Goal: Task Accomplishment & Management: Manage account settings

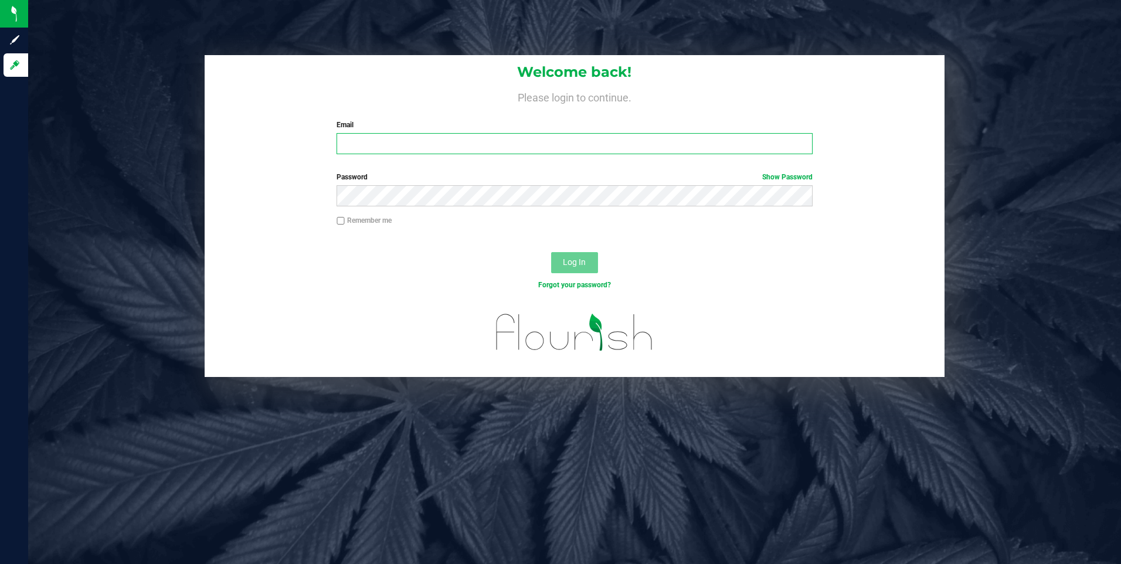
type input "slewis@slatercenter.com"
click at [579, 258] on span "Log In" at bounding box center [574, 261] width 23 height 9
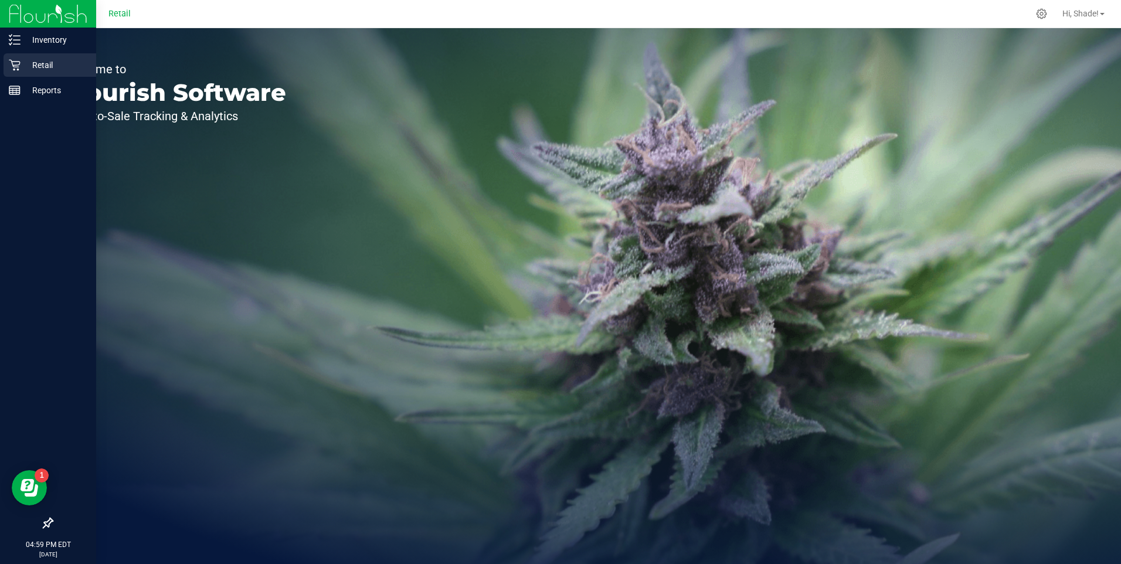
drag, startPoint x: 22, startPoint y: 66, endPoint x: 59, endPoint y: 62, distance: 37.2
click at [22, 66] on p "Retail" at bounding box center [56, 65] width 70 height 14
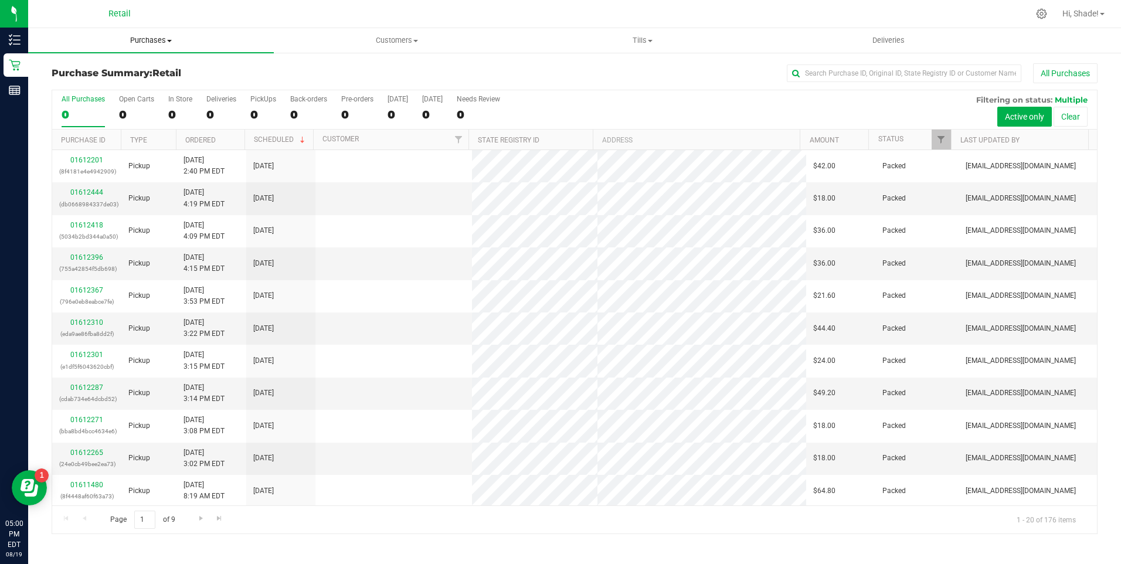
click at [144, 36] on span "Purchases" at bounding box center [151, 40] width 246 height 11
click at [106, 101] on span "All purchases" at bounding box center [69, 99] width 83 height 10
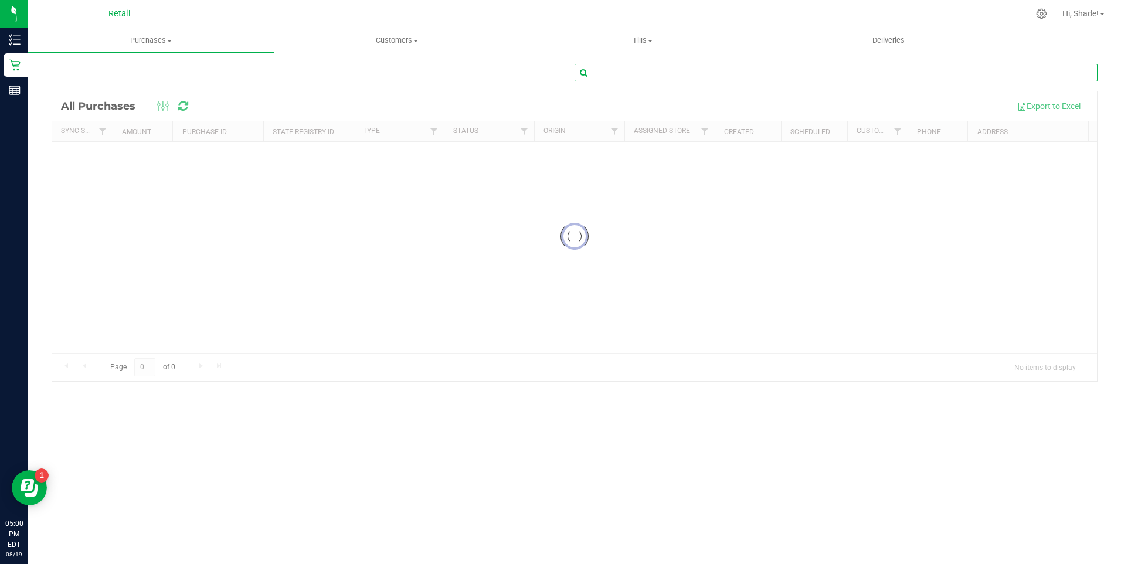
click at [848, 74] on input "text" at bounding box center [836, 73] width 523 height 18
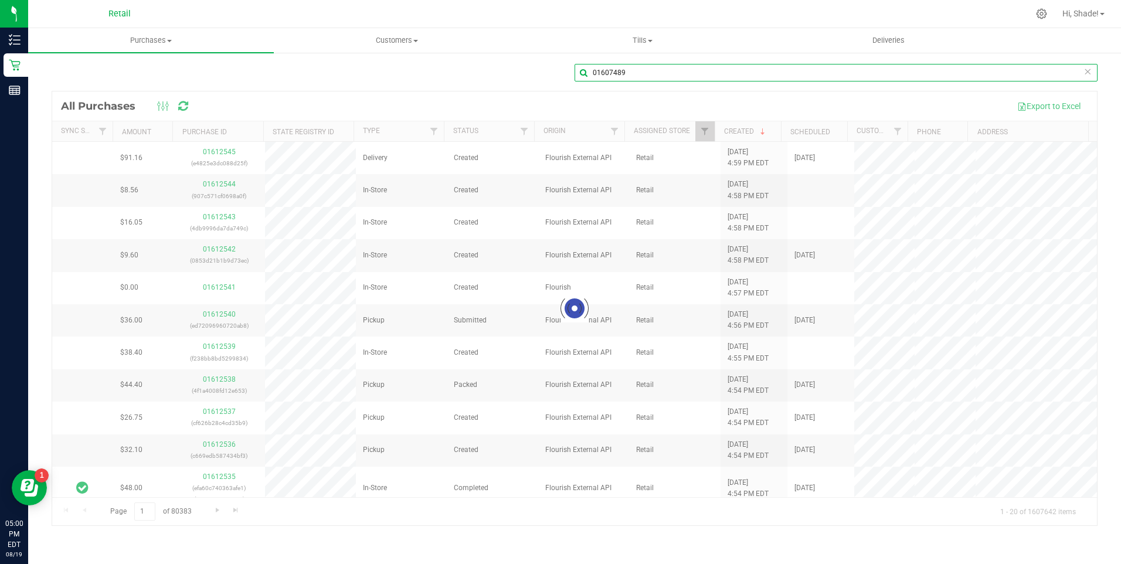
type input "01607489"
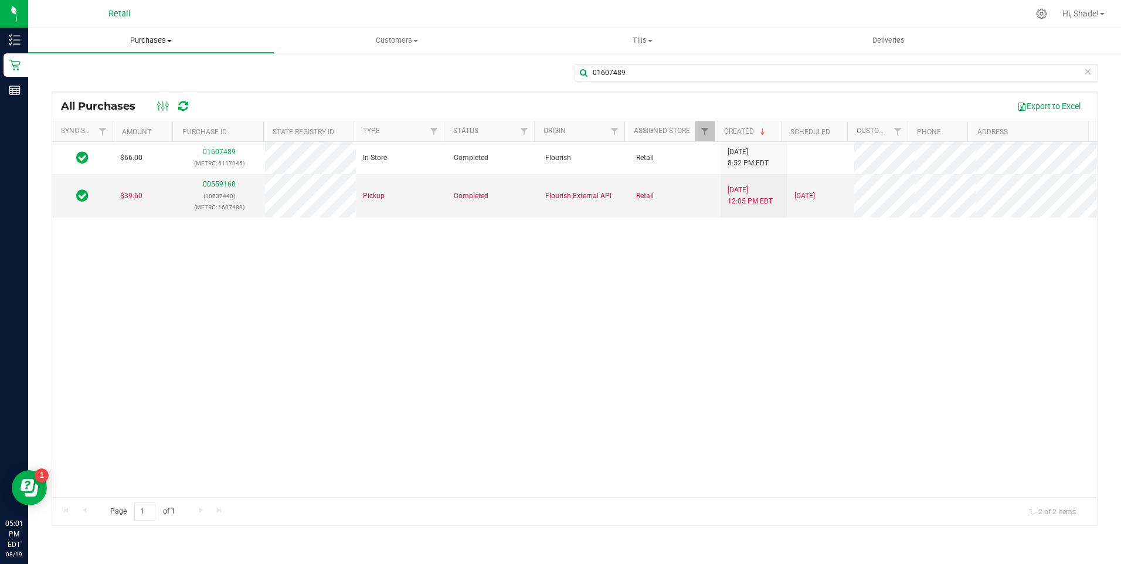
click at [140, 40] on span "Purchases" at bounding box center [151, 40] width 246 height 11
click at [387, 36] on span "Customers" at bounding box center [396, 40] width 244 height 11
click at [322, 67] on span "All customers" at bounding box center [316, 71] width 84 height 10
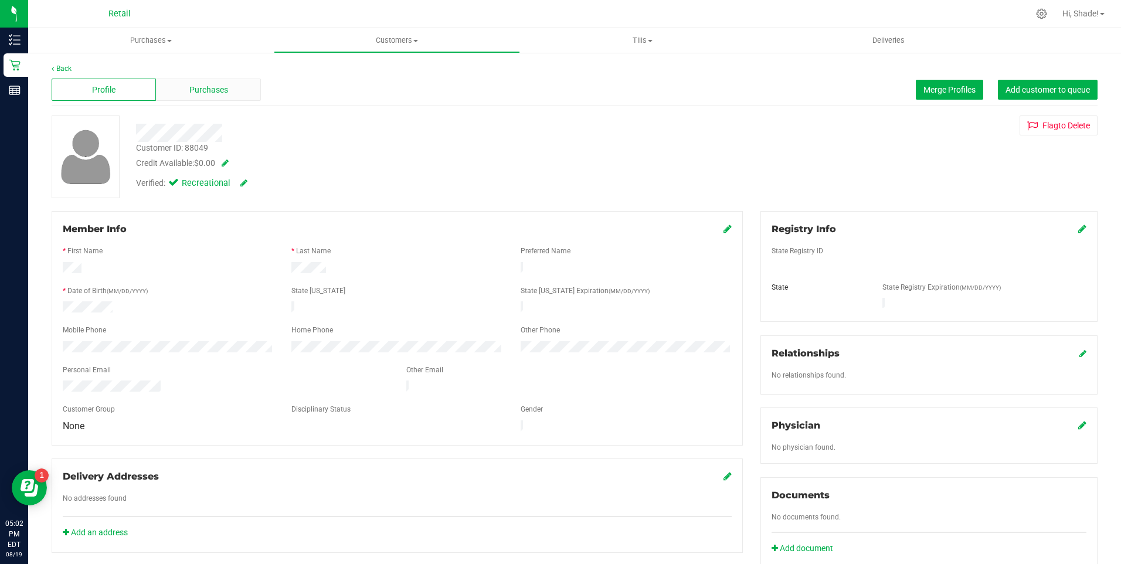
click at [200, 89] on span "Purchases" at bounding box center [208, 90] width 39 height 12
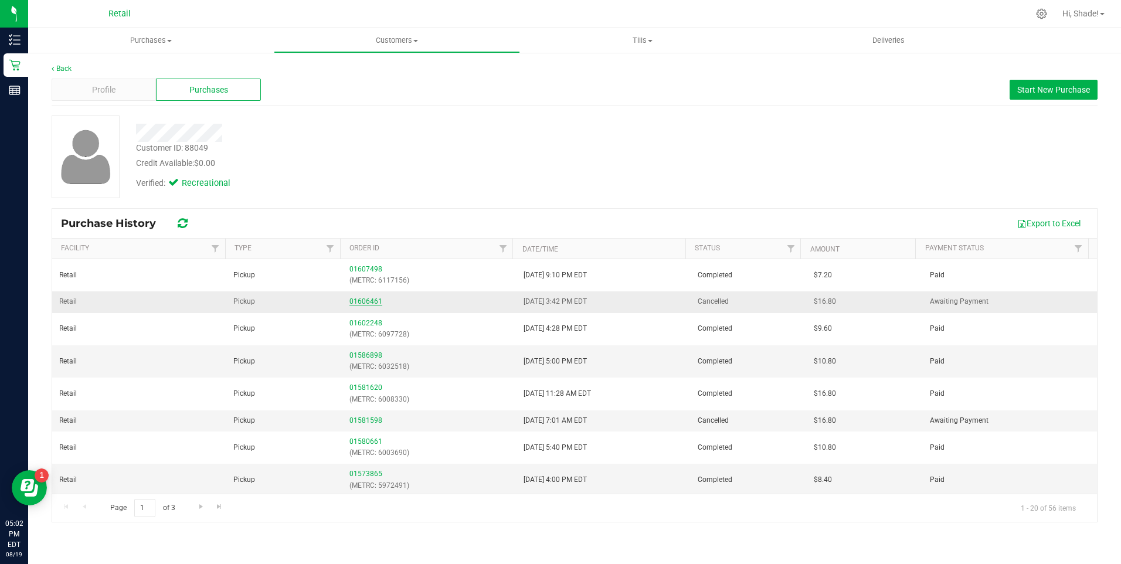
click at [363, 303] on link "01606461" at bounding box center [365, 301] width 33 height 8
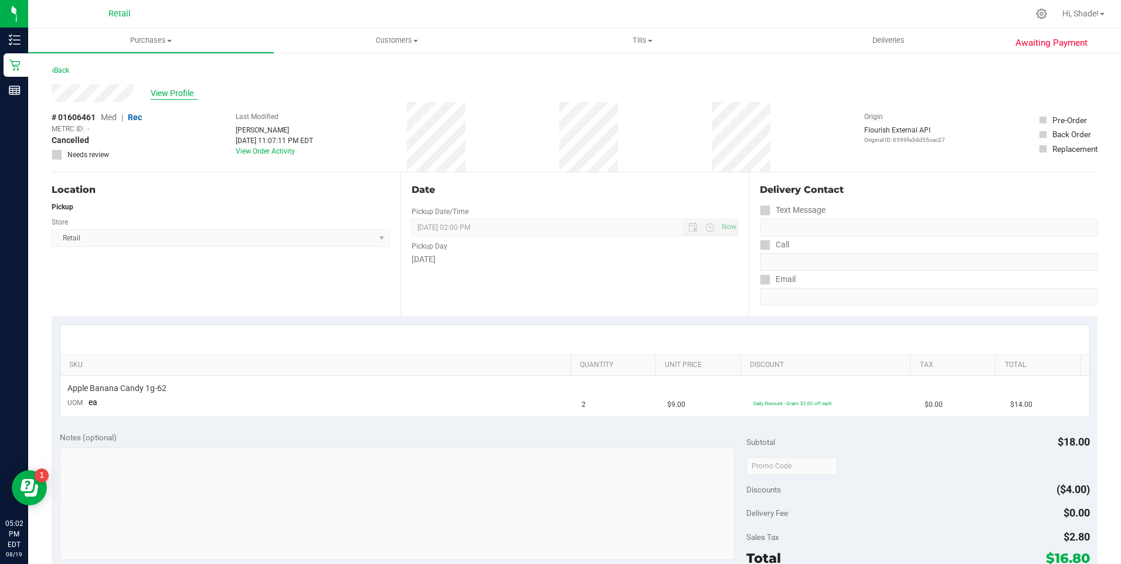
click at [159, 91] on span "View Profile" at bounding box center [174, 93] width 47 height 12
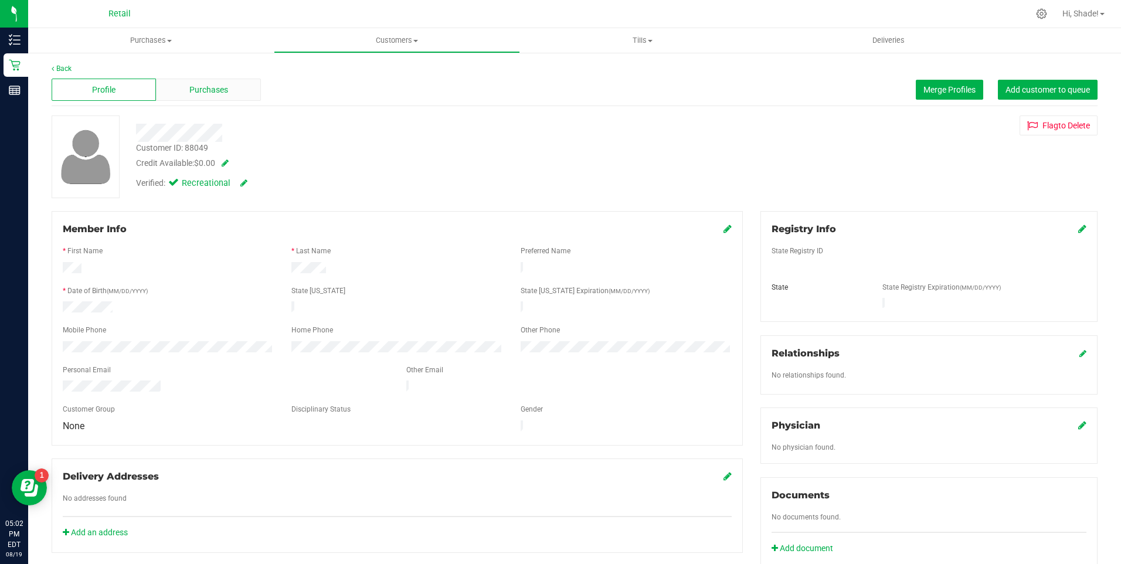
click at [208, 88] on span "Purchases" at bounding box center [208, 90] width 39 height 12
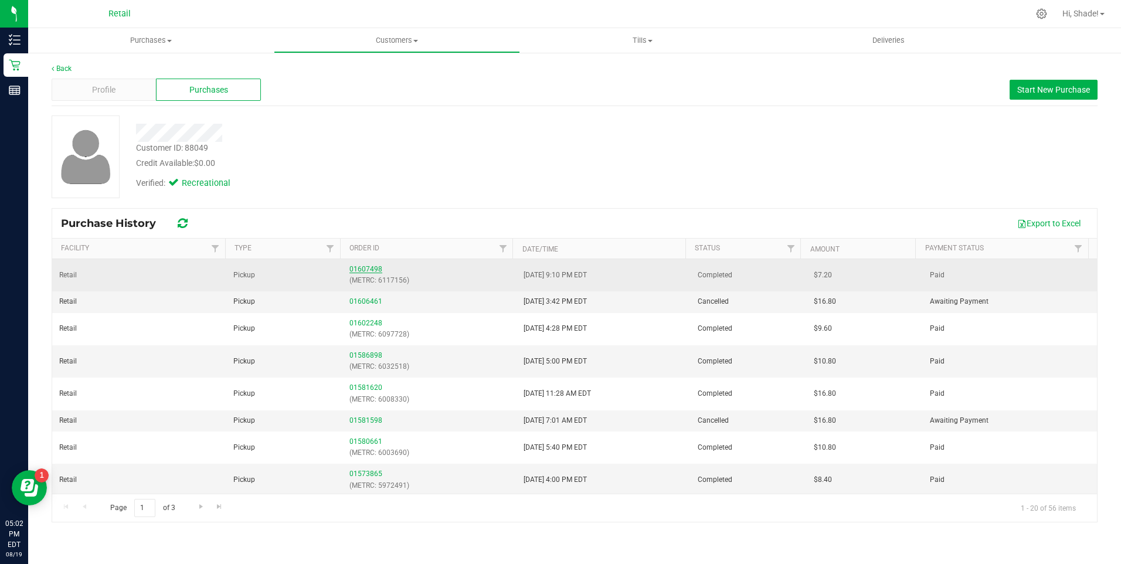
click at [371, 270] on link "01607498" at bounding box center [365, 269] width 33 height 8
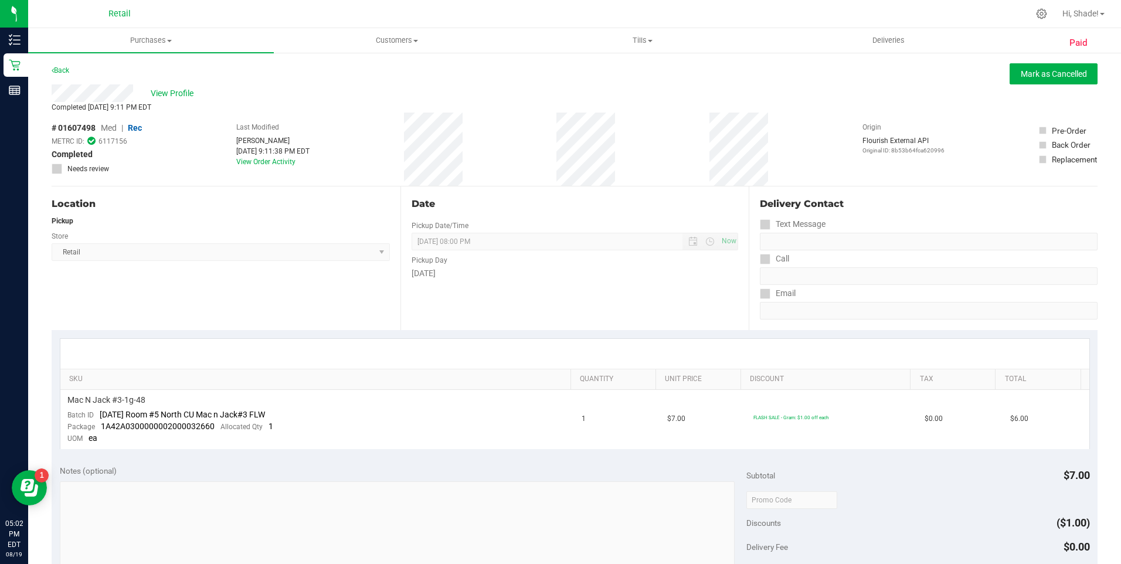
scroll to position [401, 0]
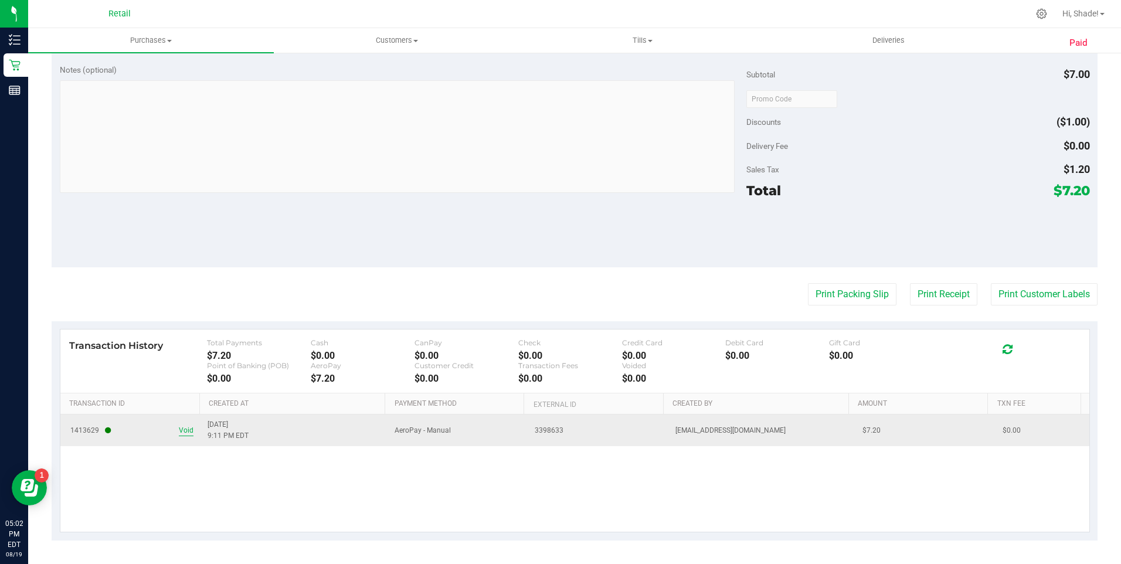
click at [185, 428] on span "Void" at bounding box center [186, 430] width 15 height 11
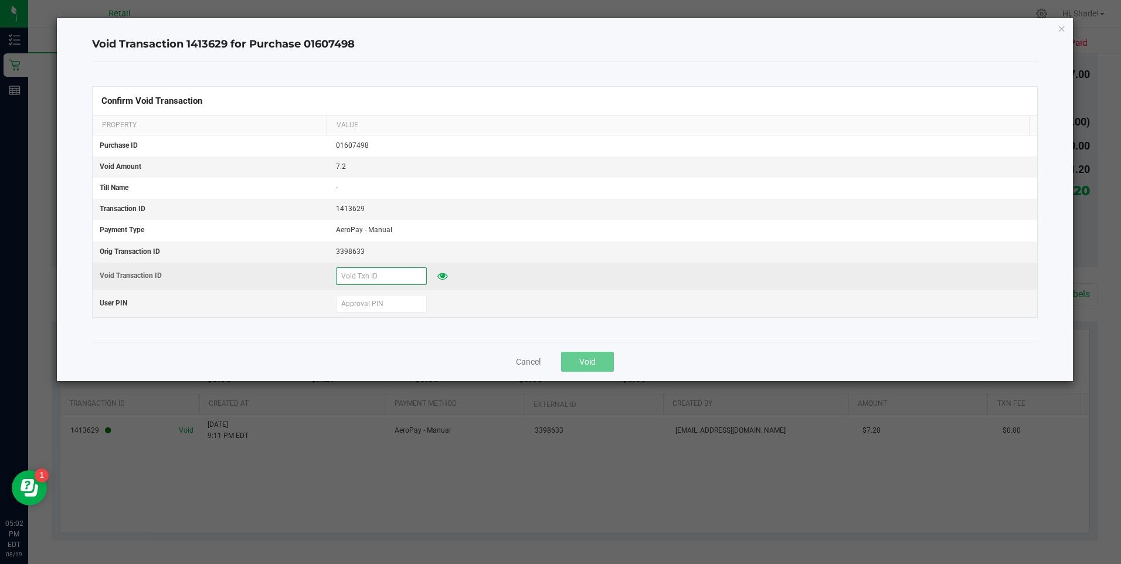
click at [356, 270] on input "text" at bounding box center [381, 276] width 91 height 18
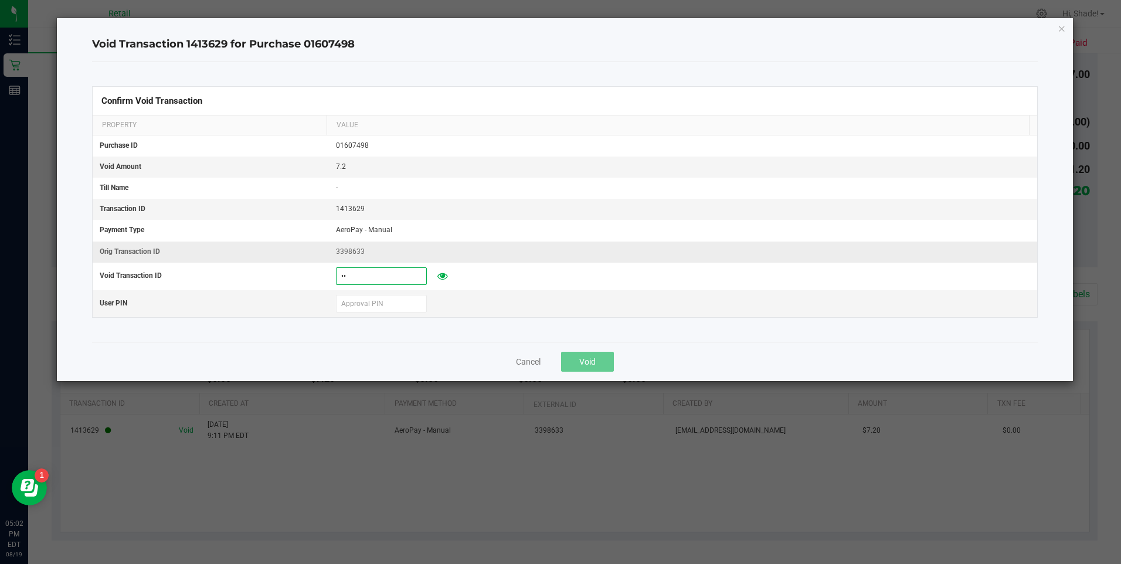
type input "8"
type input "81925"
click at [354, 306] on input "text" at bounding box center [381, 304] width 91 height 18
type input "53213532189"
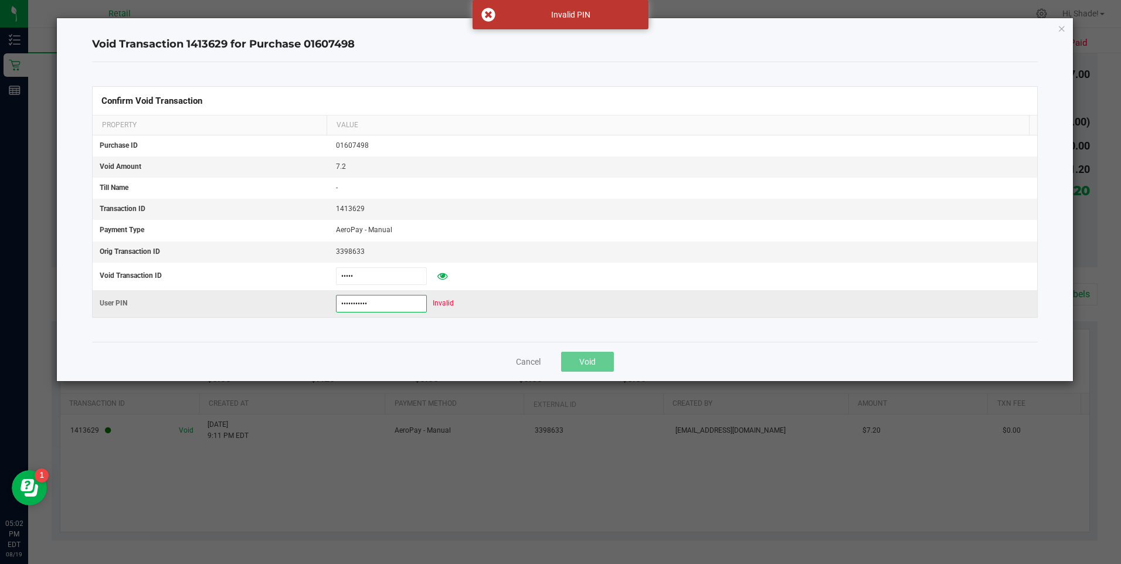
drag, startPoint x: 387, startPoint y: 305, endPoint x: 236, endPoint y: 294, distance: 151.7
click at [239, 294] on tr "User PIN 53213532189 Invalid" at bounding box center [565, 303] width 944 height 27
type input "532189"
click at [593, 361] on span "Void" at bounding box center [587, 361] width 16 height 9
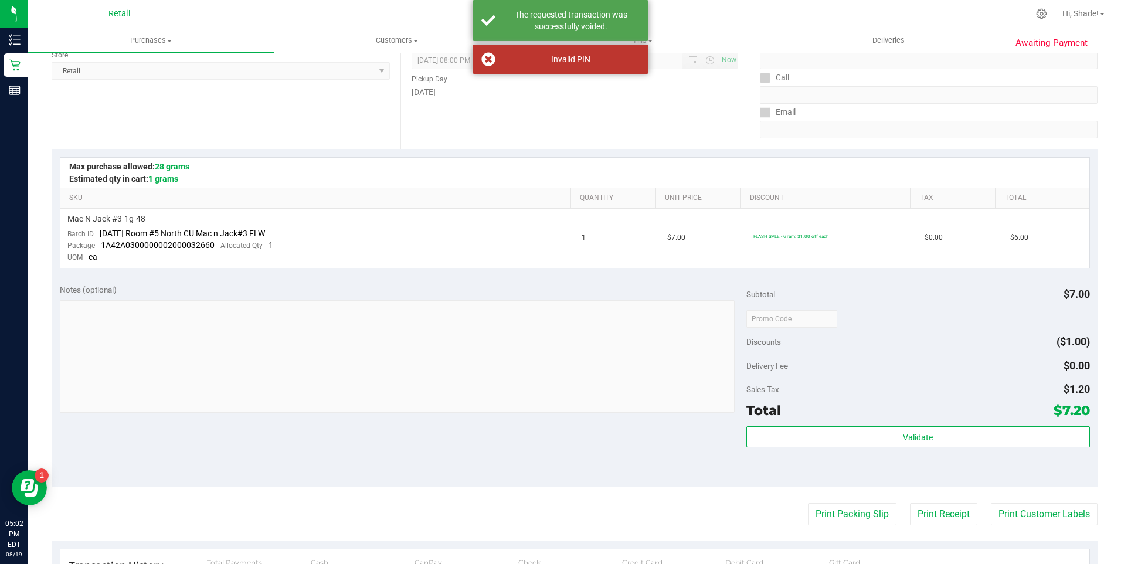
scroll to position [0, 0]
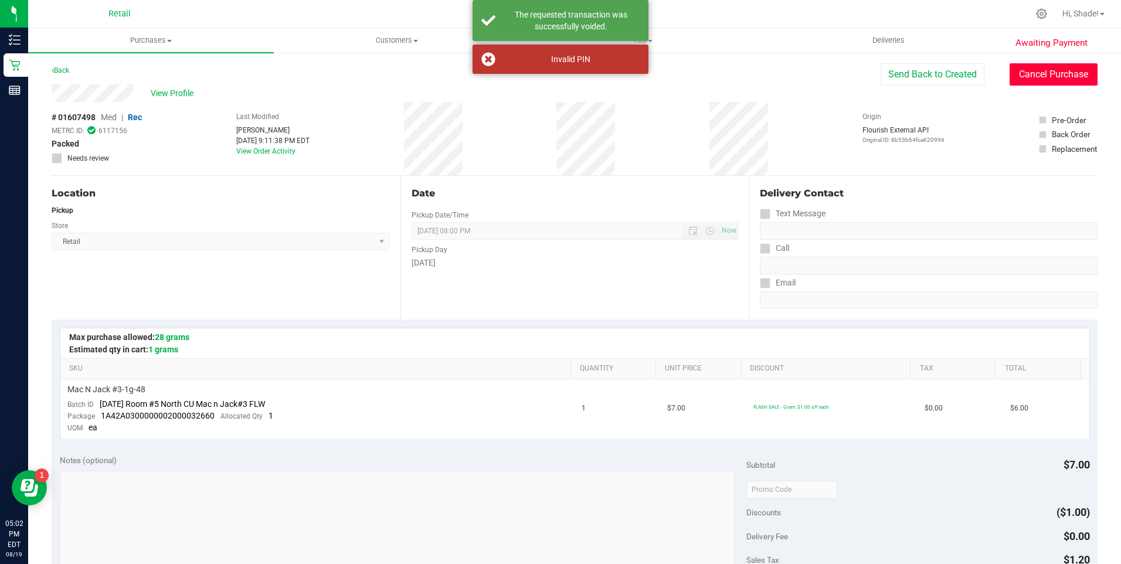
click at [1015, 76] on button "Cancel Purchase" at bounding box center [1054, 74] width 88 height 22
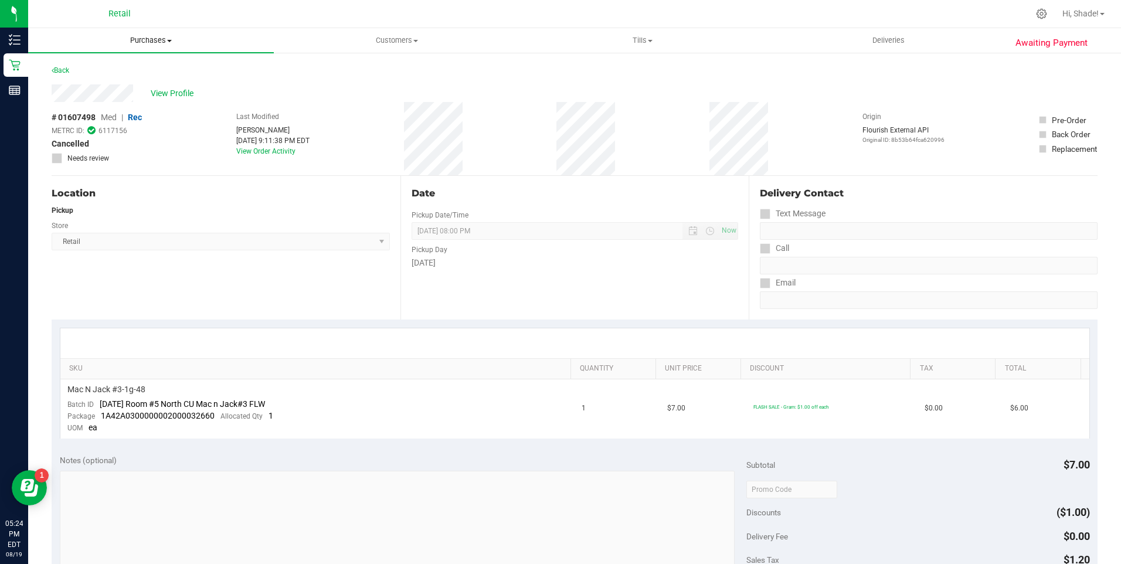
click at [150, 36] on span "Purchases" at bounding box center [151, 40] width 246 height 11
click at [82, 98] on span "All purchases" at bounding box center [69, 99] width 83 height 10
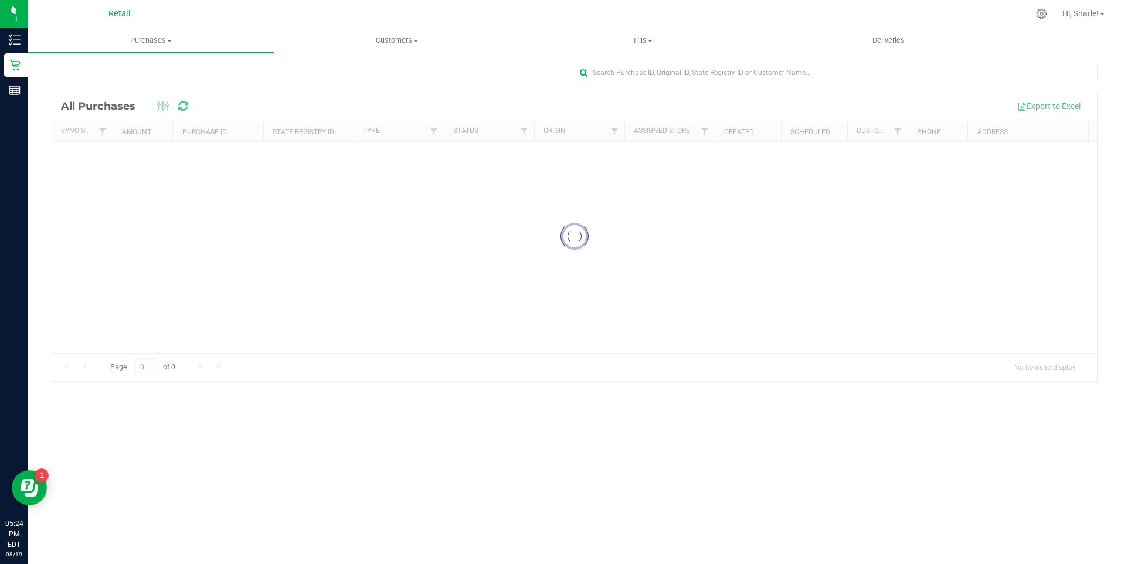
drag, startPoint x: 176, startPoint y: 332, endPoint x: 114, endPoint y: 208, distance: 138.4
click at [175, 333] on div at bounding box center [574, 236] width 1045 height 290
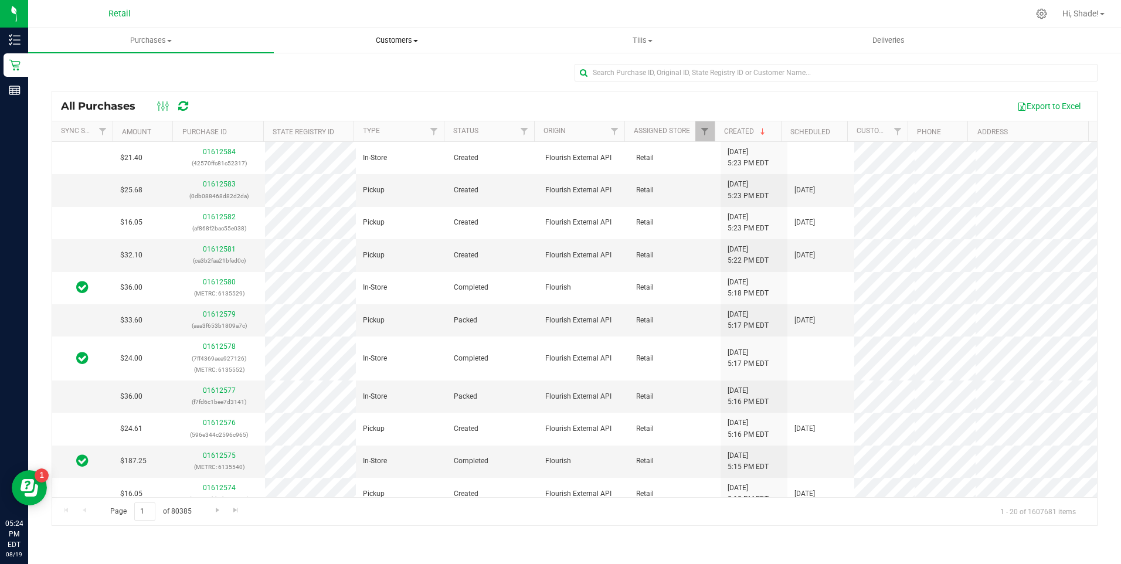
click at [397, 36] on span "Customers" at bounding box center [396, 40] width 244 height 11
click at [143, 44] on span "Purchases" at bounding box center [151, 40] width 244 height 11
click at [80, 70] on span "Summary of purchases" at bounding box center [88, 71] width 120 height 10
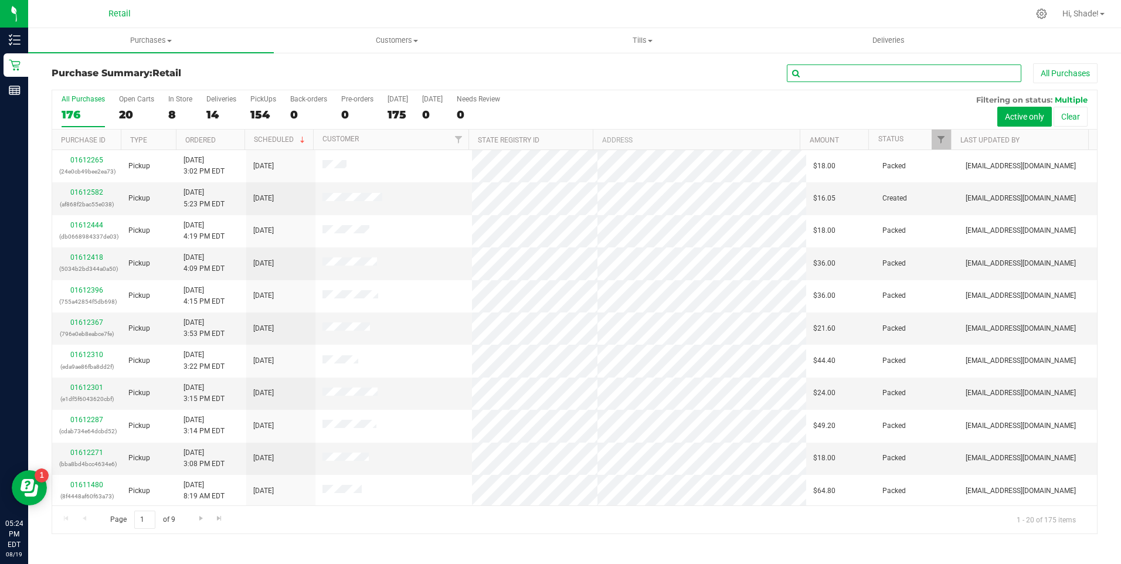
click at [843, 75] on input "text" at bounding box center [904, 73] width 235 height 18
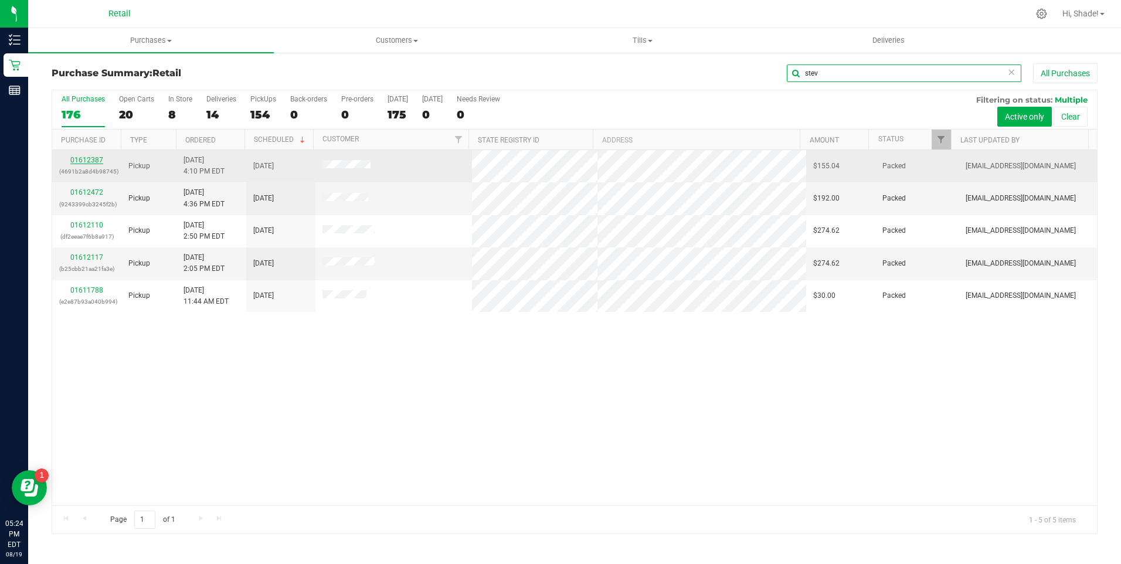
type input "stev"
click at [85, 159] on link "01612387" at bounding box center [86, 160] width 33 height 8
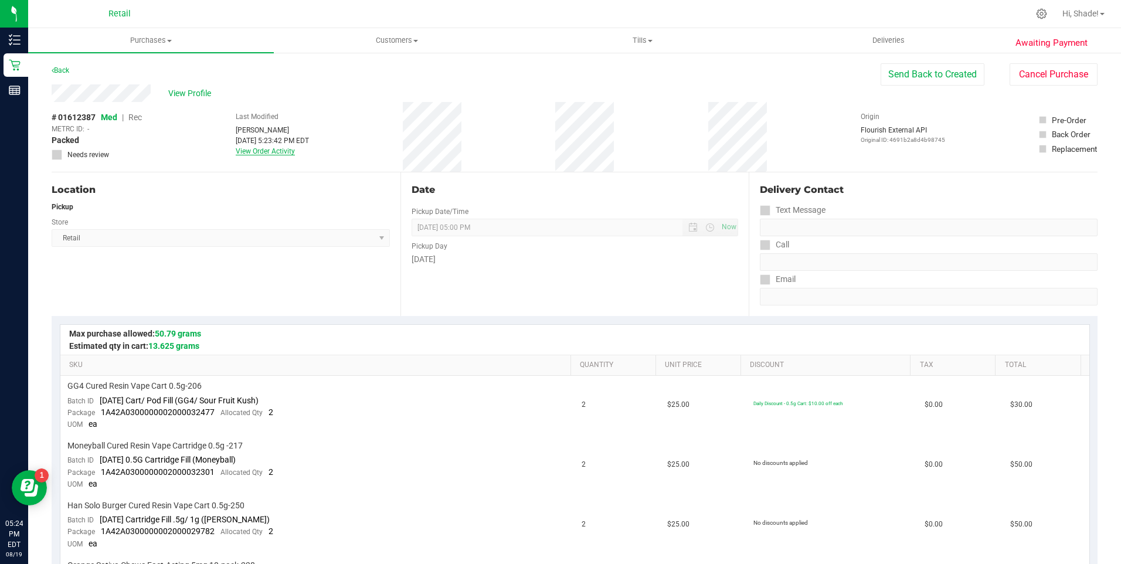
click at [283, 149] on link "View Order Activity" at bounding box center [265, 151] width 59 height 8
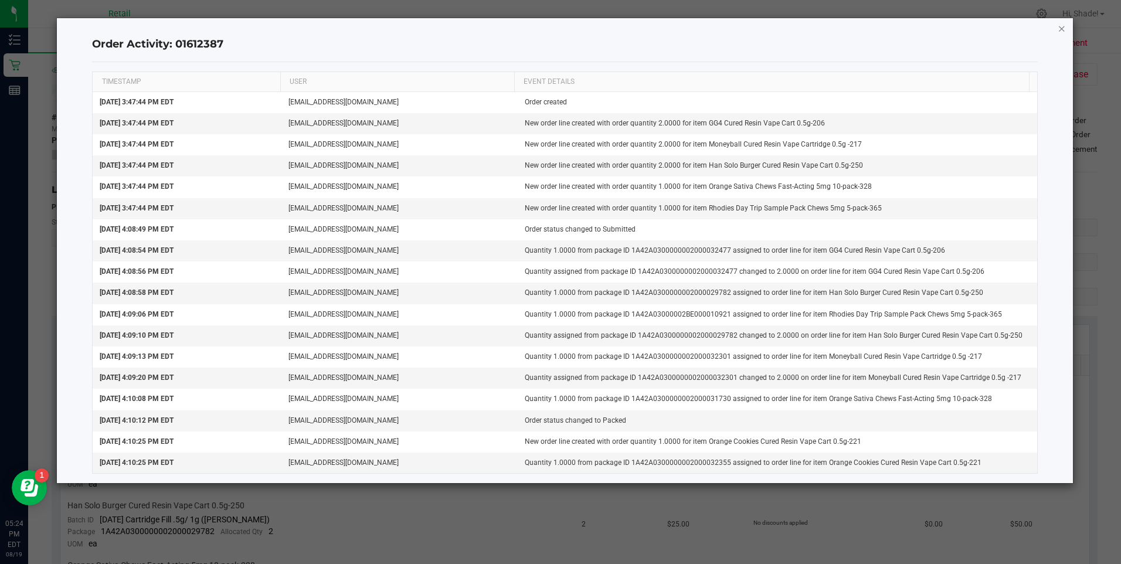
click at [1062, 29] on icon "button" at bounding box center [1062, 28] width 8 height 14
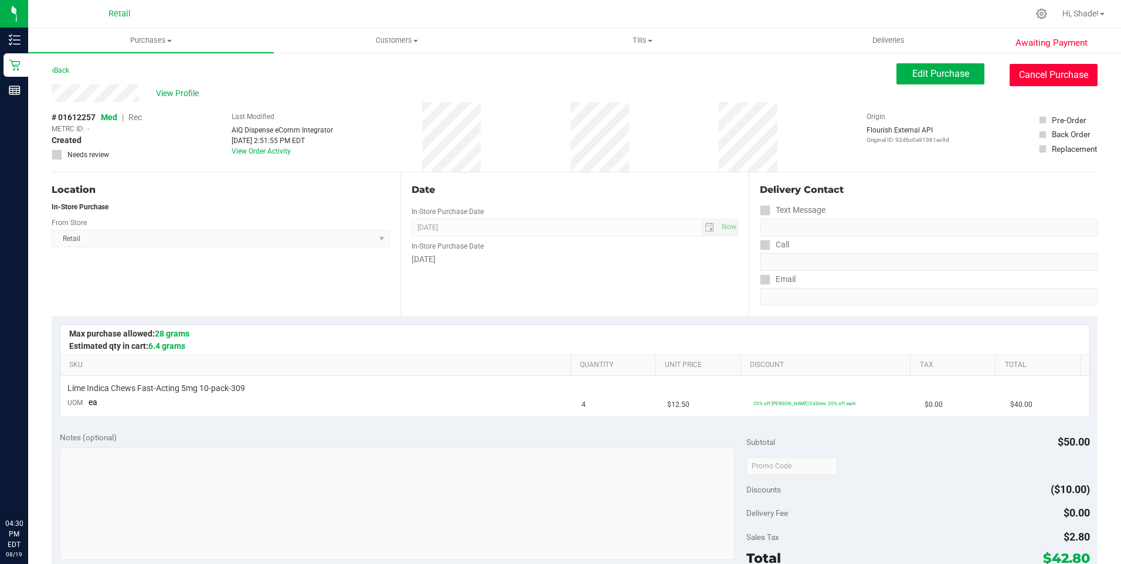
click at [1037, 79] on button "Cancel Purchase" at bounding box center [1054, 75] width 88 height 22
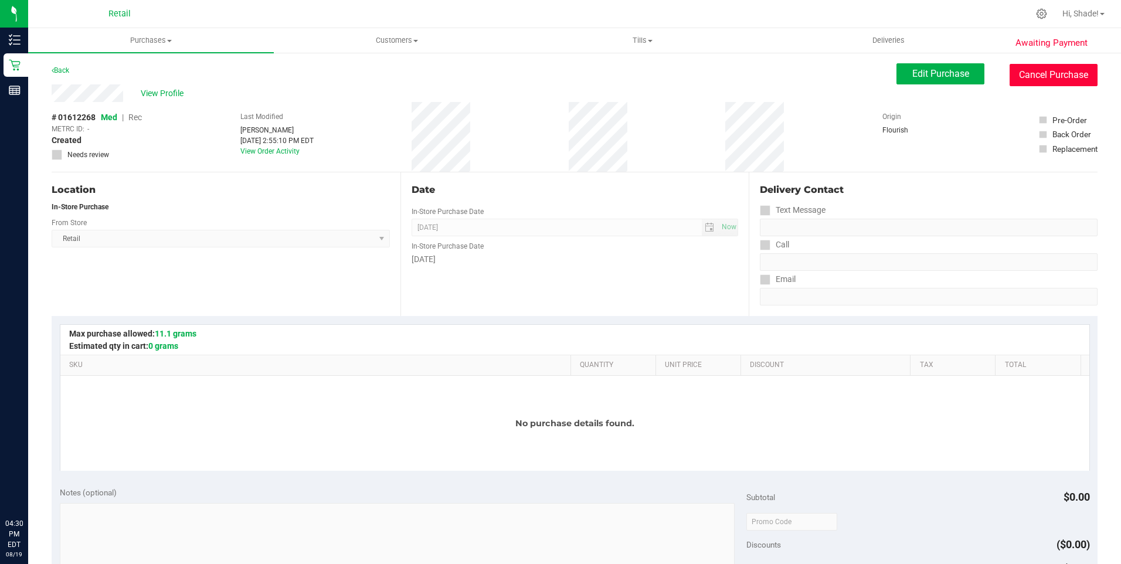
click at [1037, 73] on button "Cancel Purchase" at bounding box center [1054, 75] width 88 height 22
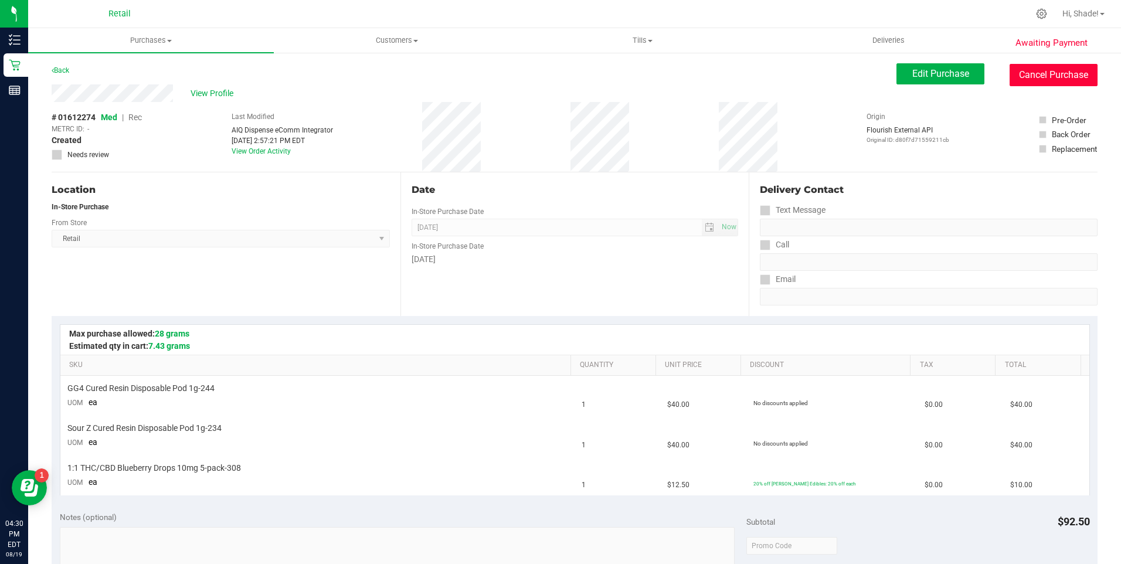
click at [1010, 71] on button "Cancel Purchase" at bounding box center [1054, 75] width 88 height 22
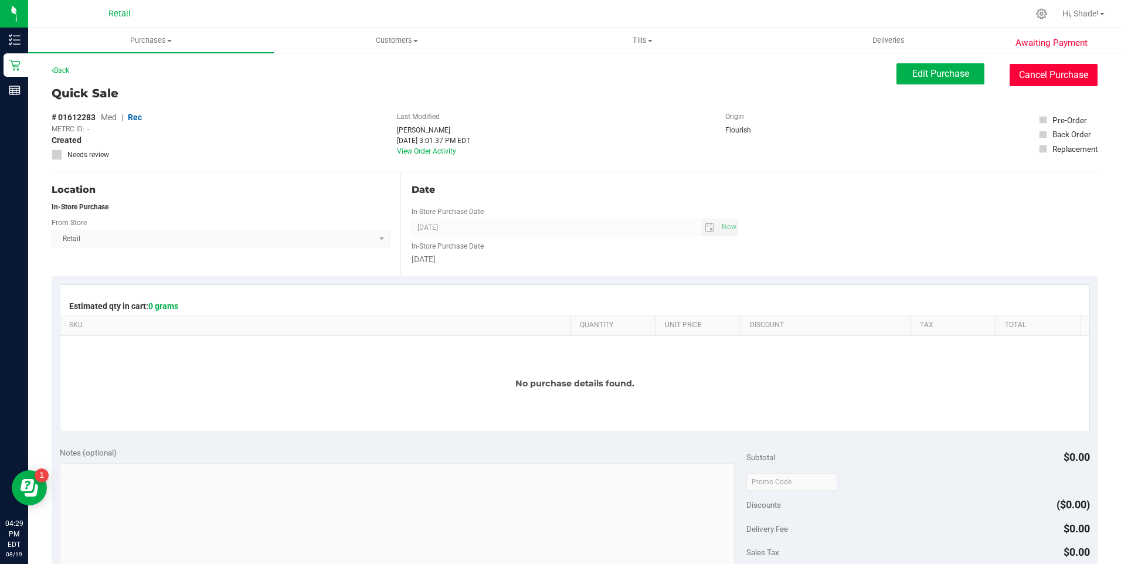
click at [1061, 76] on button "Cancel Purchase" at bounding box center [1054, 75] width 88 height 22
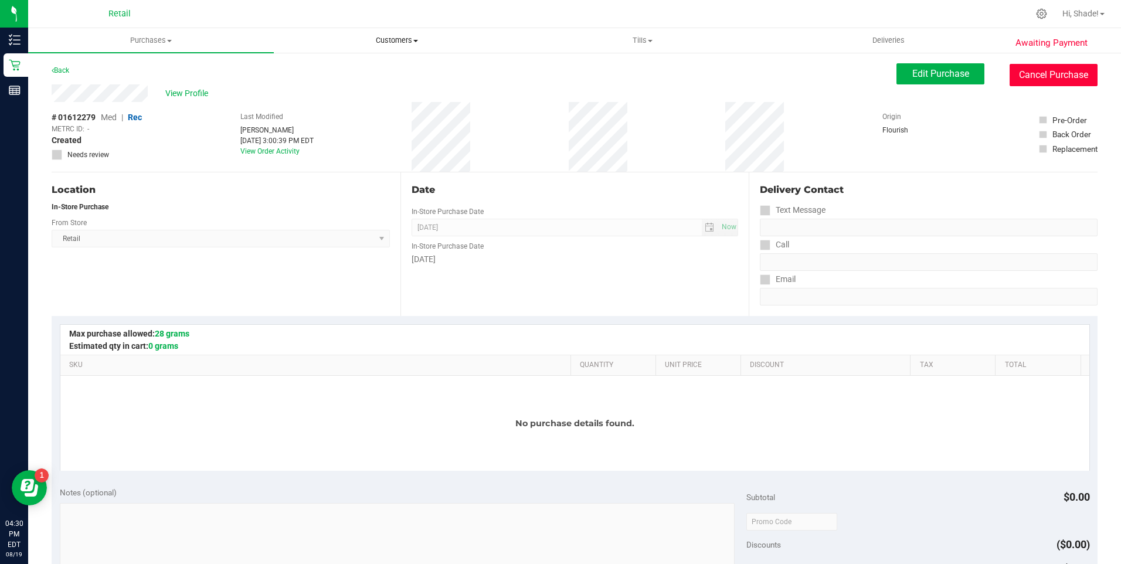
drag, startPoint x: 1068, startPoint y: 83, endPoint x: 515, endPoint y: 38, distance: 554.1
click at [1068, 83] on button "Cancel Purchase" at bounding box center [1054, 75] width 88 height 22
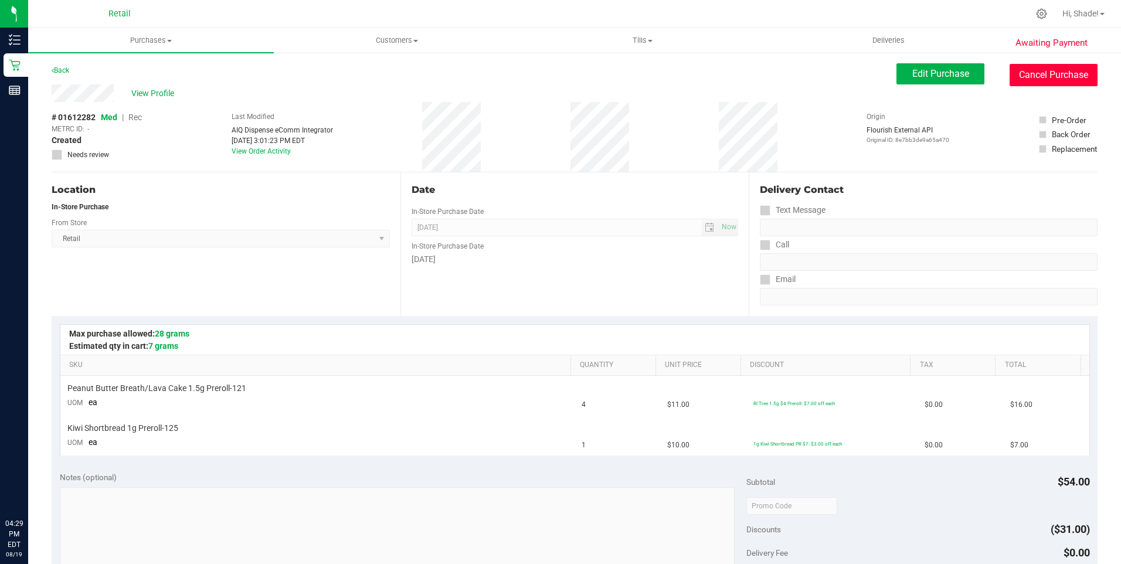
click at [1059, 75] on button "Cancel Purchase" at bounding box center [1054, 75] width 88 height 22
click at [1043, 81] on button "Cancel Purchase" at bounding box center [1054, 75] width 88 height 22
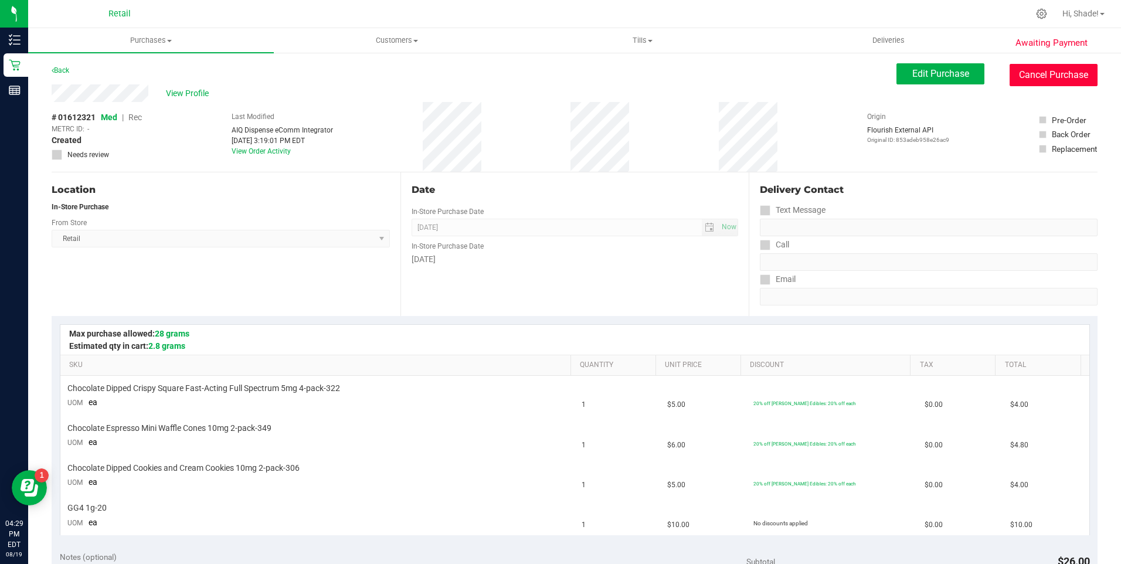
click at [1057, 77] on button "Cancel Purchase" at bounding box center [1054, 75] width 88 height 22
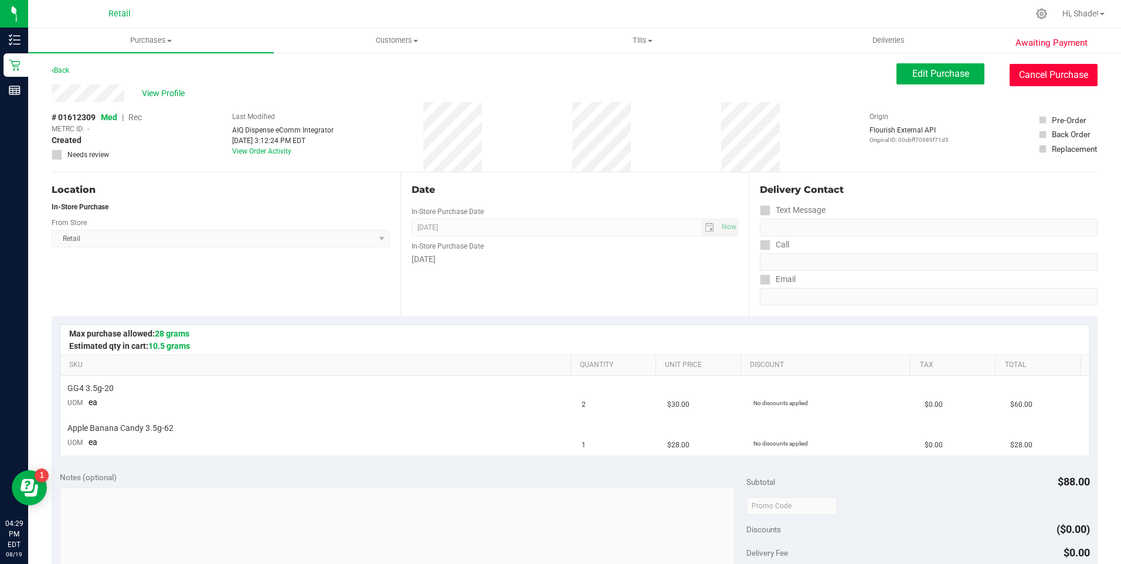
click at [1021, 79] on button "Cancel Purchase" at bounding box center [1054, 75] width 88 height 22
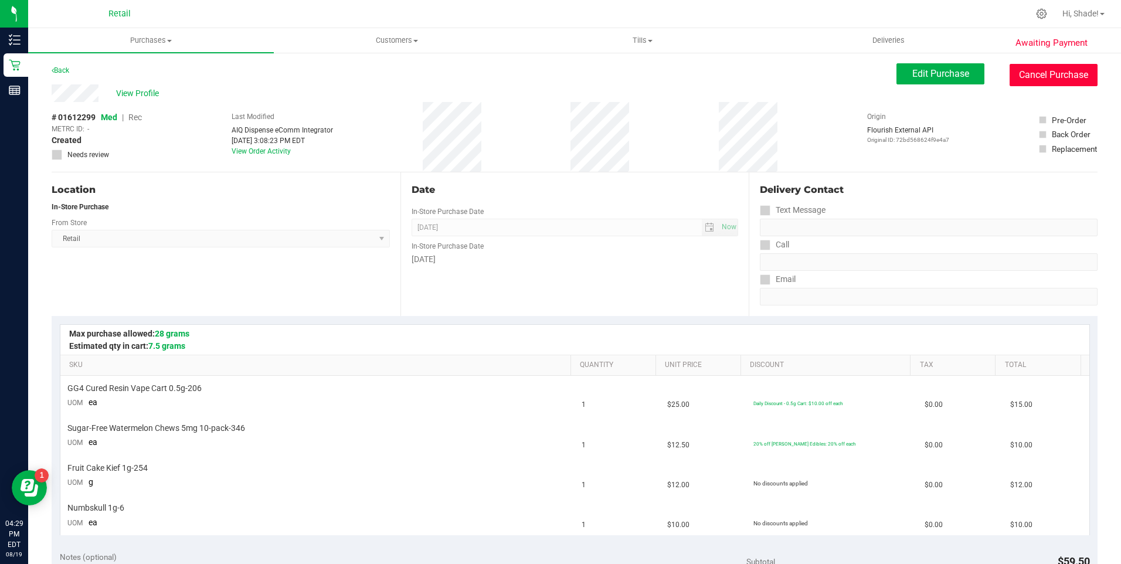
click at [1017, 76] on button "Cancel Purchase" at bounding box center [1054, 75] width 88 height 22
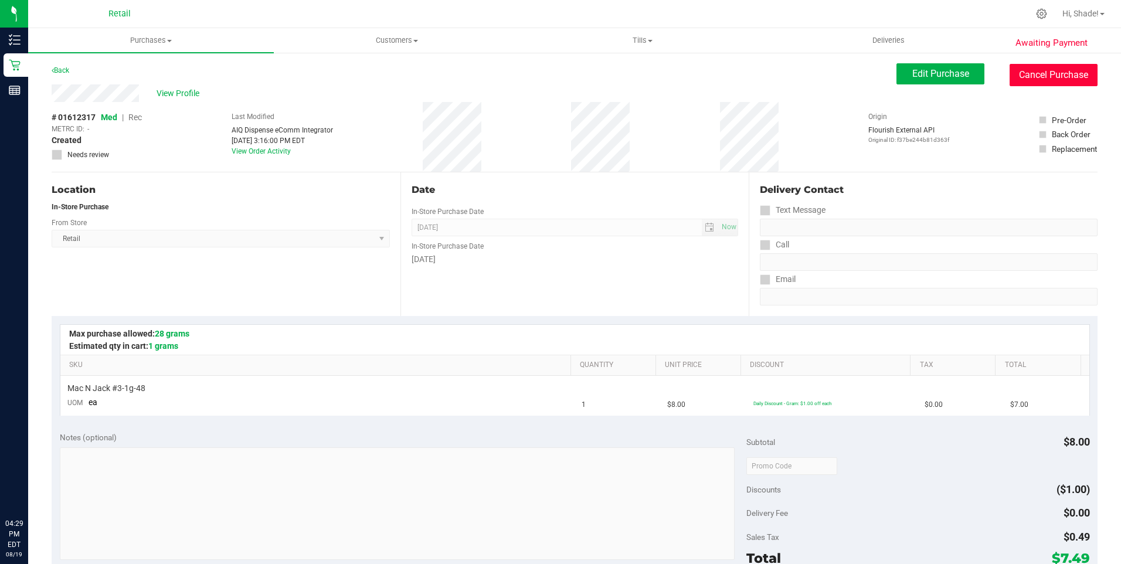
click at [1042, 81] on button "Cancel Purchase" at bounding box center [1054, 75] width 88 height 22
click at [1026, 73] on button "Cancel Purchase" at bounding box center [1054, 75] width 88 height 22
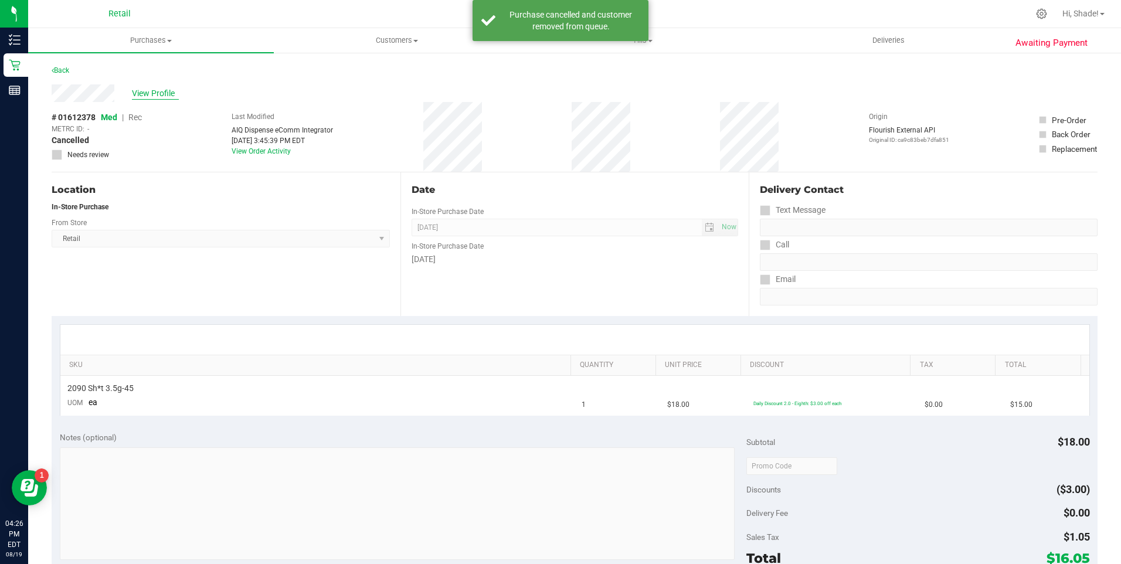
click at [165, 92] on span "View Profile" at bounding box center [155, 93] width 47 height 12
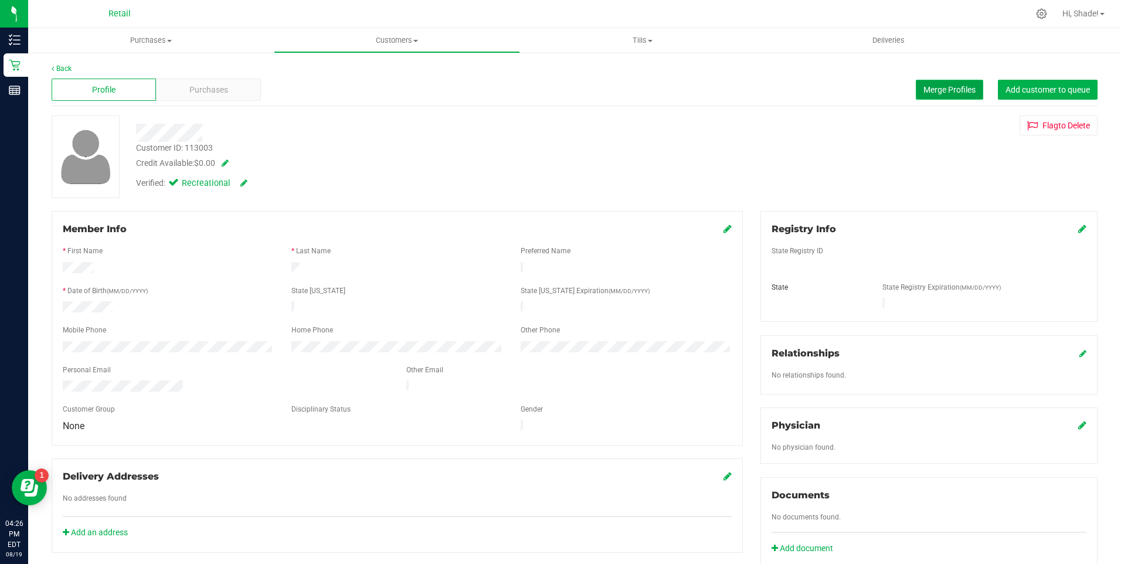
click at [933, 87] on span "Merge Profiles" at bounding box center [949, 89] width 52 height 9
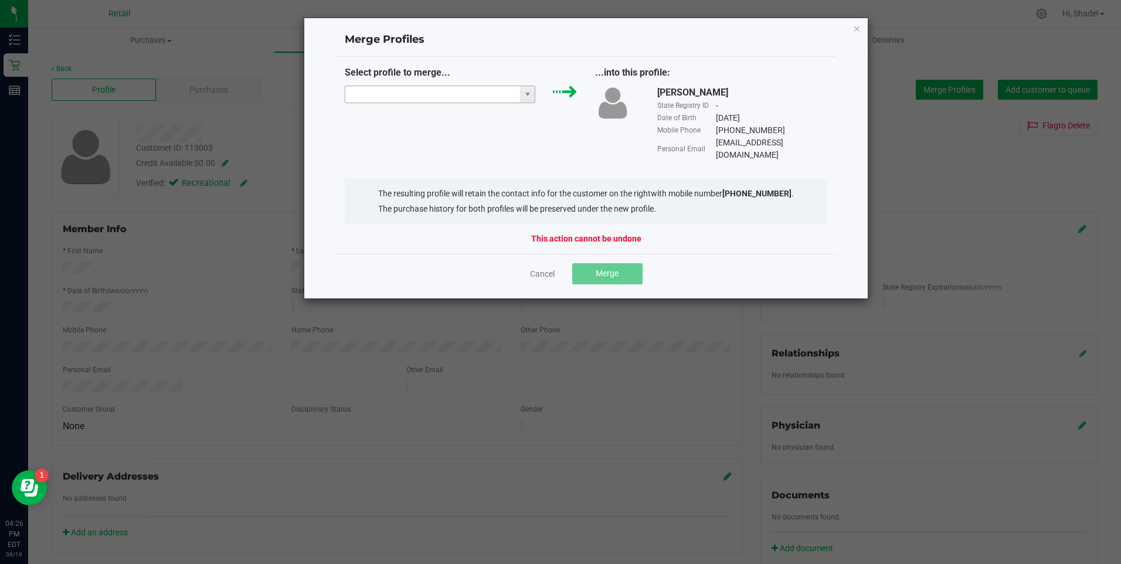
click at [392, 97] on input "NO DATA FOUND" at bounding box center [432, 94] width 175 height 16
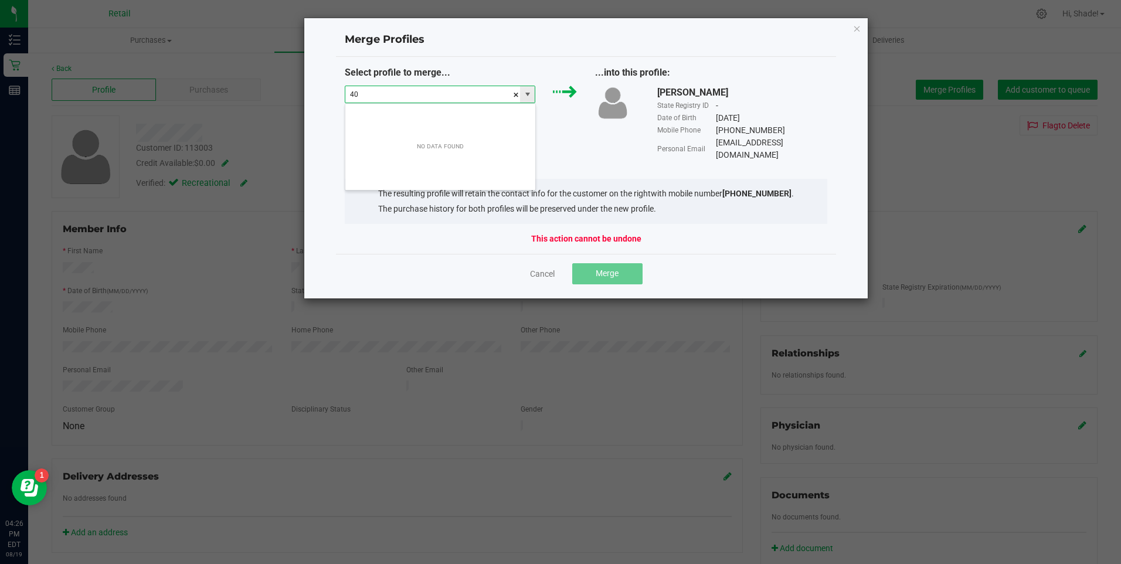
scroll to position [18, 191]
type input "4"
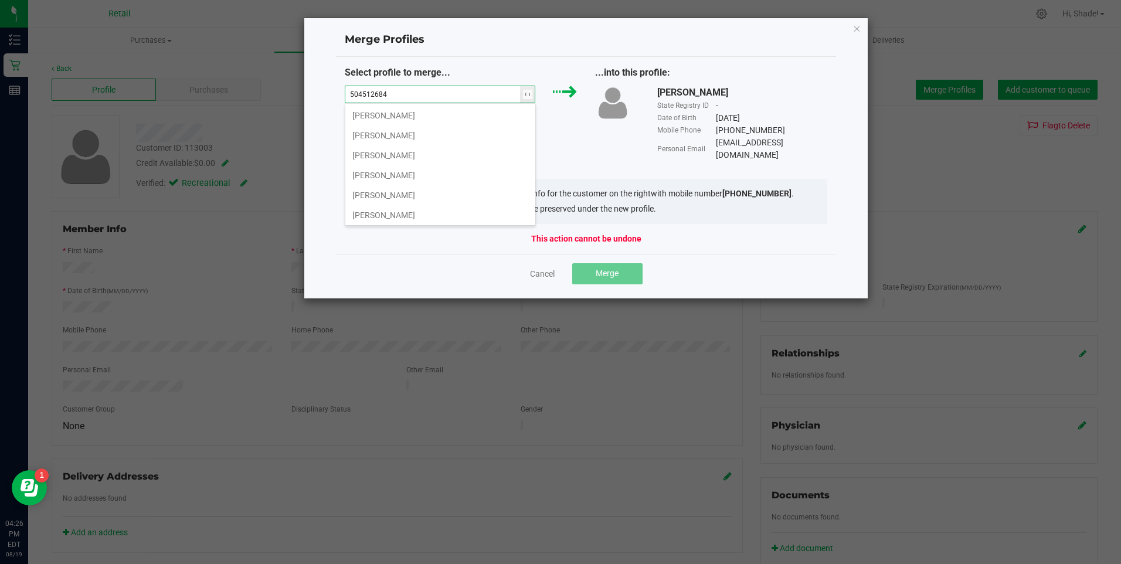
type input "5045126841"
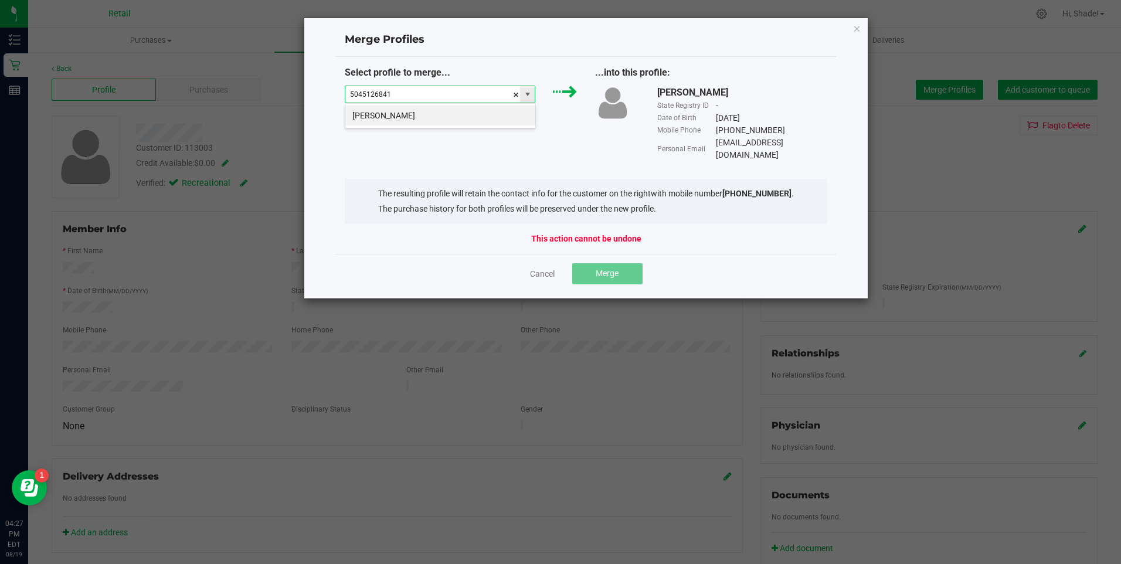
click at [364, 91] on input "5045126841" at bounding box center [432, 94] width 175 height 16
drag, startPoint x: 473, startPoint y: 92, endPoint x: 315, endPoint y: 100, distance: 157.9
click at [315, 100] on div "Merge Profiles Select profile to merge... 5045126841 ...into this profile: Will…" at bounding box center [586, 158] width 565 height 281
click at [548, 268] on link "Cancel" at bounding box center [542, 274] width 25 height 12
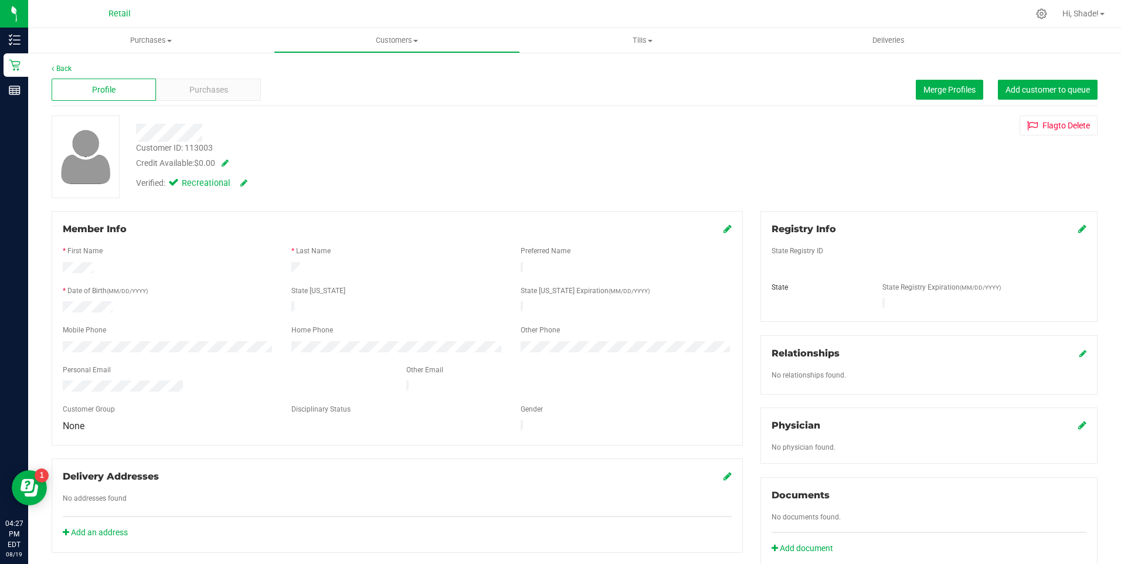
click at [548, 256] on label "Preferred Name" at bounding box center [546, 251] width 50 height 11
click at [225, 84] on span "Purchases" at bounding box center [208, 90] width 39 height 12
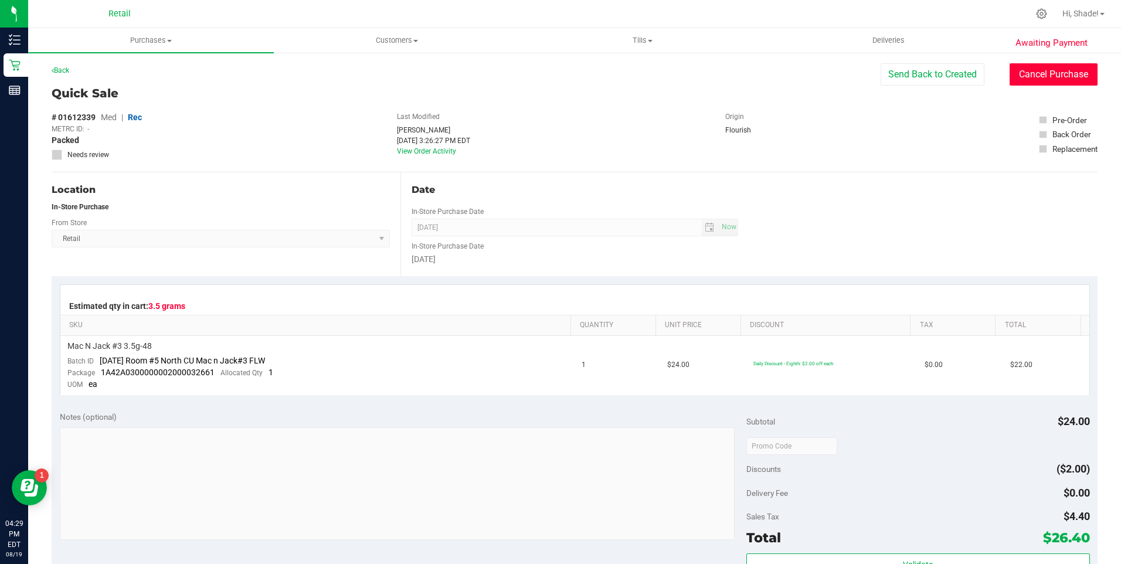
click at [1065, 78] on button "Cancel Purchase" at bounding box center [1054, 74] width 88 height 22
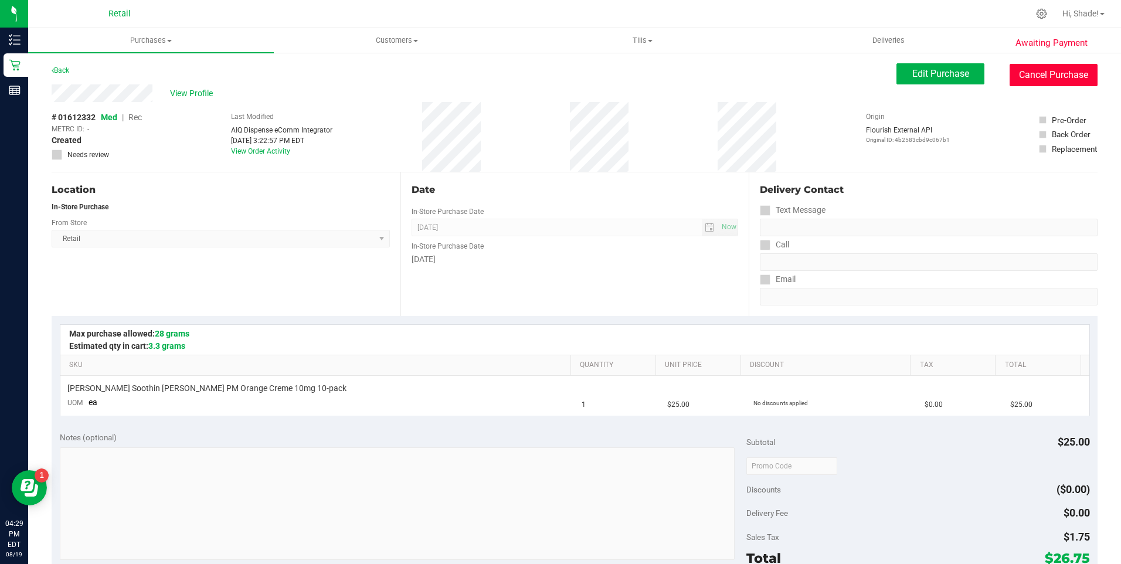
click at [1058, 74] on button "Cancel Purchase" at bounding box center [1054, 75] width 88 height 22
click at [1038, 76] on button "Cancel Purchase" at bounding box center [1054, 75] width 88 height 22
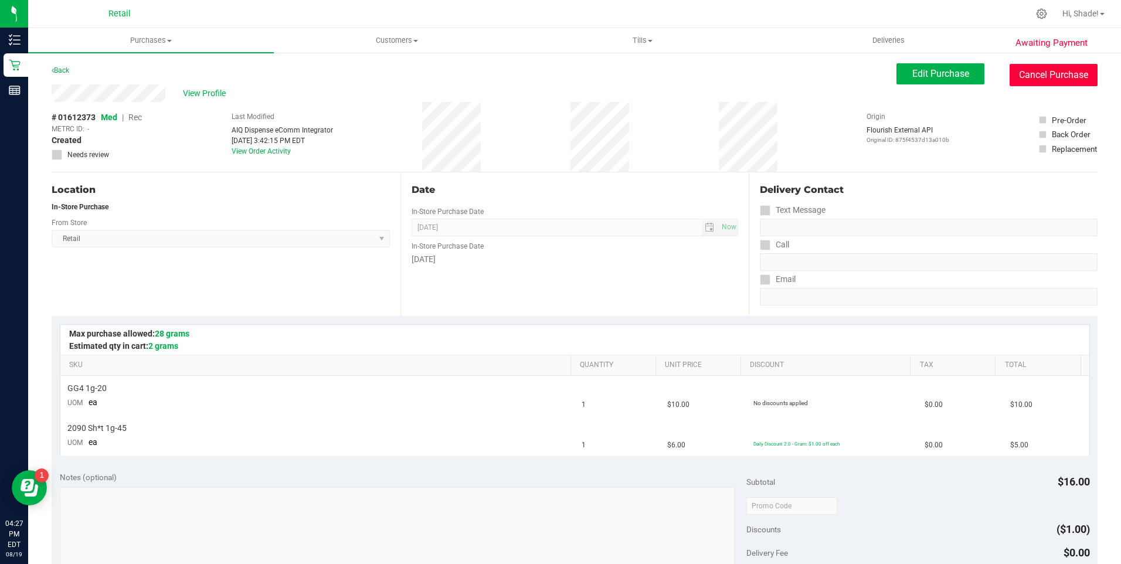
drag, startPoint x: 1043, startPoint y: 72, endPoint x: 500, endPoint y: 76, distance: 543.5
click at [1043, 72] on button "Cancel Purchase" at bounding box center [1054, 75] width 88 height 22
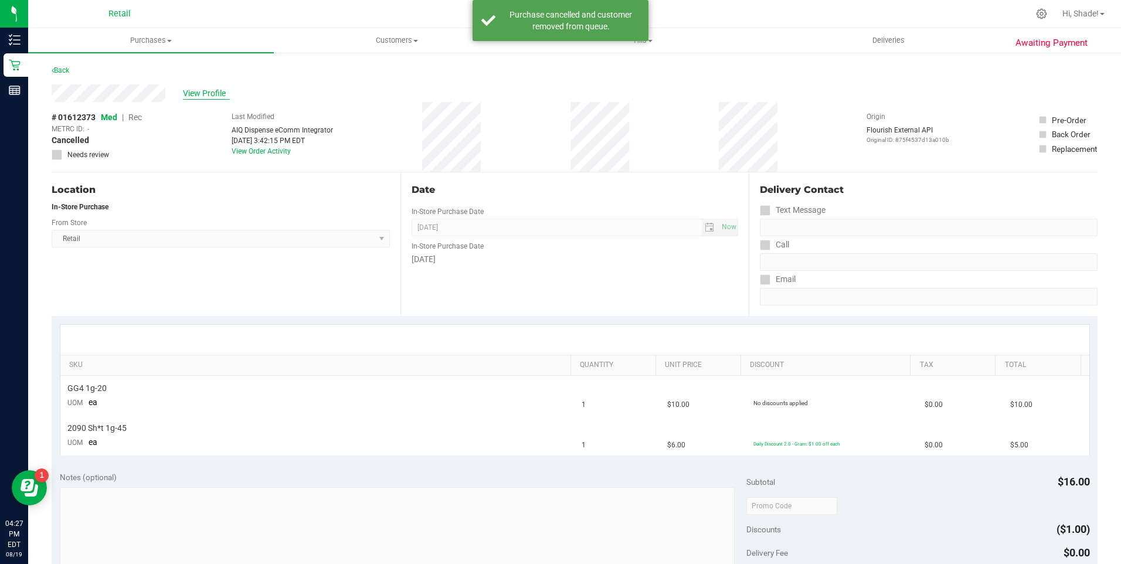
click at [214, 99] on span "View Profile" at bounding box center [206, 93] width 47 height 12
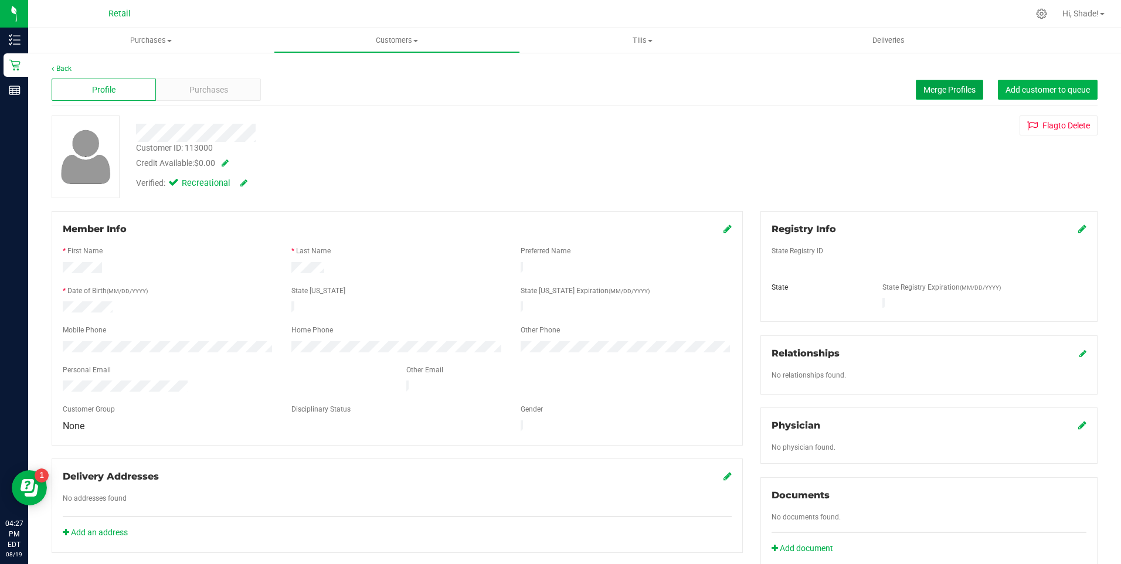
click at [950, 86] on span "Merge Profiles" at bounding box center [949, 89] width 52 height 9
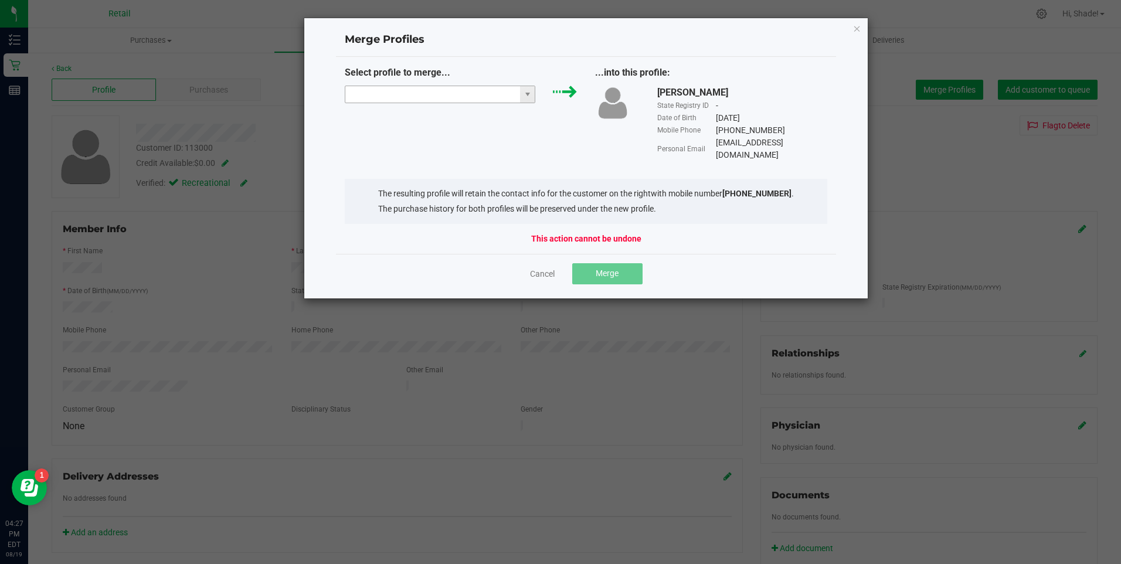
click at [480, 97] on input "NO DATA FOUND" at bounding box center [432, 94] width 175 height 16
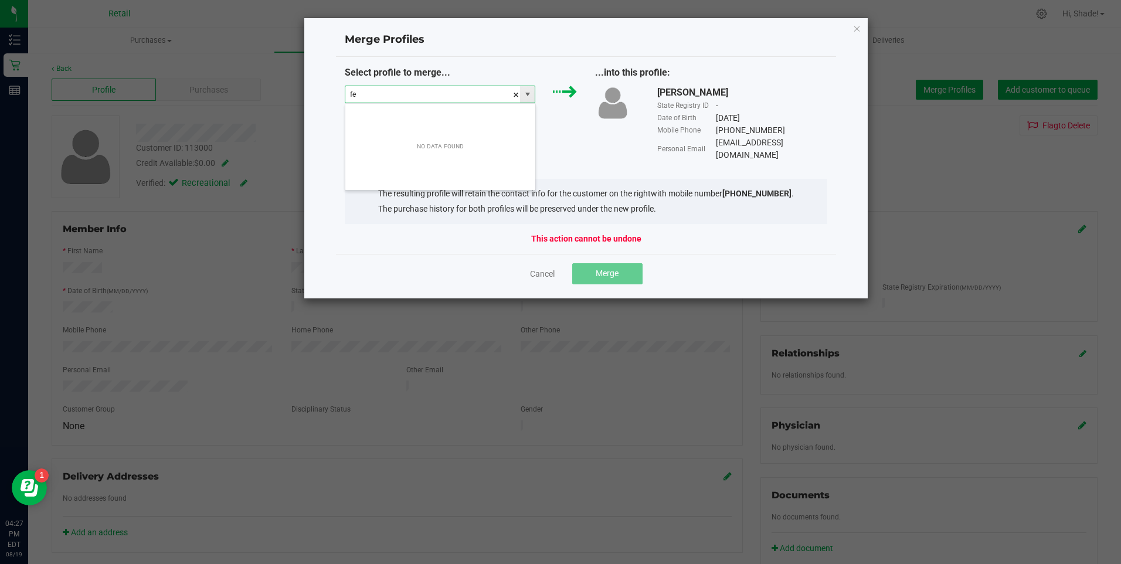
scroll to position [18, 191]
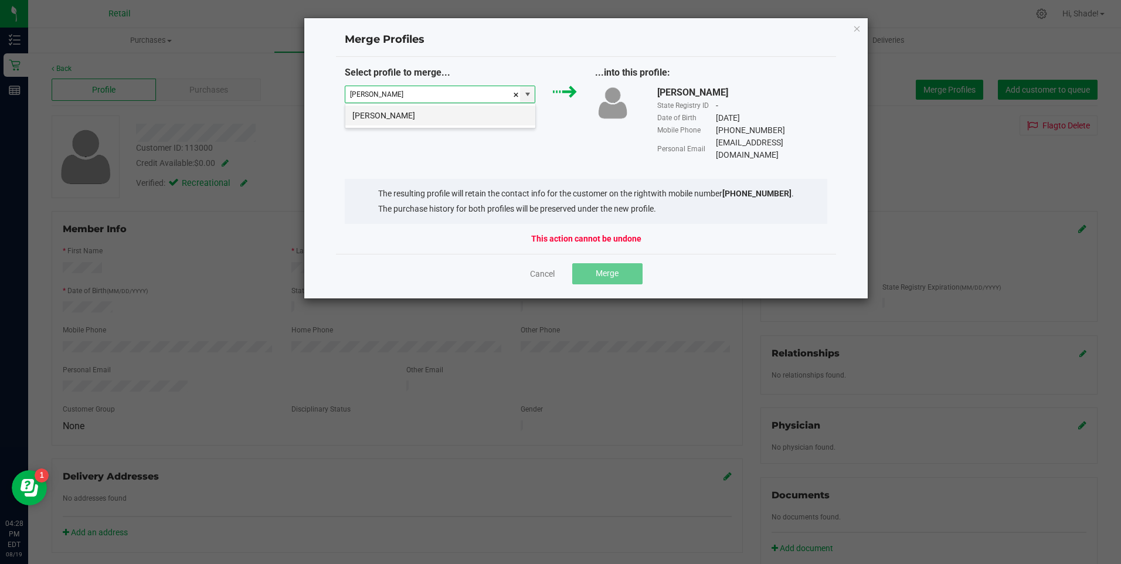
click at [453, 119] on li "Fernando Bernard" at bounding box center [440, 116] width 190 height 20
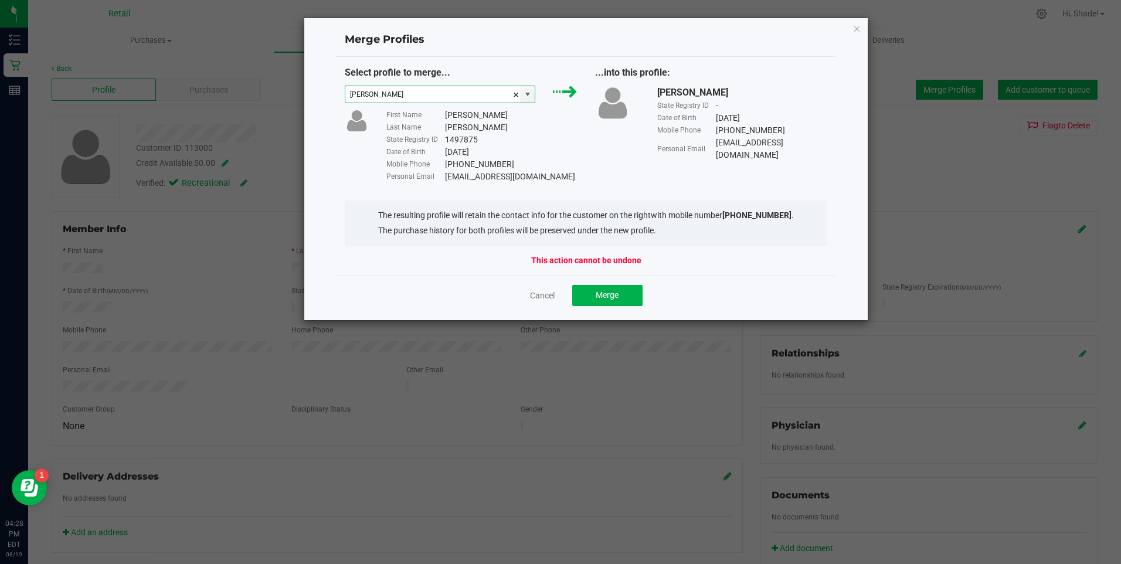
type input "Fernando Bernard"
drag, startPoint x: 583, startPoint y: 179, endPoint x: 443, endPoint y: 176, distance: 139.6
click at [443, 176] on div "First Name Fernando Last Name Bernard State Registry ID 1497875 Date of Birth 0…" at bounding box center [482, 146] width 209 height 74
copy div "Nandobernard525@gmail.com"
drag, startPoint x: 597, startPoint y: 297, endPoint x: 532, endPoint y: 318, distance: 68.0
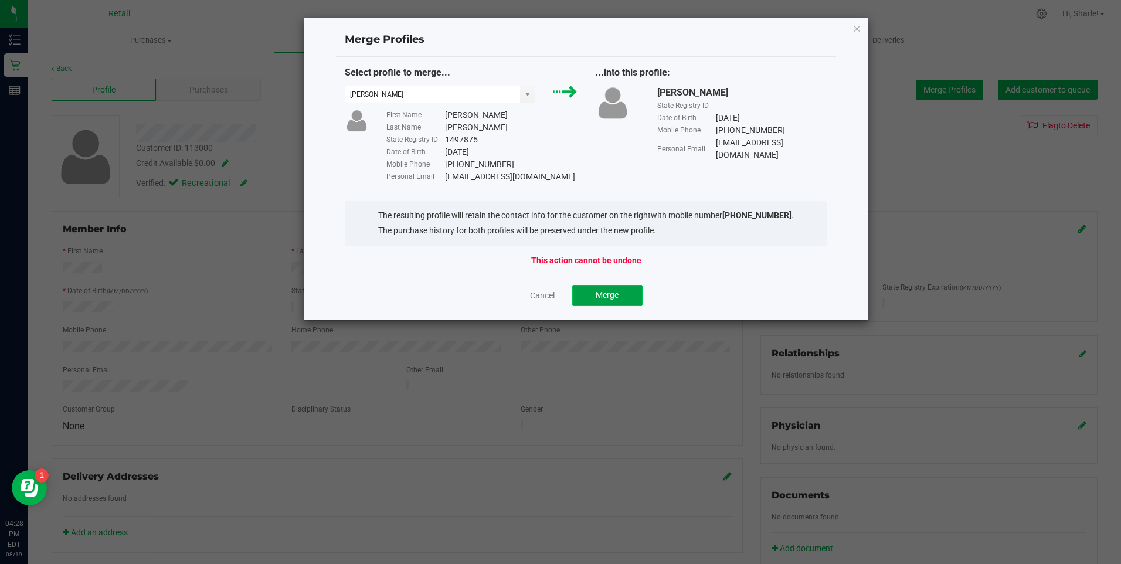
click at [597, 298] on span "Merge" at bounding box center [607, 294] width 23 height 9
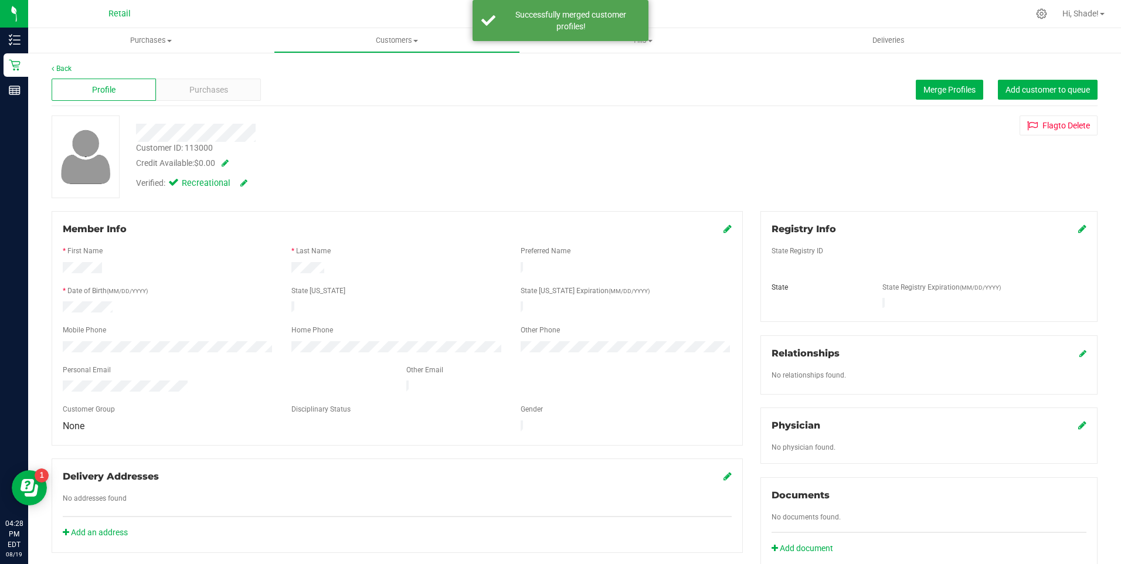
click at [723, 230] on icon at bounding box center [727, 228] width 8 height 9
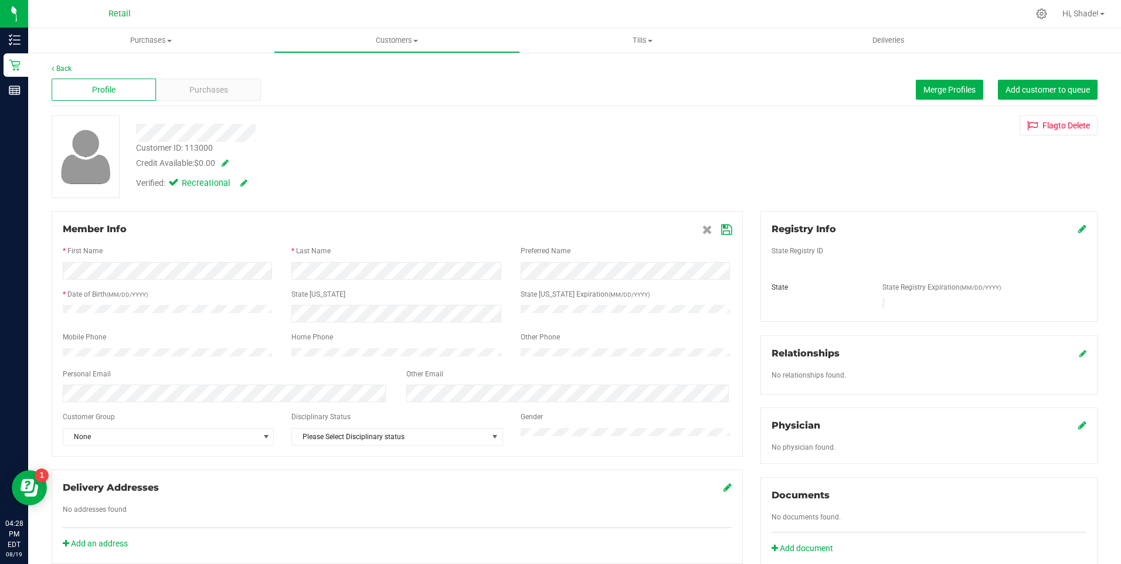
click at [721, 233] on icon at bounding box center [726, 229] width 11 height 9
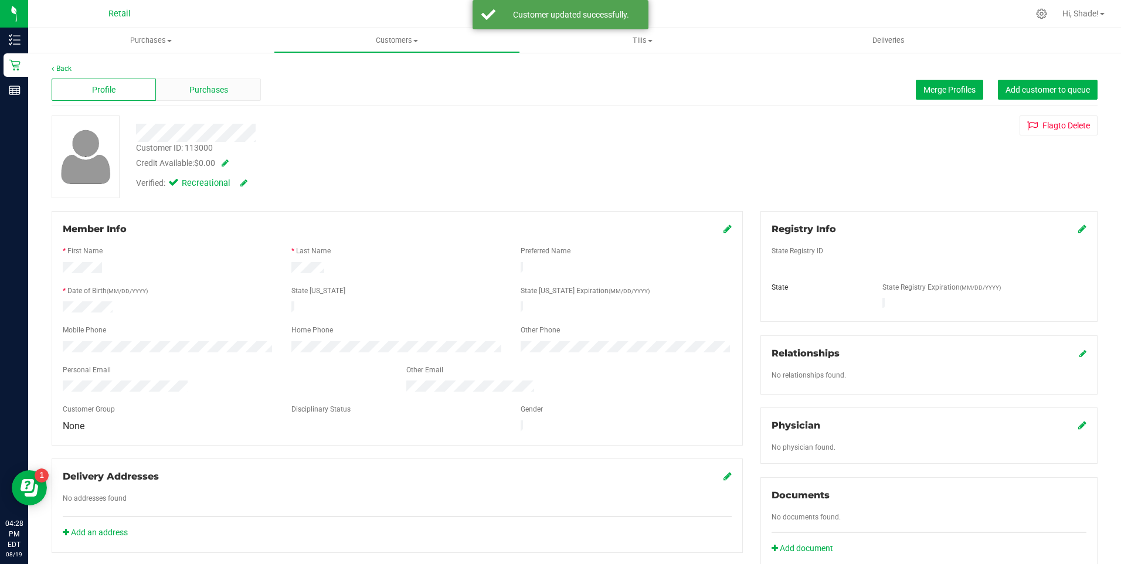
click at [195, 89] on span "Purchases" at bounding box center [208, 90] width 39 height 12
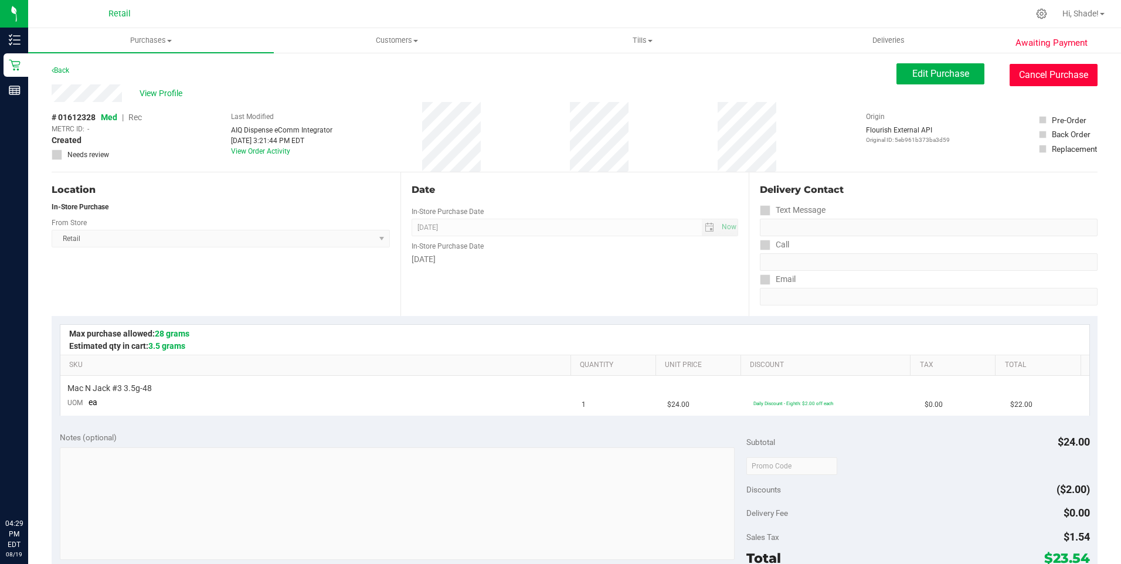
click at [1029, 83] on button "Cancel Purchase" at bounding box center [1054, 75] width 88 height 22
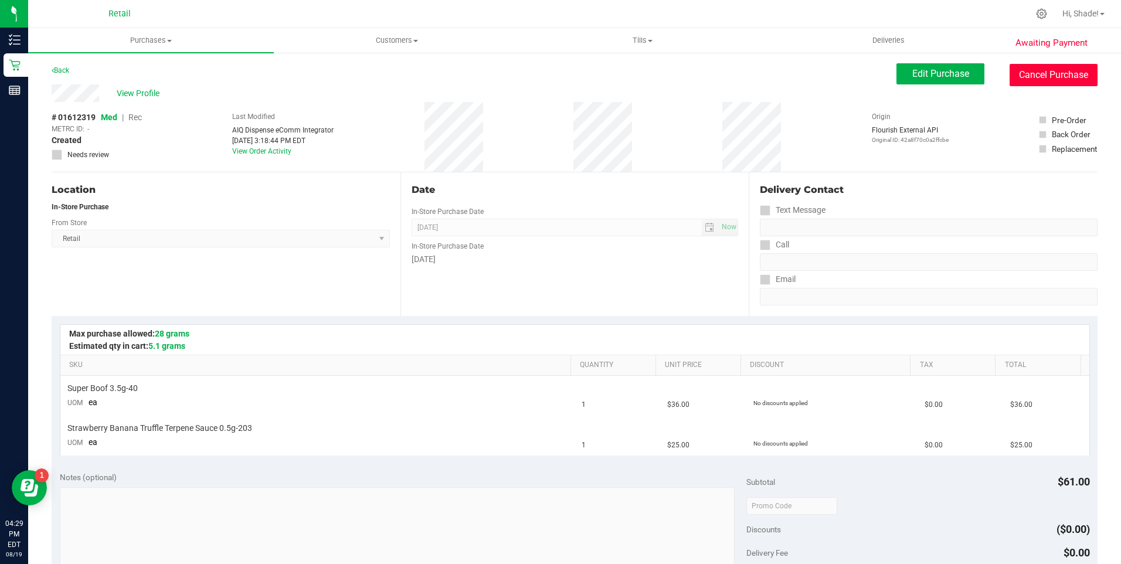
click at [1044, 84] on button "Cancel Purchase" at bounding box center [1054, 75] width 88 height 22
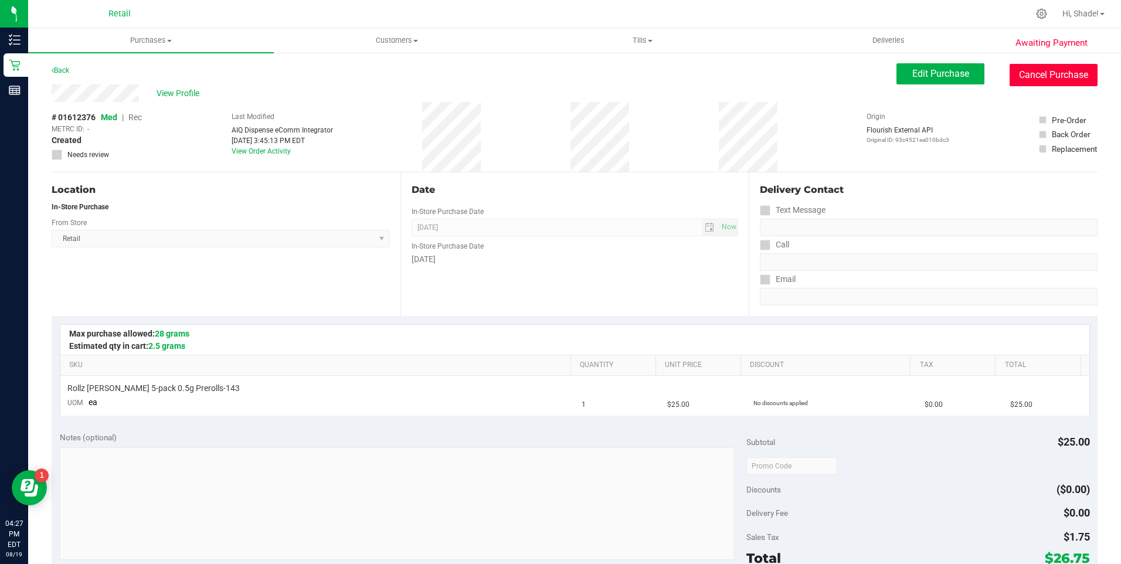
drag, startPoint x: 1030, startPoint y: 70, endPoint x: 236, endPoint y: 101, distance: 795.0
click at [1030, 70] on button "Cancel Purchase" at bounding box center [1054, 75] width 88 height 22
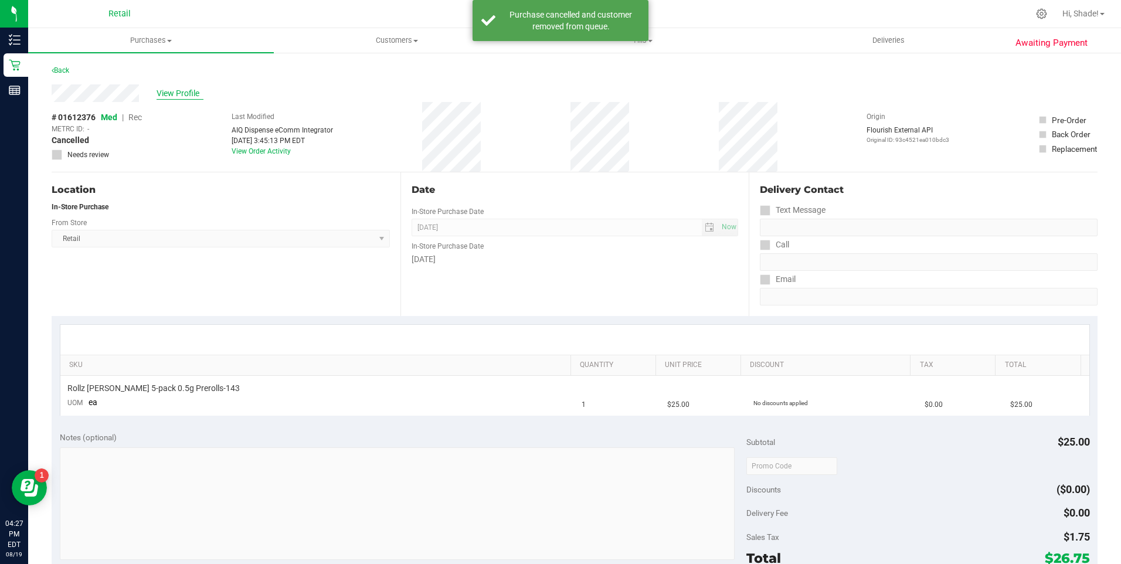
click at [198, 96] on span "View Profile" at bounding box center [180, 93] width 47 height 12
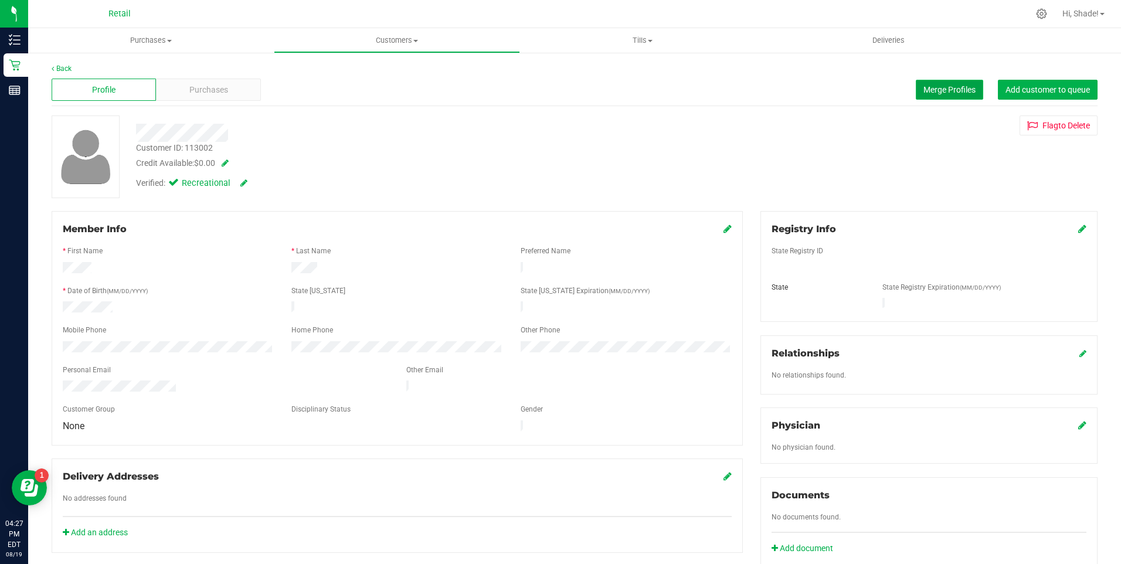
click at [939, 89] on span "Merge Profiles" at bounding box center [949, 89] width 52 height 9
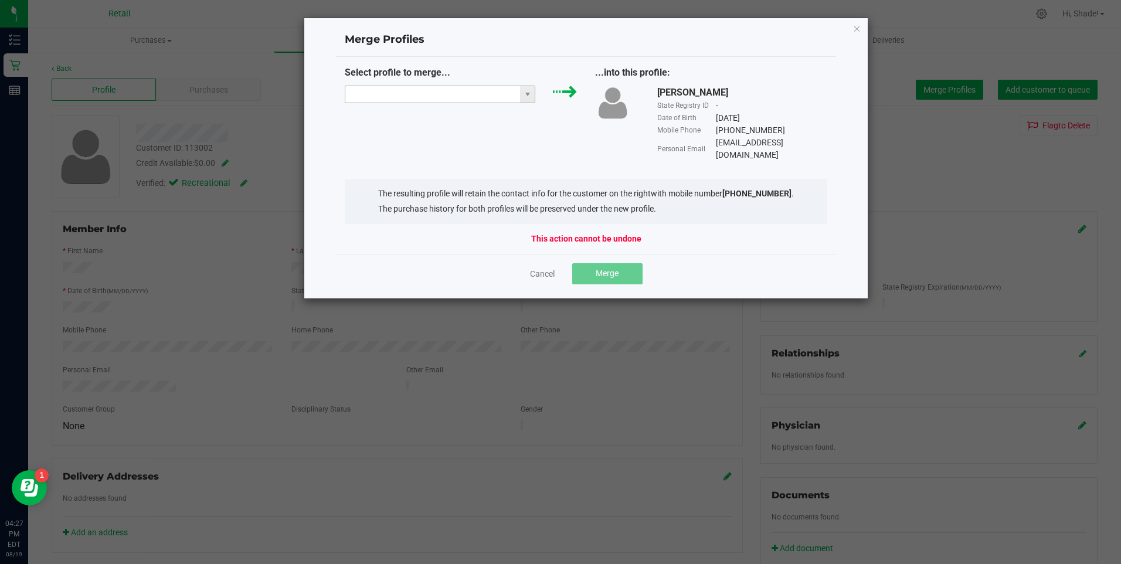
click at [463, 97] on input "NO DATA FOUND" at bounding box center [432, 94] width 175 height 16
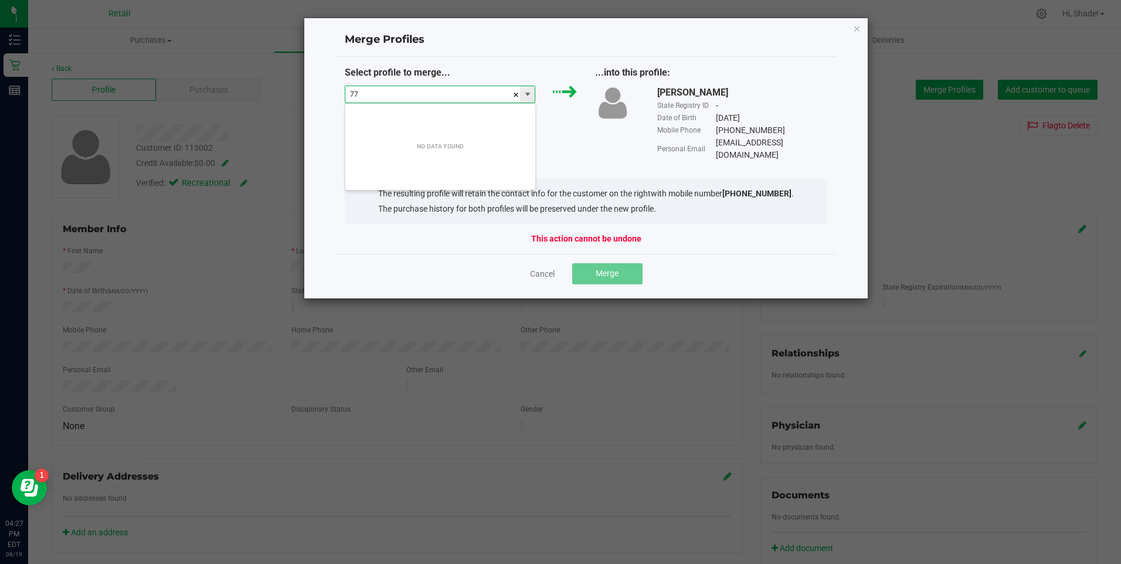
scroll to position [18, 191]
type input "7744517721"
click at [544, 268] on link "Cancel" at bounding box center [542, 274] width 25 height 12
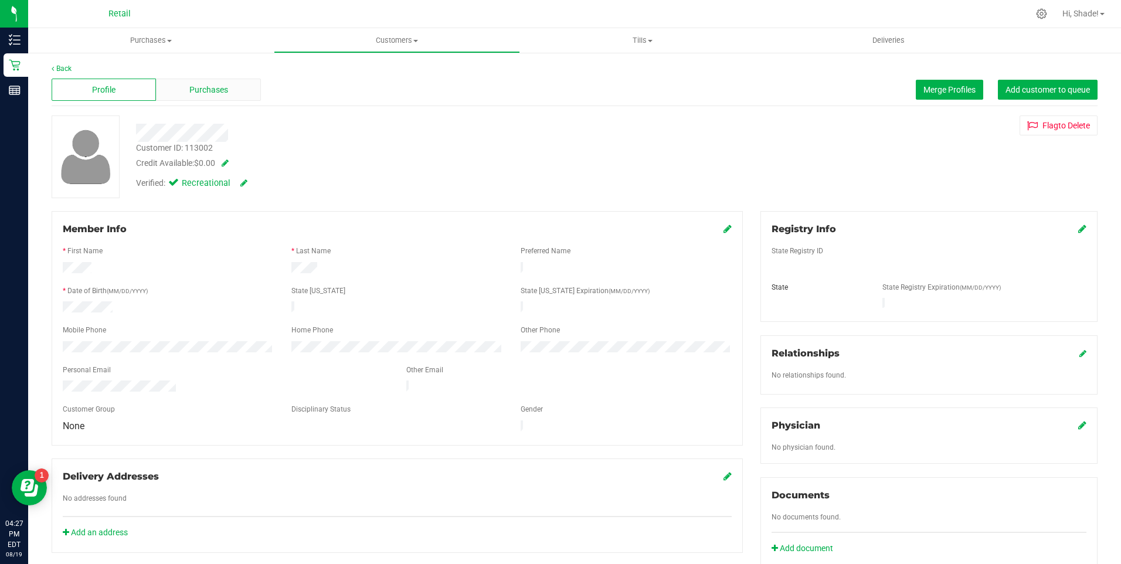
click at [203, 86] on span "Purchases" at bounding box center [208, 90] width 39 height 12
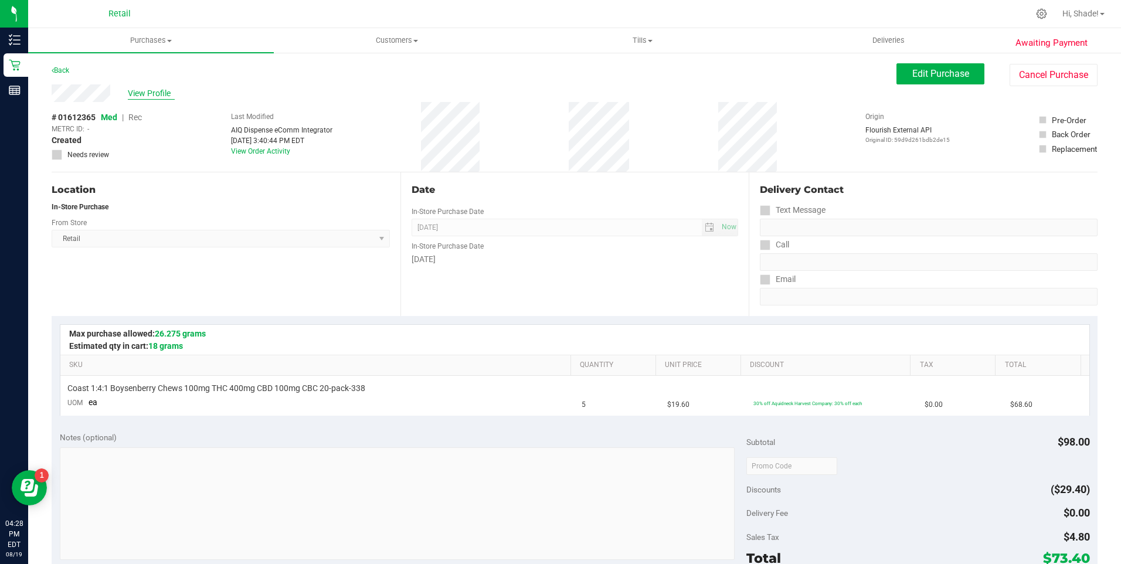
click at [154, 93] on span "View Profile" at bounding box center [151, 93] width 47 height 12
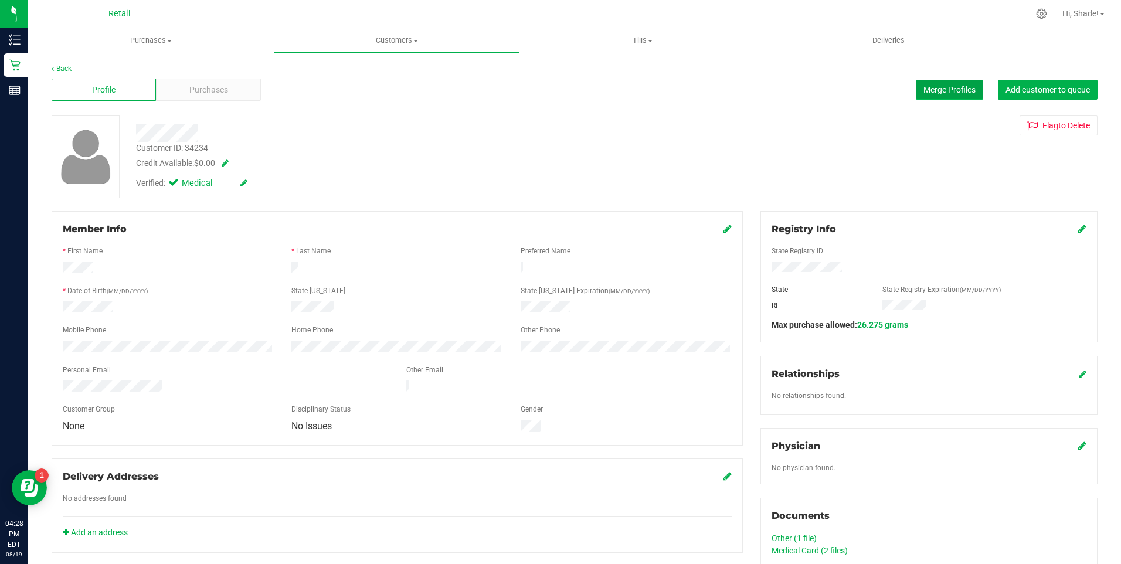
click at [950, 83] on button "Merge Profiles" at bounding box center [949, 90] width 67 height 20
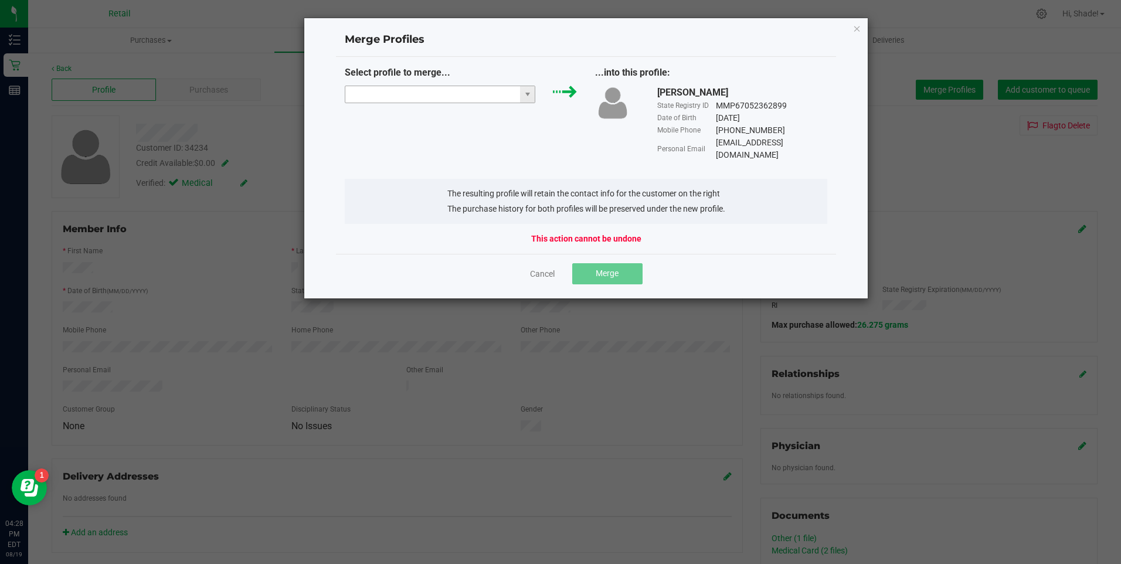
click at [410, 91] on input "NO DATA FOUND" at bounding box center [432, 94] width 175 height 16
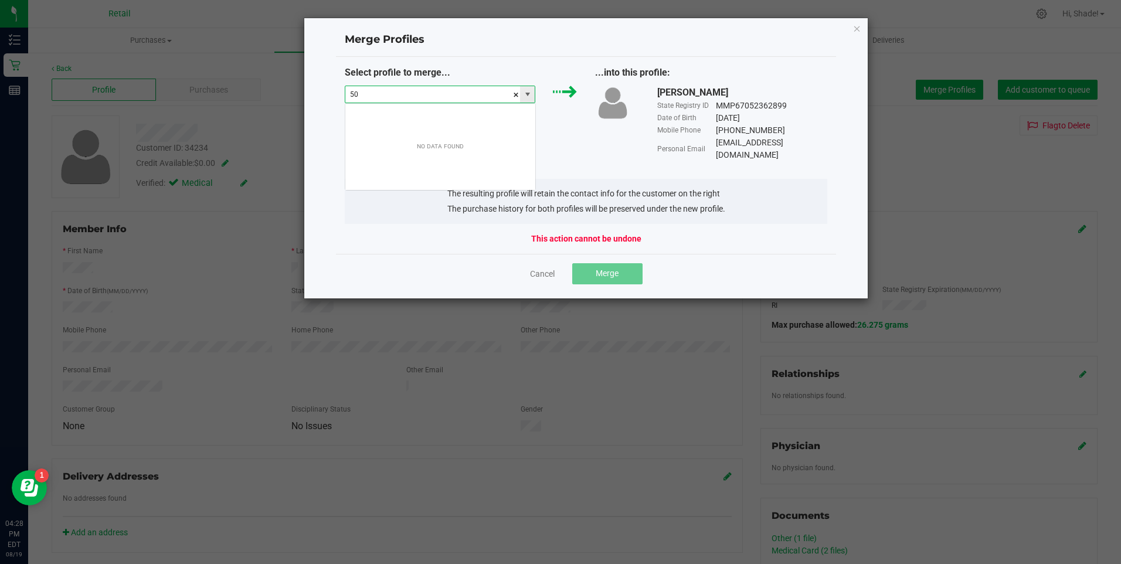
scroll to position [18, 191]
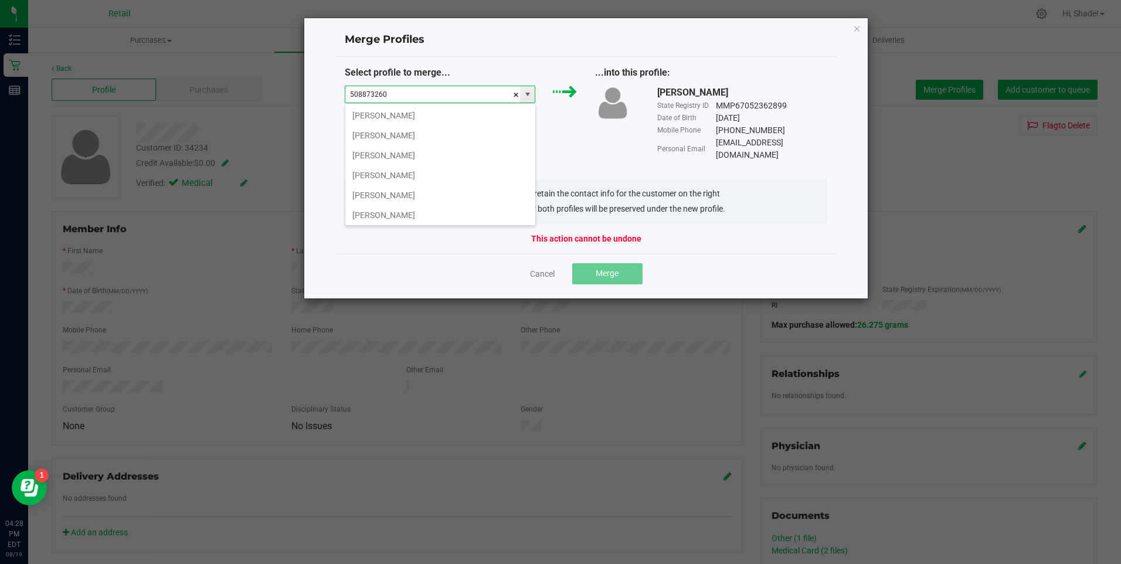
type input "5088732601"
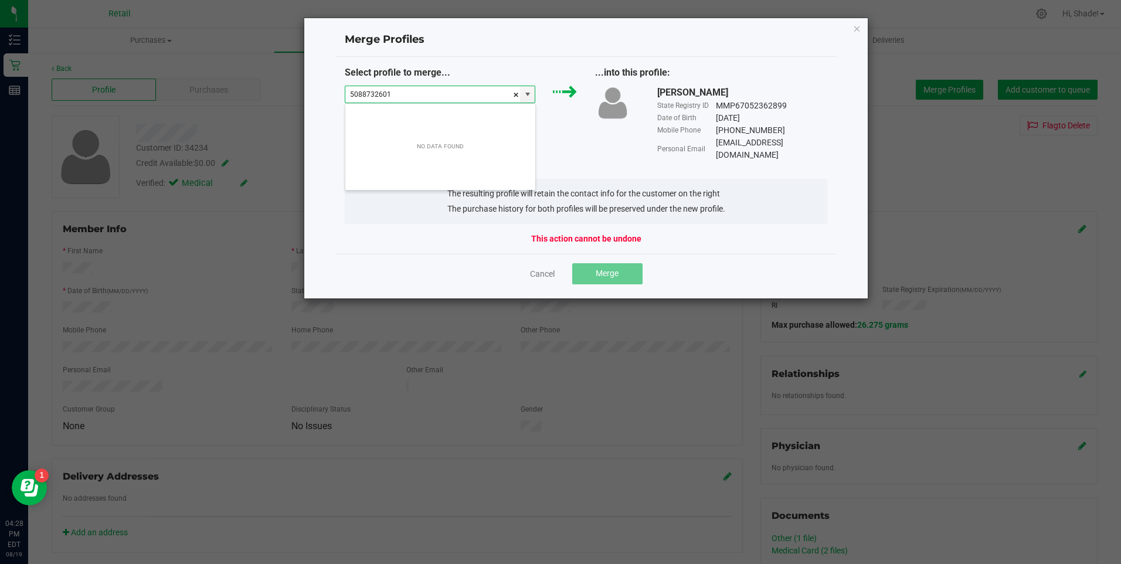
drag, startPoint x: 413, startPoint y: 92, endPoint x: 333, endPoint y: 94, distance: 79.8
click at [333, 94] on div "Merge Profiles Select profile to merge... 5088732601 ...into this profile: [PER…" at bounding box center [586, 158] width 565 height 281
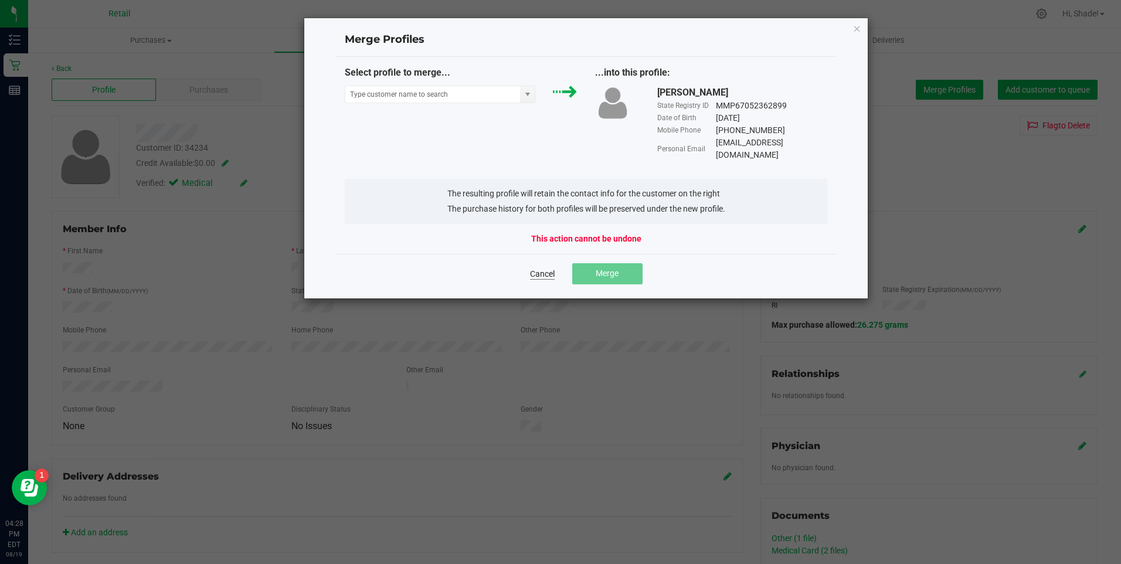
click at [544, 268] on link "Cancel" at bounding box center [542, 274] width 25 height 12
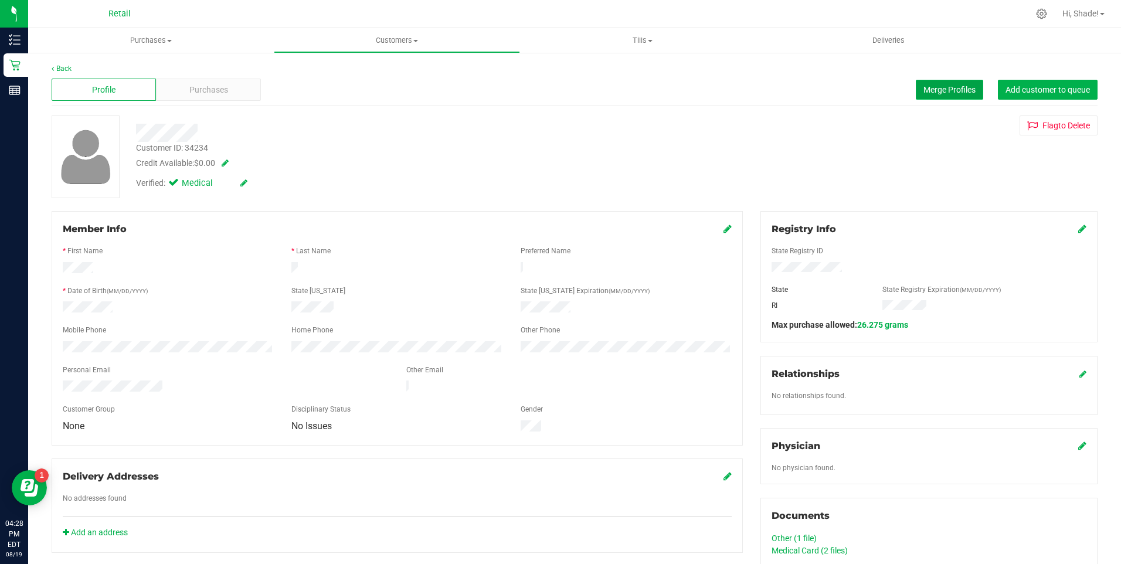
click at [940, 94] on span "Merge Profiles" at bounding box center [949, 89] width 52 height 9
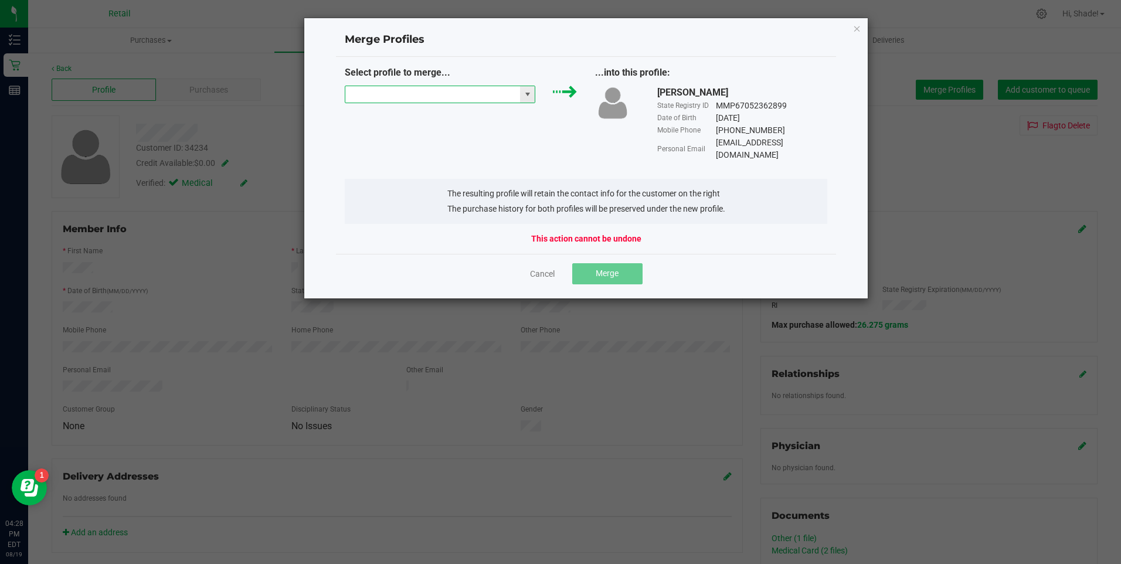
click at [473, 89] on input "NO DATA FOUND" at bounding box center [432, 94] width 175 height 16
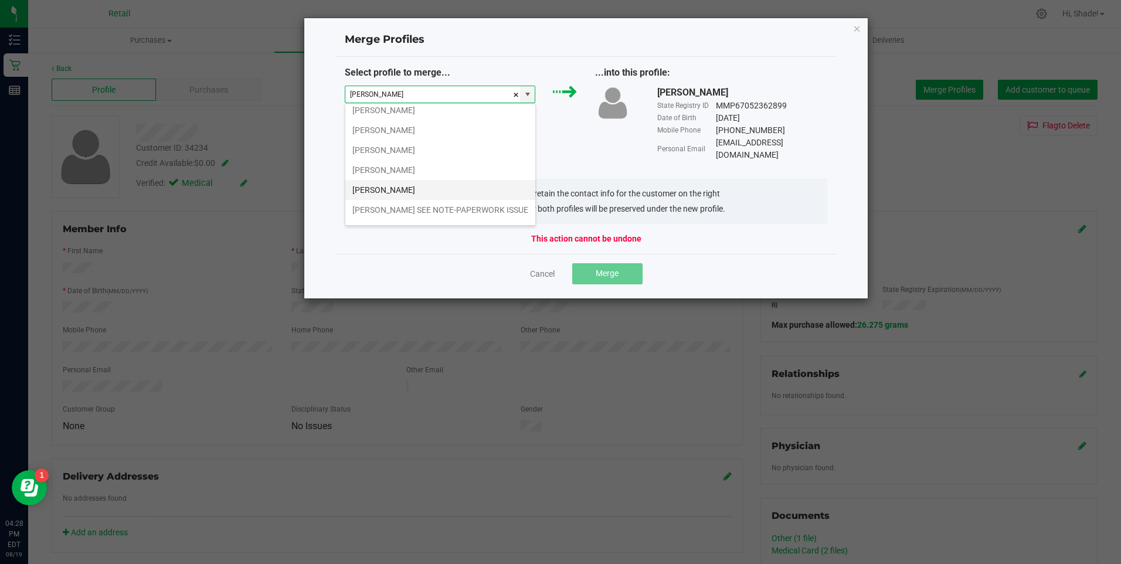
scroll to position [503, 0]
click at [400, 114] on li "Nathan D" at bounding box center [440, 111] width 190 height 20
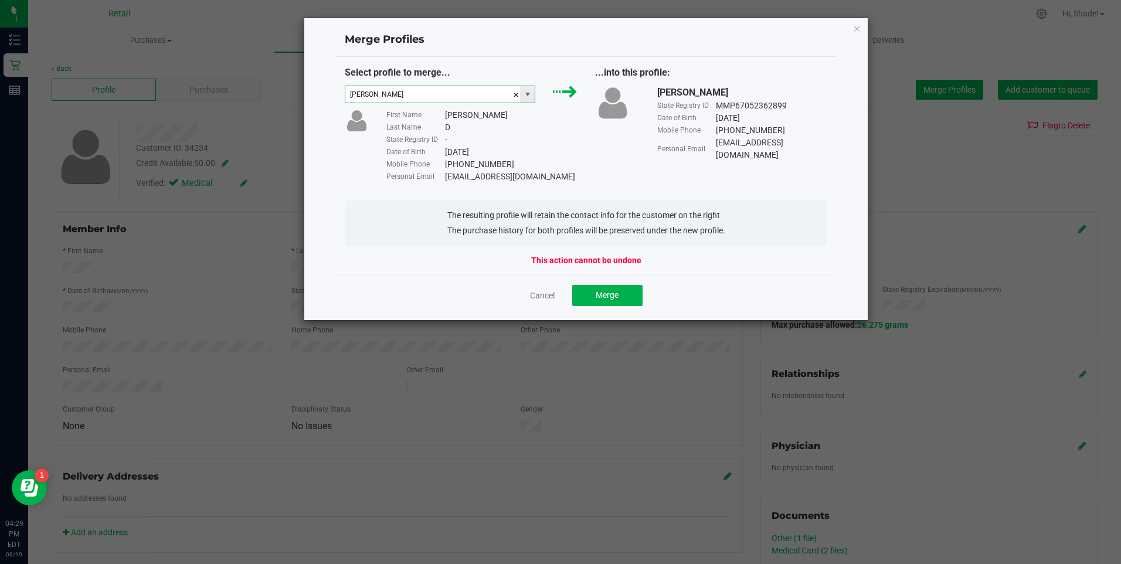
click at [532, 96] on span at bounding box center [527, 94] width 9 height 9
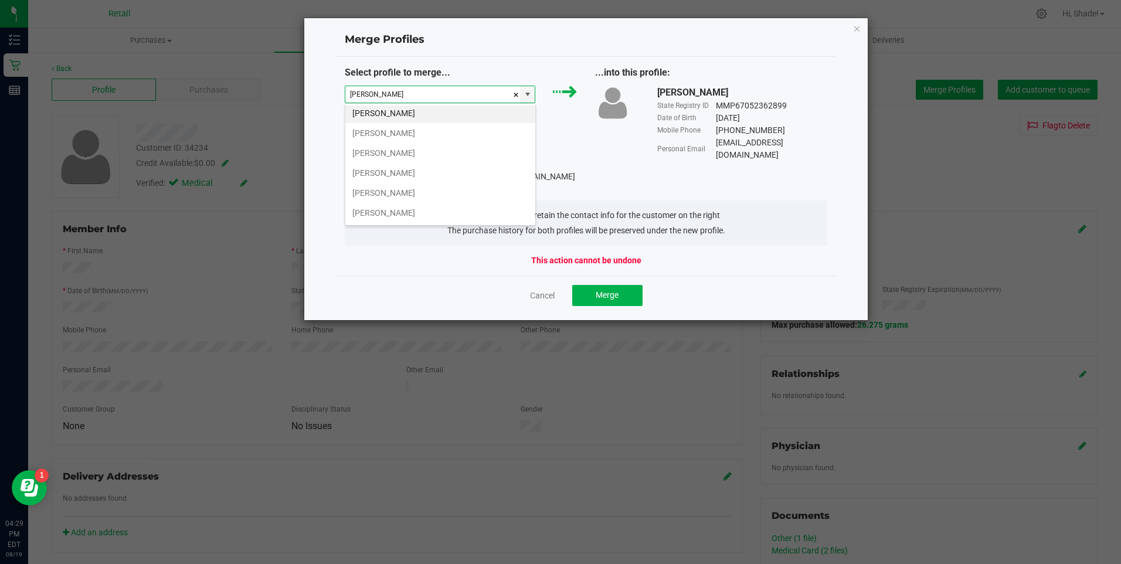
scroll to position [620, 0]
click at [386, 216] on li "Nathan Dziekiewicz" at bounding box center [440, 213] width 190 height 20
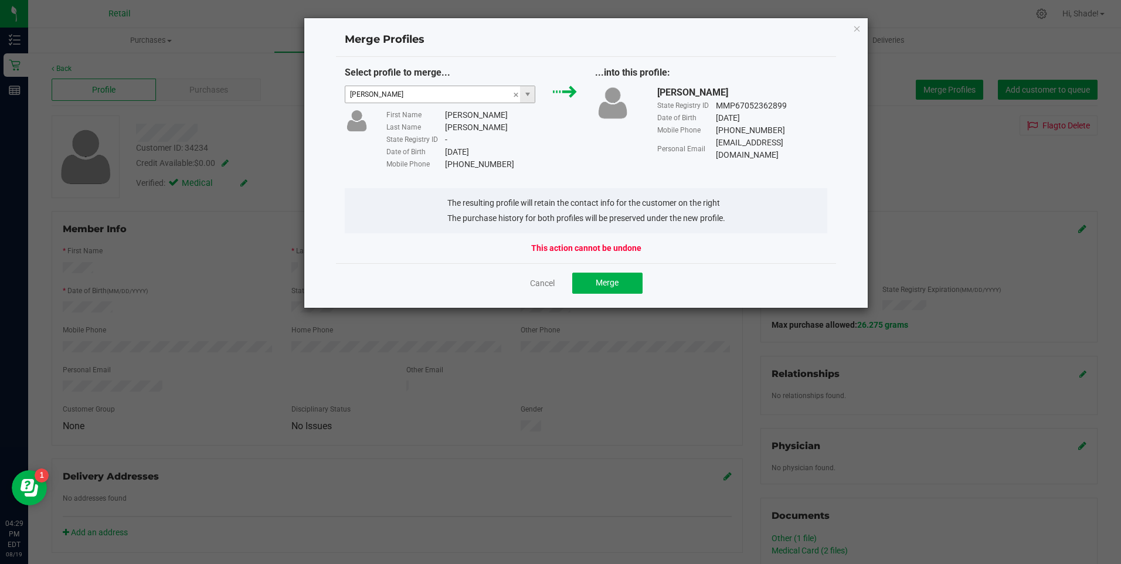
click at [535, 93] on span "Nathan Dziekiewicz" at bounding box center [440, 95] width 191 height 18
click at [528, 96] on span at bounding box center [527, 94] width 9 height 9
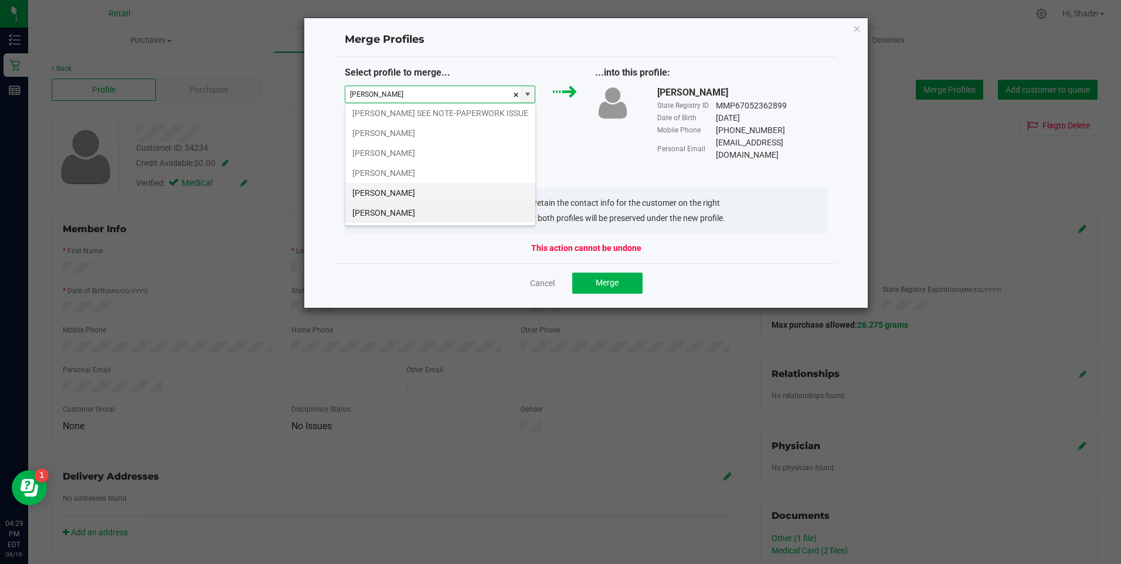
click at [402, 188] on li "Nathan Duarte" at bounding box center [440, 193] width 190 height 20
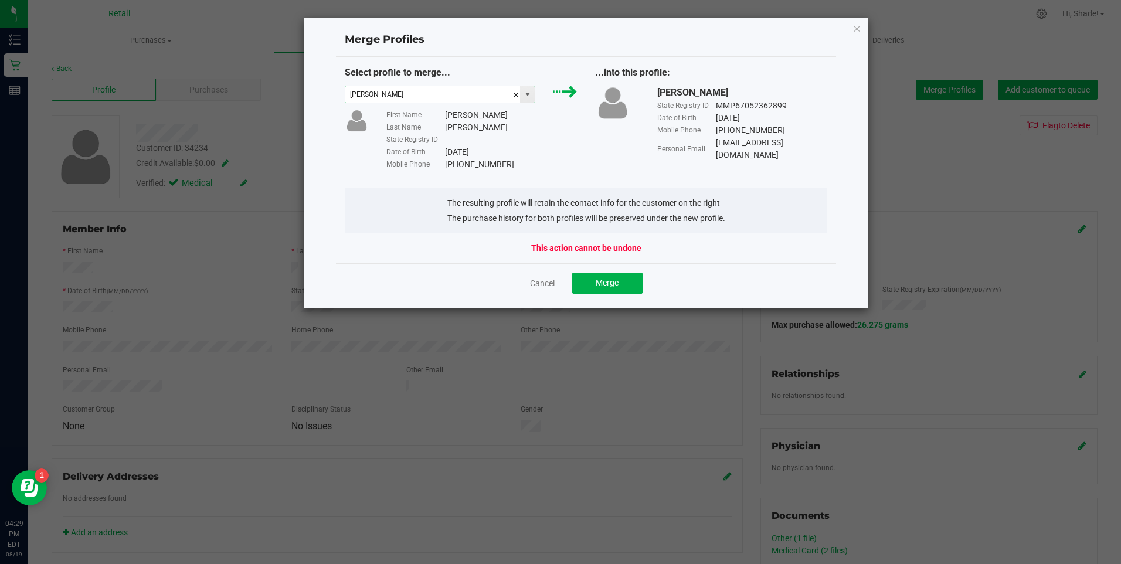
click at [526, 93] on span at bounding box center [527, 94] width 9 height 9
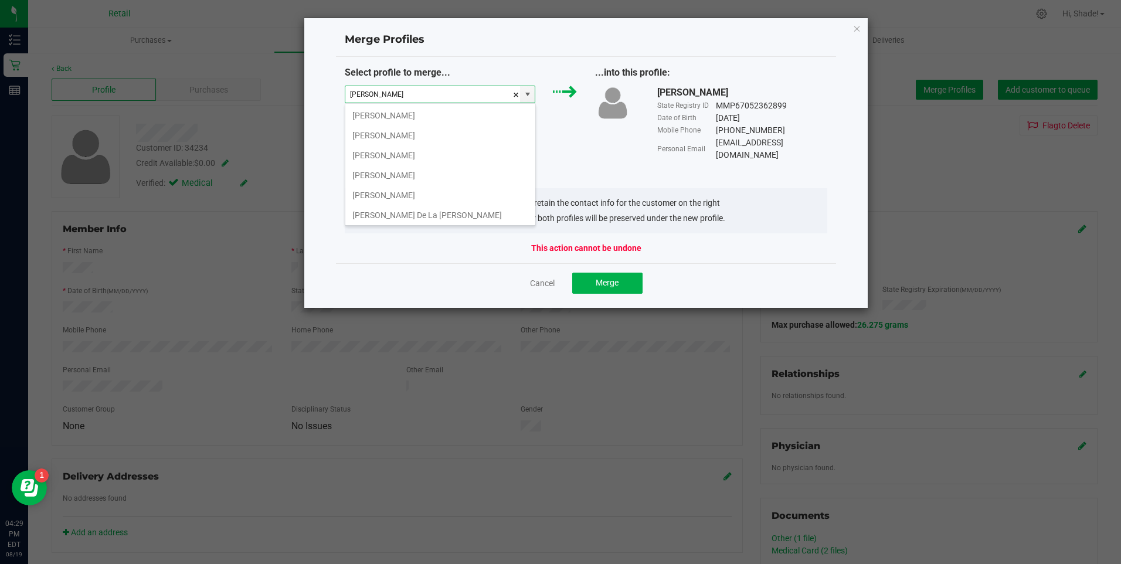
scroll to position [600, 0]
click at [386, 175] on li "Nathan DoRosario" at bounding box center [440, 173] width 190 height 20
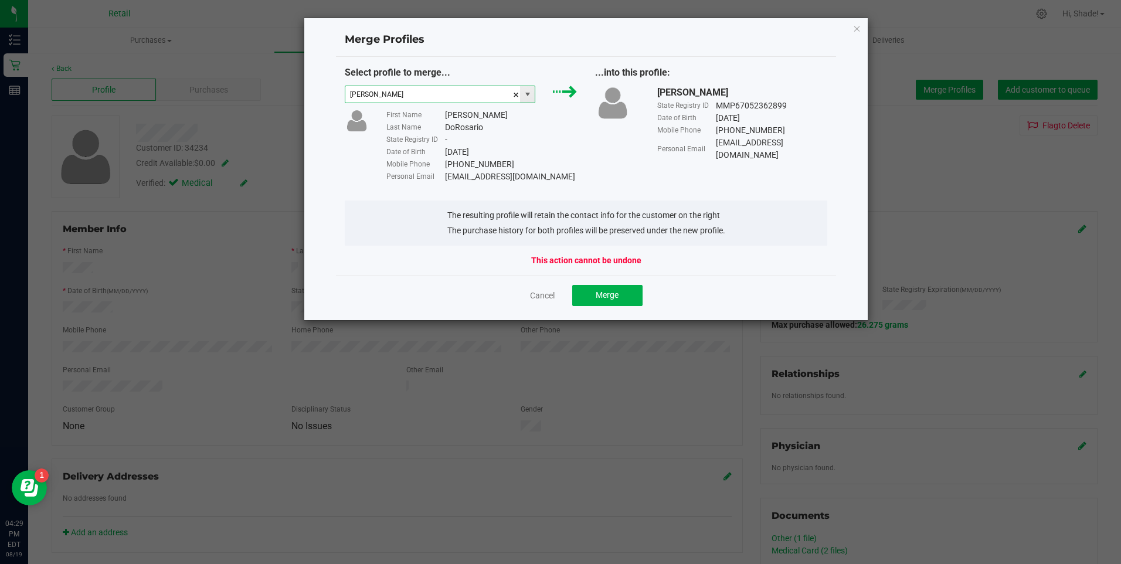
click at [531, 93] on span at bounding box center [527, 94] width 9 height 9
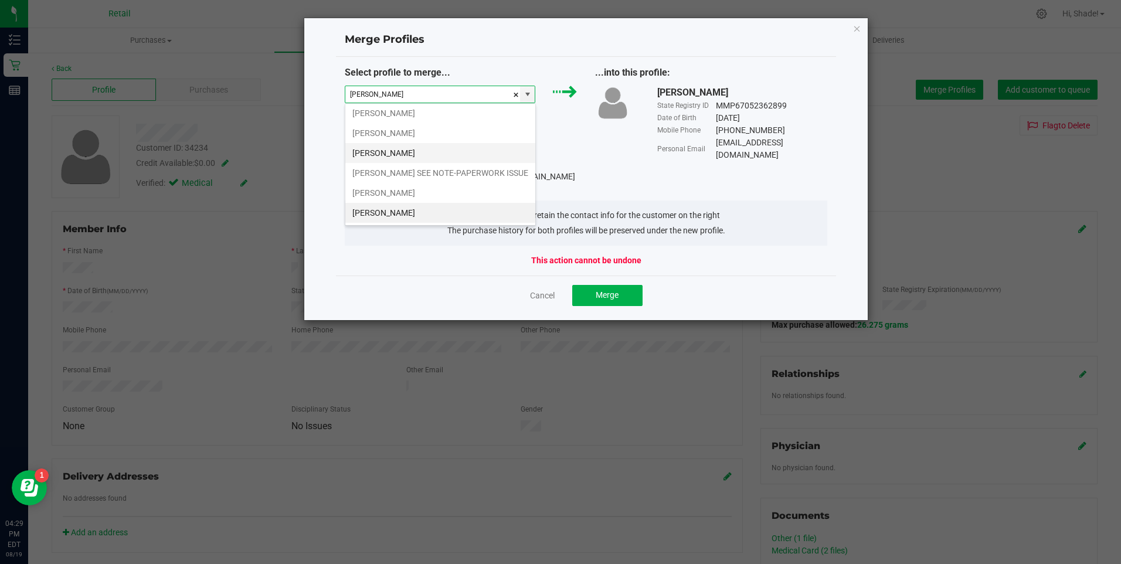
scroll to position [18, 191]
click at [429, 155] on li "Nathan Desalvo" at bounding box center [440, 153] width 190 height 20
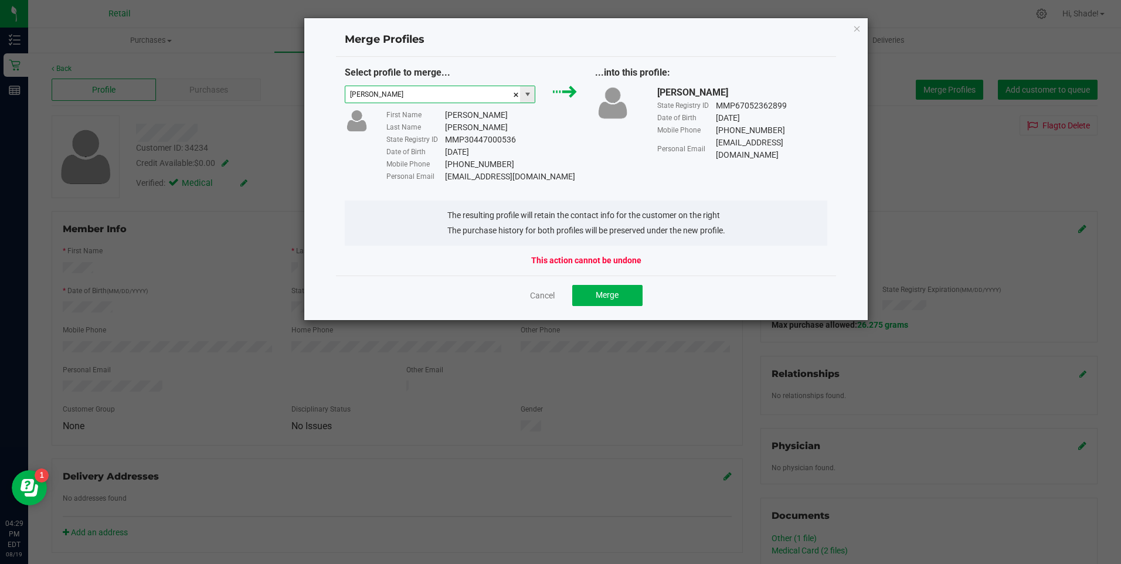
click at [530, 96] on span at bounding box center [527, 94] width 9 height 9
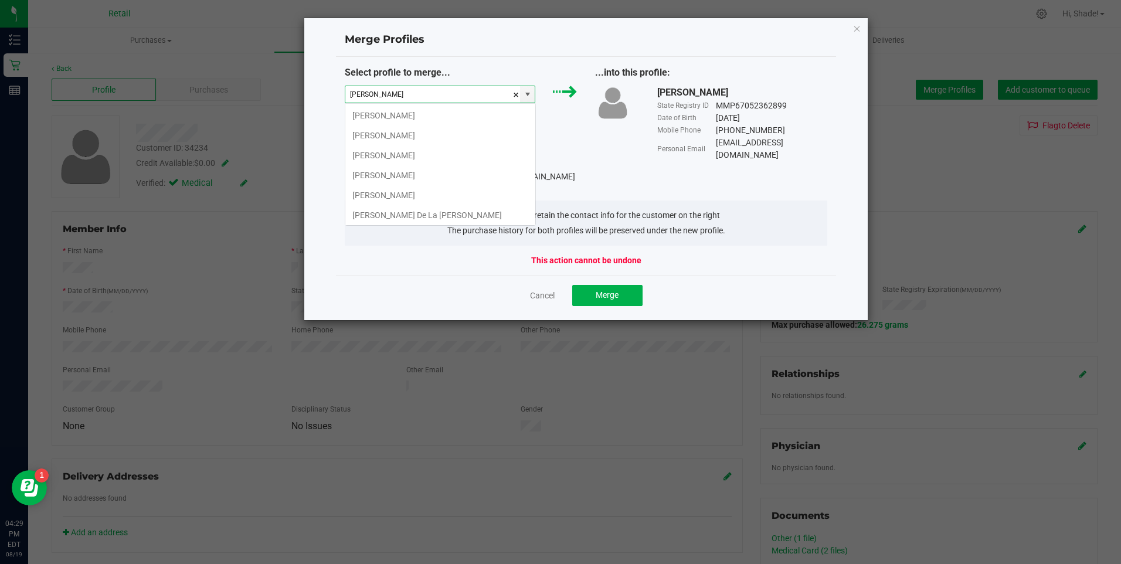
scroll to position [501, 0]
click at [431, 135] on li "Nathan Daigneault" at bounding box center [440, 133] width 190 height 20
type input "Nathan Daigneault"
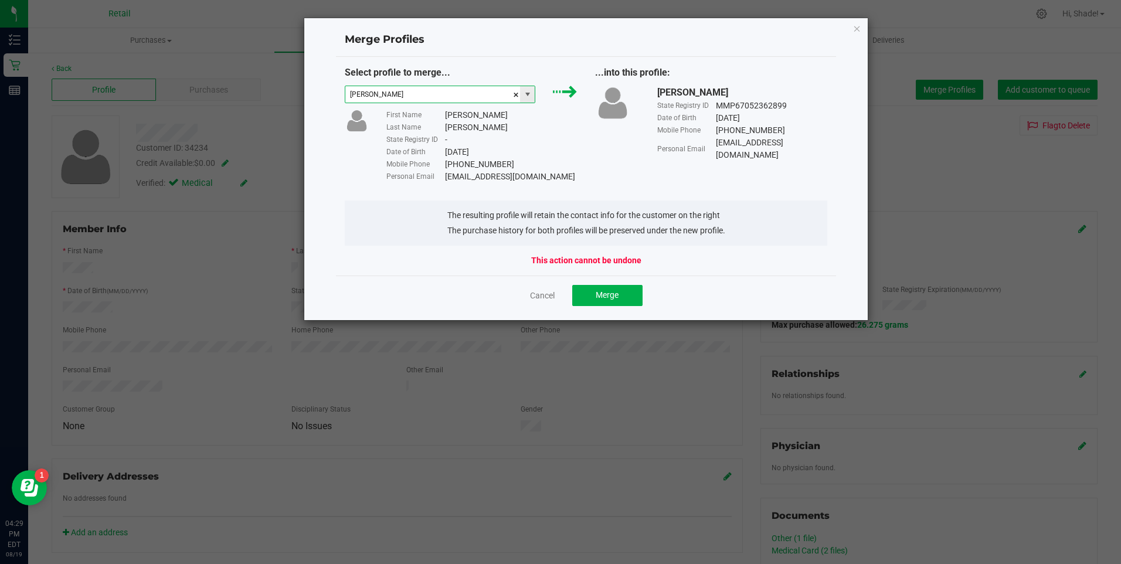
click at [531, 100] on span at bounding box center [527, 94] width 15 height 16
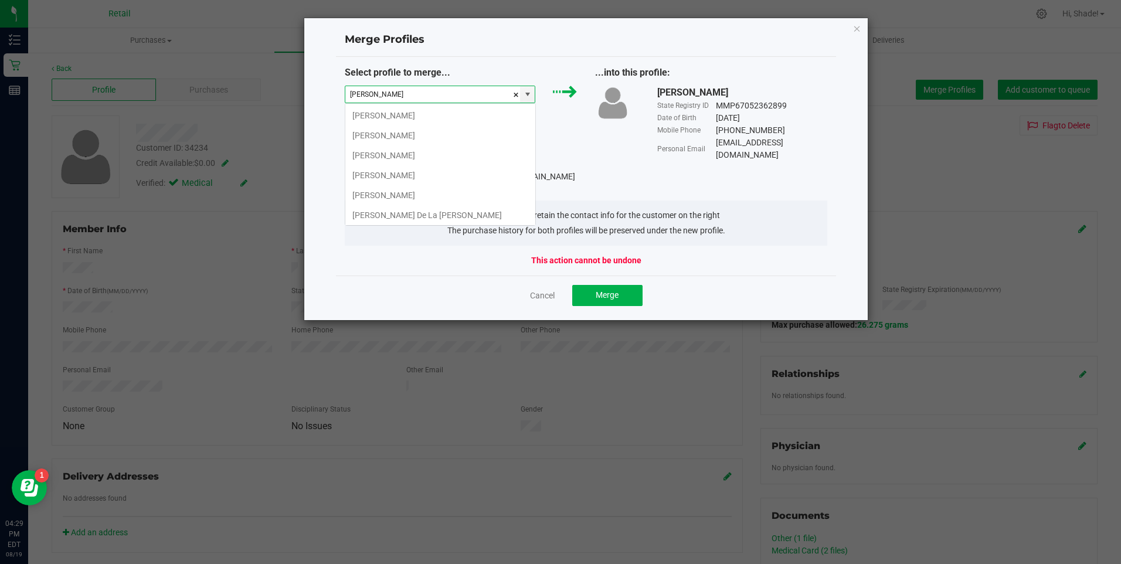
scroll to position [421, 0]
click at [649, 179] on div "Select profile to merge... Nathan Daigneault First Name Nathan Last Name Daigne…" at bounding box center [586, 124] width 501 height 117
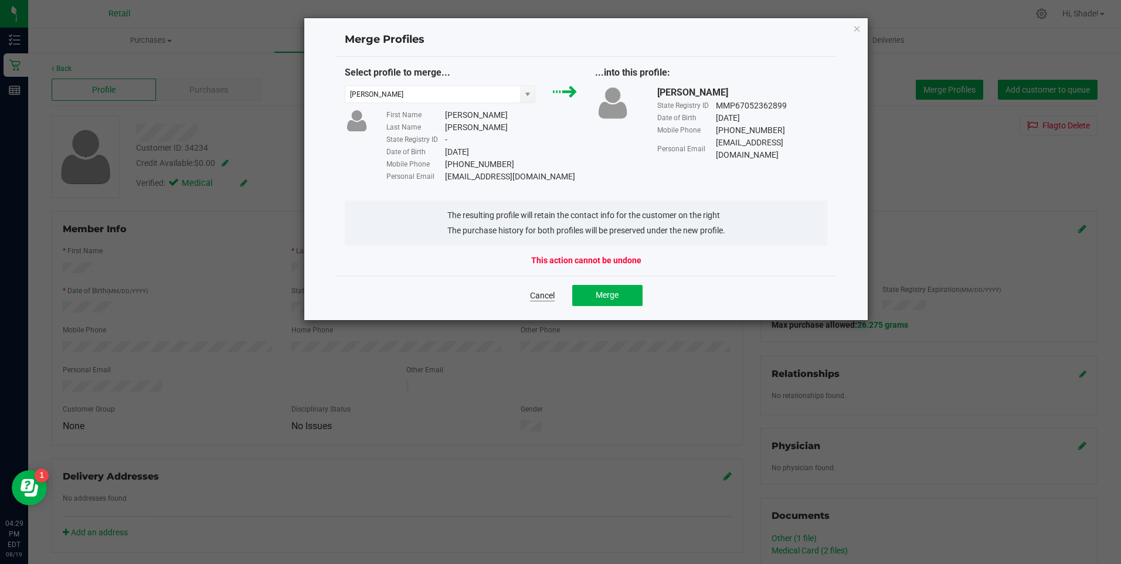
click at [539, 292] on link "Cancel" at bounding box center [542, 296] width 25 height 12
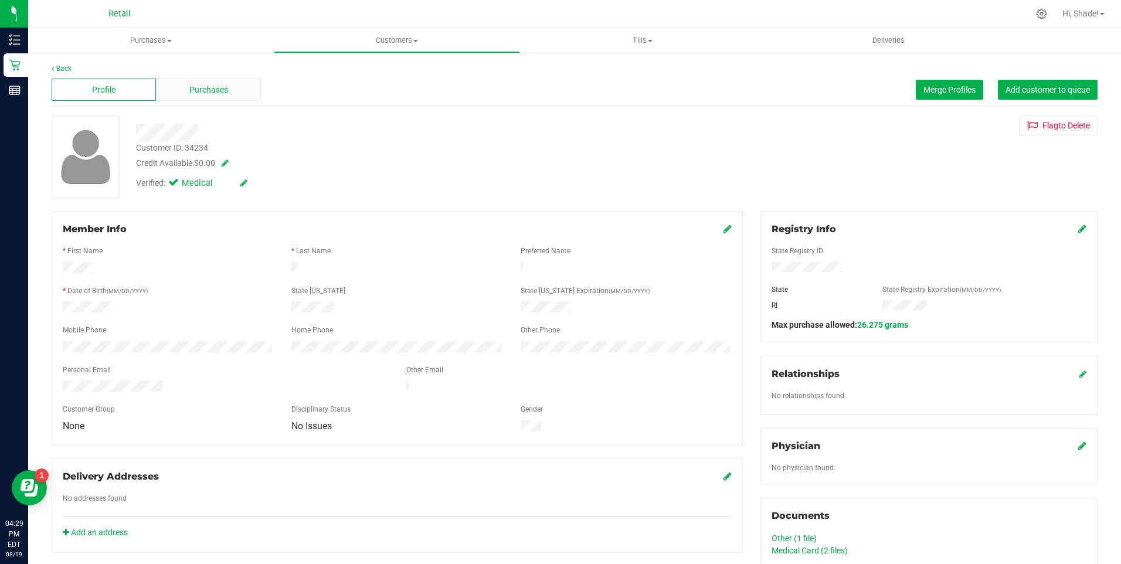
click at [226, 91] on span "Purchases" at bounding box center [208, 90] width 39 height 12
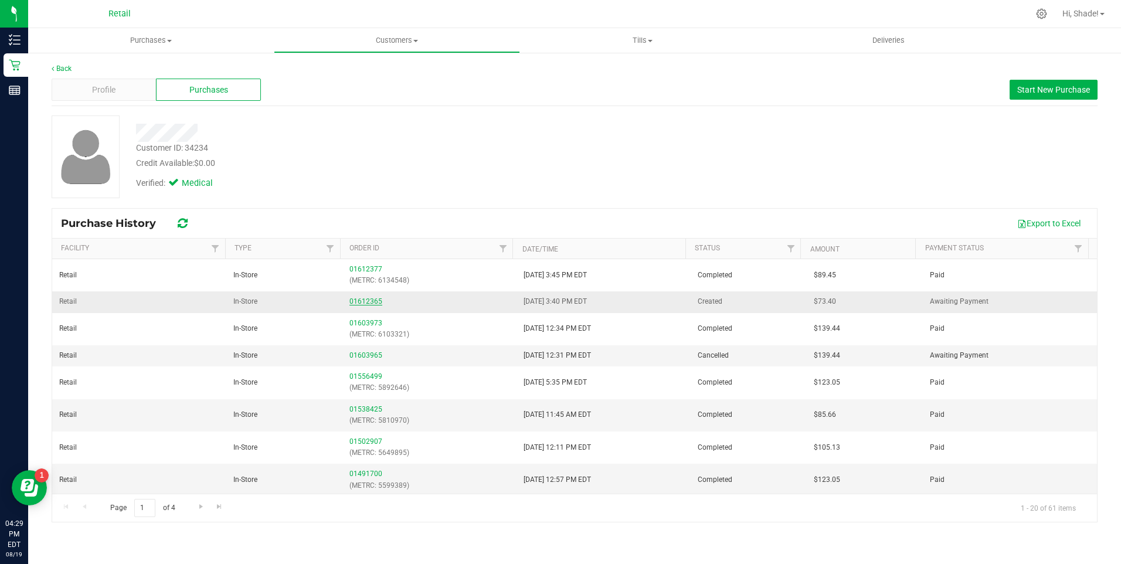
click at [349, 299] on link "01612365" at bounding box center [365, 301] width 33 height 8
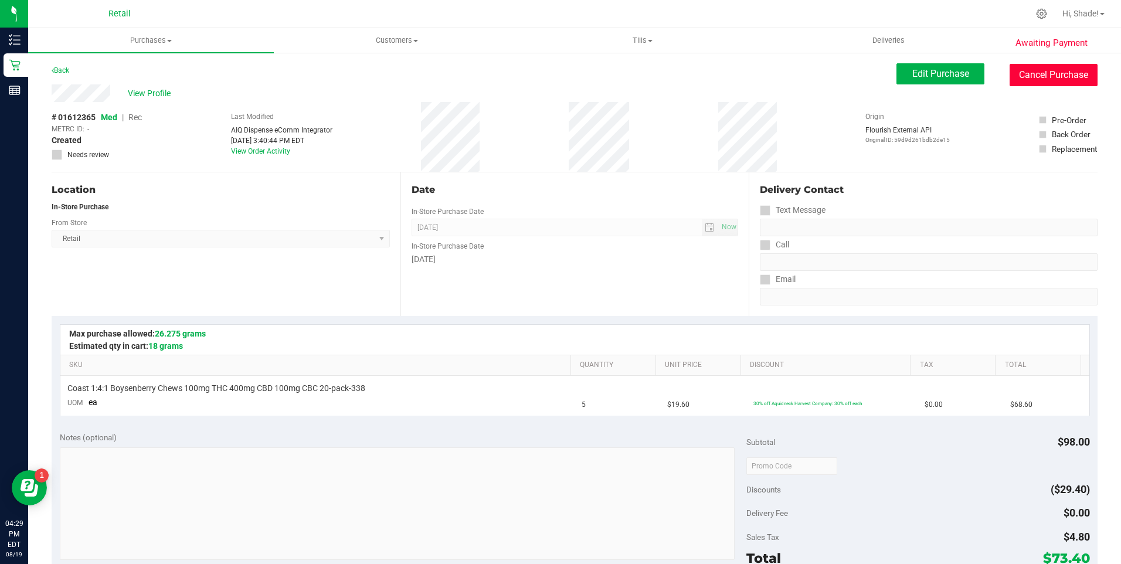
click at [1023, 66] on button "Cancel Purchase" at bounding box center [1054, 75] width 88 height 22
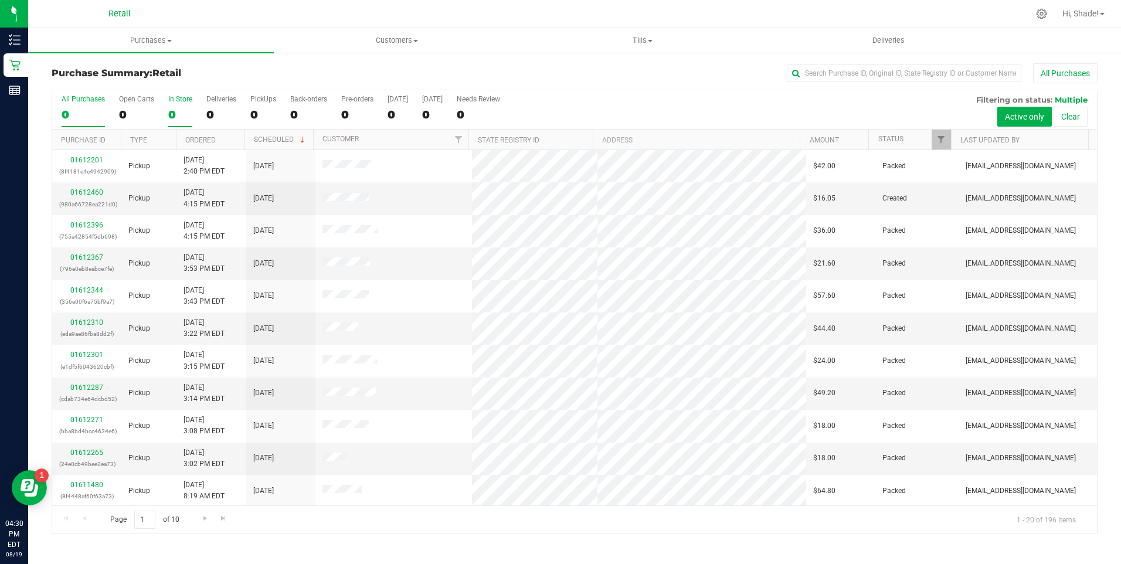
click at [168, 113] on div "0" at bounding box center [180, 114] width 24 height 13
click at [0, 0] on input "In Store 0" at bounding box center [0, 0] width 0 height 0
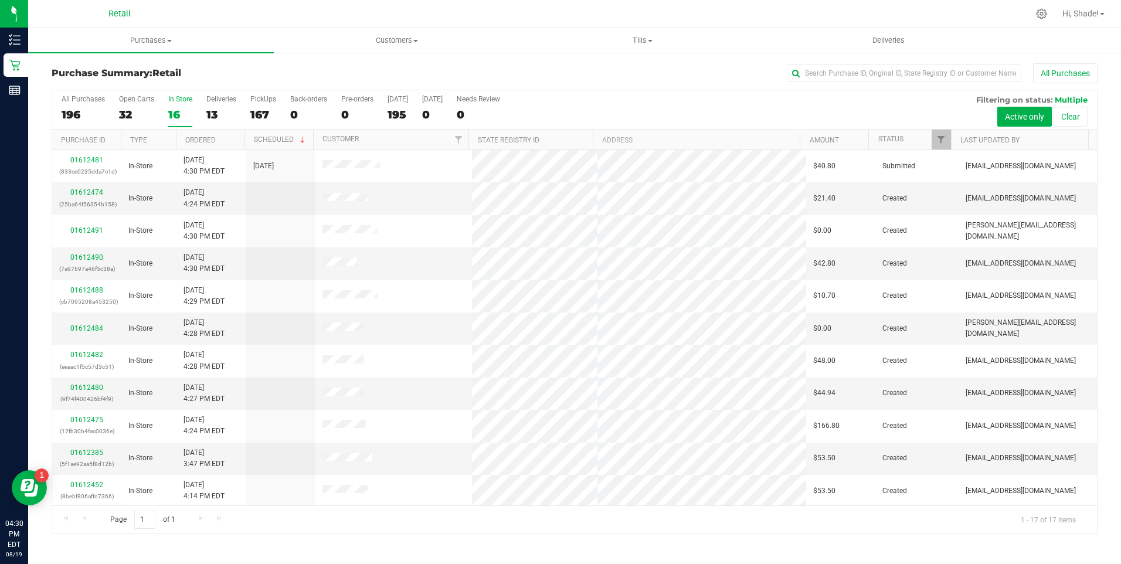
click at [199, 135] on th "Ordered" at bounding box center [210, 140] width 69 height 21
drag, startPoint x: 78, startPoint y: 250, endPoint x: 77, endPoint y: 258, distance: 7.6
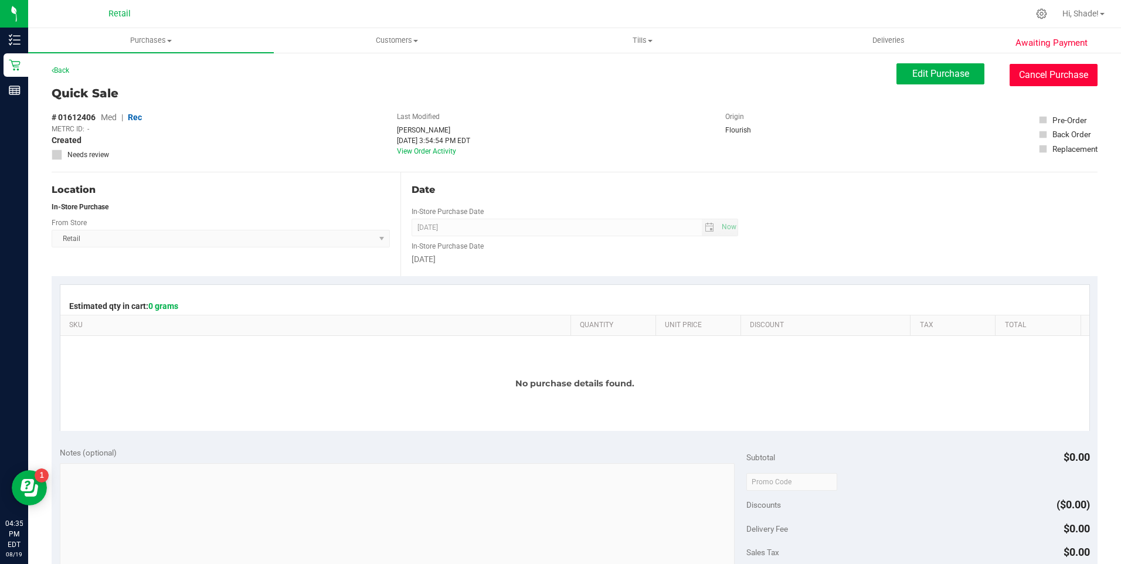
drag, startPoint x: 1036, startPoint y: 69, endPoint x: 563, endPoint y: 60, distance: 472.6
click at [1036, 69] on button "Cancel Purchase" at bounding box center [1054, 75] width 88 height 22
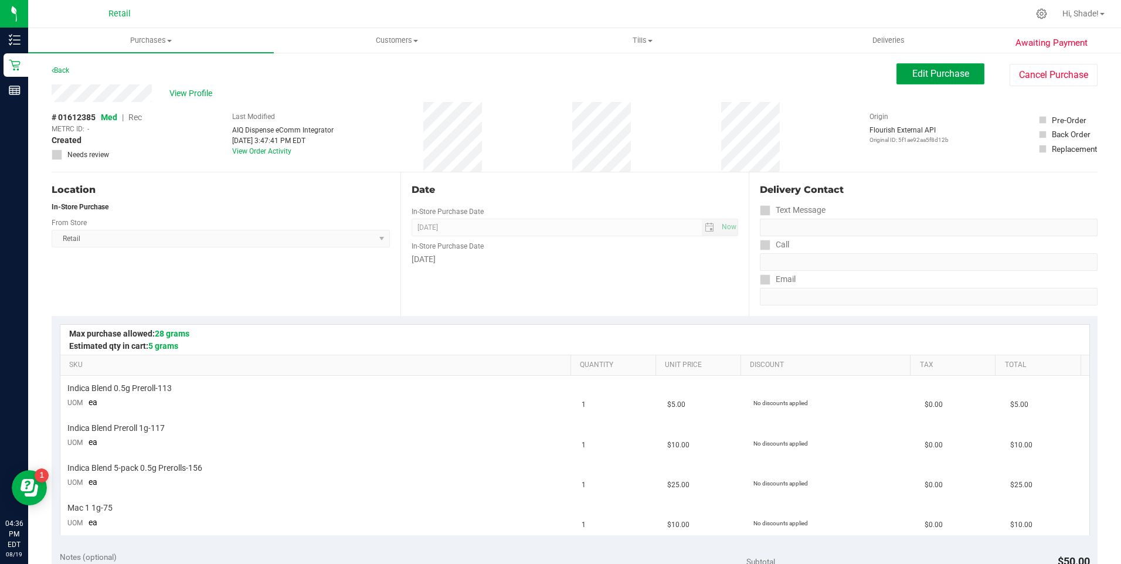
click at [909, 80] on button "Edit Purchase" at bounding box center [940, 73] width 88 height 21
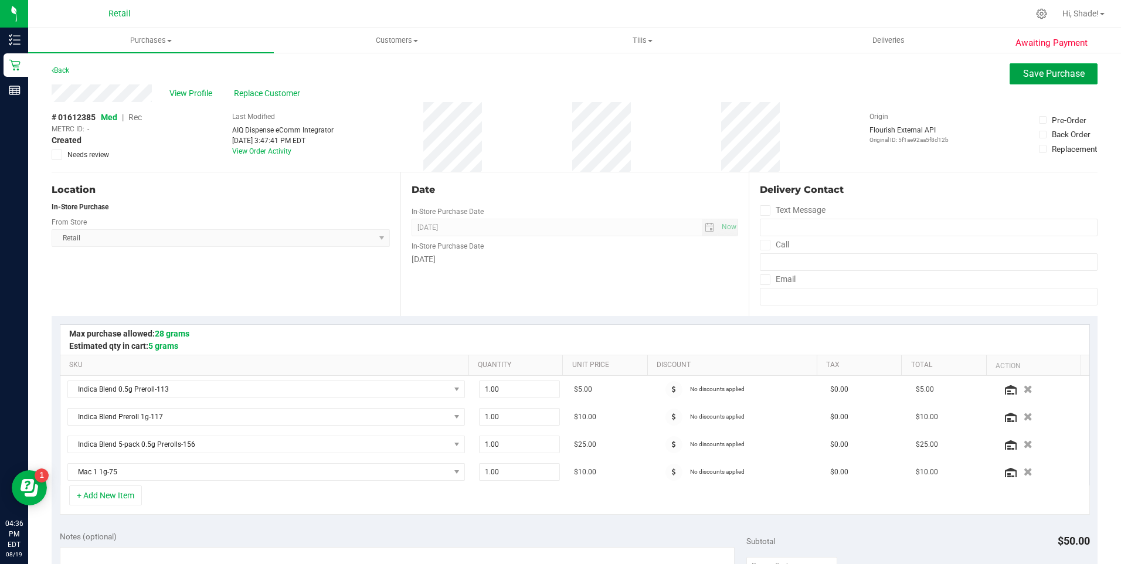
click at [1023, 72] on span "Save Purchase" at bounding box center [1054, 73] width 62 height 11
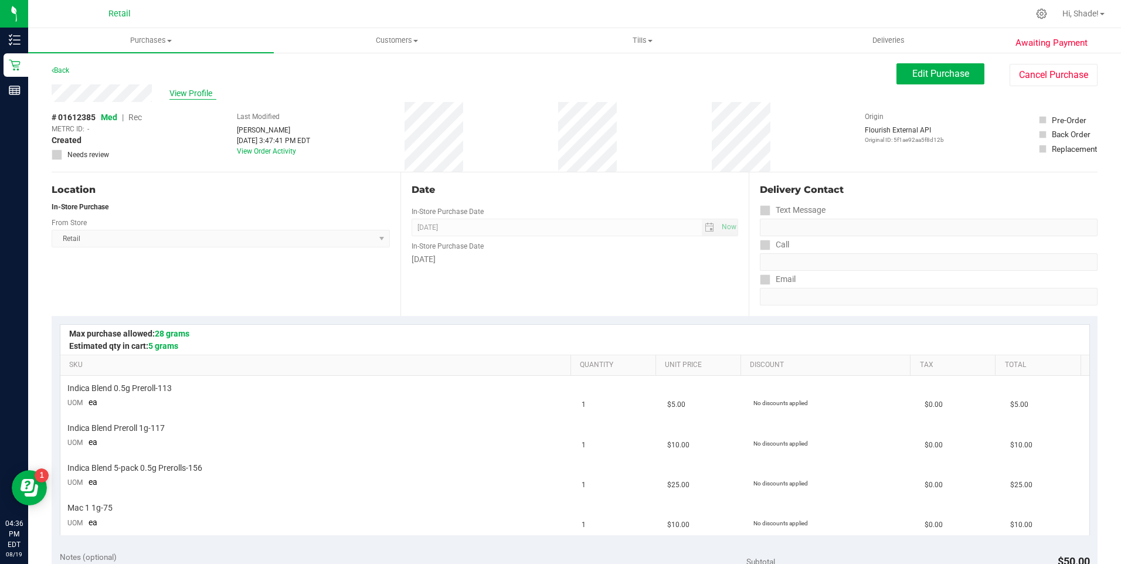
click at [196, 97] on span "View Profile" at bounding box center [192, 93] width 47 height 12
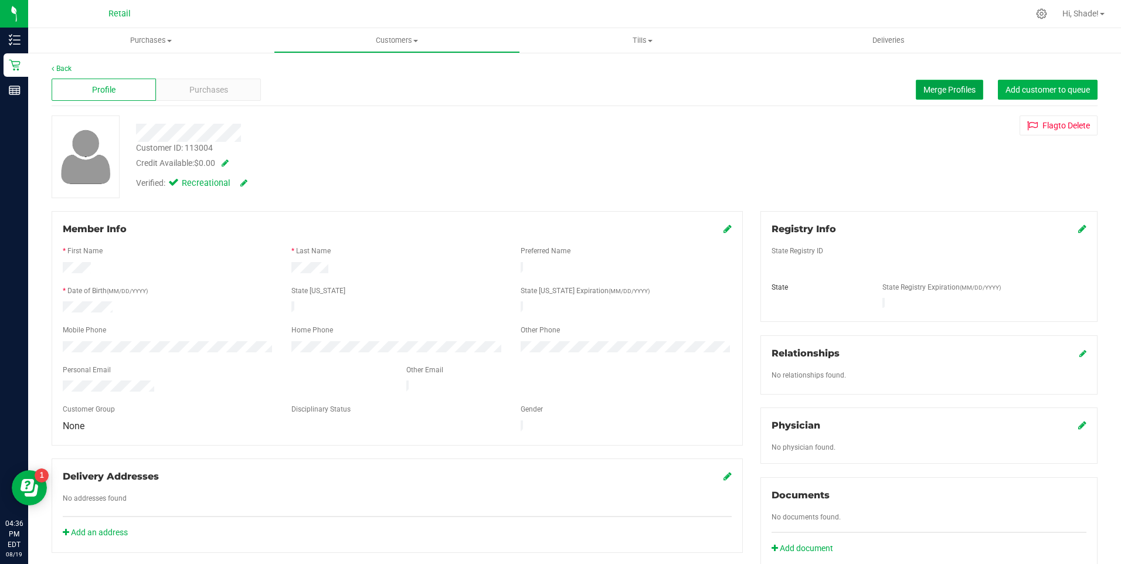
click at [929, 91] on span "Merge Profiles" at bounding box center [949, 89] width 52 height 9
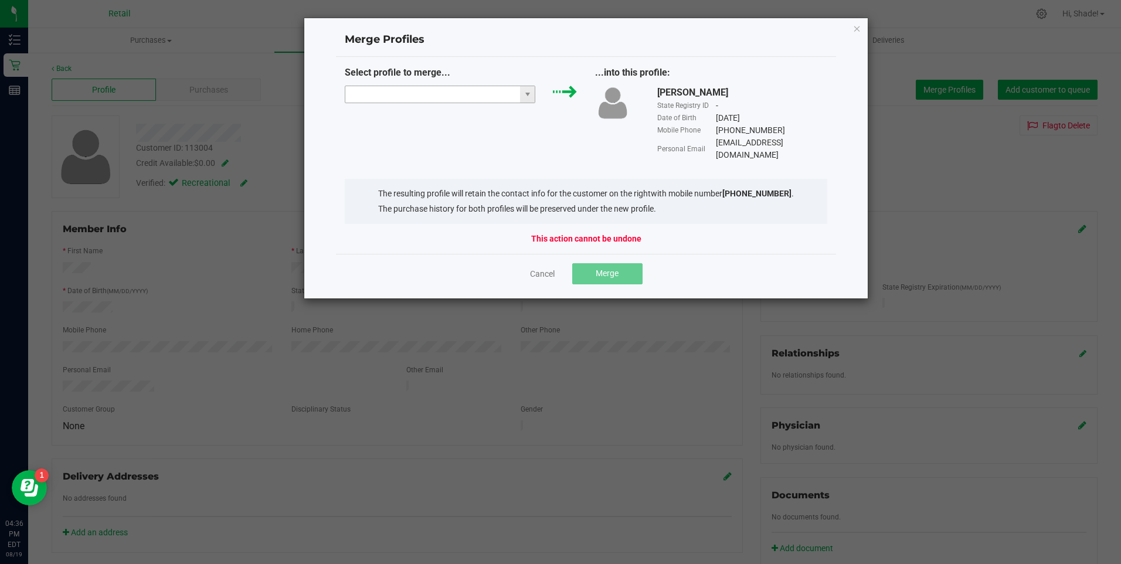
click at [393, 94] on input "NO DATA FOUND" at bounding box center [432, 94] width 175 height 16
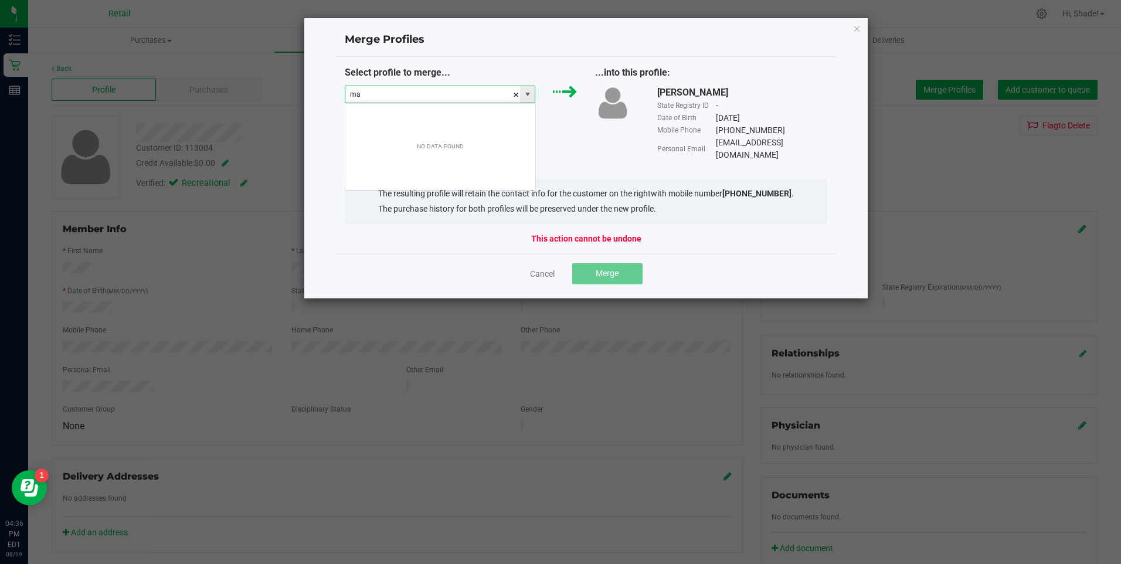
scroll to position [18, 191]
type input "mandy lec"
drag, startPoint x: 393, startPoint y: 94, endPoint x: 314, endPoint y: 96, distance: 79.8
click at [317, 98] on div "Merge Profiles Select profile to merge... mandy lec ...into this profile: Mandy…" at bounding box center [586, 158] width 565 height 281
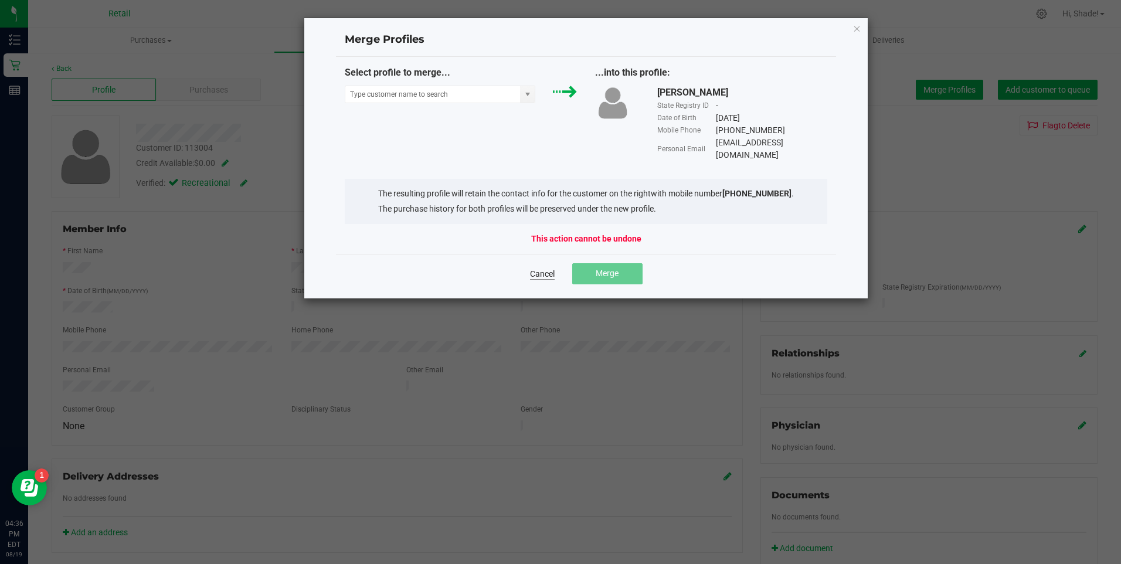
click at [546, 268] on link "Cancel" at bounding box center [542, 274] width 25 height 12
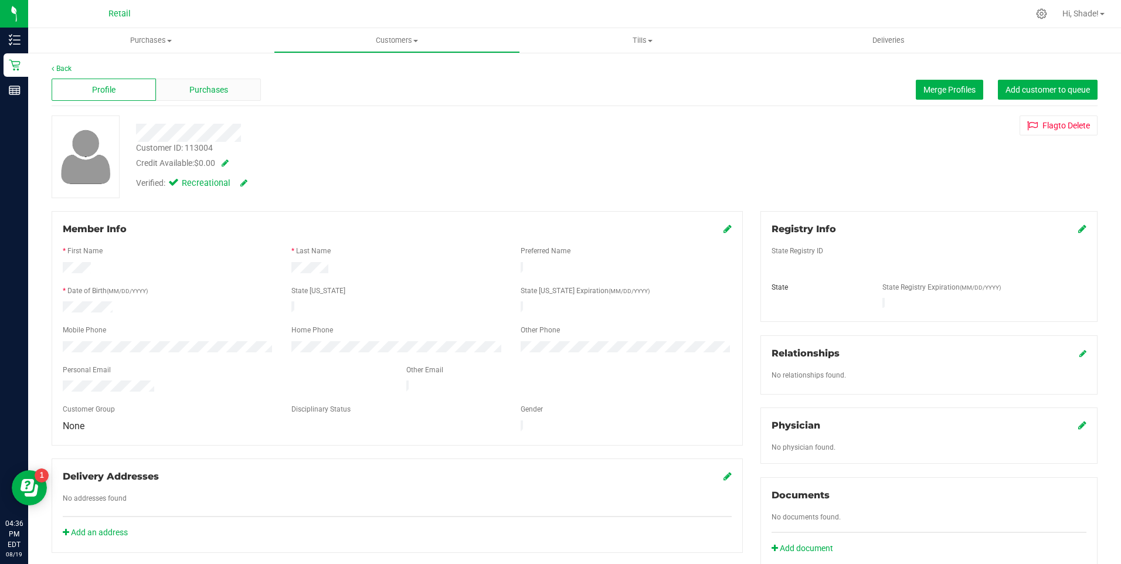
click at [201, 89] on span "Purchases" at bounding box center [208, 90] width 39 height 12
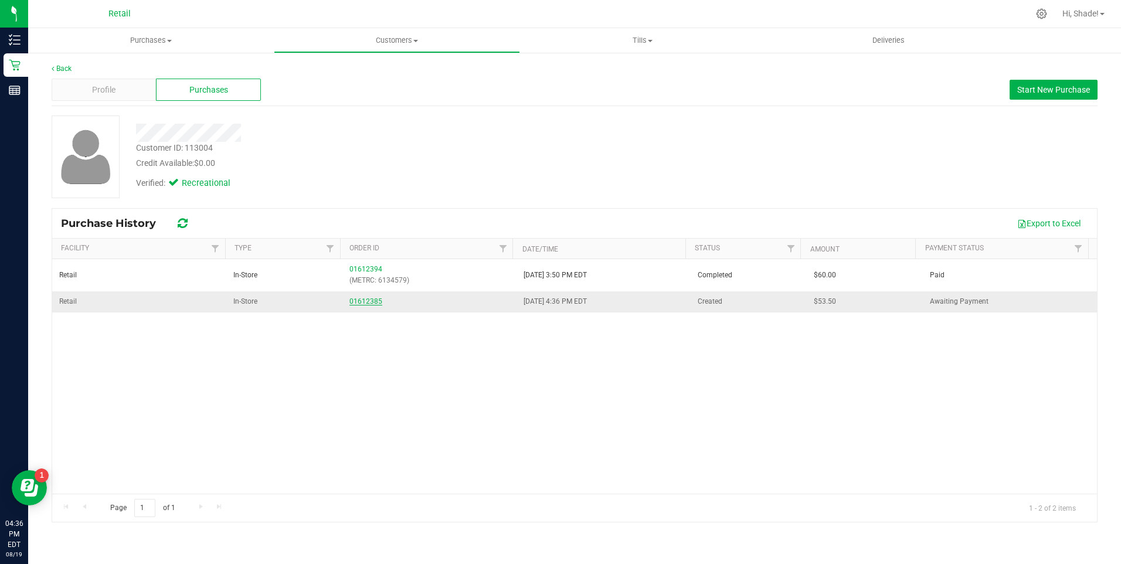
click at [364, 299] on link "01612385" at bounding box center [365, 301] width 33 height 8
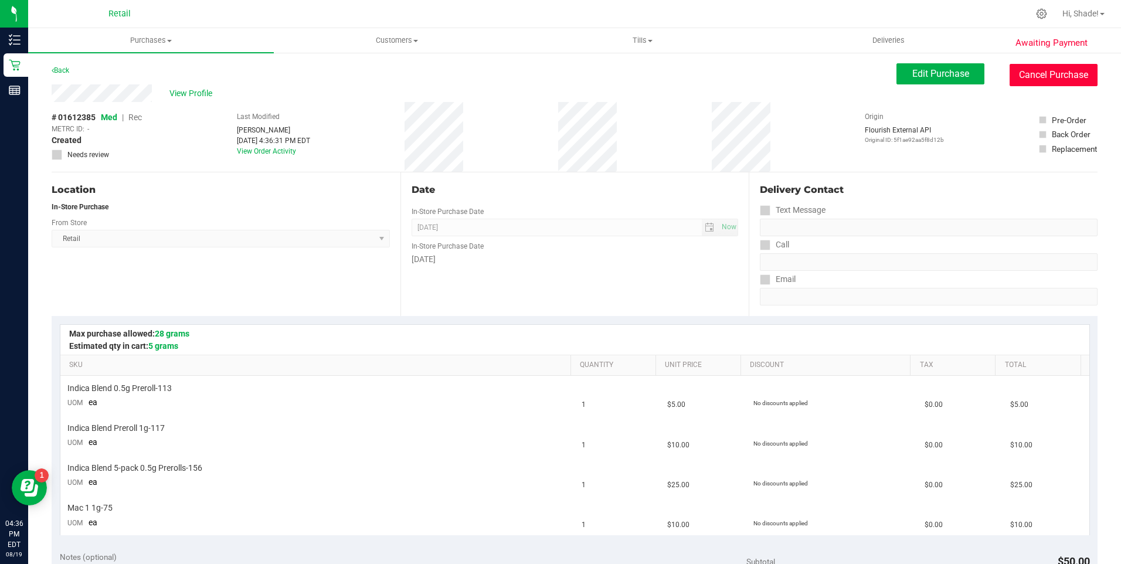
click at [1040, 69] on button "Cancel Purchase" at bounding box center [1054, 75] width 88 height 22
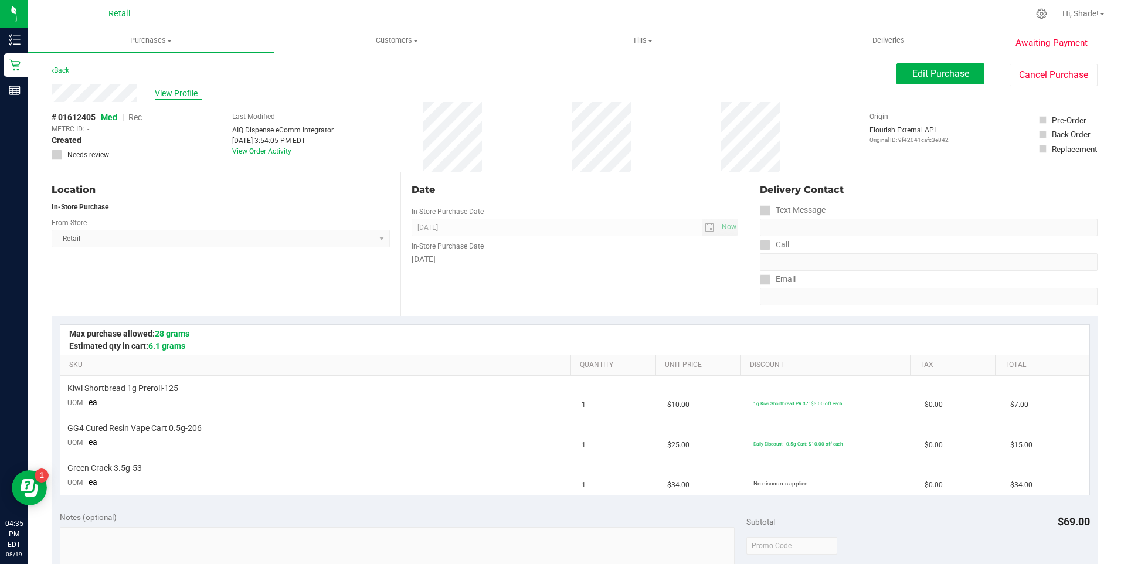
click at [180, 93] on span "View Profile" at bounding box center [178, 93] width 47 height 12
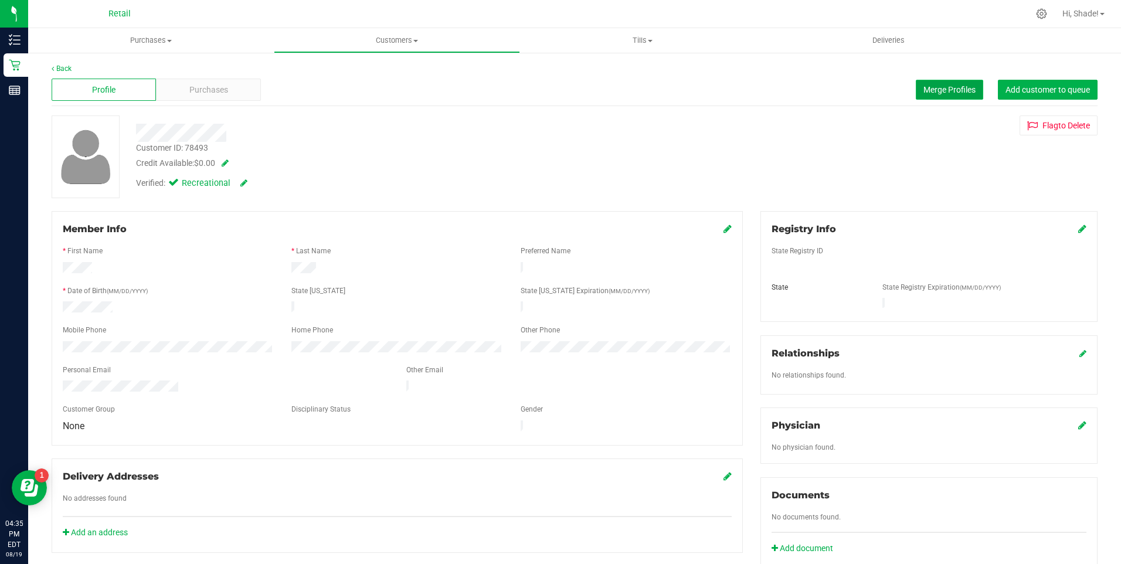
click at [938, 93] on span "Merge Profiles" at bounding box center [949, 89] width 52 height 9
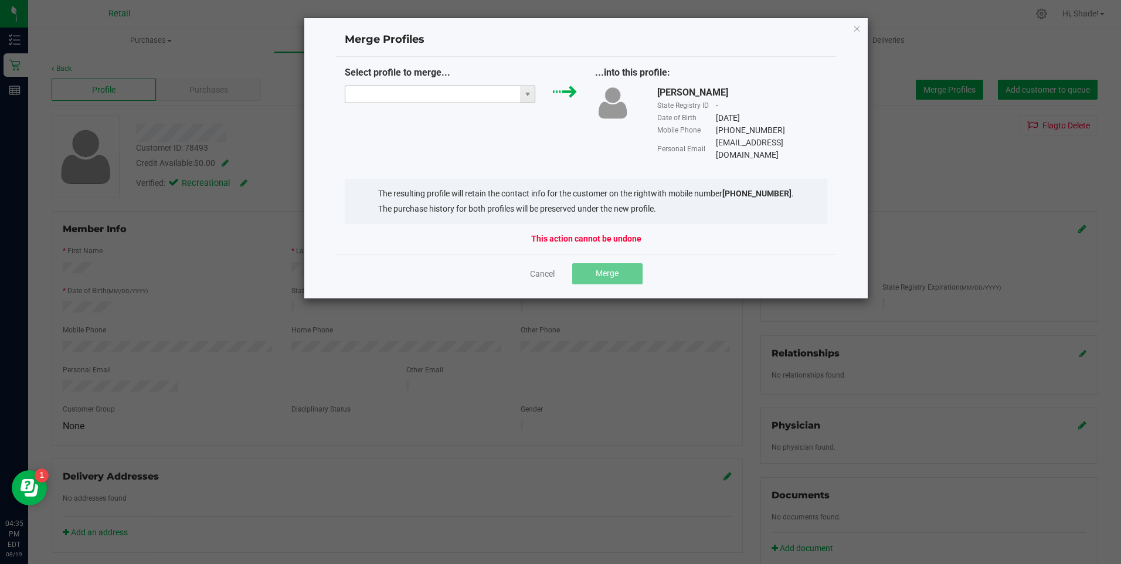
click at [488, 95] on input "NO DATA FOUND" at bounding box center [432, 94] width 175 height 16
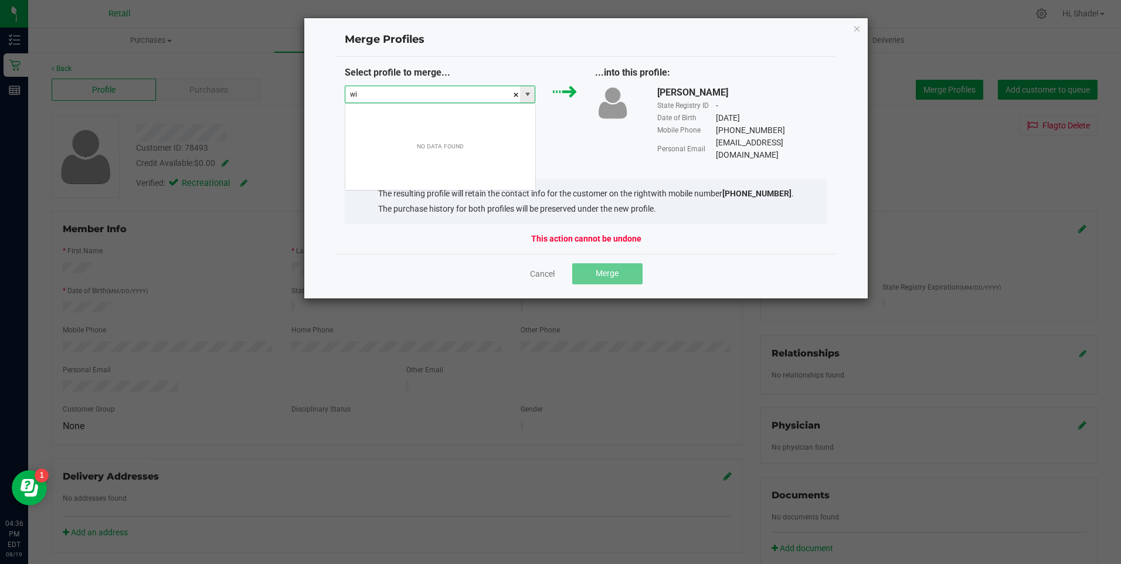
scroll to position [18, 191]
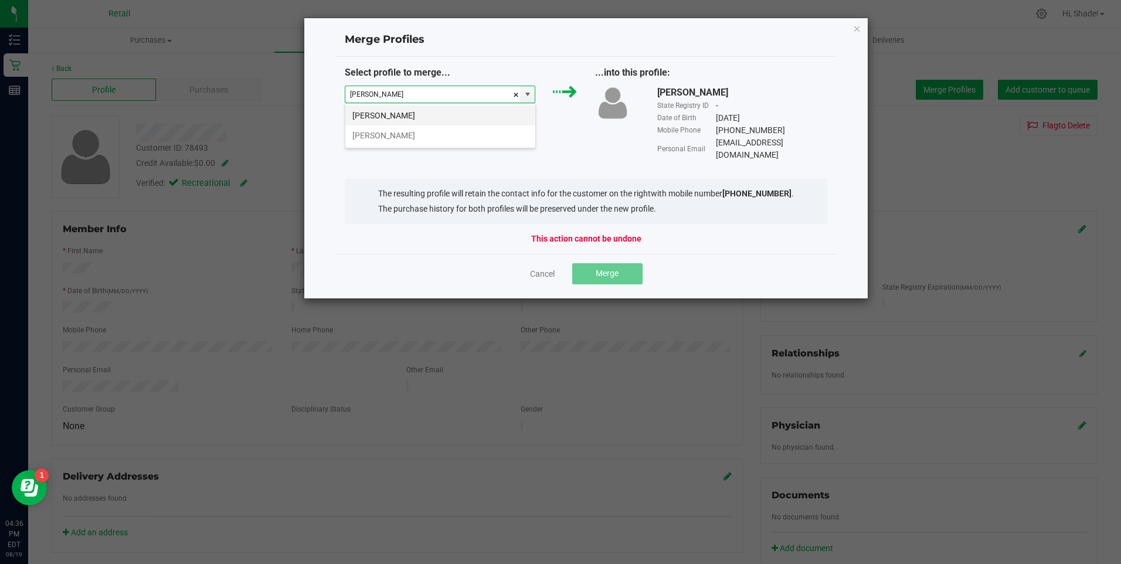
click at [463, 112] on li "Wilmer Colon" at bounding box center [440, 116] width 190 height 20
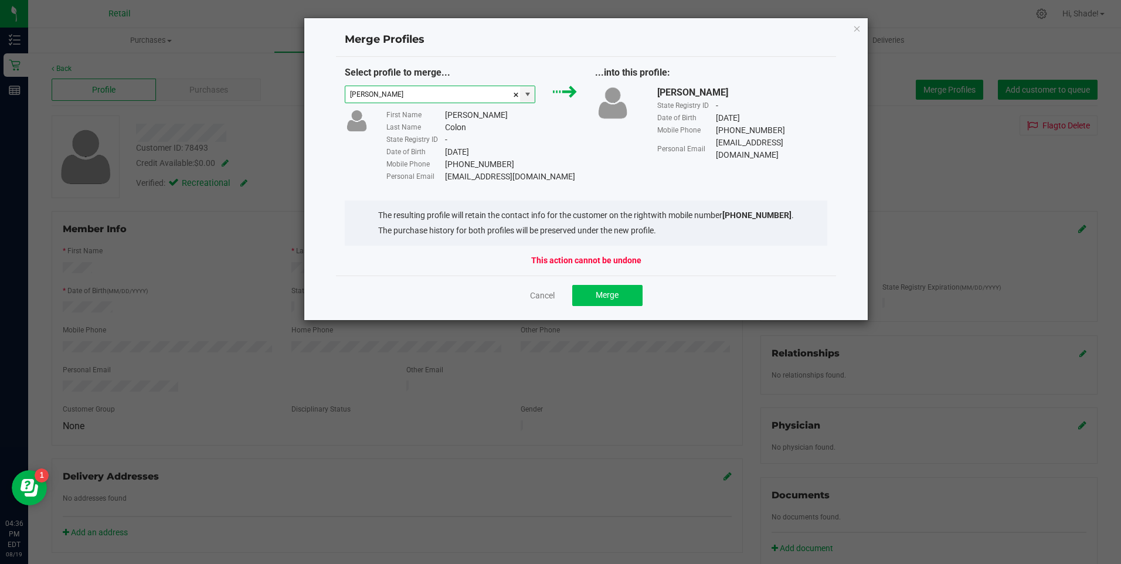
type input "Wilmer Colon"
click at [609, 297] on span "Merge" at bounding box center [607, 294] width 23 height 9
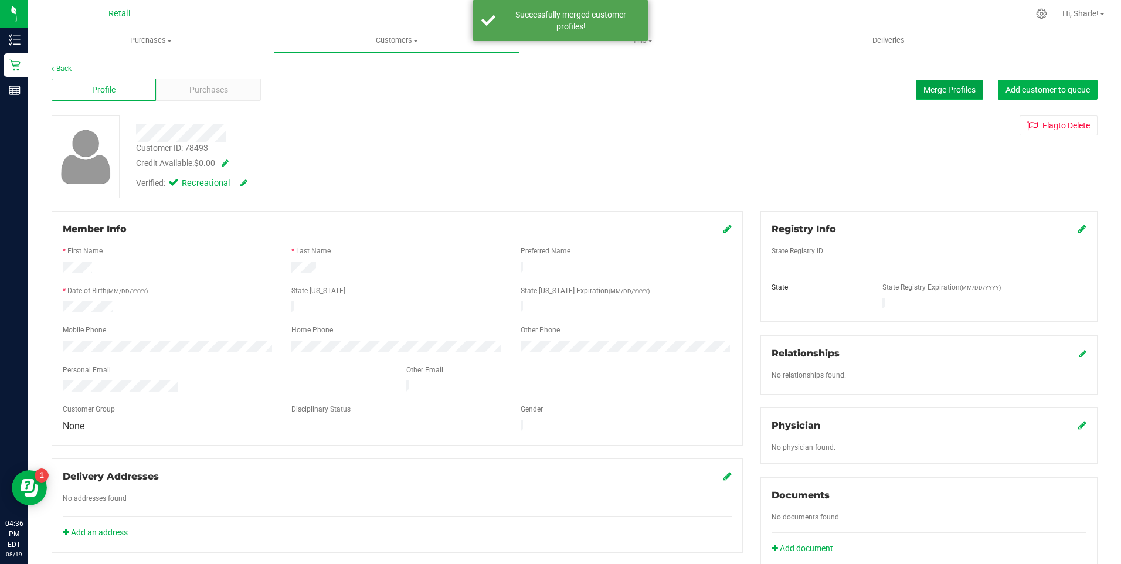
click at [924, 88] on span "Merge Profiles" at bounding box center [949, 89] width 52 height 9
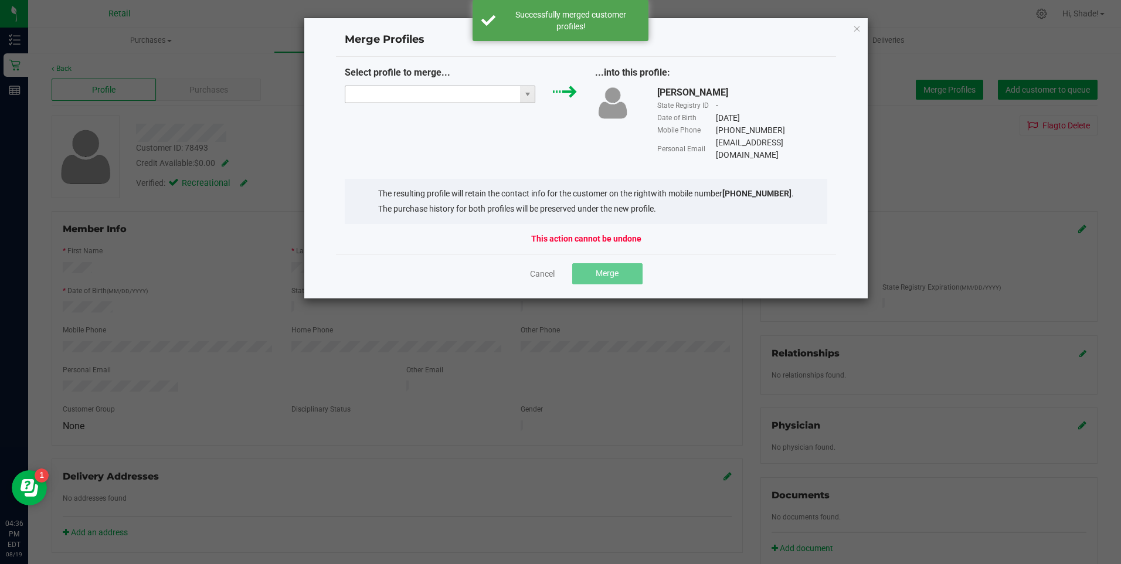
click at [474, 93] on input "NO DATA FOUND" at bounding box center [432, 94] width 175 height 16
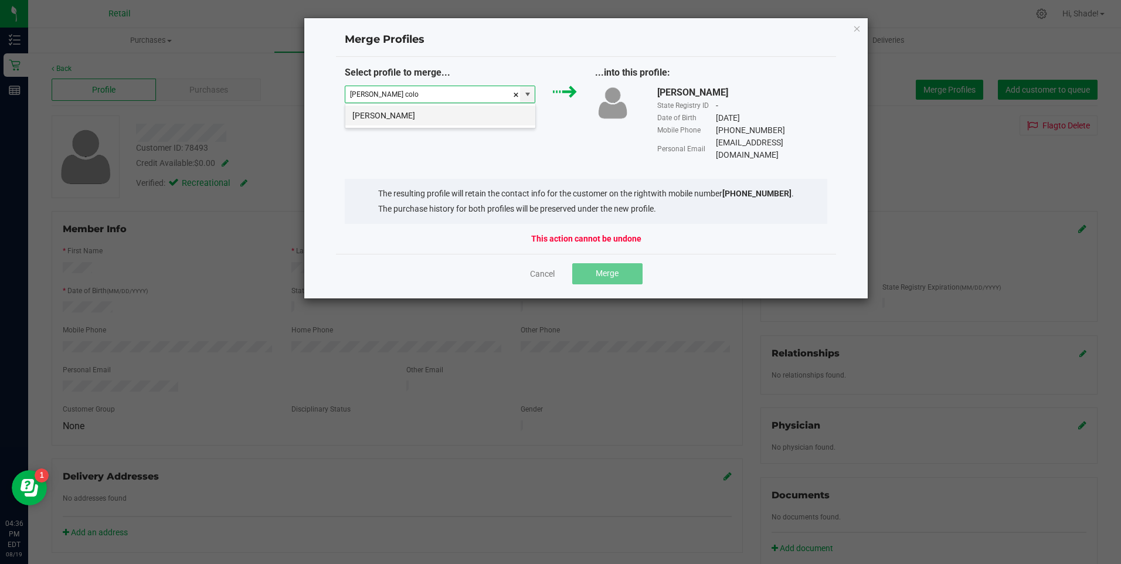
click at [460, 116] on li "Wilmer Colon" at bounding box center [440, 116] width 190 height 20
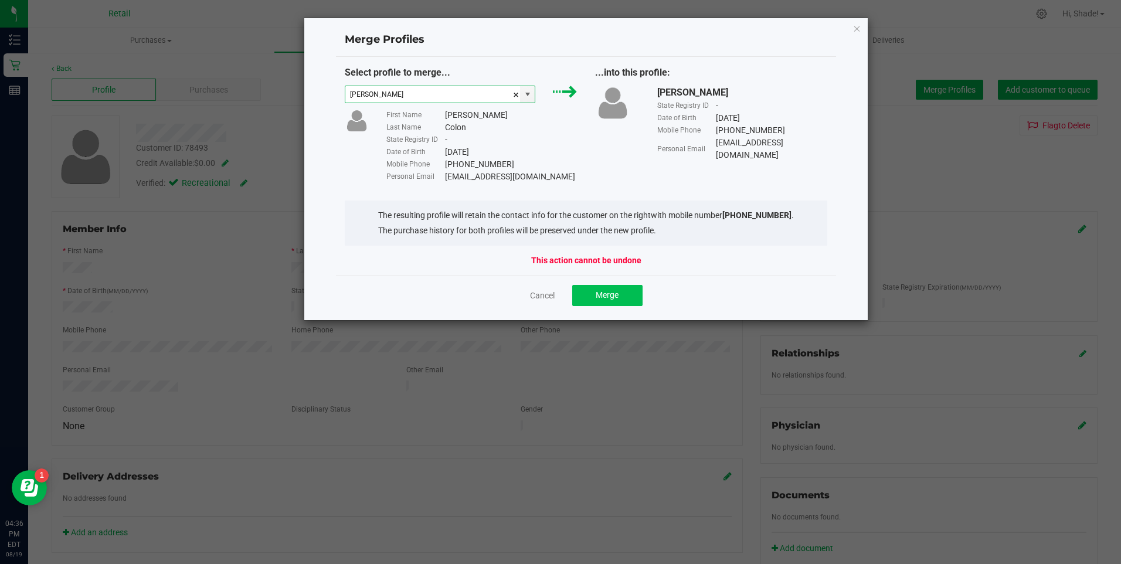
type input "Wilmer Colon"
click at [624, 304] on button "Merge" at bounding box center [607, 295] width 70 height 21
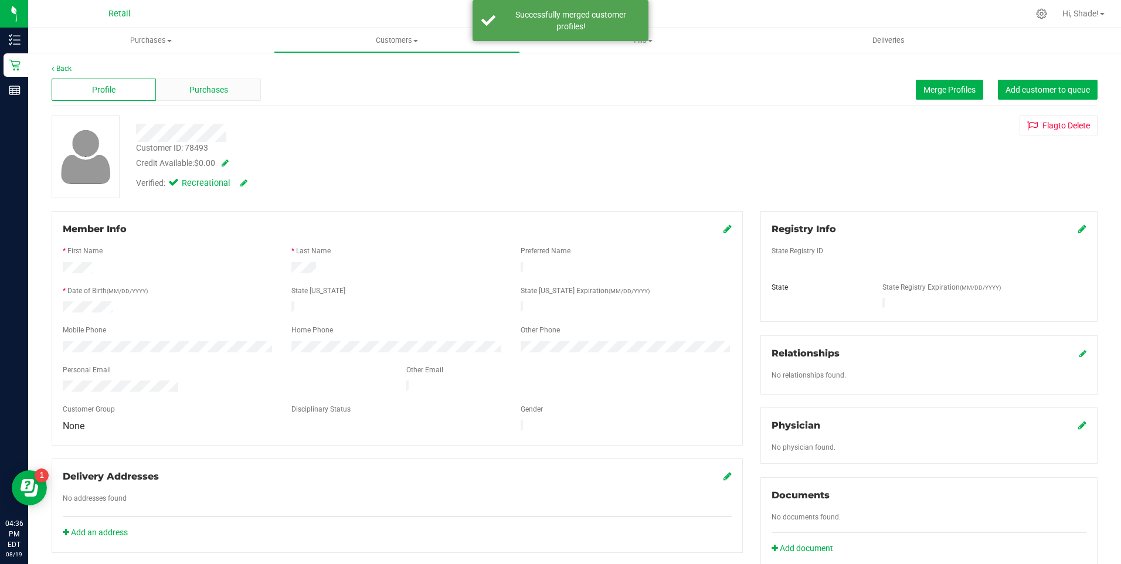
click at [218, 92] on span "Purchases" at bounding box center [208, 90] width 39 height 12
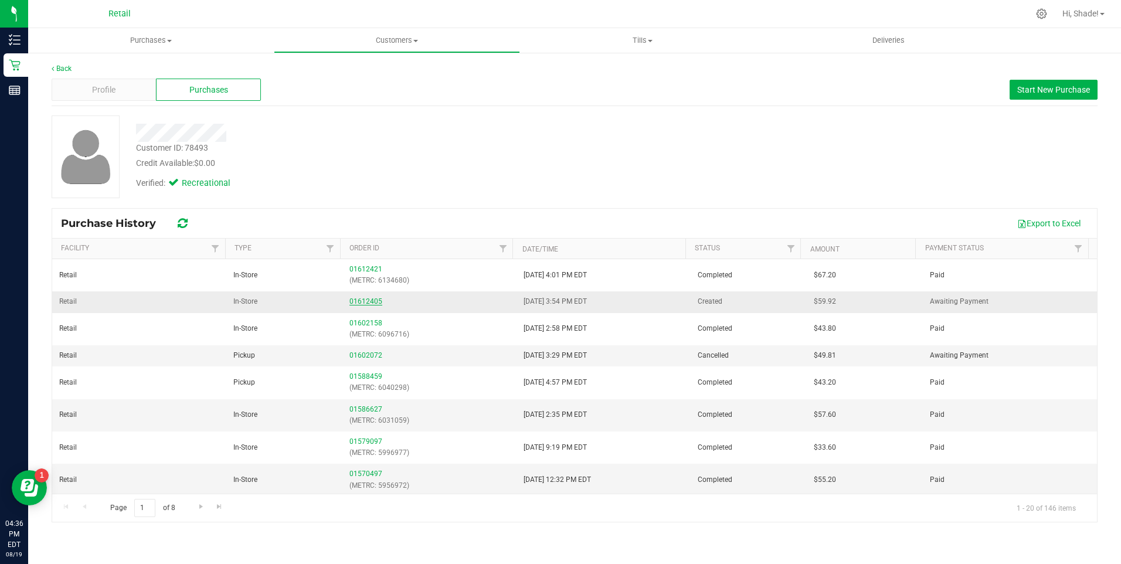
click at [358, 300] on link "01612405" at bounding box center [365, 301] width 33 height 8
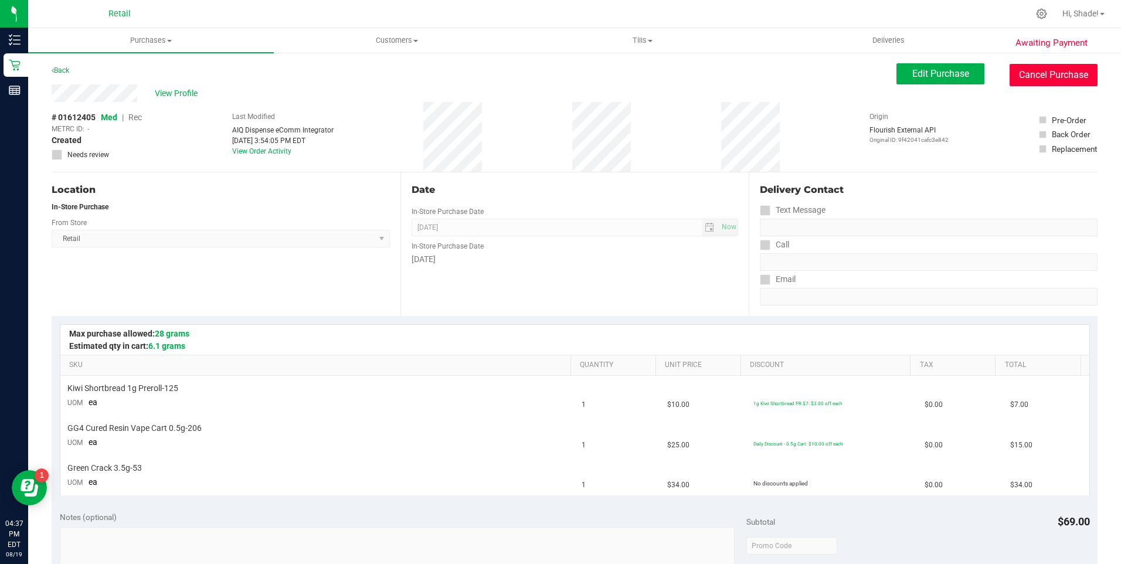
click at [1033, 73] on button "Cancel Purchase" at bounding box center [1054, 75] width 88 height 22
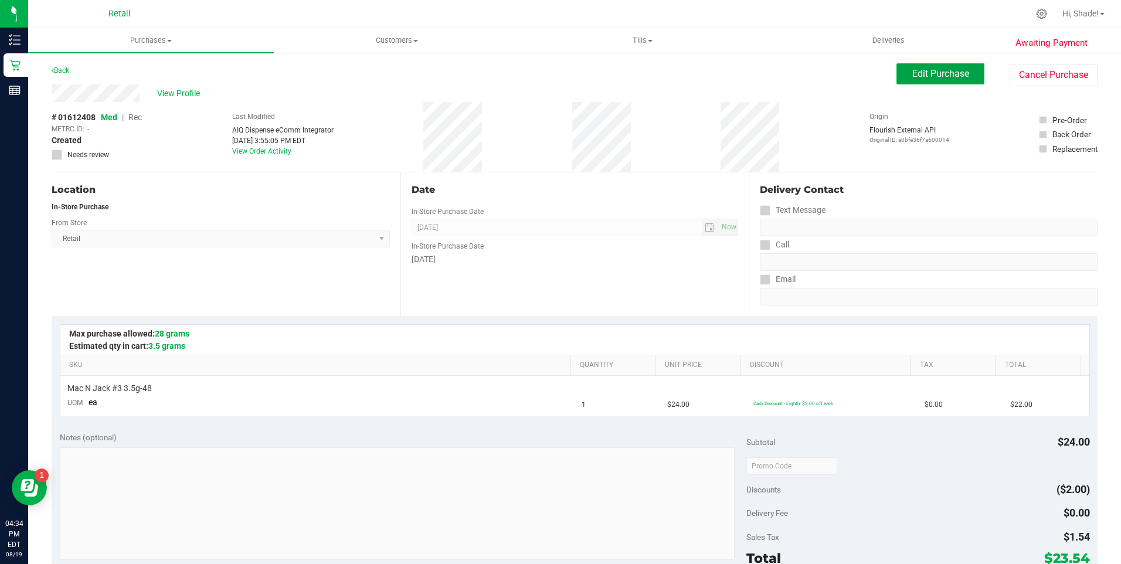
click at [912, 69] on span "Edit Purchase" at bounding box center [940, 73] width 57 height 11
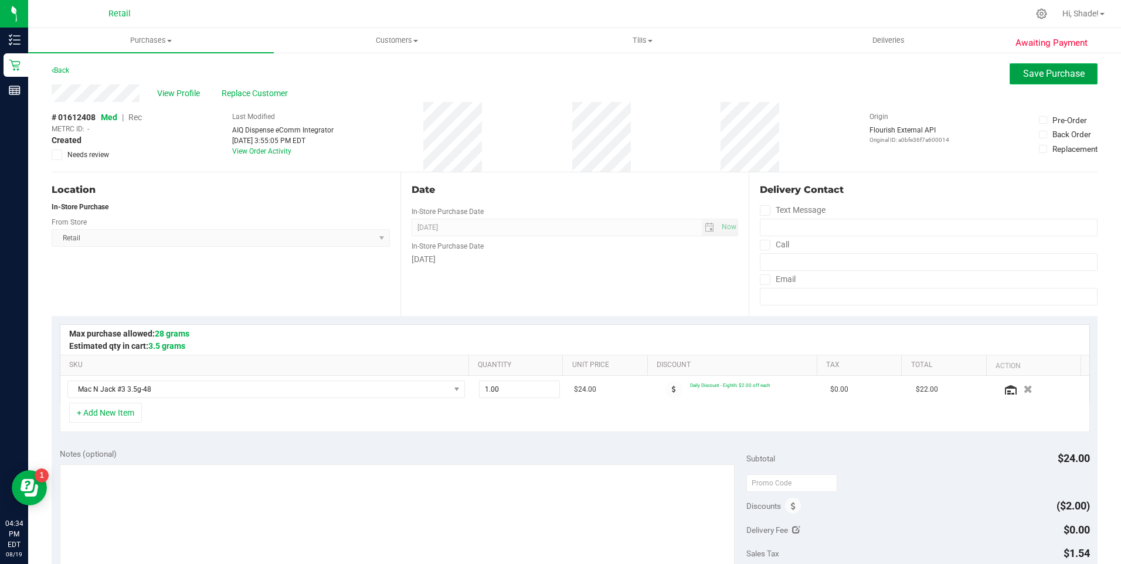
click at [1024, 76] on span "Save Purchase" at bounding box center [1054, 73] width 62 height 11
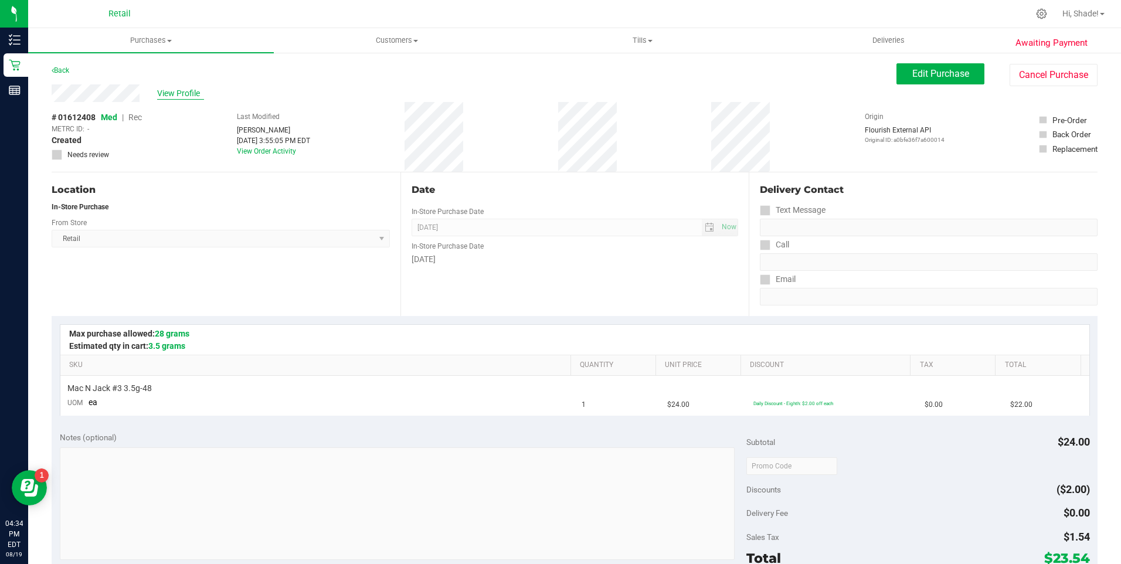
click at [178, 90] on span "View Profile" at bounding box center [180, 93] width 47 height 12
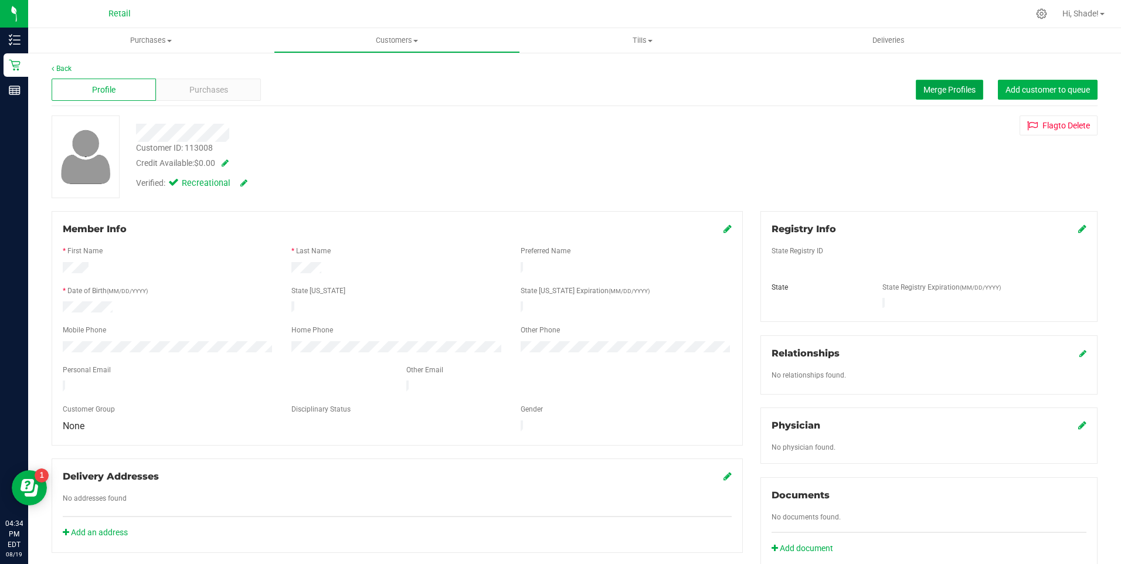
click at [945, 88] on span "Merge Profiles" at bounding box center [949, 89] width 52 height 9
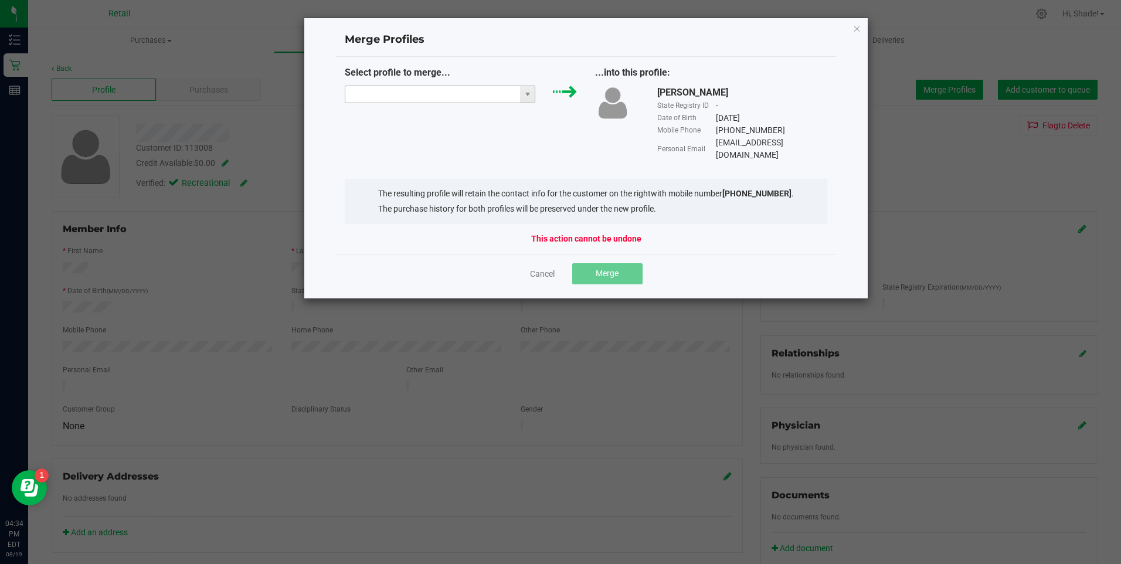
click at [464, 99] on input "NO DATA FOUND" at bounding box center [432, 94] width 175 height 16
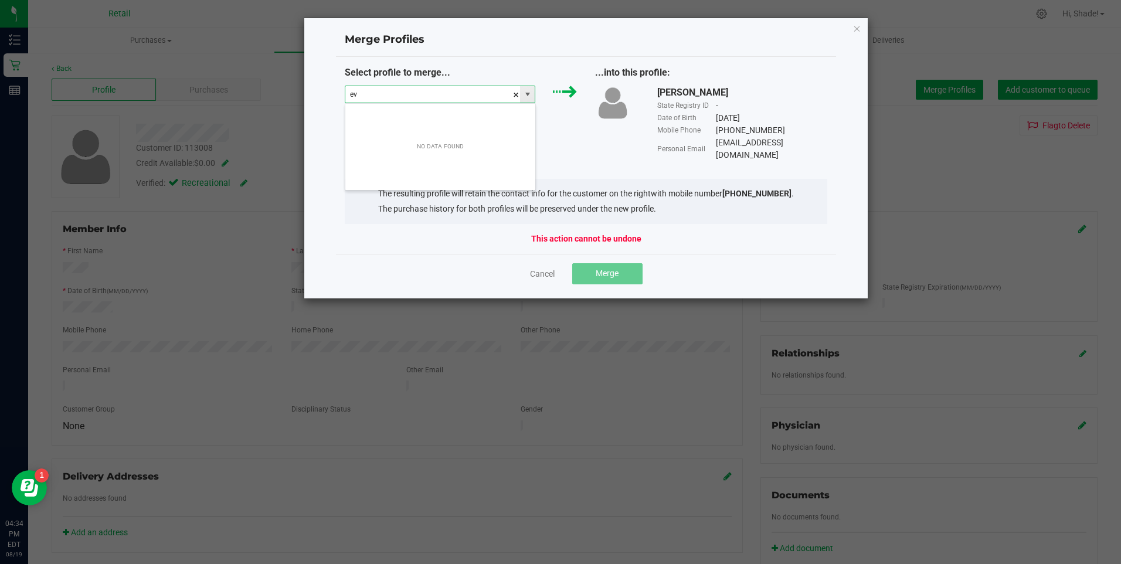
scroll to position [18, 191]
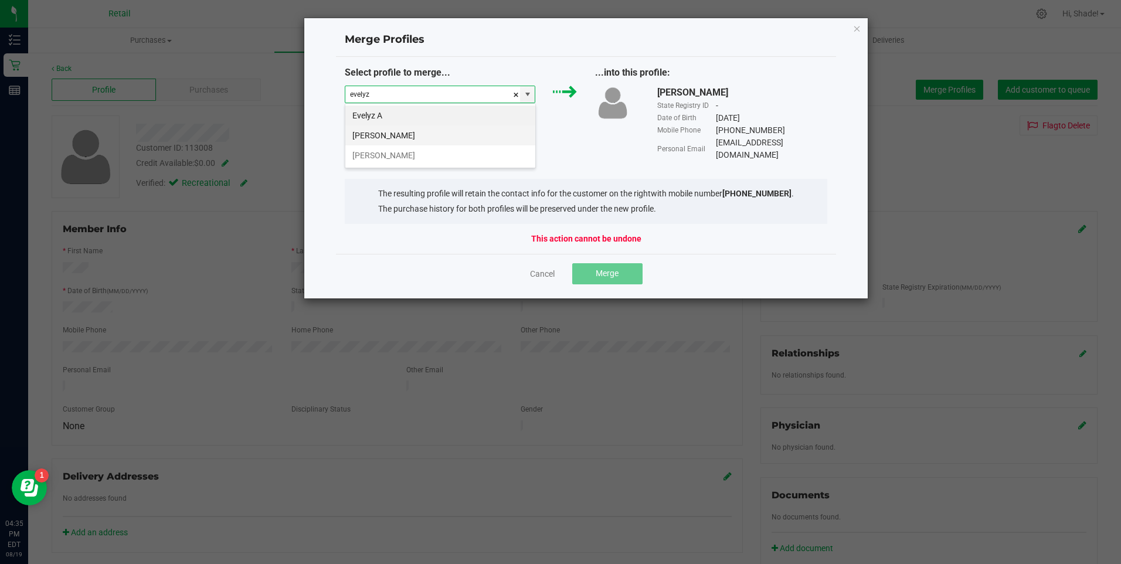
click at [440, 136] on li "[PERSON_NAME]" at bounding box center [440, 135] width 190 height 20
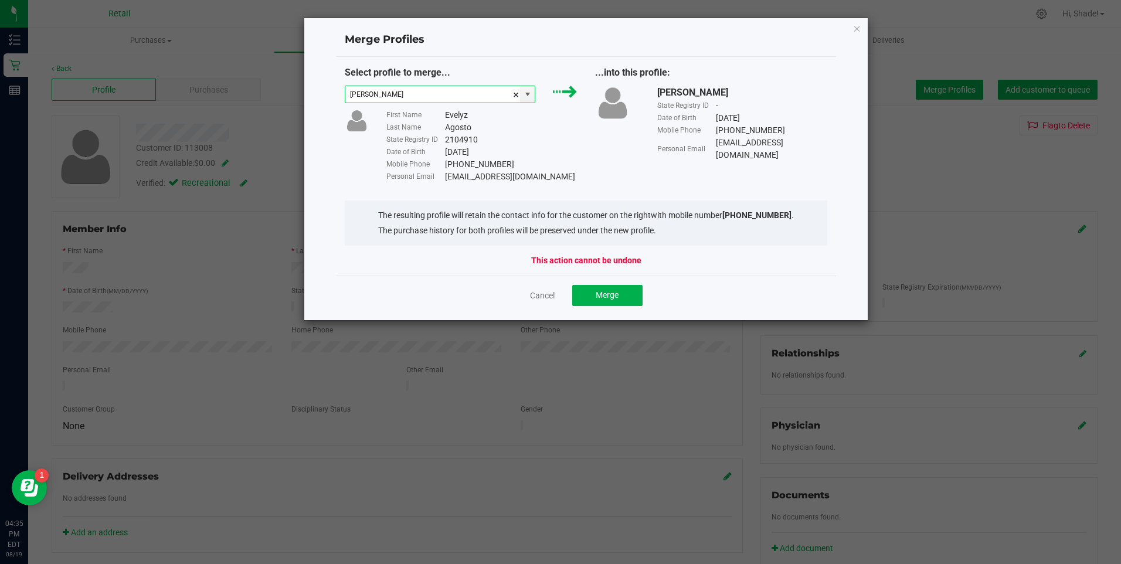
type input "[PERSON_NAME]"
drag, startPoint x: 779, startPoint y: 127, endPoint x: 706, endPoint y: 133, distance: 73.5
click at [706, 133] on div "Mobile Phone [PHONE_NUMBER]" at bounding box center [742, 130] width 170 height 12
drag, startPoint x: 706, startPoint y: 133, endPoint x: 732, endPoint y: 129, distance: 26.0
copy div "[PHONE_NUMBER]"
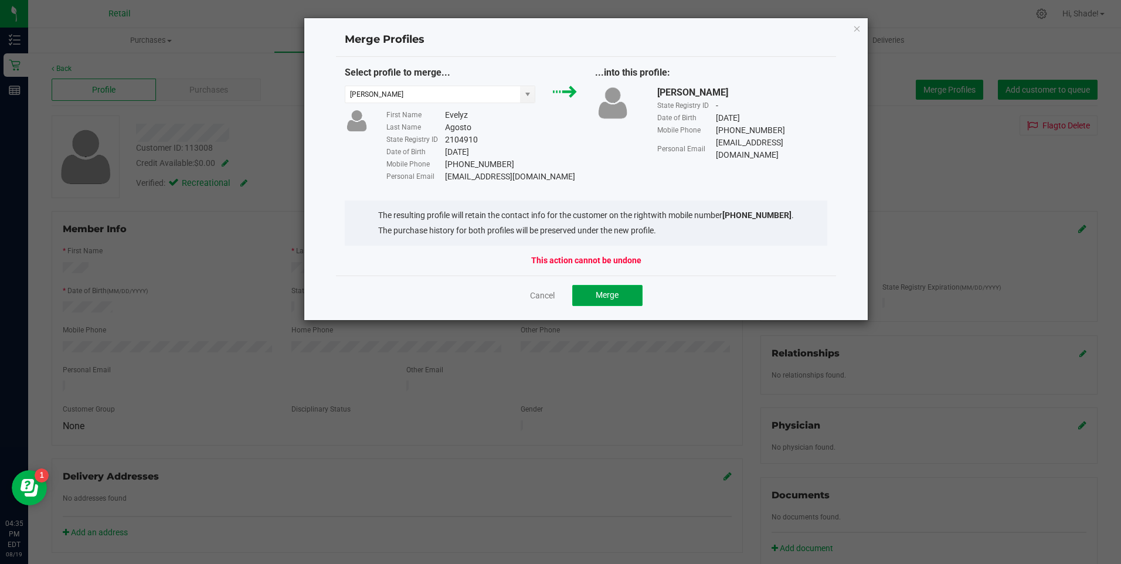
click at [616, 295] on span "Merge" at bounding box center [607, 294] width 23 height 9
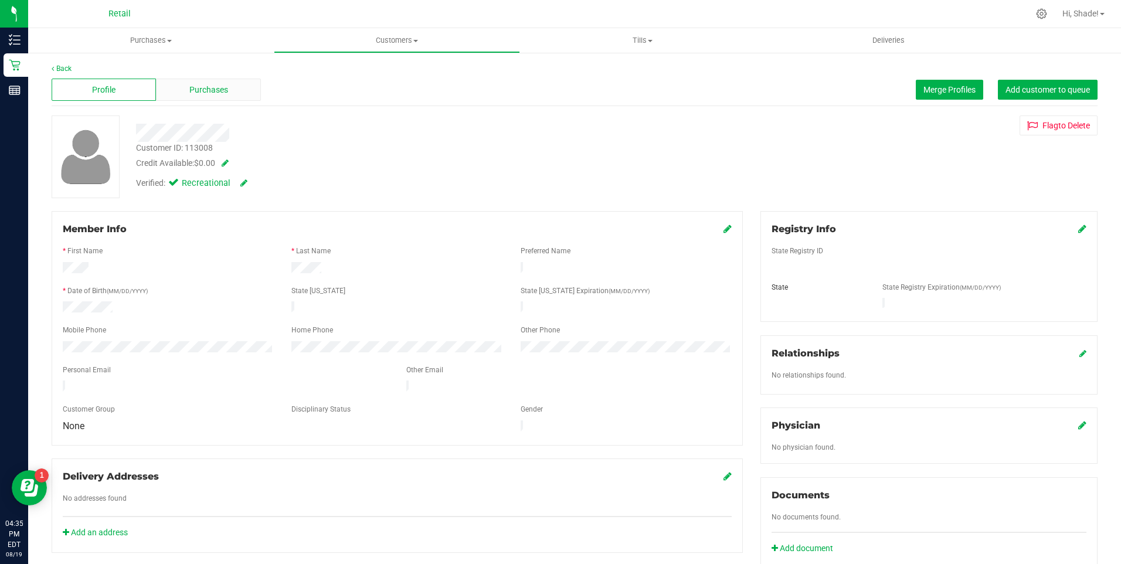
click at [231, 84] on div "Purchases" at bounding box center [208, 90] width 104 height 22
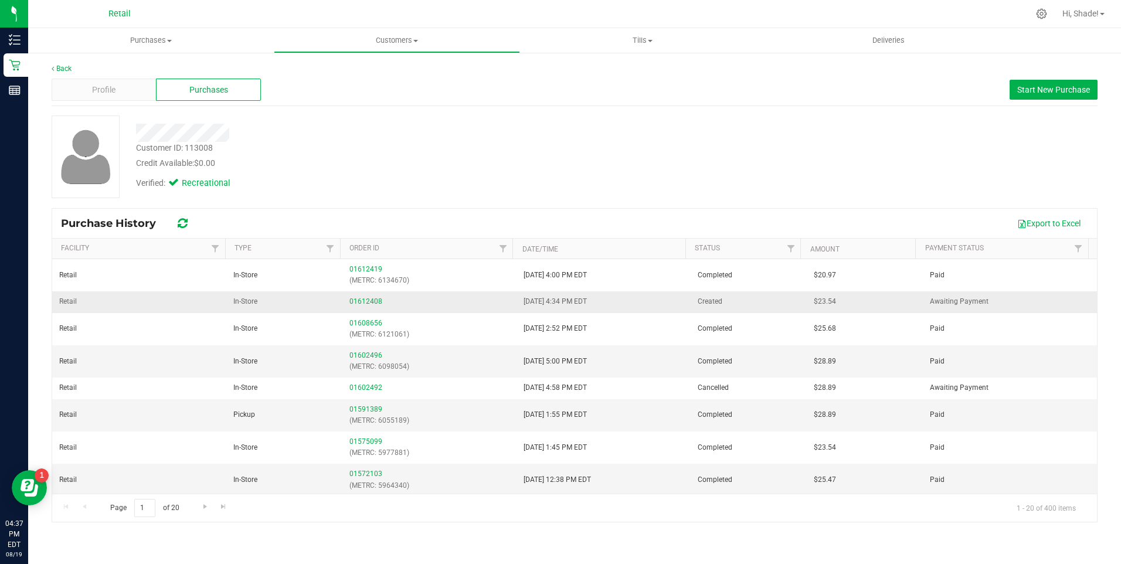
click at [351, 307] on div "01612408" at bounding box center [429, 301] width 160 height 11
click at [359, 303] on link "01612408" at bounding box center [365, 301] width 33 height 8
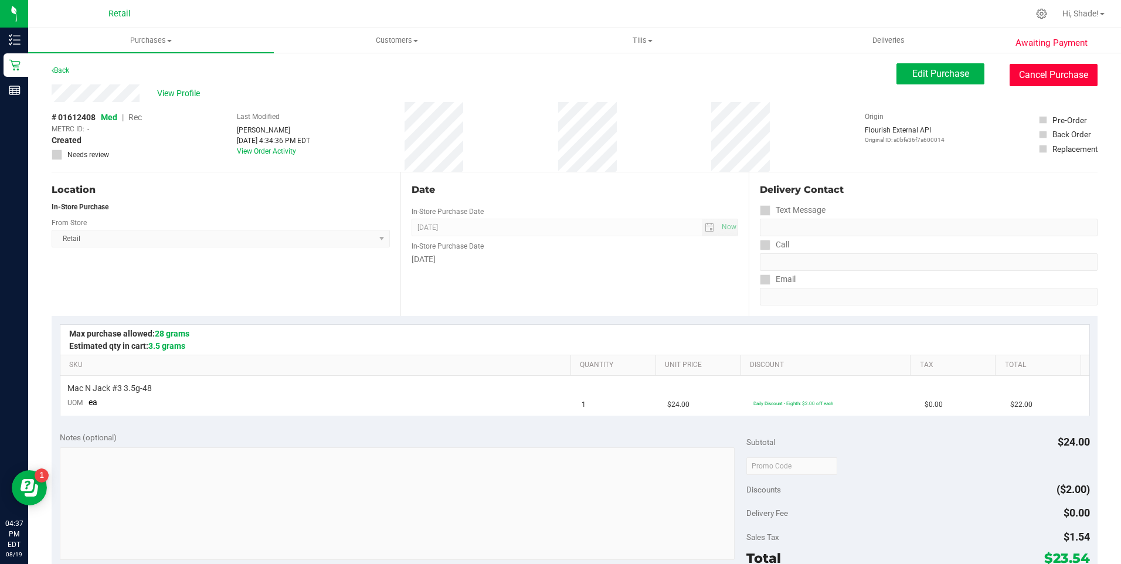
click at [1039, 77] on button "Cancel Purchase" at bounding box center [1054, 75] width 88 height 22
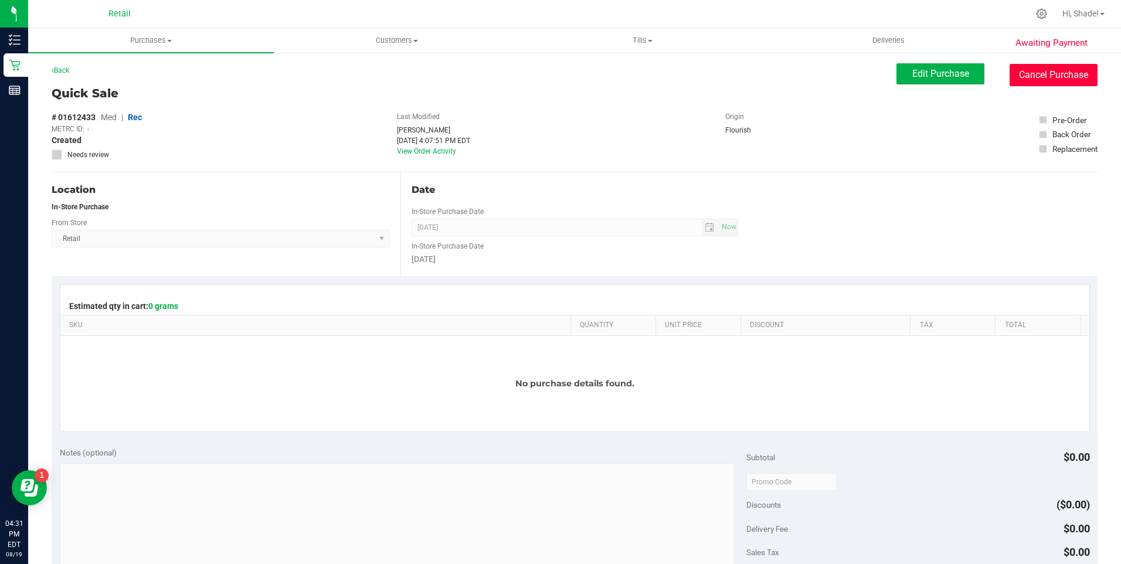
drag, startPoint x: 1055, startPoint y: 72, endPoint x: 617, endPoint y: 72, distance: 438.0
click at [1055, 72] on button "Cancel Purchase" at bounding box center [1054, 75] width 88 height 22
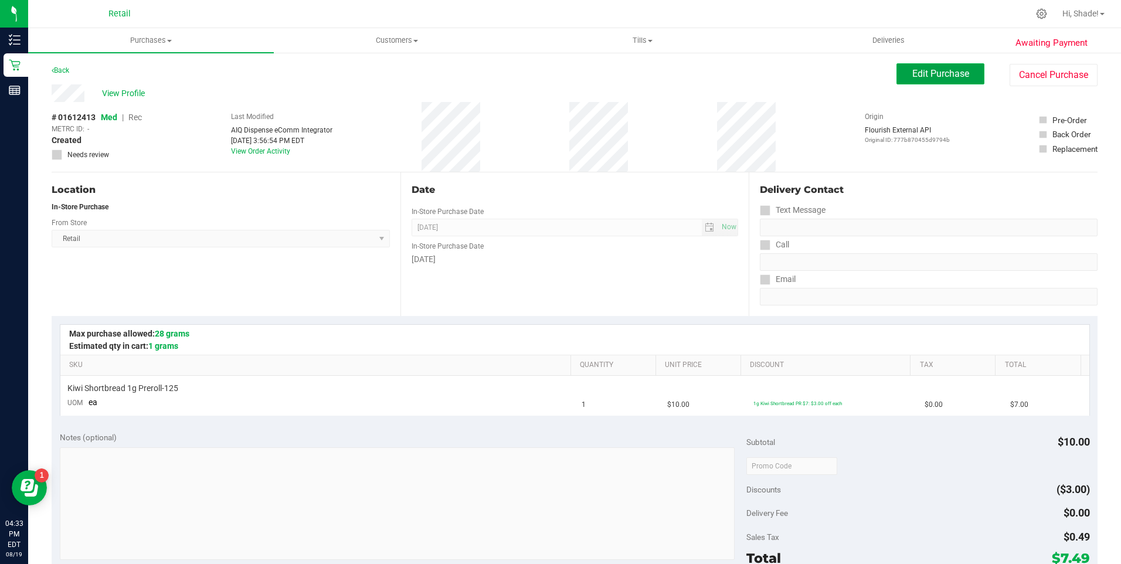
click at [912, 73] on span "Edit Purchase" at bounding box center [940, 73] width 57 height 11
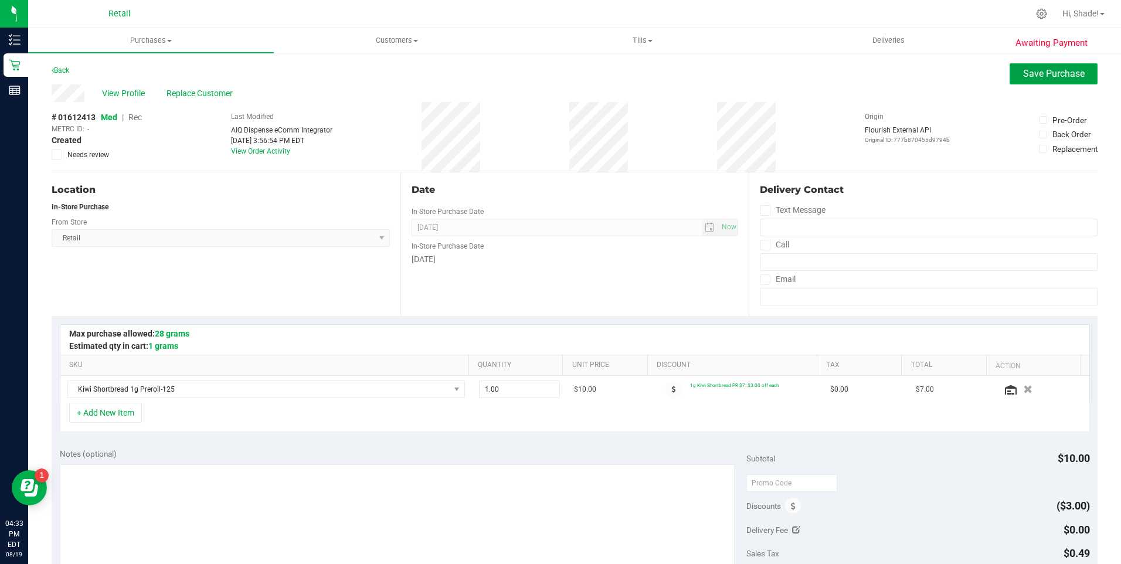
click at [1023, 70] on span "Save Purchase" at bounding box center [1054, 73] width 62 height 11
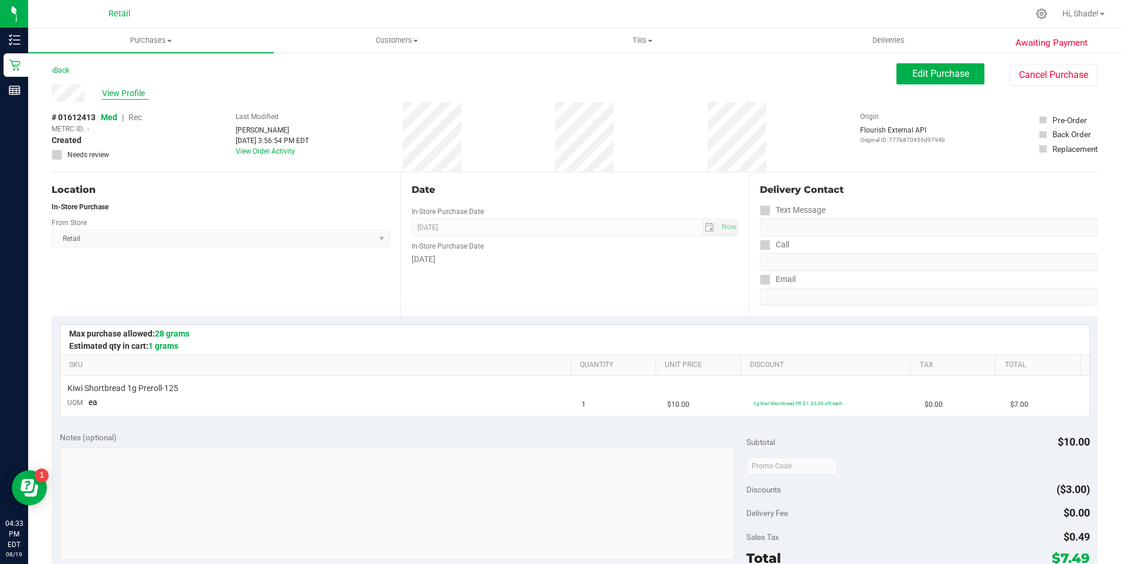
click at [139, 93] on span "View Profile" at bounding box center [125, 93] width 47 height 12
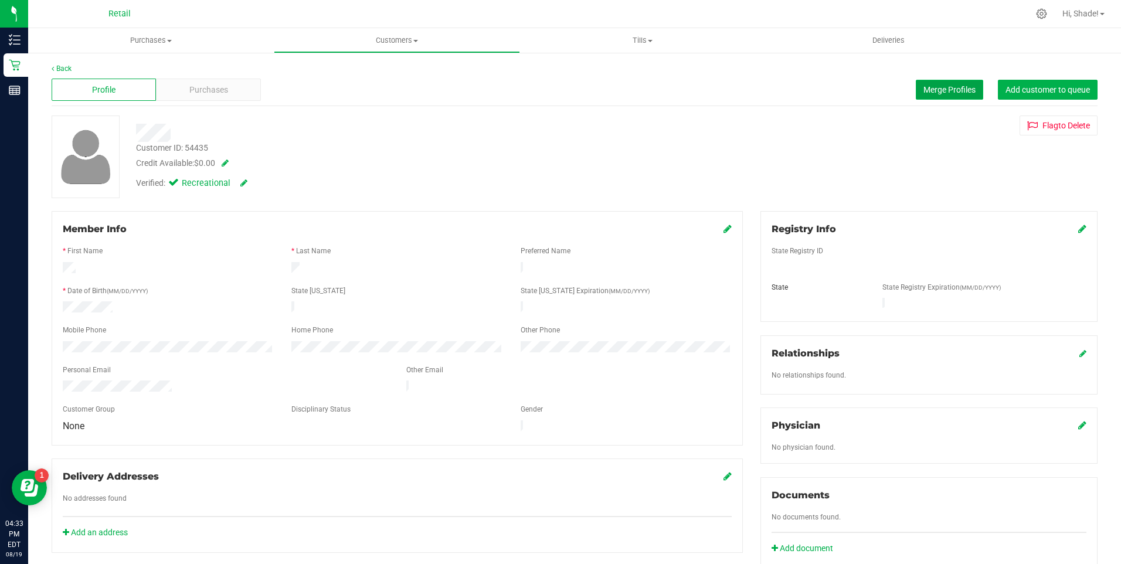
click at [923, 85] on span "Merge Profiles" at bounding box center [949, 89] width 52 height 9
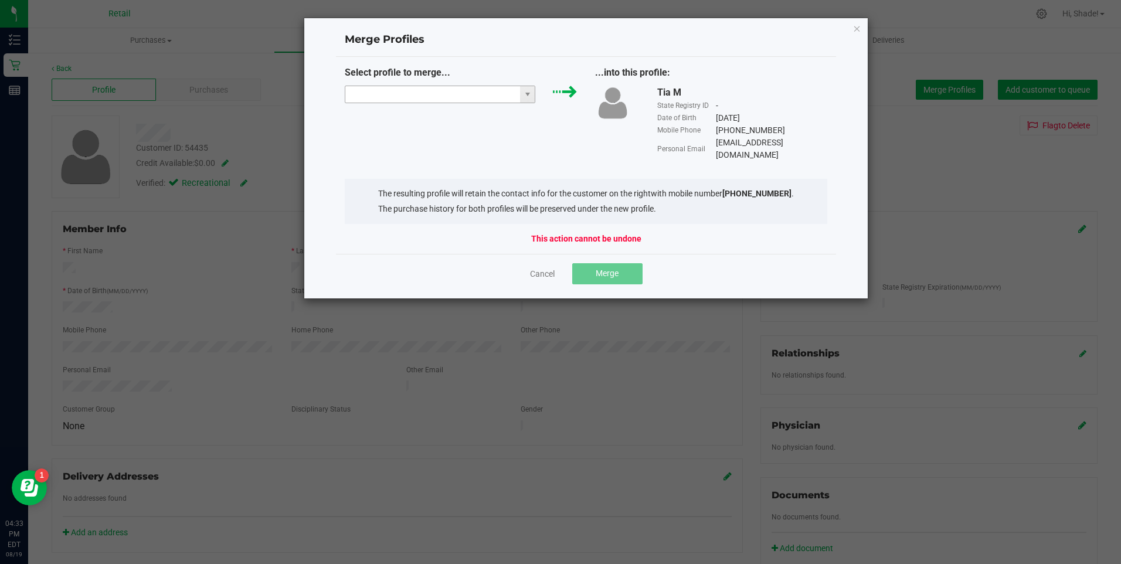
click at [477, 93] on input "NO DATA FOUND" at bounding box center [432, 94] width 175 height 16
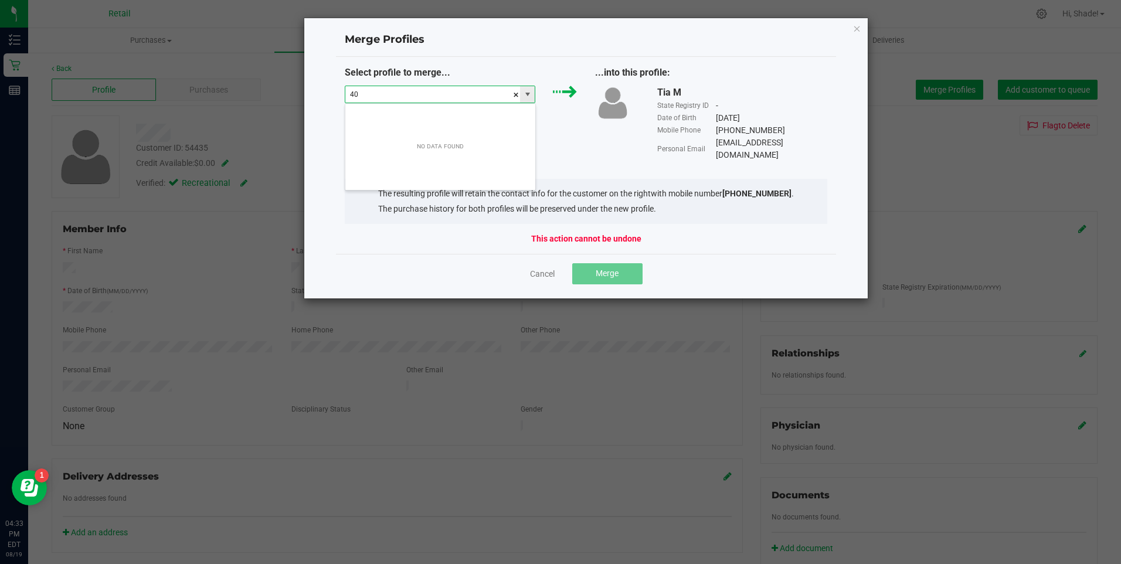
scroll to position [18, 191]
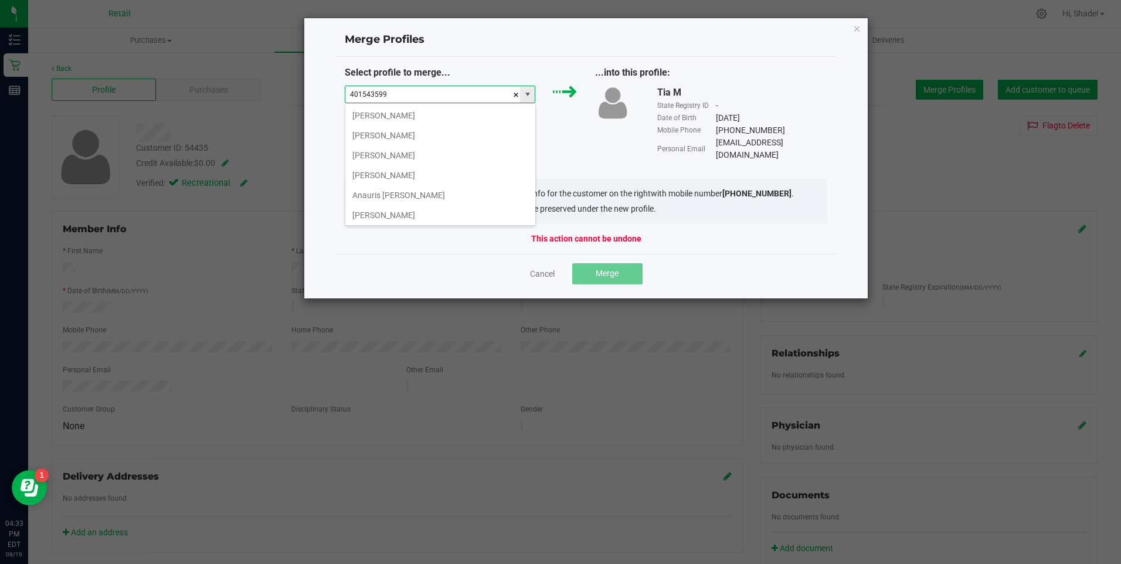
type input "4015435996"
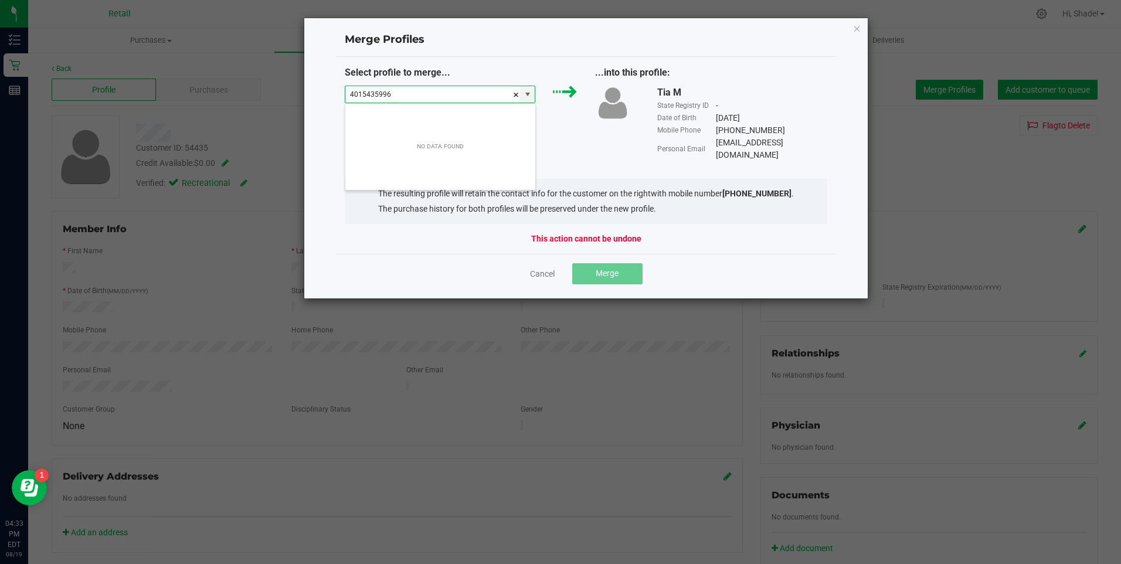
drag, startPoint x: 475, startPoint y: 93, endPoint x: 332, endPoint y: 96, distance: 143.7
click at [332, 96] on div "Merge Profiles Select profile to merge... 4015435996 ...into this profile: Tia …" at bounding box center [586, 158] width 565 height 281
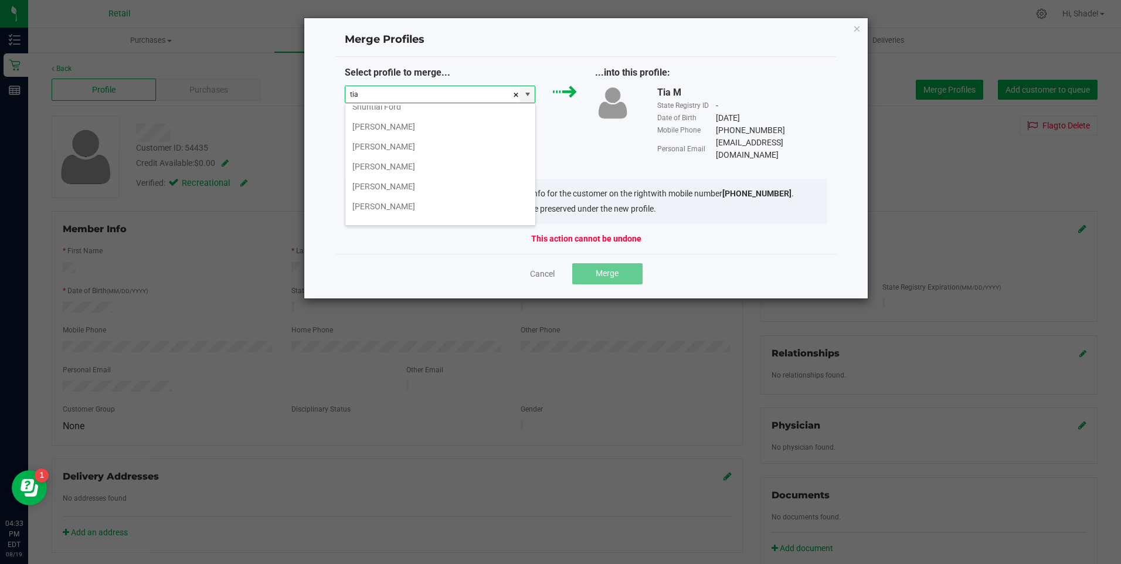
scroll to position [1718, 0]
type input "tia"
click at [639, 127] on div "Tia M State Registry ID - Date of Birth [DEMOGRAPHIC_DATA] Mobile Phone [PHONE_…" at bounding box center [711, 124] width 250 height 76
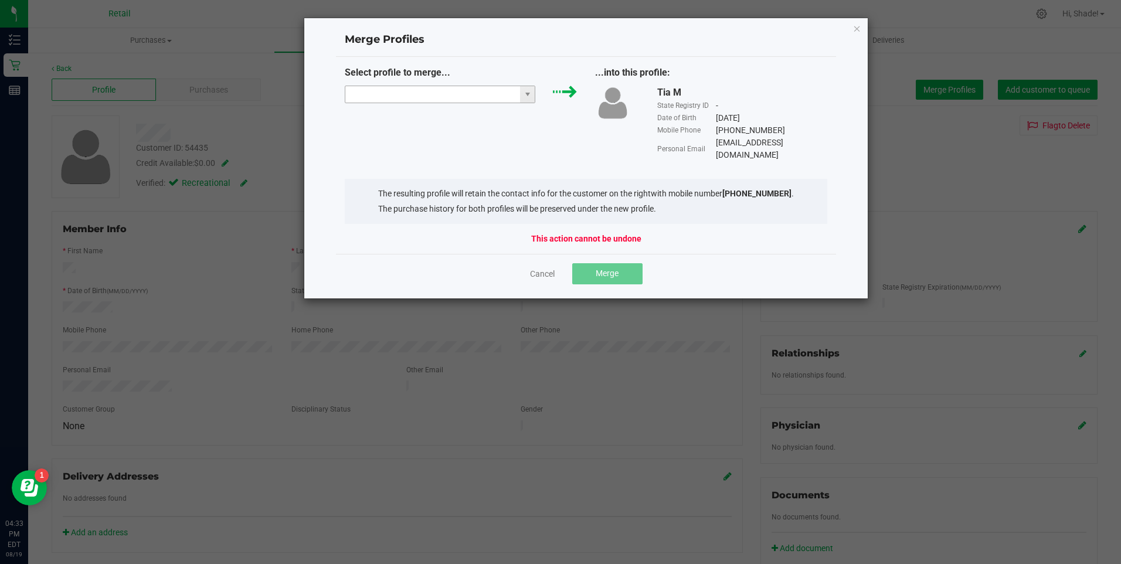
click at [481, 90] on input at bounding box center [432, 94] width 175 height 16
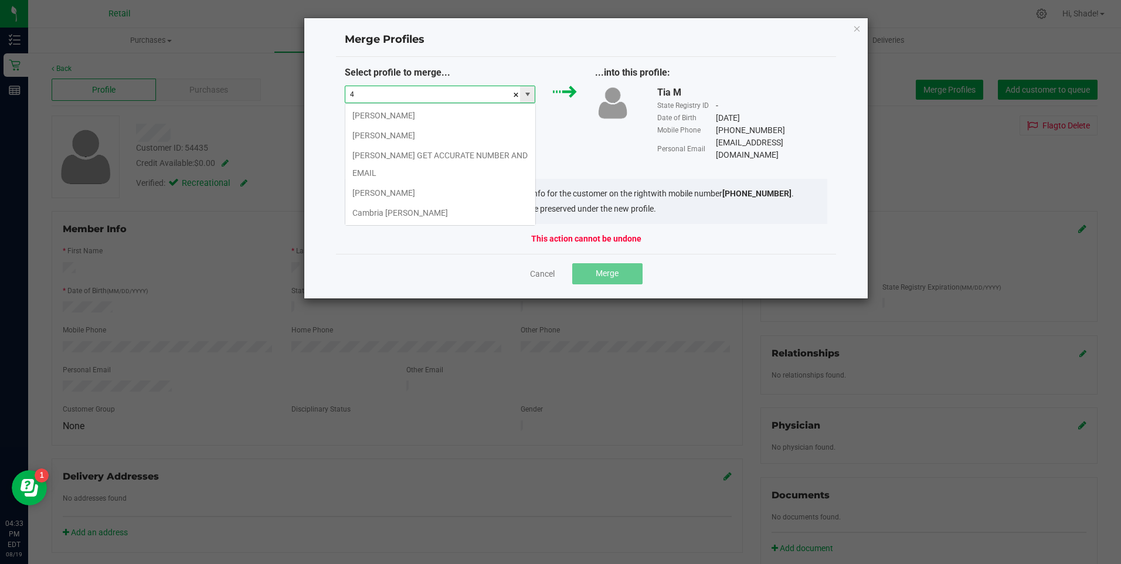
scroll to position [18, 191]
type input "4015435996"
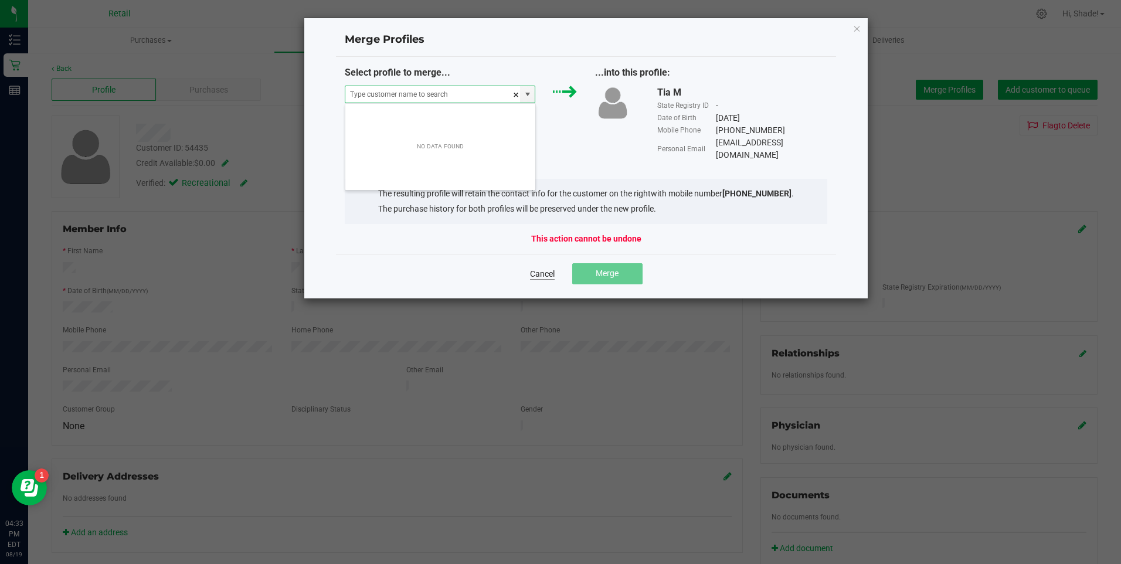
click at [544, 268] on link "Cancel" at bounding box center [542, 274] width 25 height 12
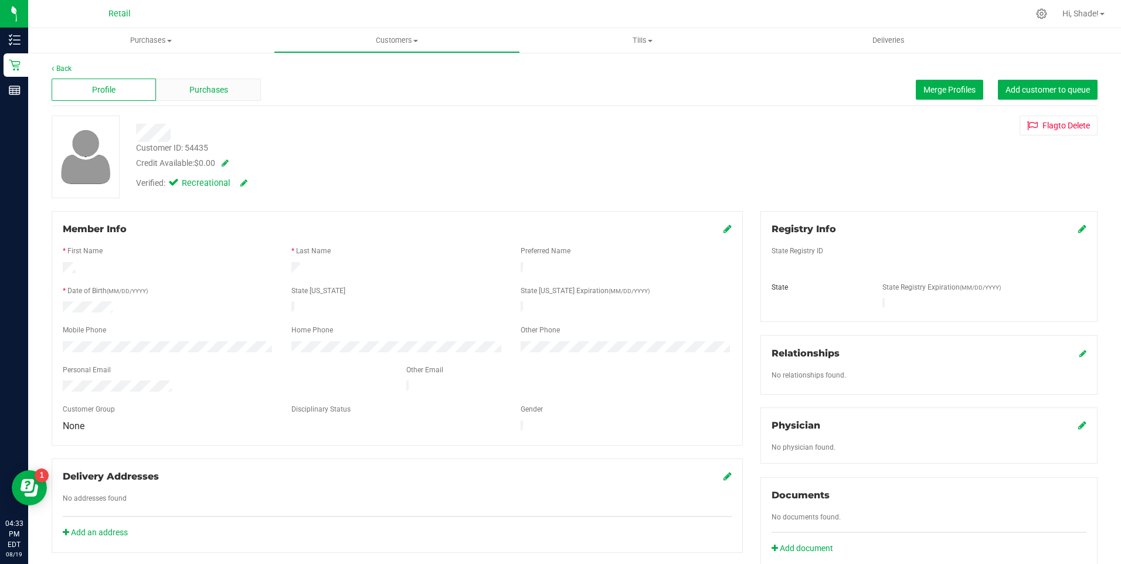
click at [218, 91] on span "Purchases" at bounding box center [208, 90] width 39 height 12
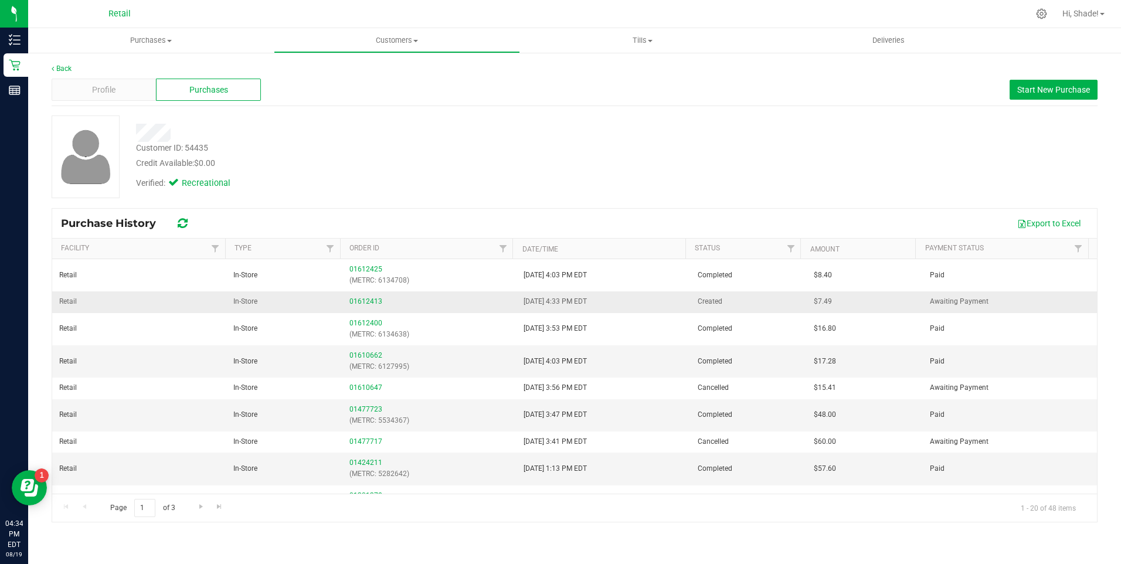
click at [345, 299] on td "01612413" at bounding box center [429, 301] width 174 height 21
click at [357, 300] on link "01612413" at bounding box center [365, 301] width 33 height 8
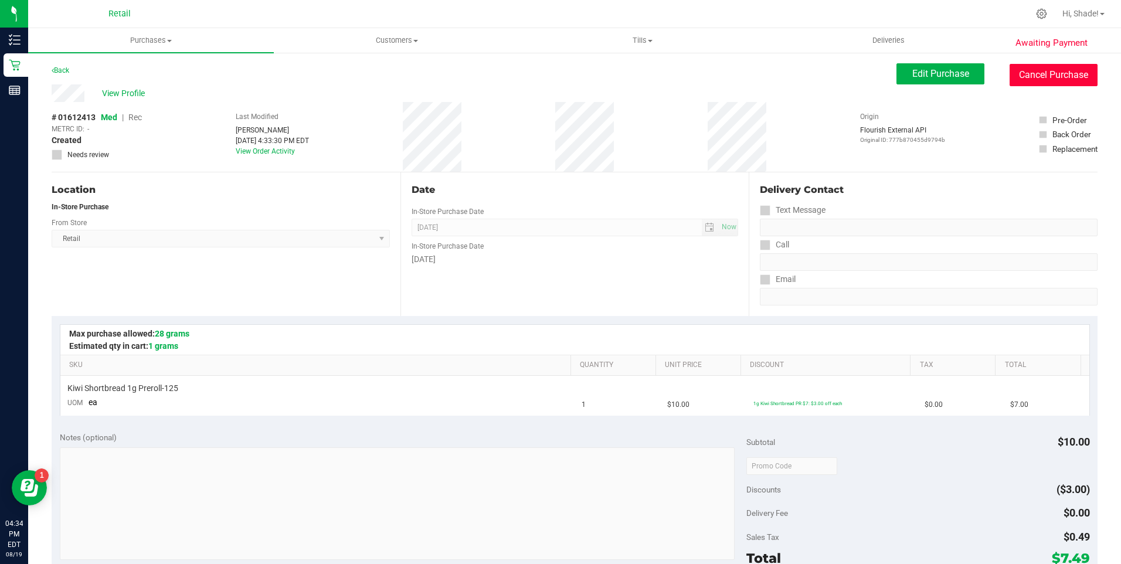
drag, startPoint x: 1073, startPoint y: 84, endPoint x: 617, endPoint y: 68, distance: 456.4
click at [1072, 84] on button "Cancel Purchase" at bounding box center [1054, 75] width 88 height 22
click at [167, 89] on span "View Profile" at bounding box center [181, 93] width 47 height 12
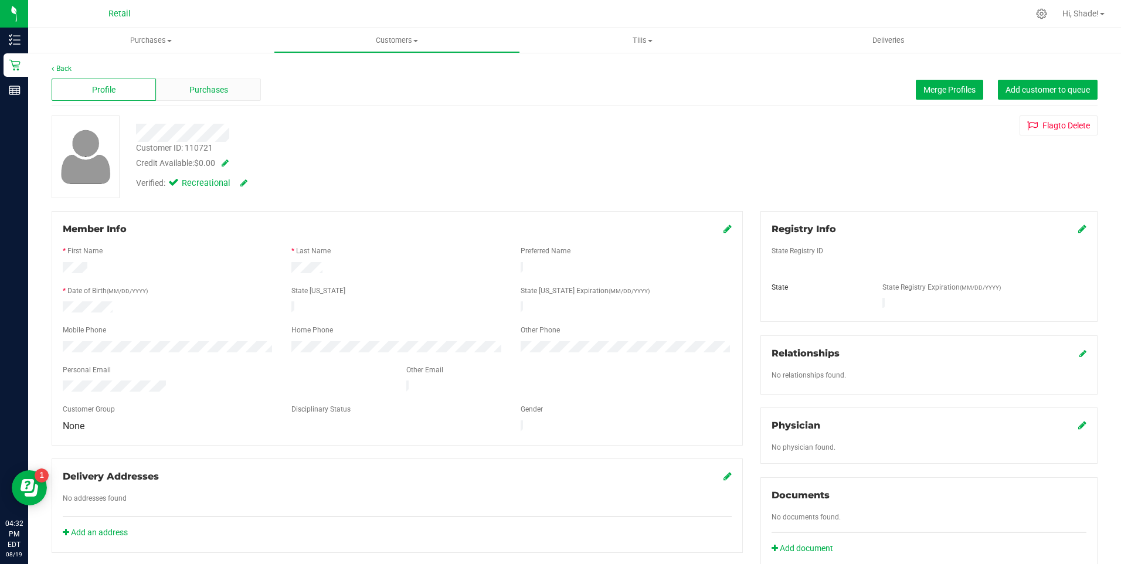
click at [202, 80] on div "Purchases" at bounding box center [208, 90] width 104 height 22
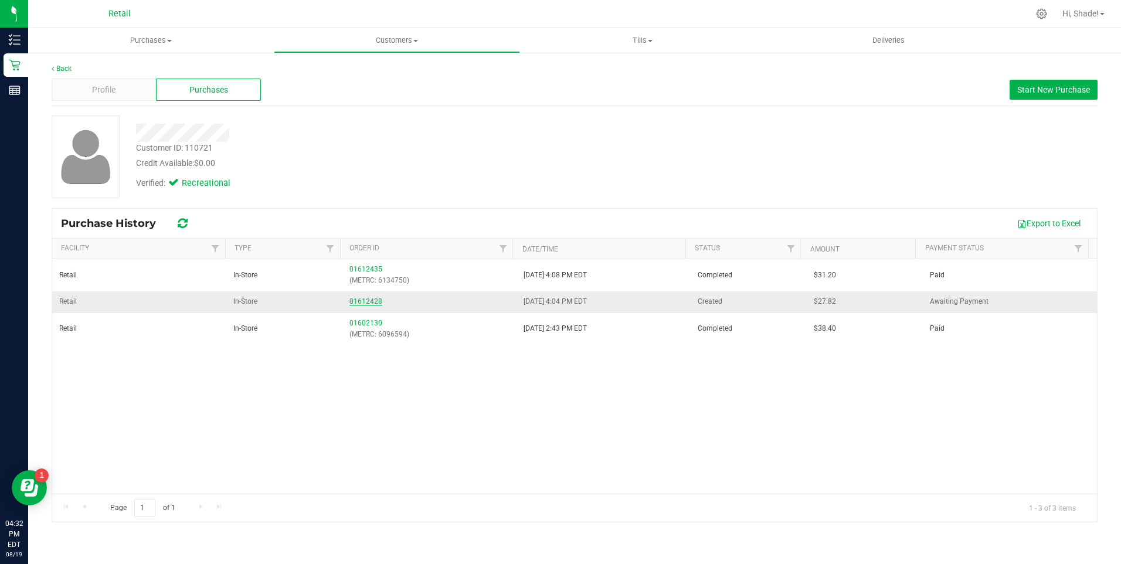
click at [368, 302] on link "01612428" at bounding box center [365, 301] width 33 height 8
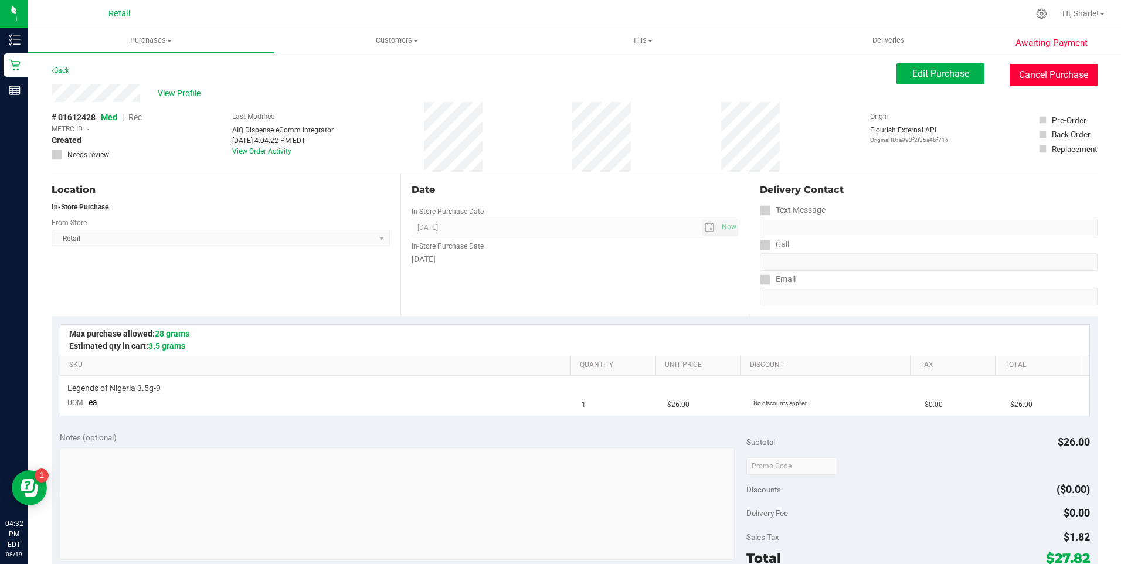
click at [1018, 73] on button "Cancel Purchase" at bounding box center [1054, 75] width 88 height 22
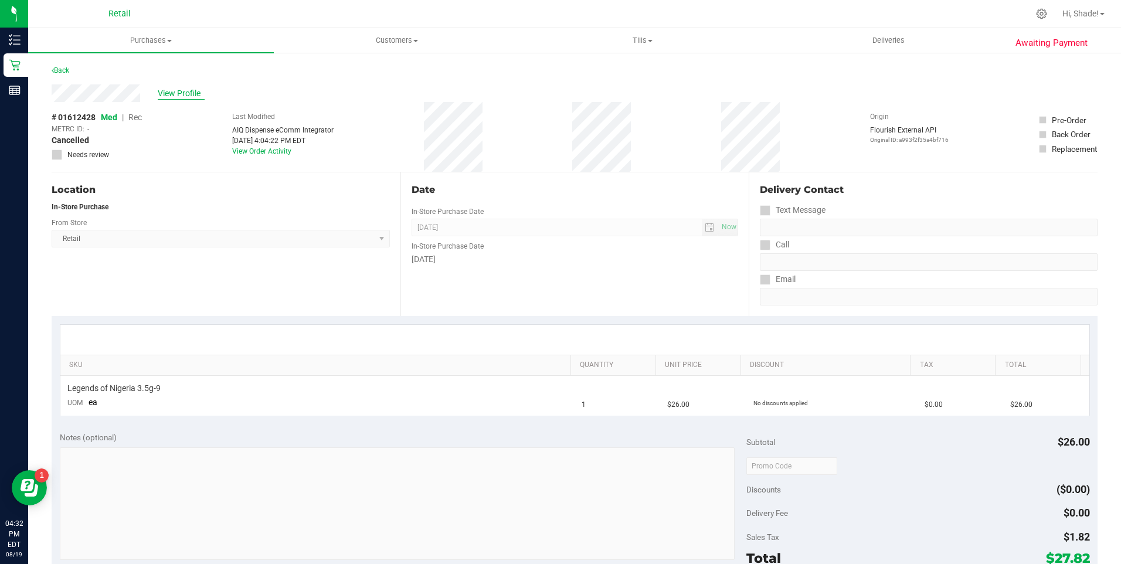
click at [160, 93] on span "View Profile" at bounding box center [181, 93] width 47 height 12
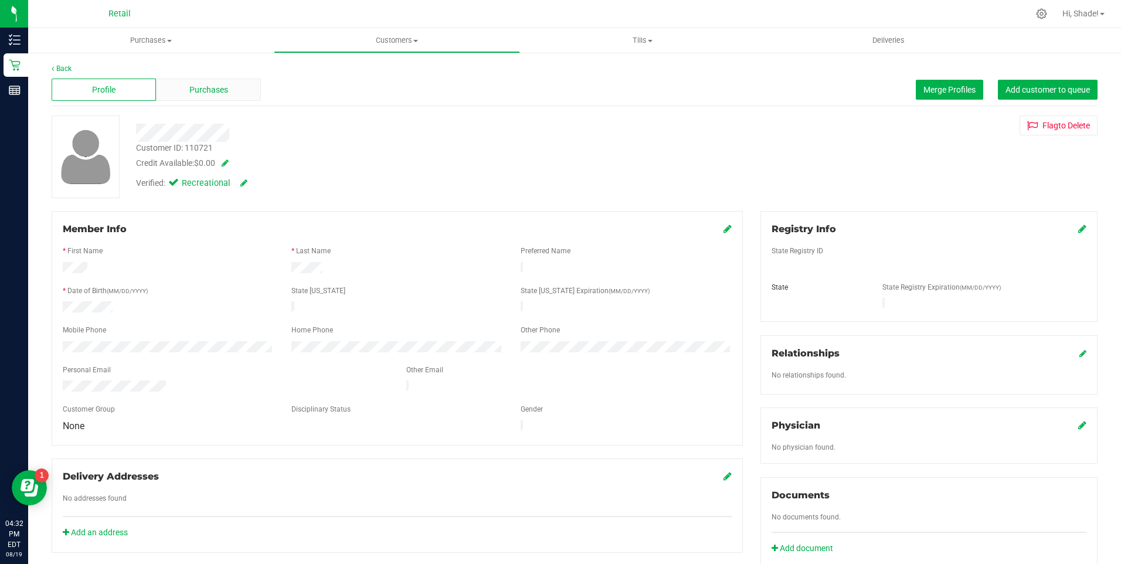
click at [222, 93] on span "Purchases" at bounding box center [208, 90] width 39 height 12
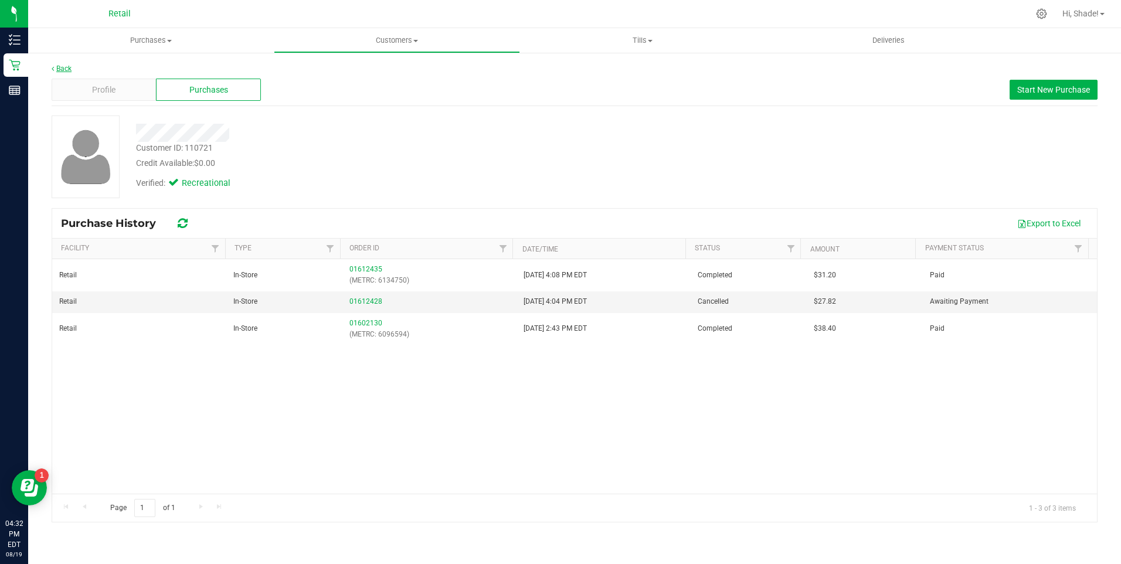
click at [64, 66] on link "Back" at bounding box center [62, 68] width 20 height 8
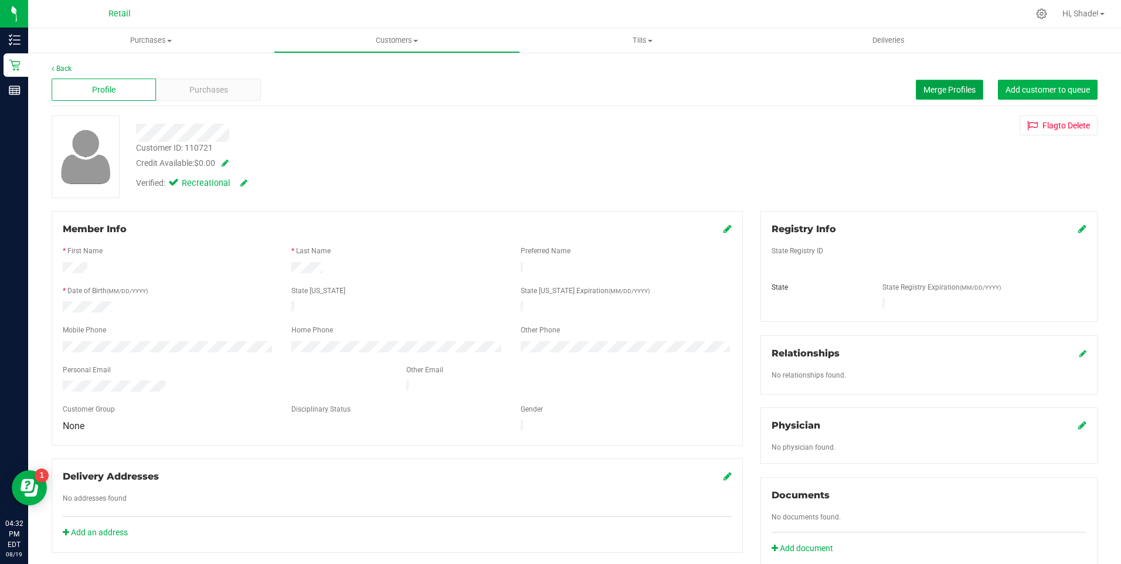
click at [923, 91] on span "Merge Profiles" at bounding box center [949, 89] width 52 height 9
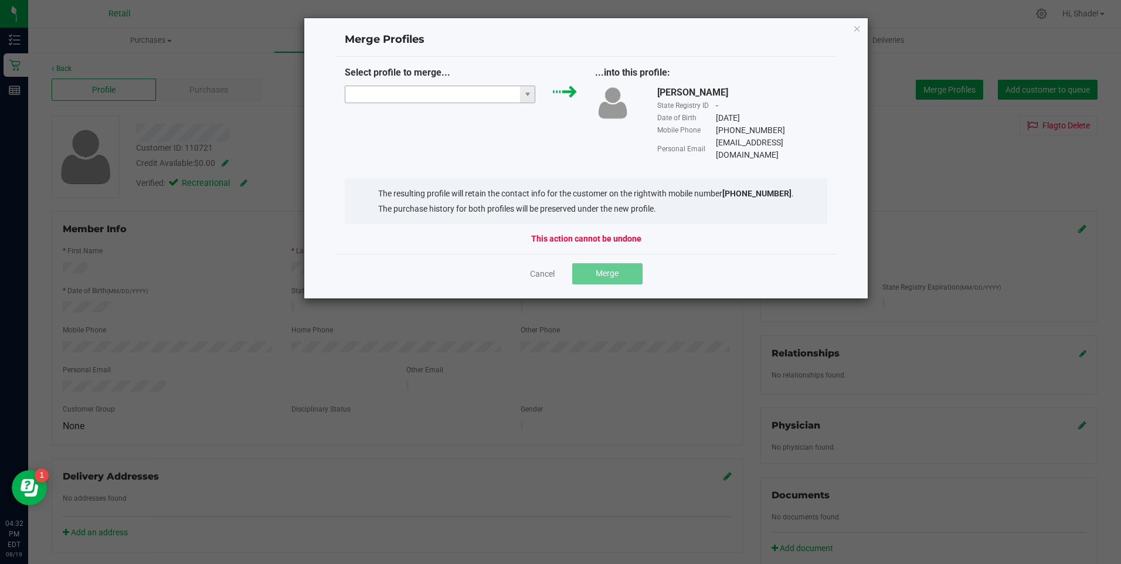
click at [426, 91] on input "NO DATA FOUND" at bounding box center [432, 94] width 175 height 16
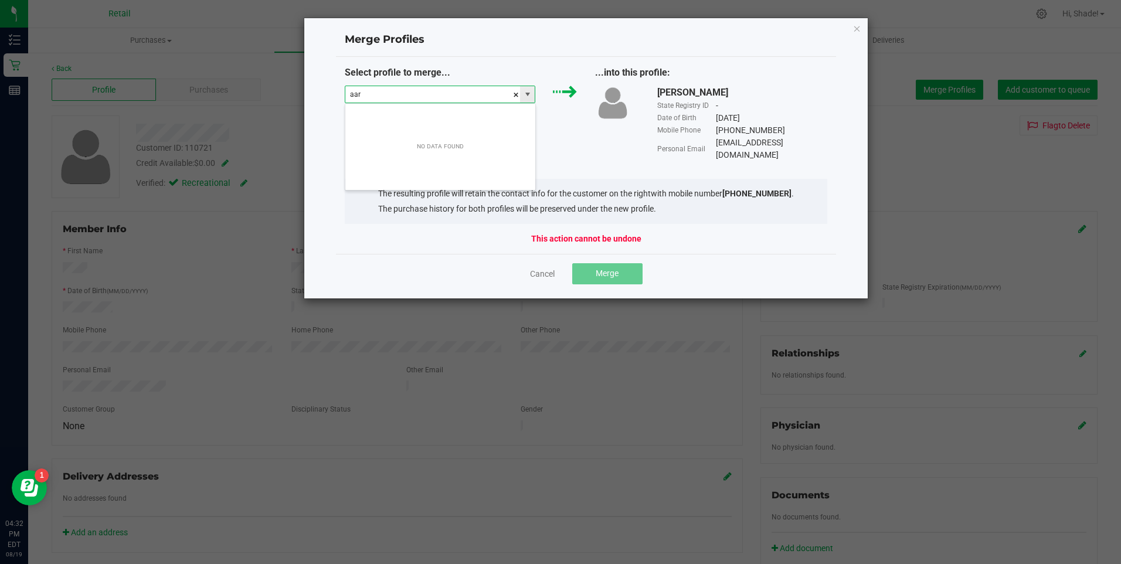
scroll to position [18, 191]
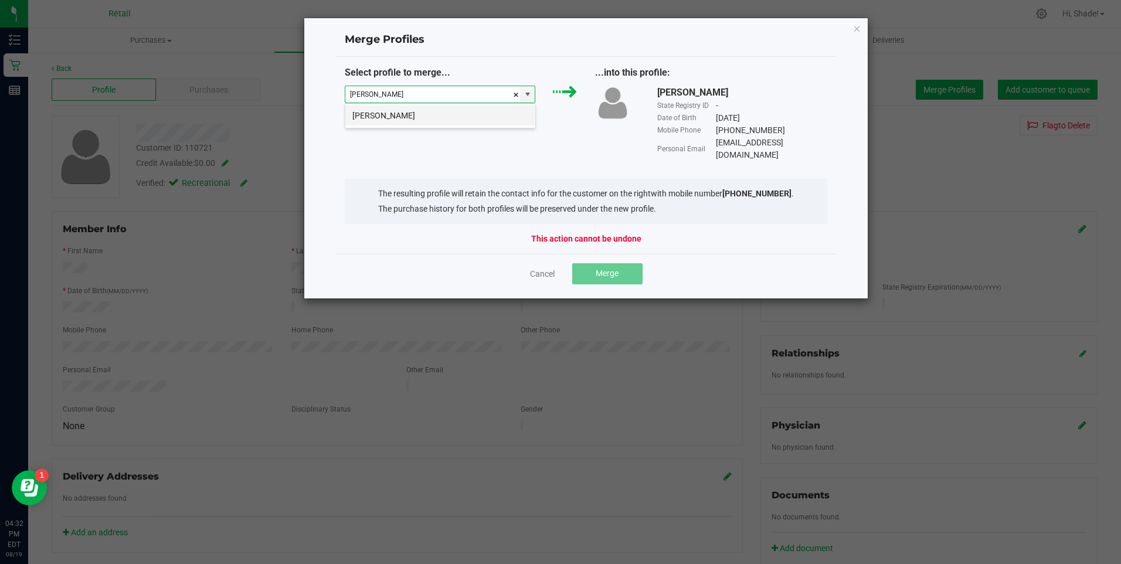
click at [441, 121] on li "aaron keeling" at bounding box center [440, 116] width 190 height 20
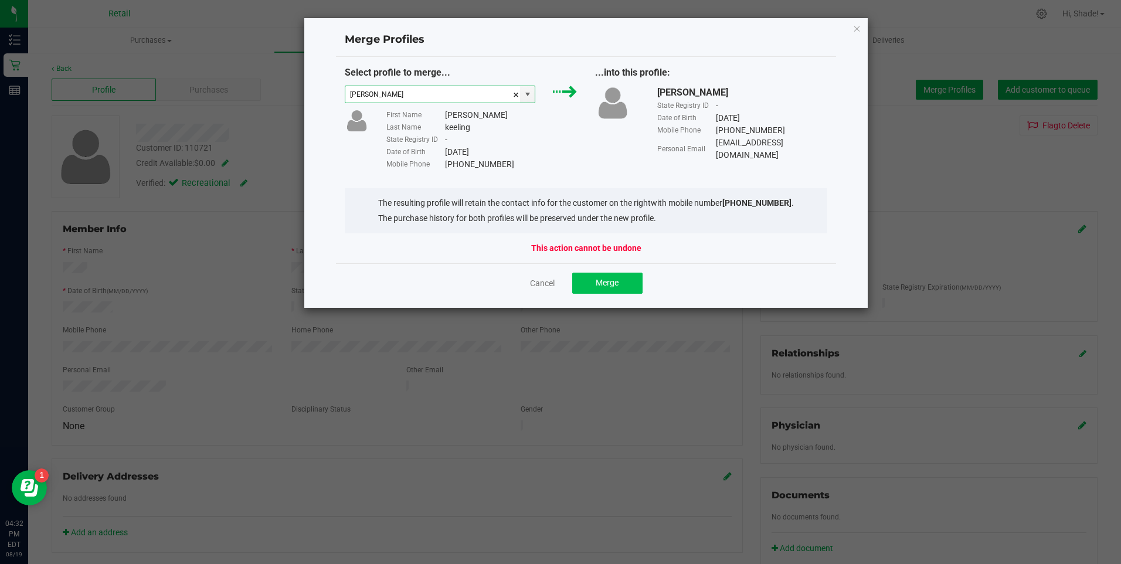
type input "aaron keeling"
click at [606, 287] on span "Merge" at bounding box center [607, 282] width 23 height 9
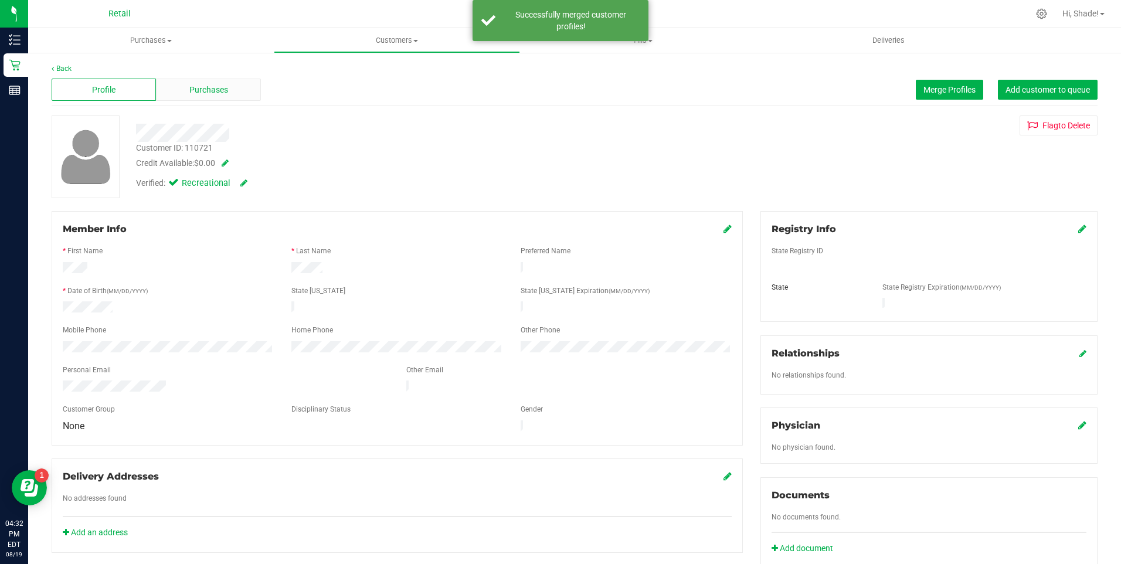
click at [208, 84] on span "Purchases" at bounding box center [208, 90] width 39 height 12
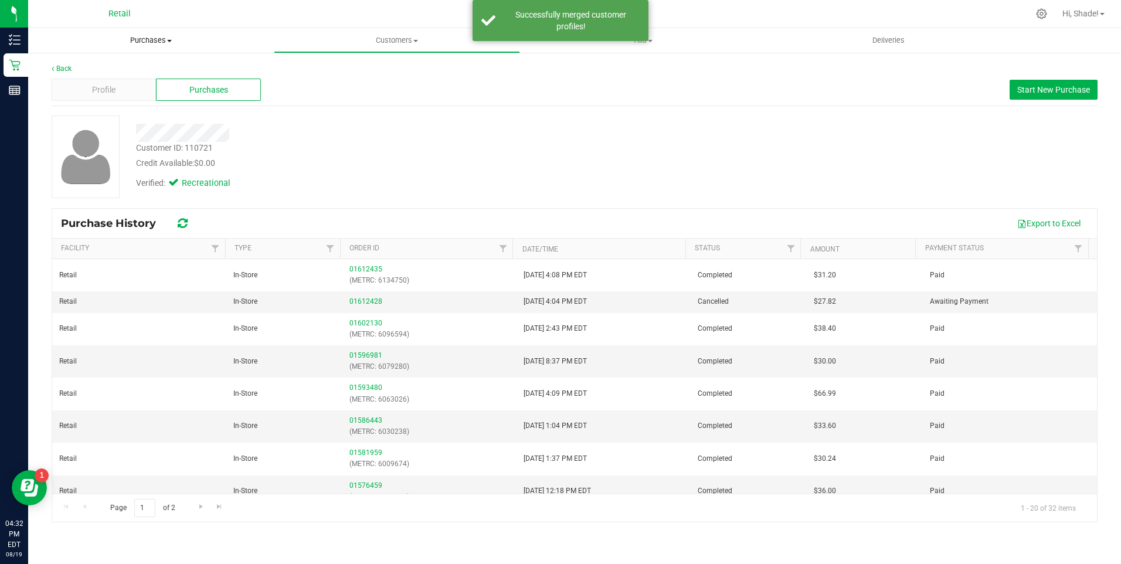
click at [139, 38] on span "Purchases" at bounding box center [151, 40] width 246 height 11
click at [120, 67] on span "Summary of purchases" at bounding box center [88, 71] width 120 height 10
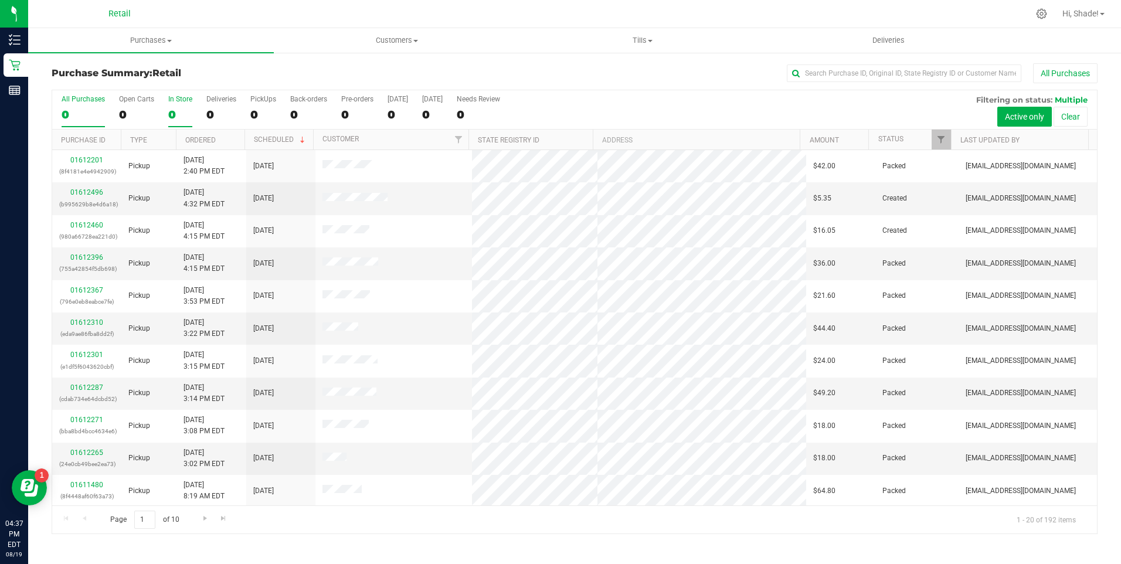
click at [169, 118] on div "0" at bounding box center [180, 114] width 24 height 13
click at [0, 0] on input "In Store 0" at bounding box center [0, 0] width 0 height 0
click at [198, 138] on link "Ordered" at bounding box center [200, 140] width 30 height 8
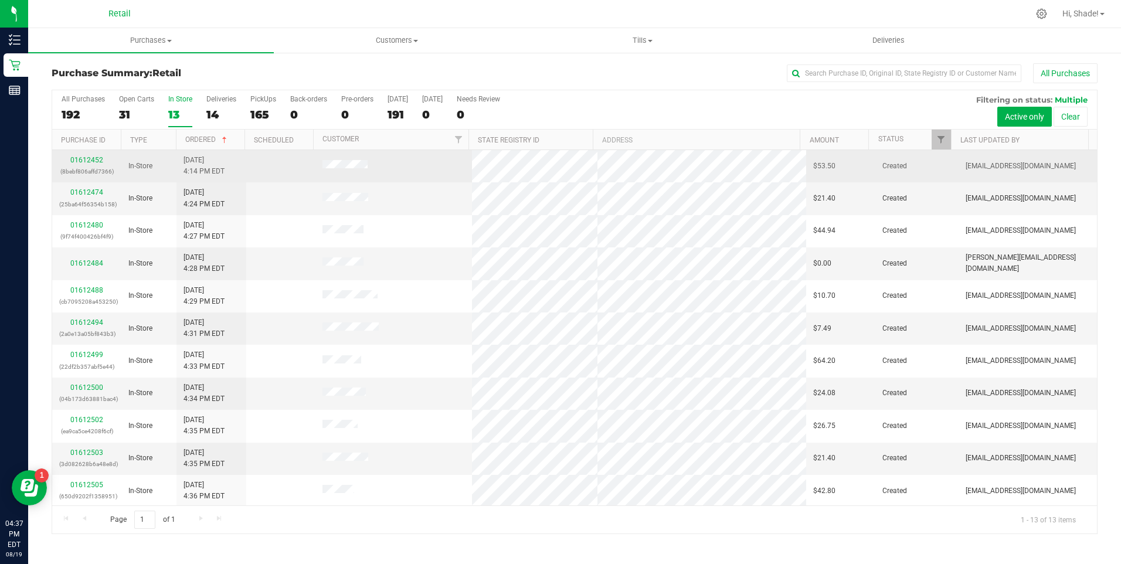
click at [90, 155] on div "01612452 (8bebf806affd7366)" at bounding box center [86, 166] width 55 height 22
click at [87, 161] on link "01612452" at bounding box center [86, 160] width 33 height 8
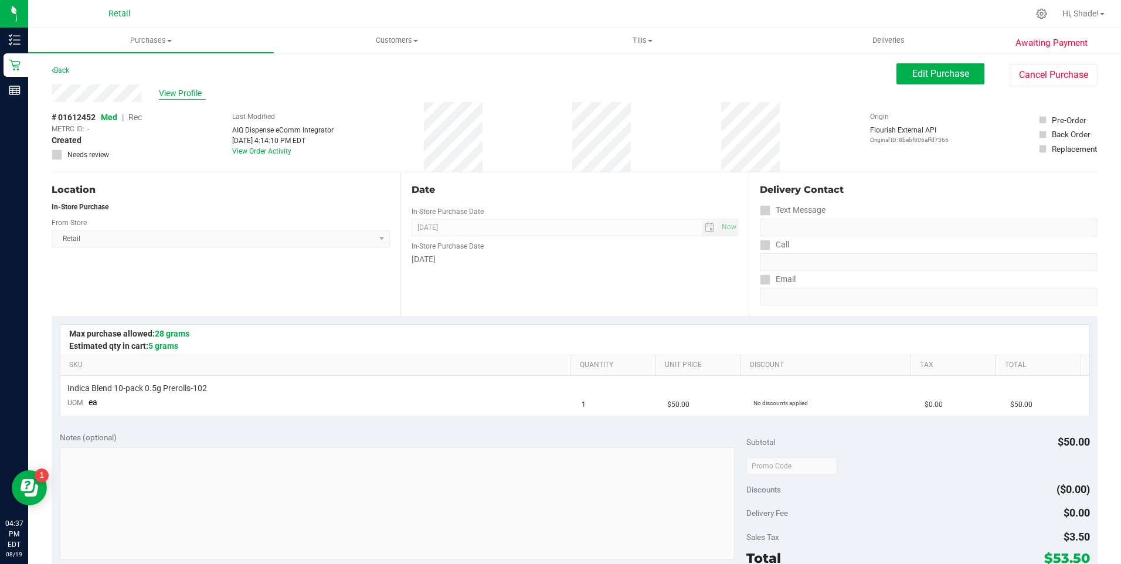
click at [188, 90] on span "View Profile" at bounding box center [182, 93] width 47 height 12
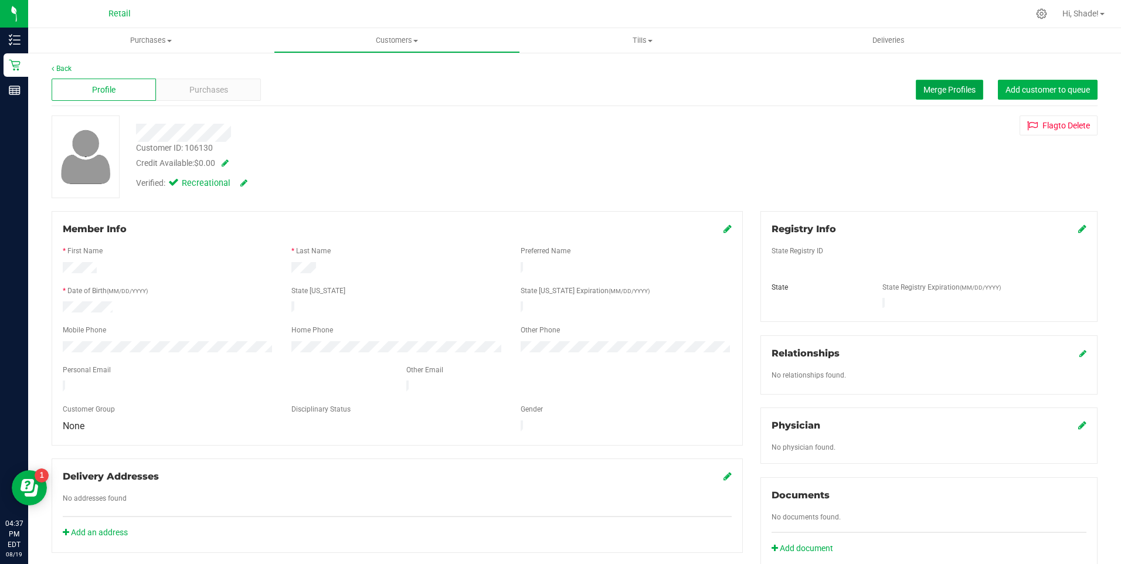
click at [932, 89] on span "Merge Profiles" at bounding box center [949, 89] width 52 height 9
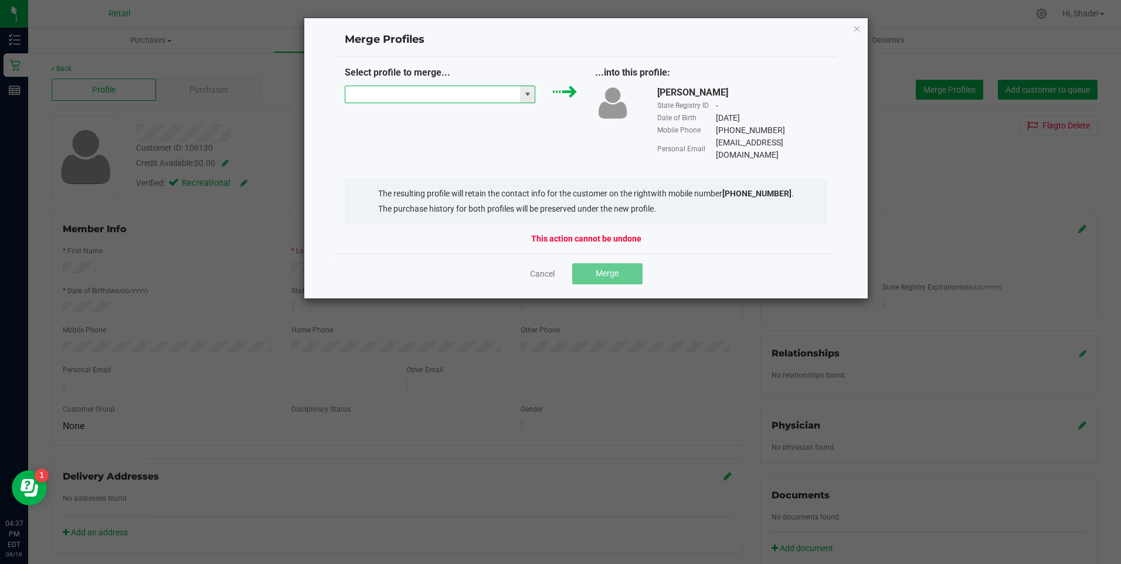
click at [464, 102] on input "NO DATA FOUND" at bounding box center [432, 94] width 175 height 16
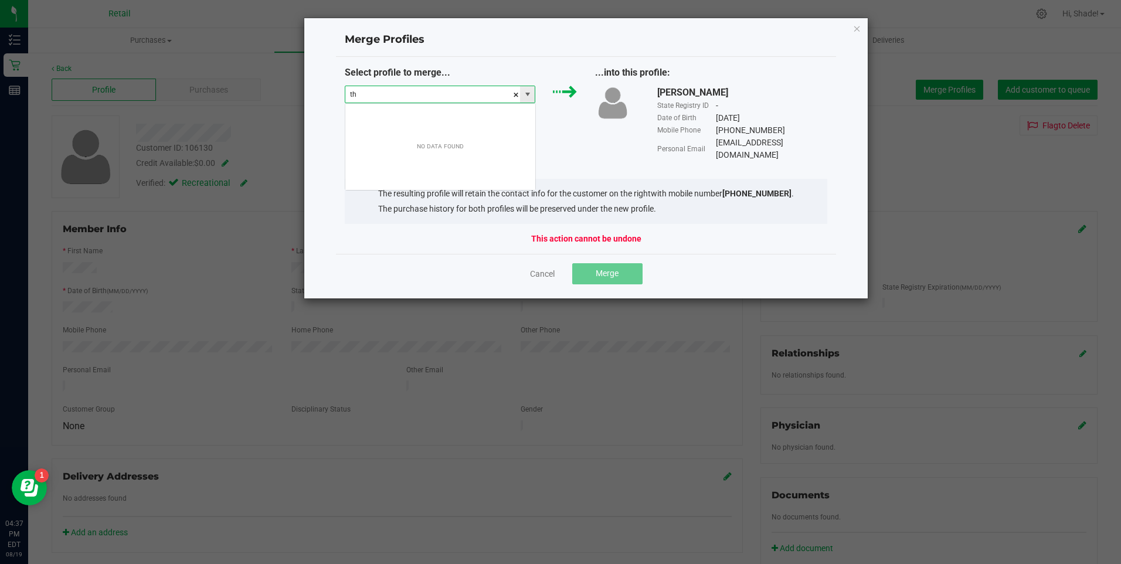
scroll to position [18, 191]
type input "[PERSON_NAME]"
drag, startPoint x: 466, startPoint y: 101, endPoint x: 257, endPoint y: 104, distance: 208.2
click at [259, 104] on ngb-modal-window "Merge Profiles Select profile to merge... [PERSON_NAME] ...into this profile: […" at bounding box center [565, 282] width 1130 height 564
click at [538, 263] on div "Cancel Merge" at bounding box center [586, 273] width 483 height 21
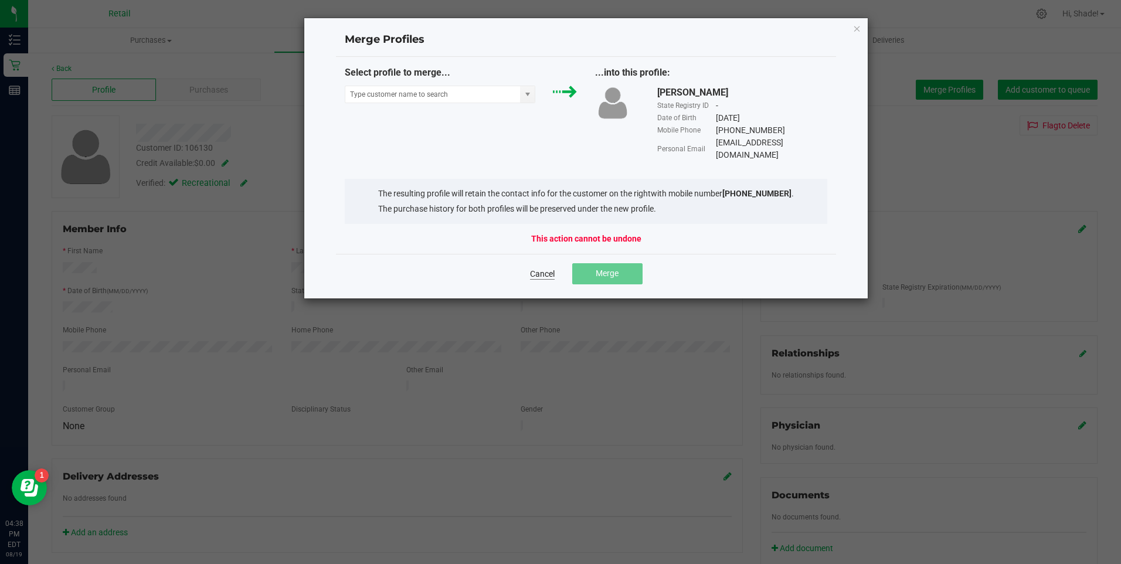
click at [539, 268] on link "Cancel" at bounding box center [542, 274] width 25 height 12
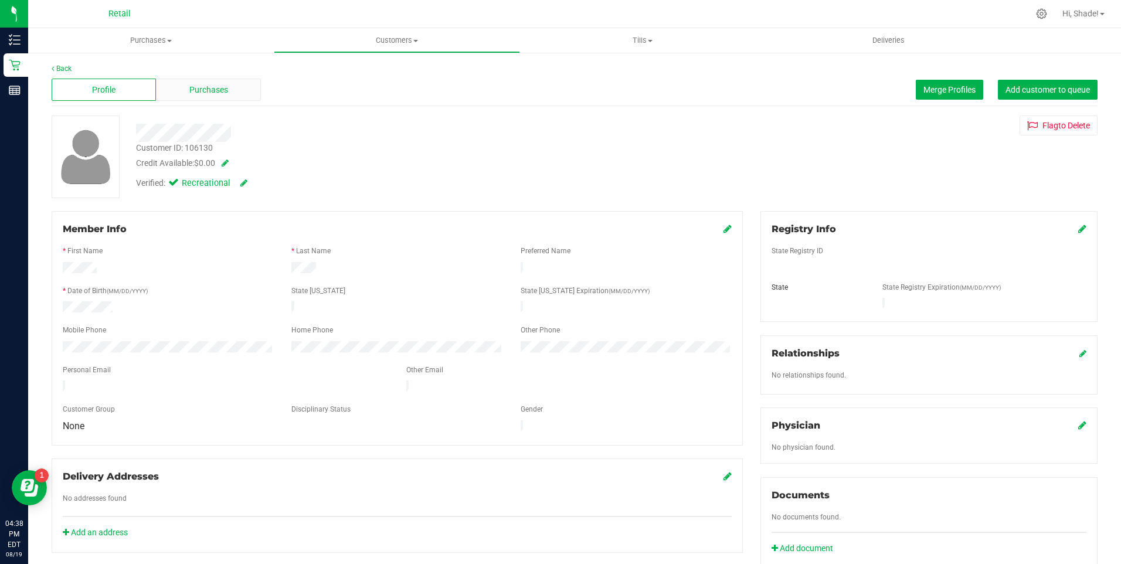
click at [215, 90] on span "Purchases" at bounding box center [208, 90] width 39 height 12
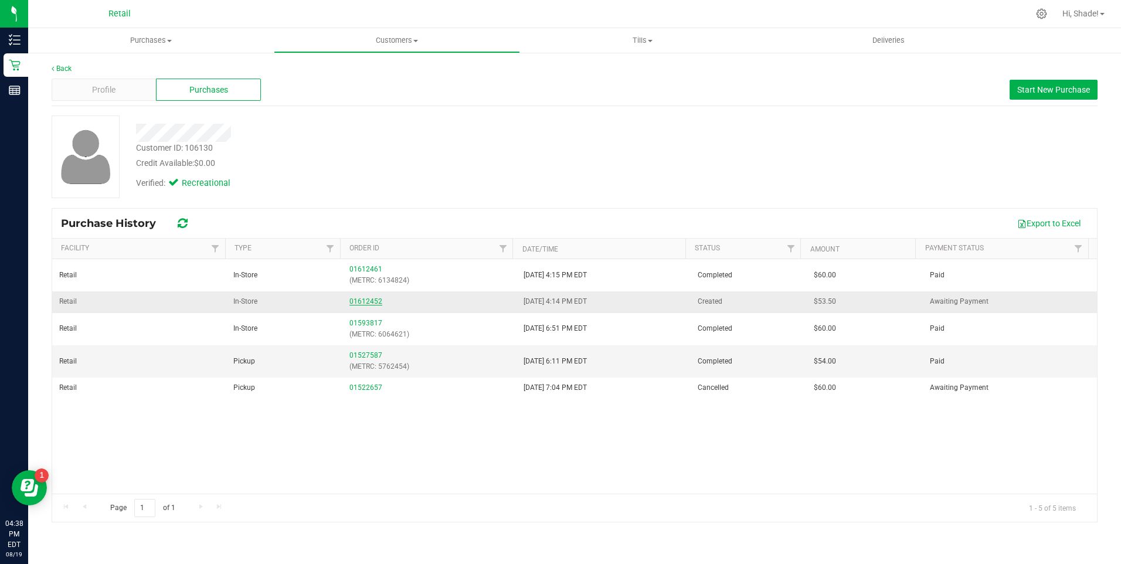
click at [374, 298] on link "01612452" at bounding box center [365, 301] width 33 height 8
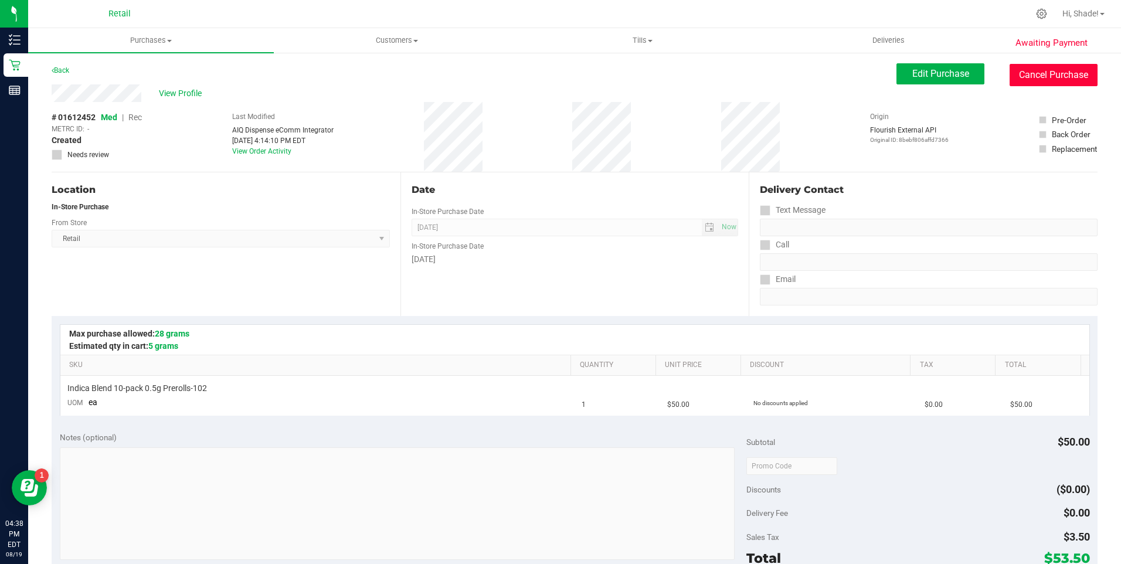
click at [1030, 76] on button "Cancel Purchase" at bounding box center [1054, 75] width 88 height 22
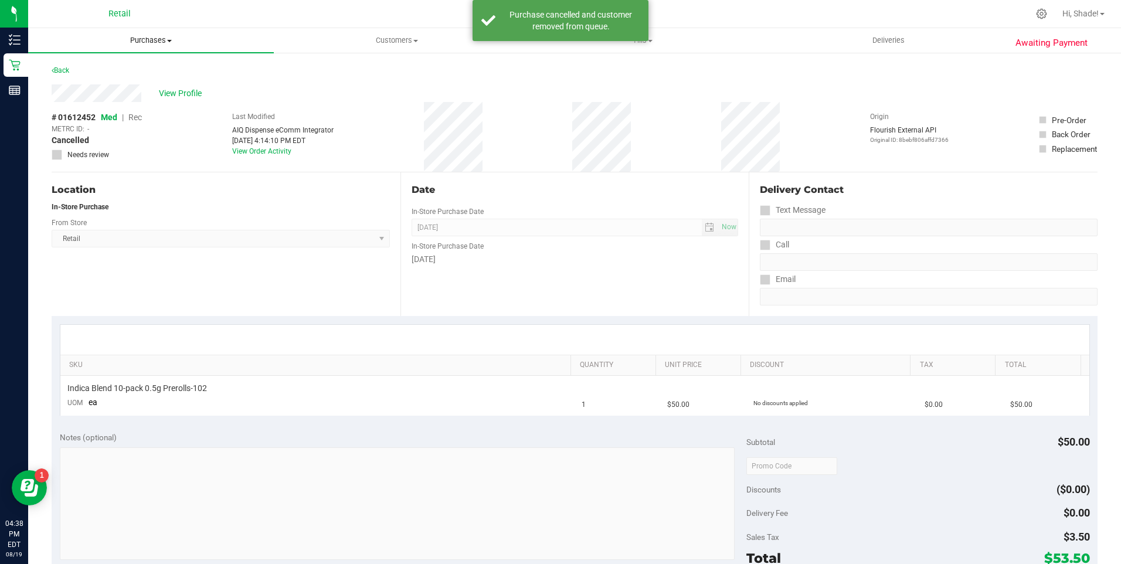
click at [136, 34] on uib-tab-heading "Purchases Summary of purchases Fulfillment All purchases" at bounding box center [151, 40] width 246 height 25
click at [90, 66] on span "Summary of purchases" at bounding box center [88, 71] width 120 height 10
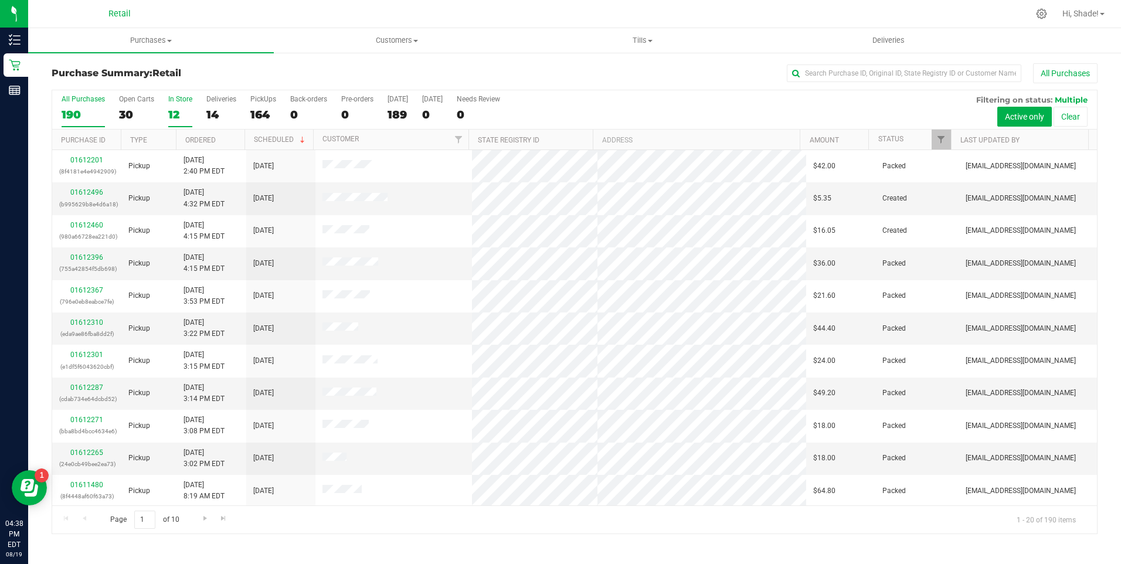
click at [179, 117] on div "12" at bounding box center [180, 114] width 24 height 13
click at [0, 0] on input "In Store 12" at bounding box center [0, 0] width 0 height 0
click at [203, 144] on link "Ordered" at bounding box center [200, 140] width 30 height 8
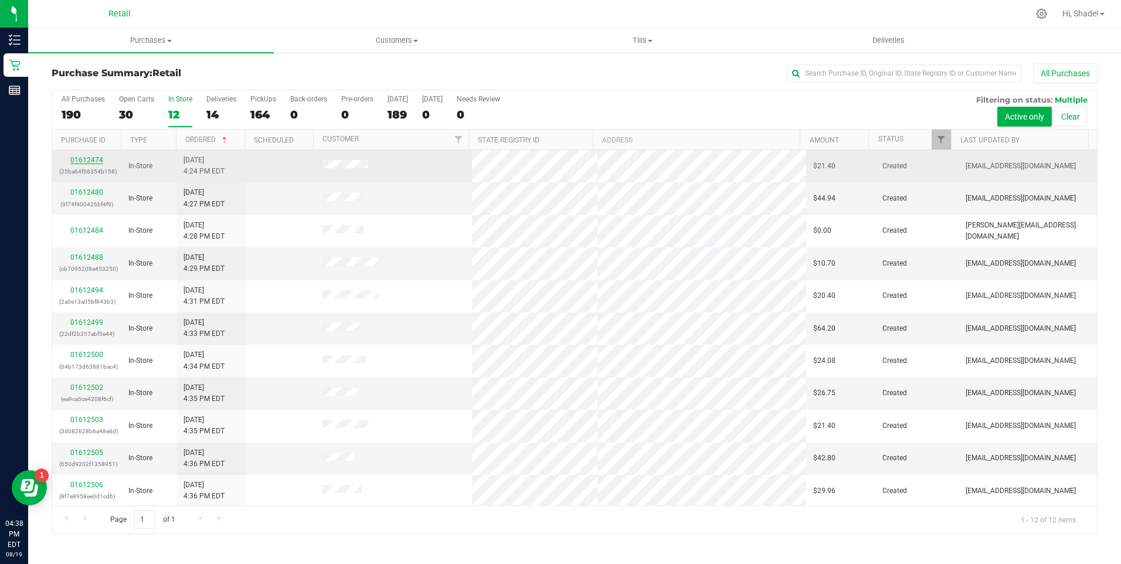
click at [89, 158] on link "01612474" at bounding box center [86, 160] width 33 height 8
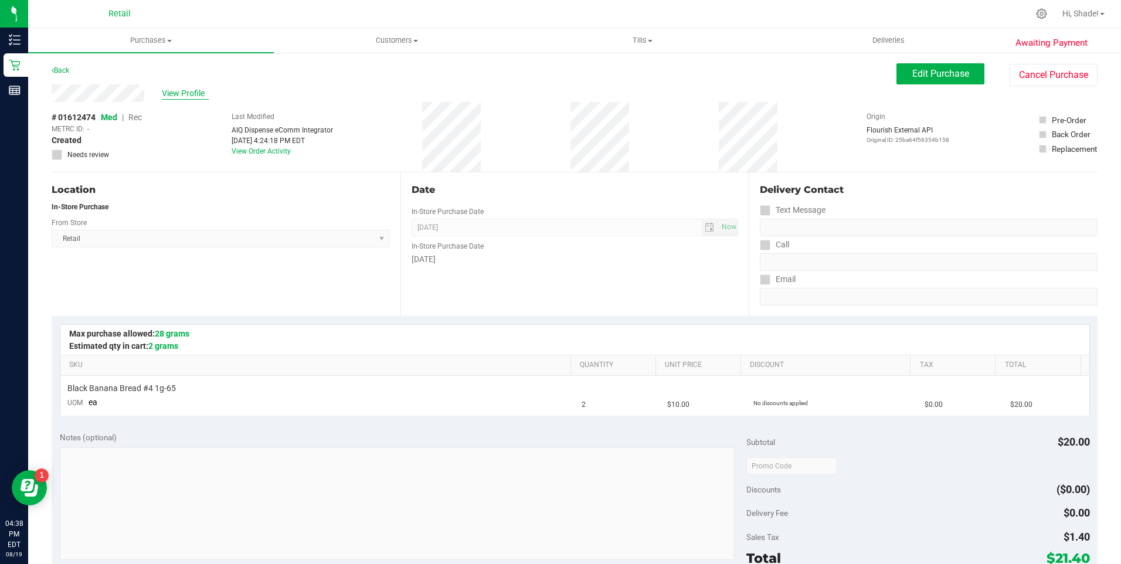
click at [171, 94] on span "View Profile" at bounding box center [185, 93] width 47 height 12
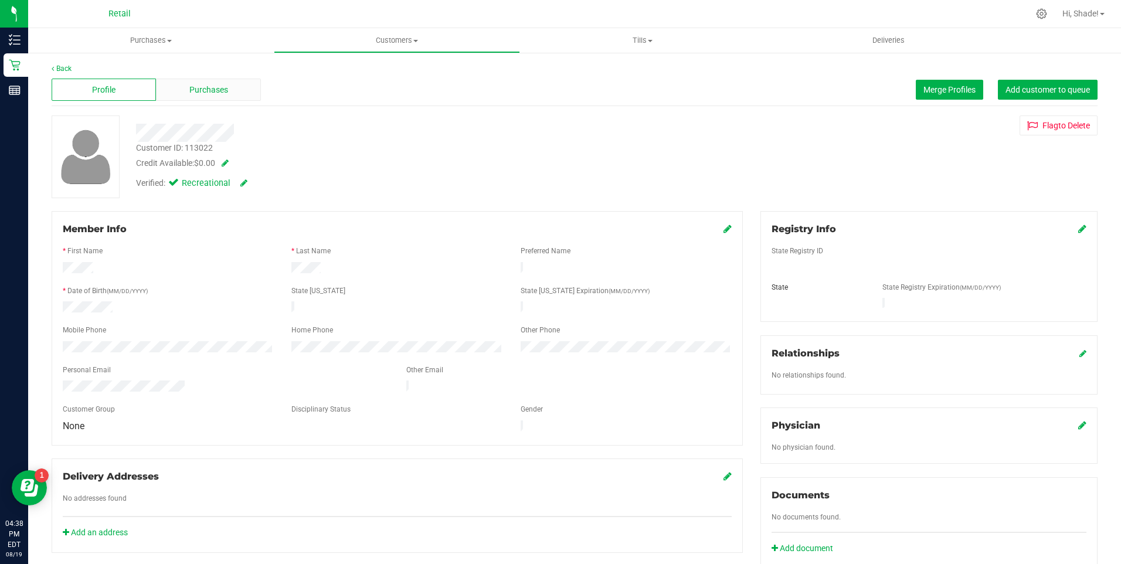
click at [208, 86] on span "Purchases" at bounding box center [208, 90] width 39 height 12
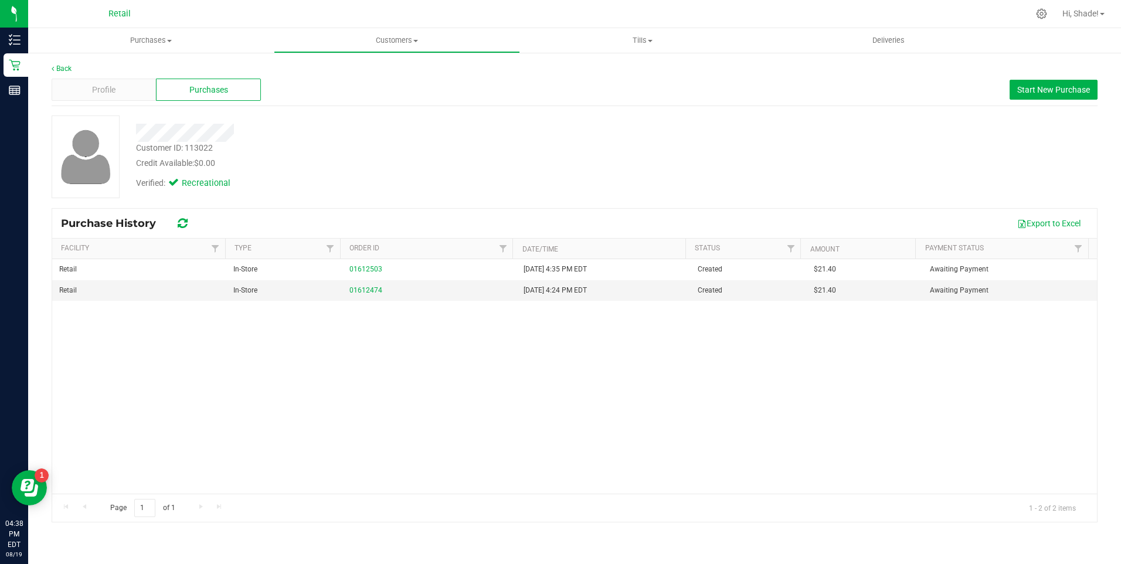
click at [207, 91] on span "Purchases" at bounding box center [208, 90] width 39 height 12
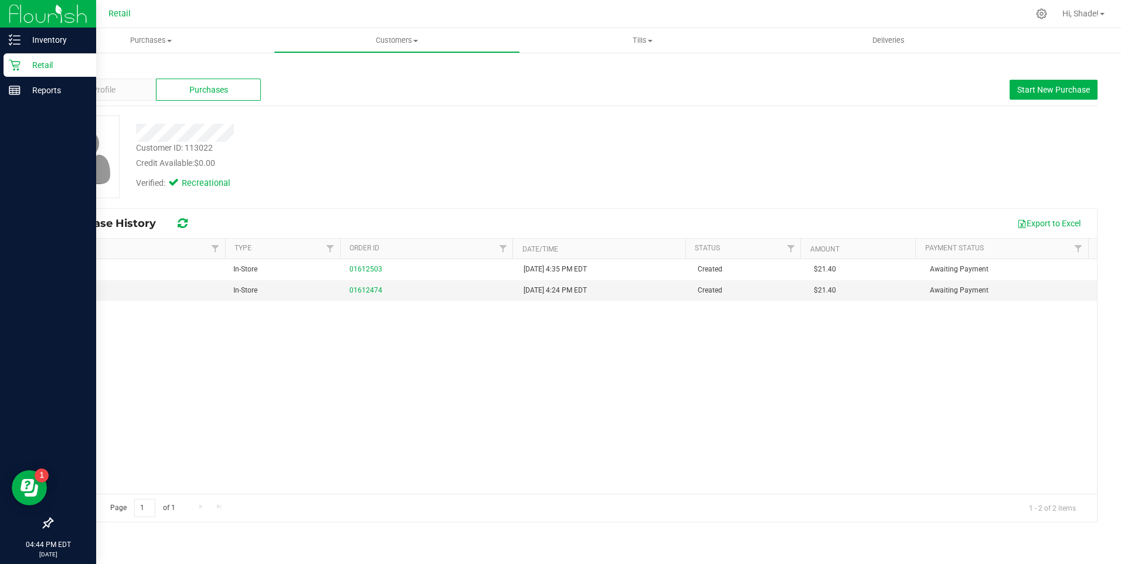
click at [19, 69] on icon at bounding box center [15, 65] width 12 height 12
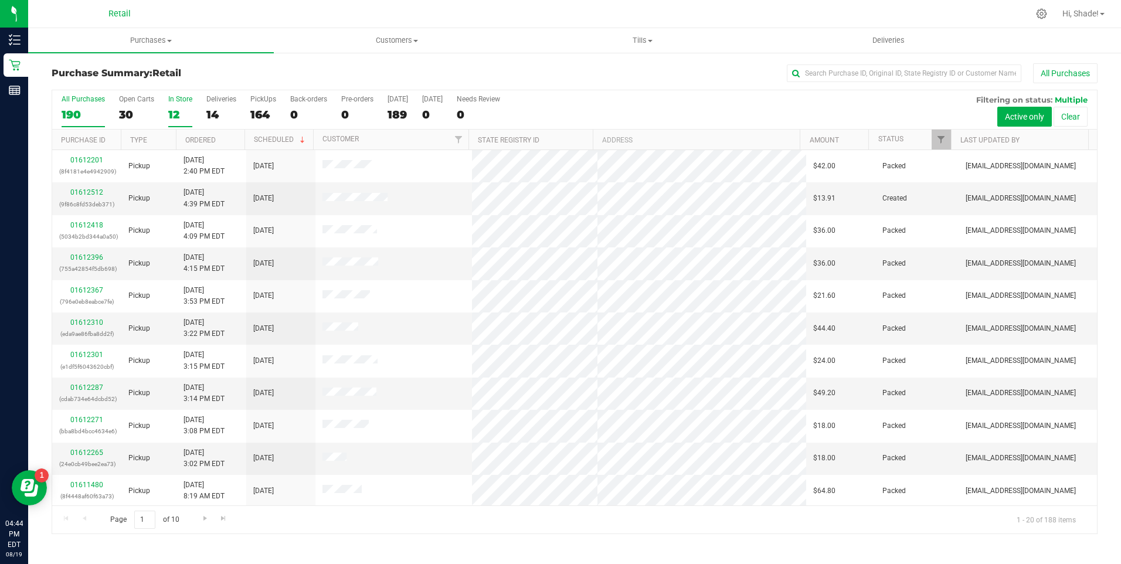
click at [172, 113] on div "12" at bounding box center [180, 114] width 24 height 13
click at [0, 0] on input "In Store 12" at bounding box center [0, 0] width 0 height 0
click at [175, 110] on div "0" at bounding box center [180, 114] width 24 height 13
click at [0, 0] on input "In Store 0" at bounding box center [0, 0] width 0 height 0
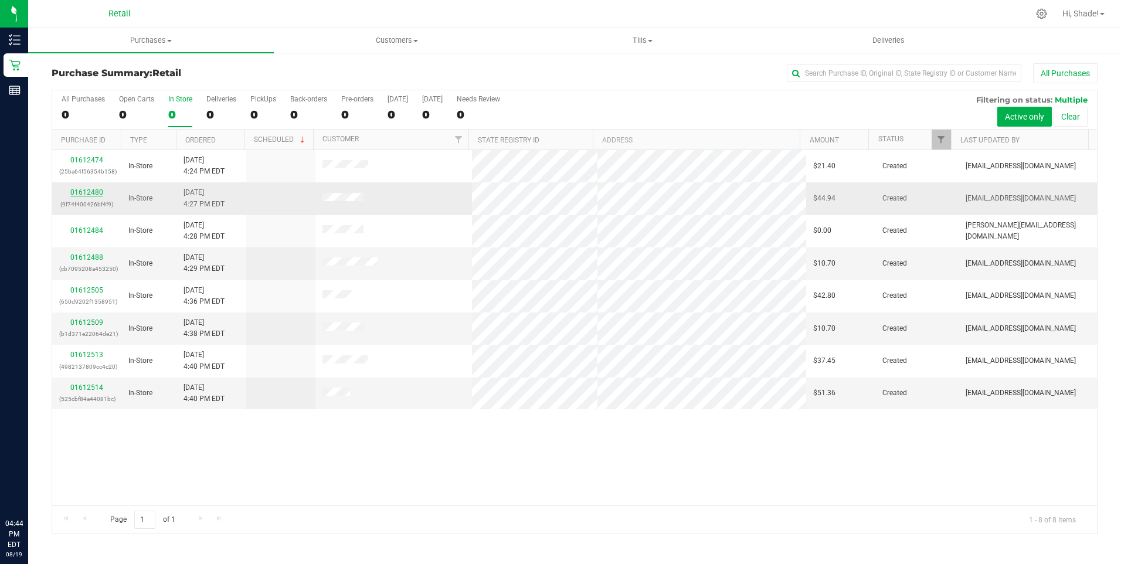
click at [91, 190] on link "01612480" at bounding box center [86, 192] width 33 height 8
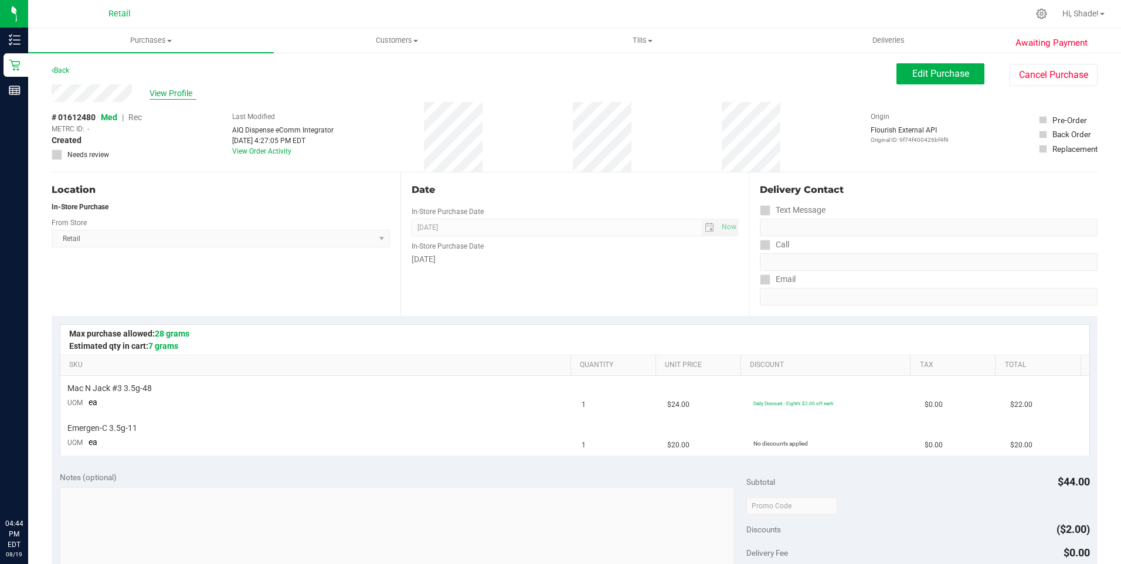
click at [179, 96] on span "View Profile" at bounding box center [173, 93] width 47 height 12
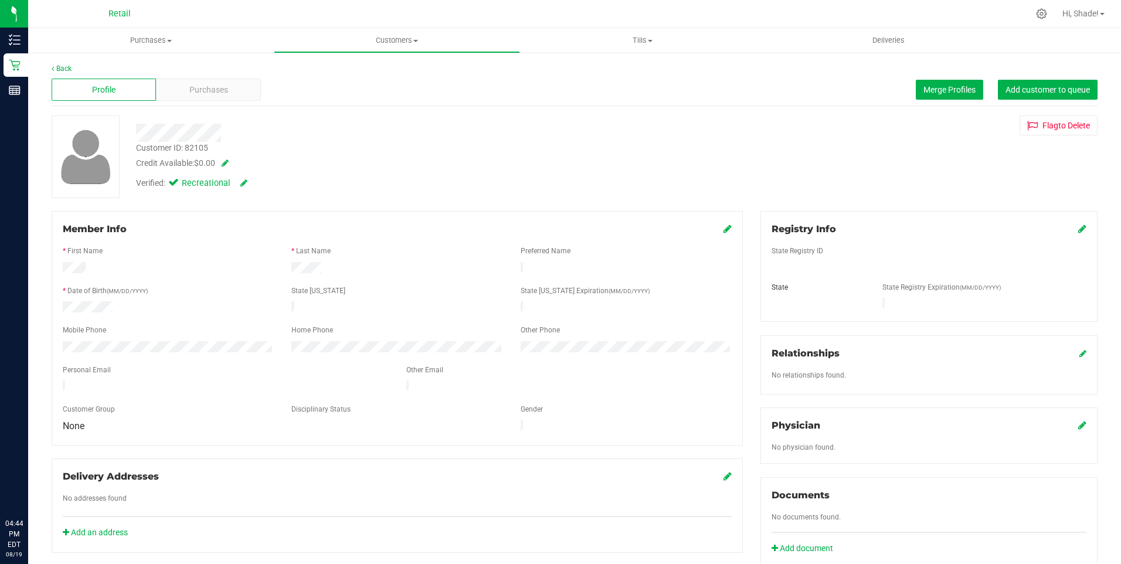
click at [202, 88] on span "Purchases" at bounding box center [208, 90] width 39 height 12
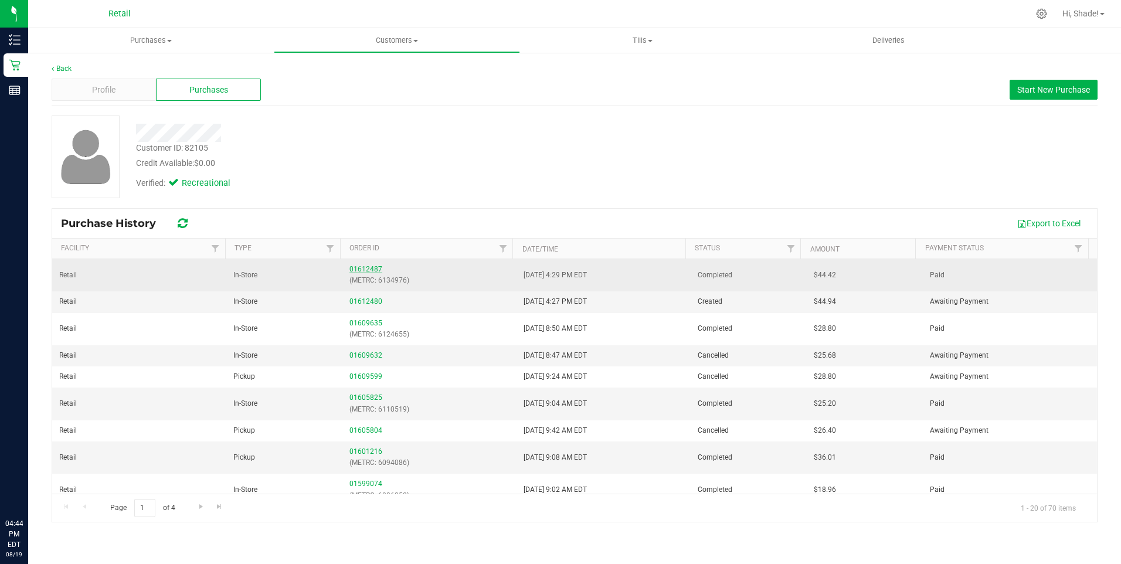
click at [361, 267] on link "01612487" at bounding box center [365, 269] width 33 height 8
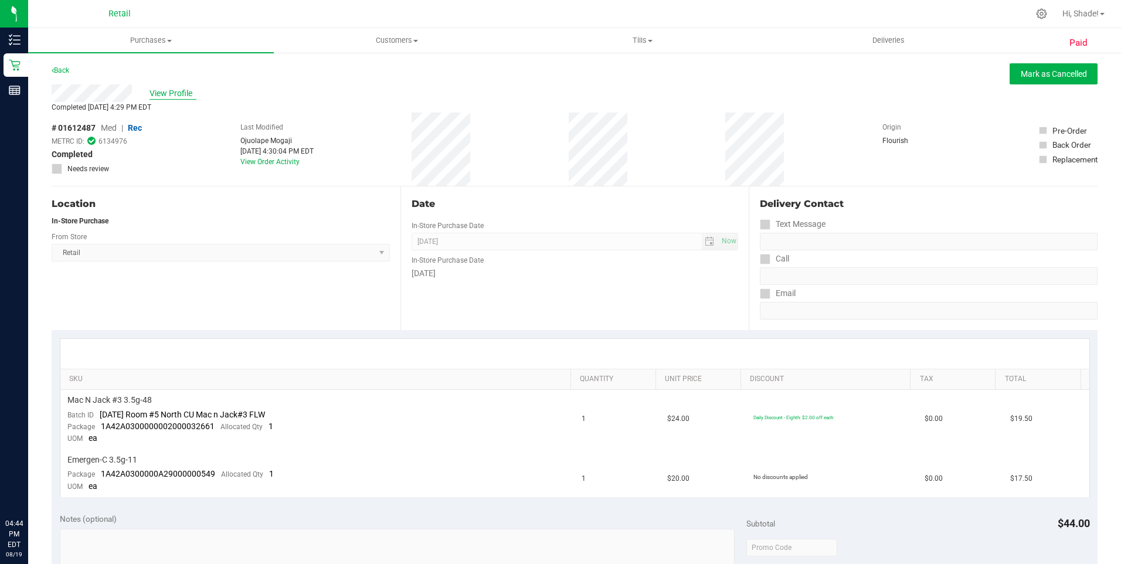
click at [168, 94] on span "View Profile" at bounding box center [173, 93] width 47 height 12
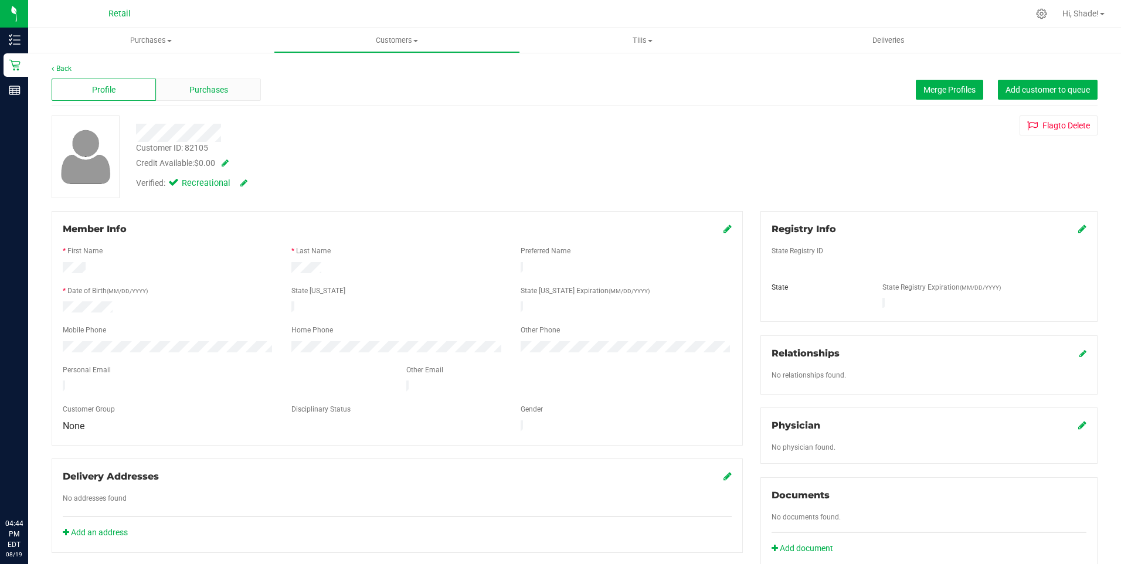
click at [207, 96] on div "Purchases" at bounding box center [208, 90] width 104 height 22
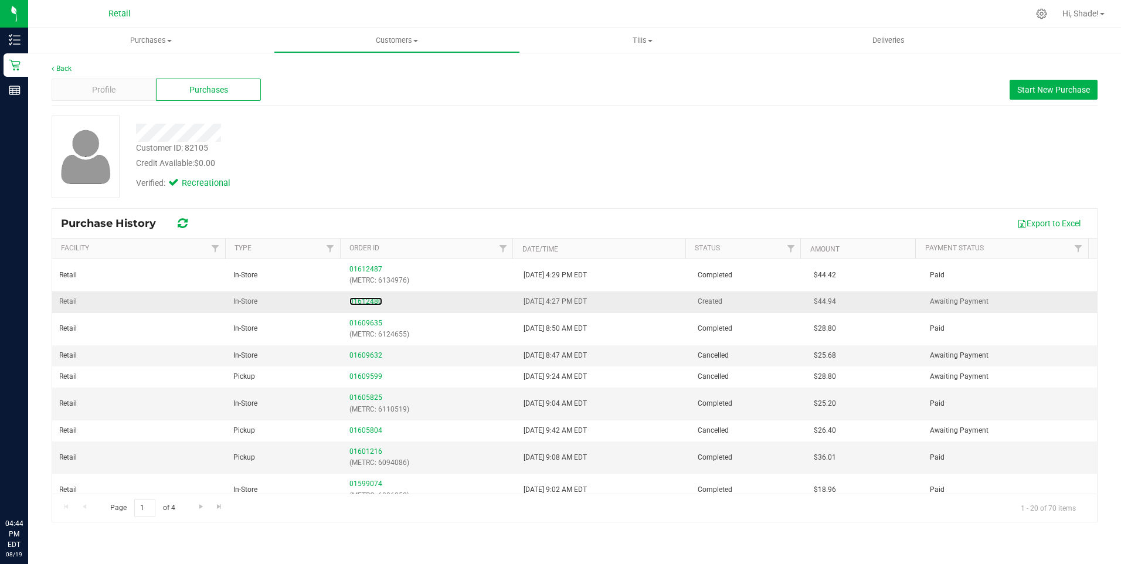
click at [352, 301] on link "01612480" at bounding box center [365, 301] width 33 height 8
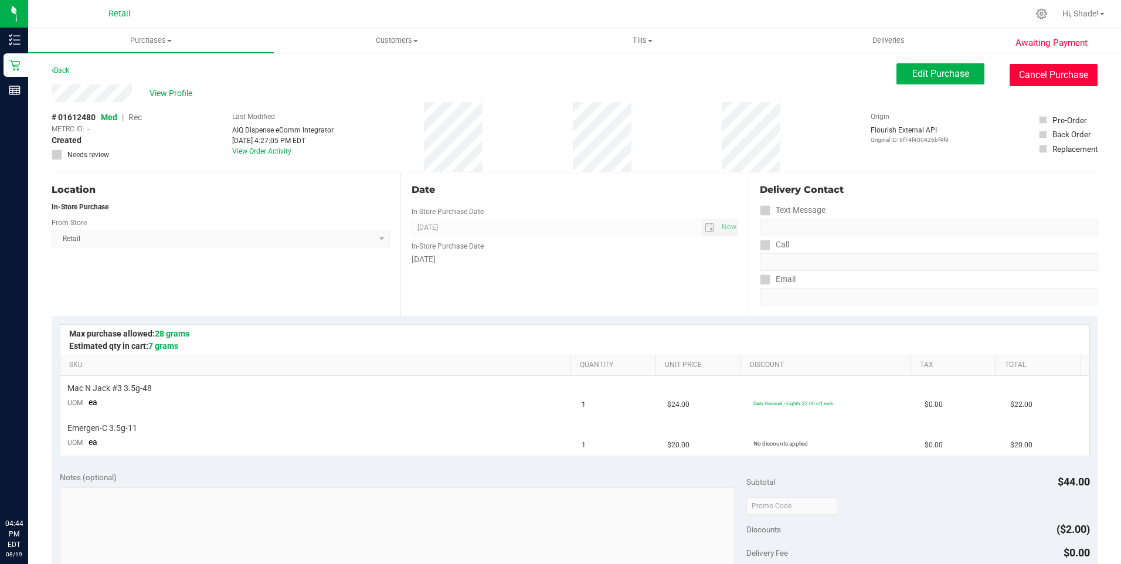
click at [1054, 73] on button "Cancel Purchase" at bounding box center [1054, 75] width 88 height 22
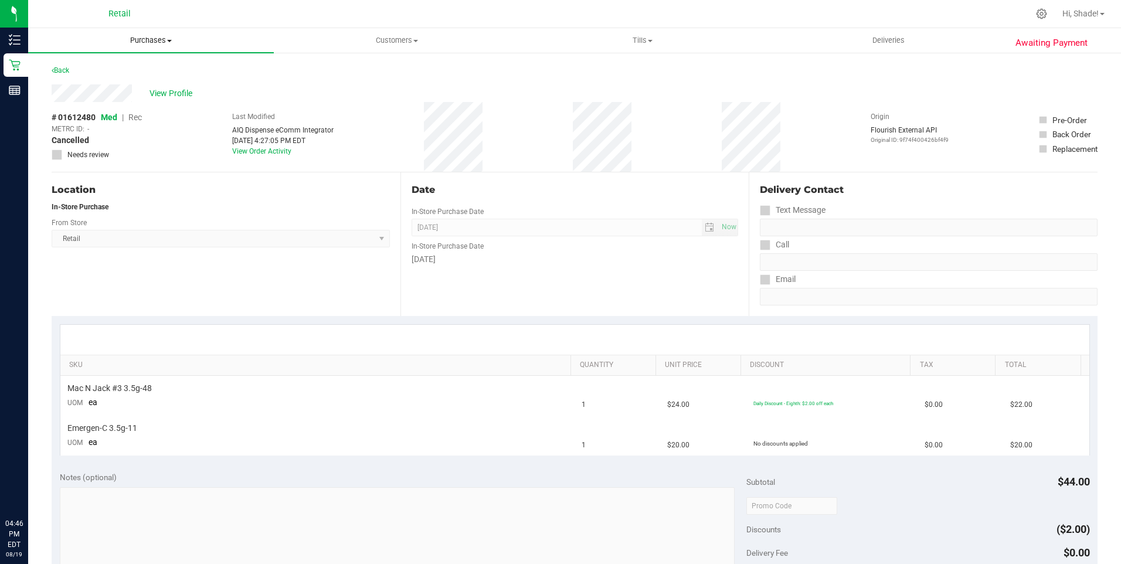
click at [158, 38] on span "Purchases" at bounding box center [151, 40] width 246 height 11
click at [148, 69] on li "Summary of purchases" at bounding box center [151, 71] width 246 height 14
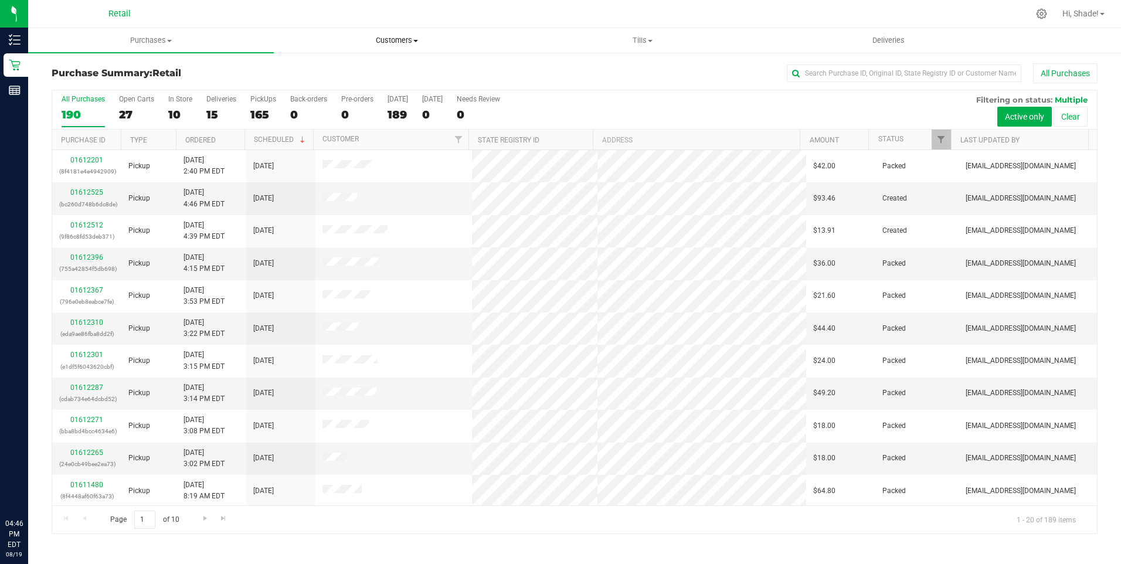
click at [389, 40] on span "Customers" at bounding box center [396, 40] width 244 height 11
click at [359, 69] on li "All customers" at bounding box center [397, 71] width 246 height 14
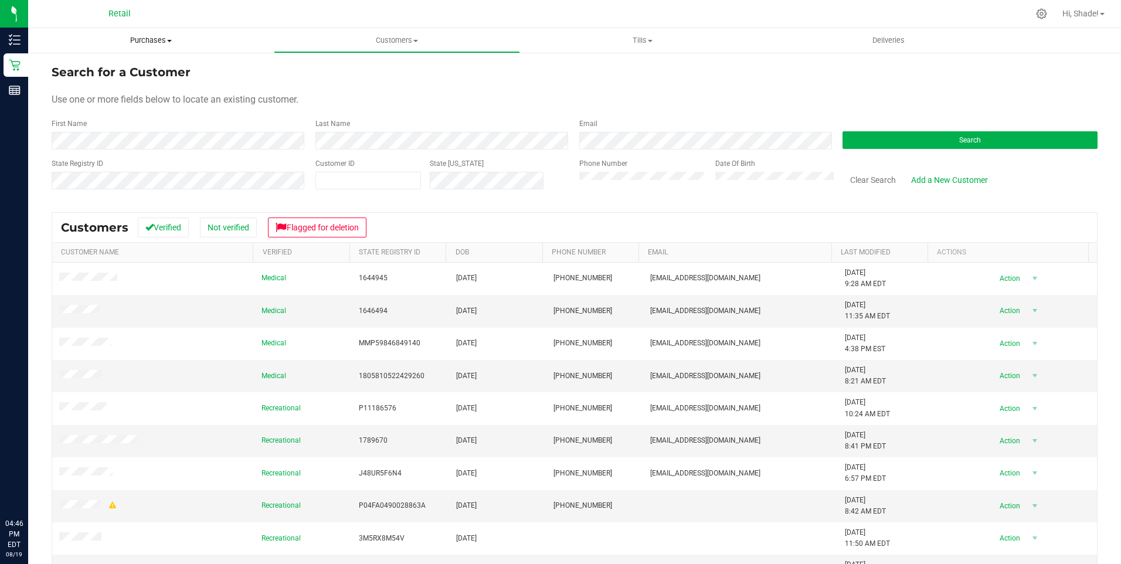
click at [134, 36] on span "Purchases" at bounding box center [151, 40] width 246 height 11
click at [142, 42] on span "Purchases" at bounding box center [151, 40] width 246 height 11
click at [142, 43] on span "Purchases" at bounding box center [151, 40] width 246 height 11
click at [100, 67] on span "Summary of purchases" at bounding box center [88, 71] width 120 height 10
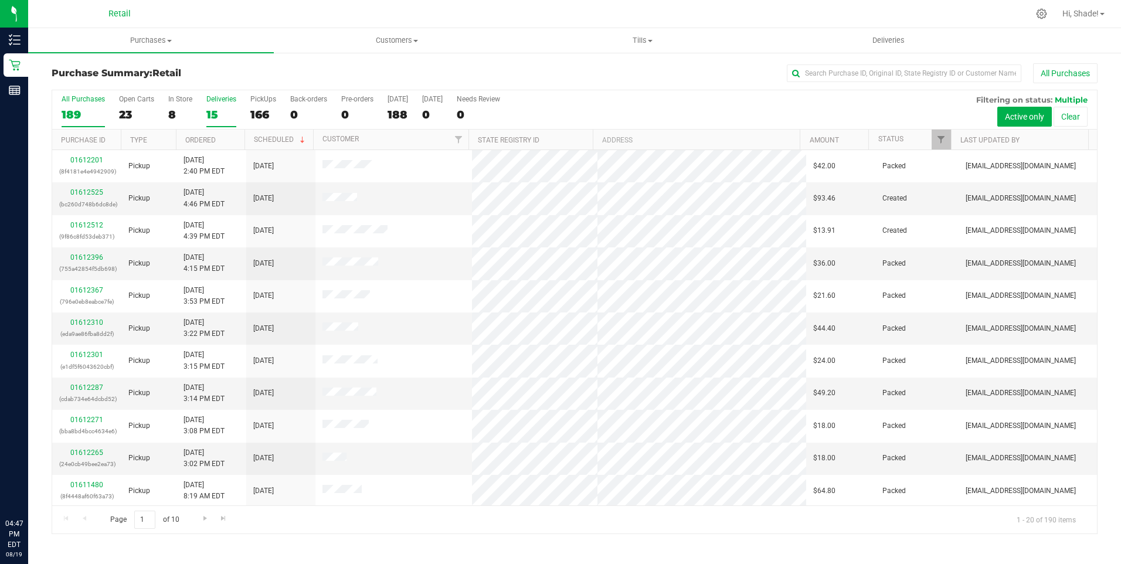
click at [206, 115] on div "15" at bounding box center [221, 114] width 30 height 13
click at [0, 0] on input "Deliveries 15" at bounding box center [0, 0] width 0 height 0
click at [179, 113] on div "8" at bounding box center [180, 114] width 24 height 13
click at [0, 0] on input "In Store 8" at bounding box center [0, 0] width 0 height 0
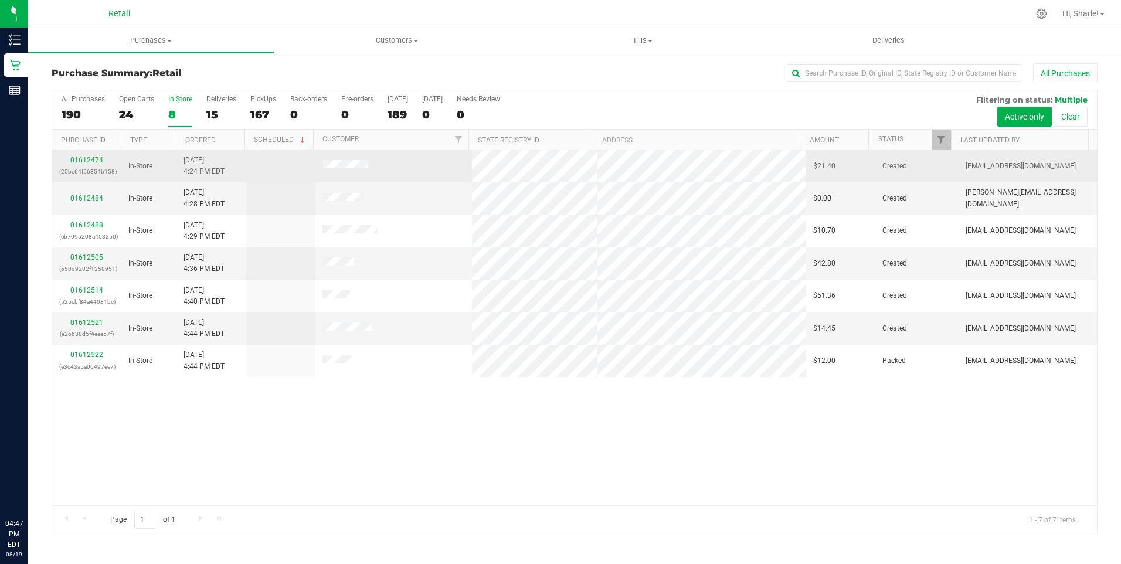
click at [94, 152] on td "01612474 (25ba64f56354b158)" at bounding box center [86, 166] width 69 height 32
click at [87, 159] on link "01612474" at bounding box center [86, 160] width 33 height 8
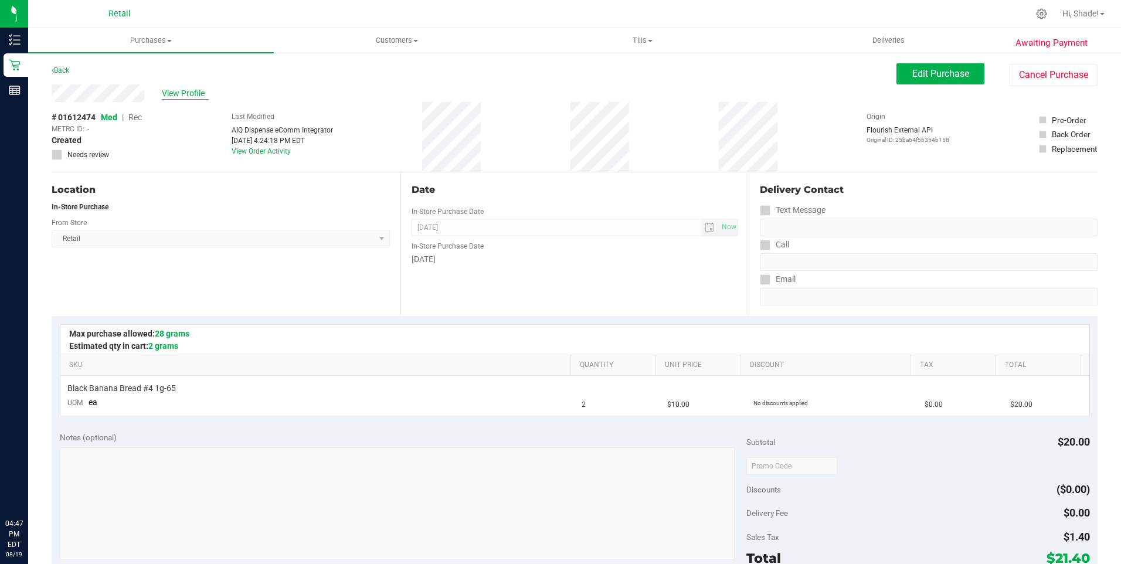
drag, startPoint x: 176, startPoint y: 96, endPoint x: 198, endPoint y: 93, distance: 21.8
click at [177, 96] on span "View Profile" at bounding box center [185, 93] width 47 height 12
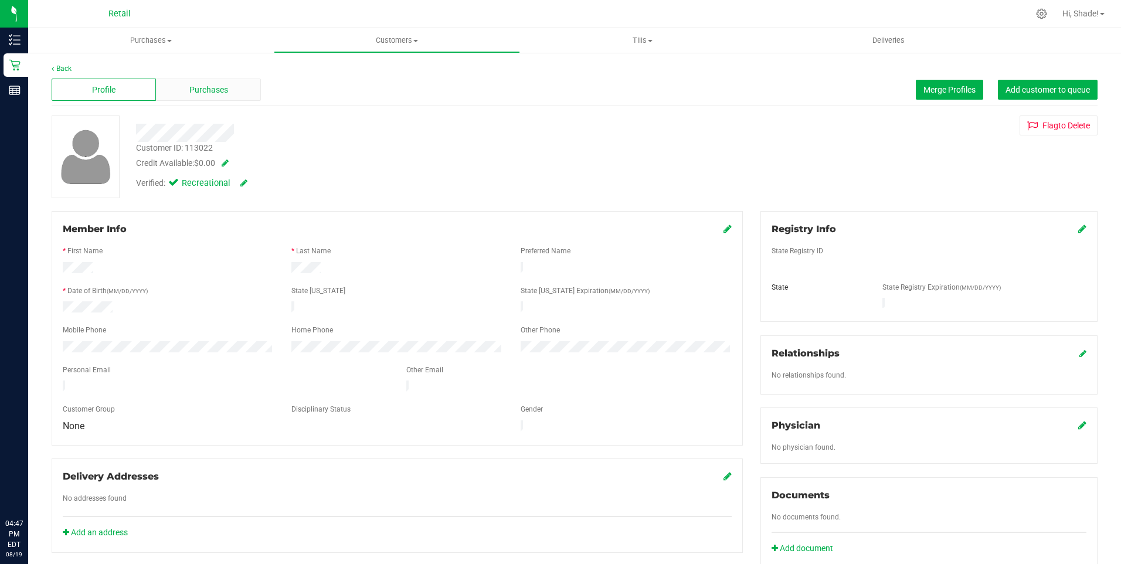
drag, startPoint x: 198, startPoint y: 93, endPoint x: 220, endPoint y: 90, distance: 22.6
click at [220, 90] on span "Purchases" at bounding box center [208, 90] width 39 height 12
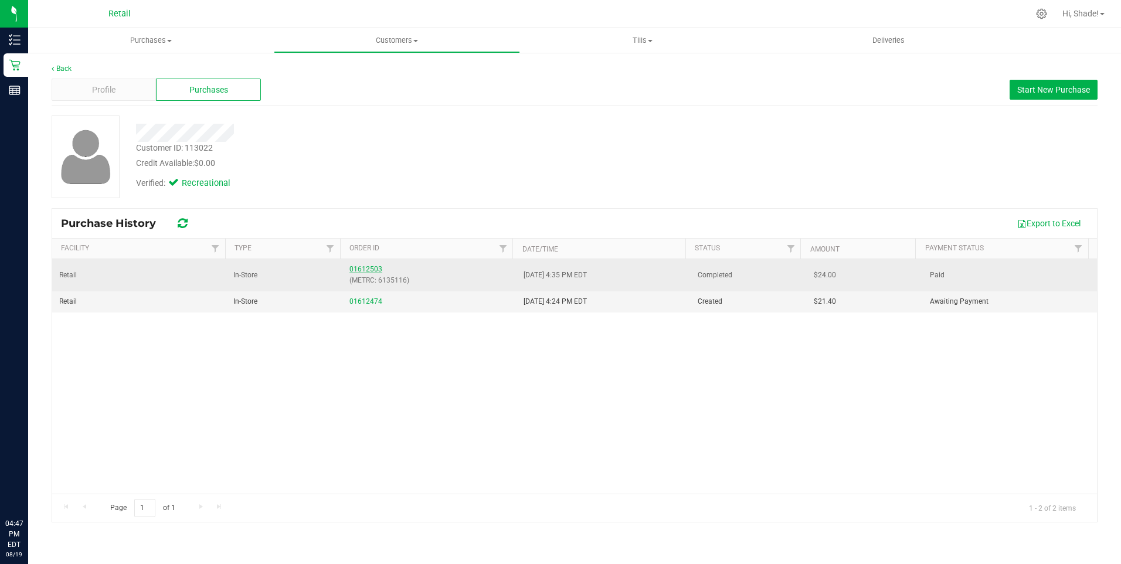
click at [359, 269] on link "01612503" at bounding box center [365, 269] width 33 height 8
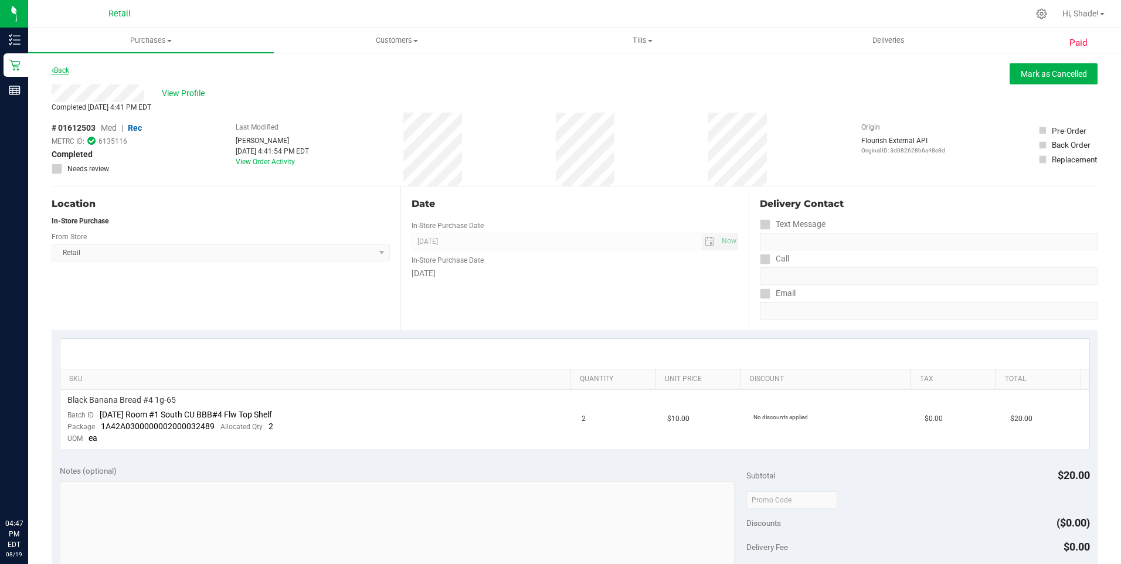
click at [62, 71] on link "Back" at bounding box center [61, 70] width 18 height 8
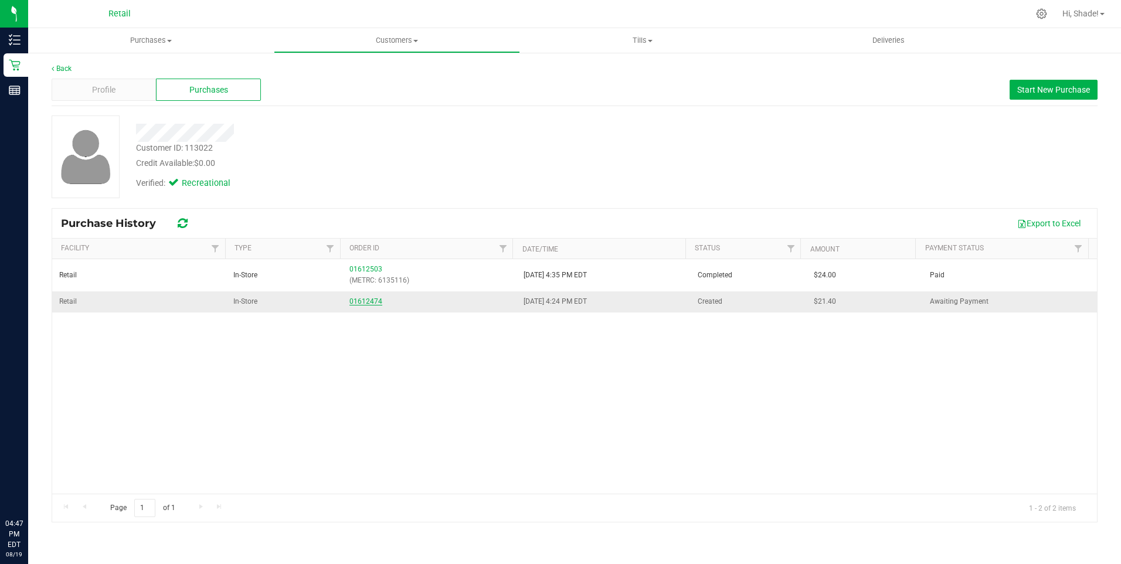
click at [365, 301] on link "01612474" at bounding box center [365, 301] width 33 height 8
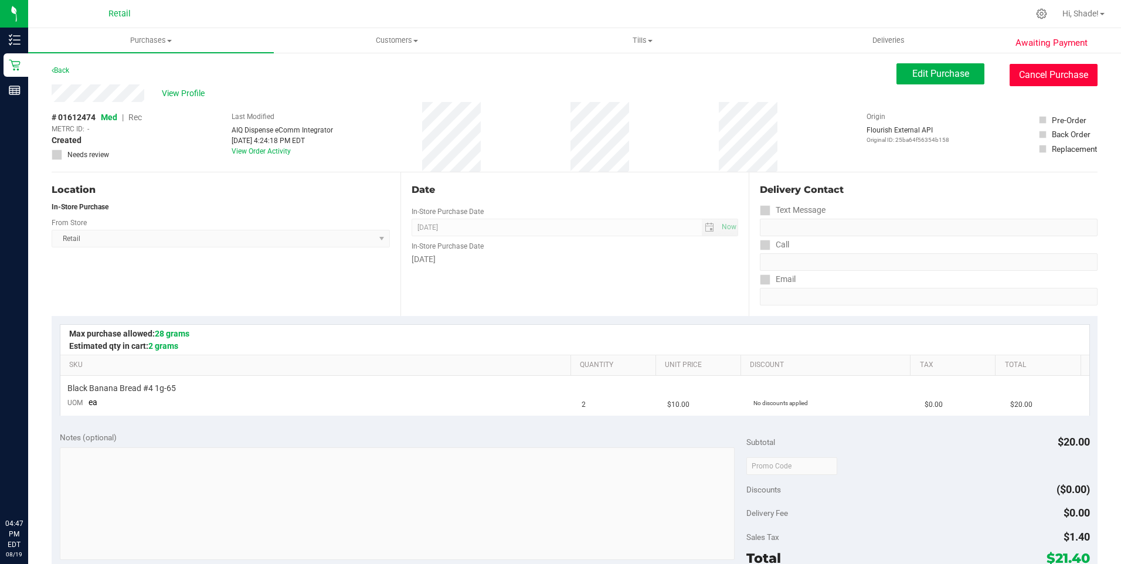
click at [1041, 74] on button "Cancel Purchase" at bounding box center [1054, 75] width 88 height 22
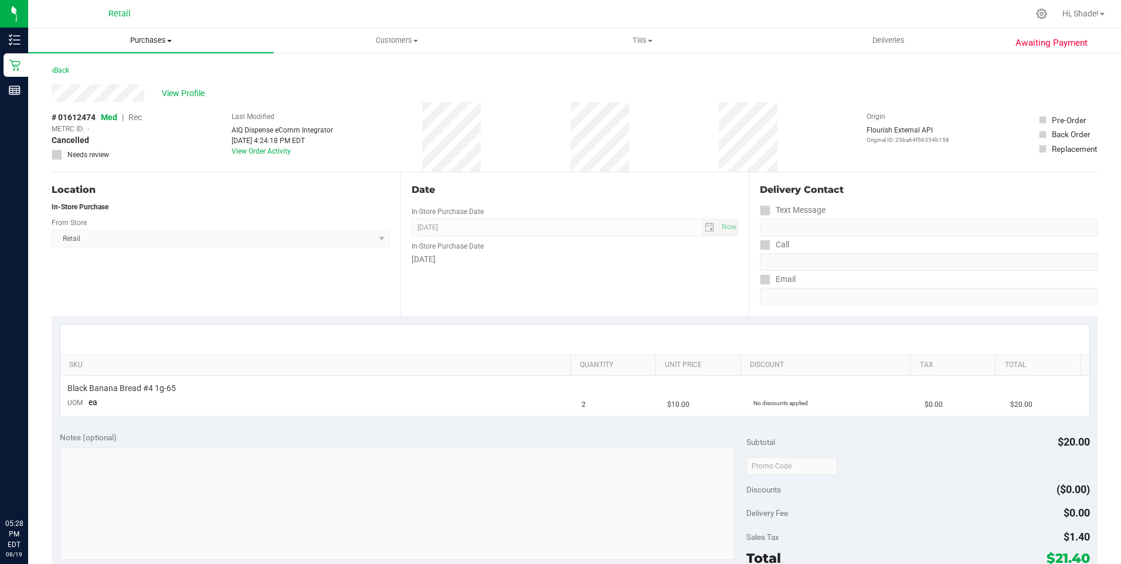
drag, startPoint x: 169, startPoint y: 41, endPoint x: 161, endPoint y: 41, distance: 8.8
click at [169, 41] on span at bounding box center [169, 41] width 5 height 2
click at [110, 72] on span "Summary of purchases" at bounding box center [88, 71] width 120 height 10
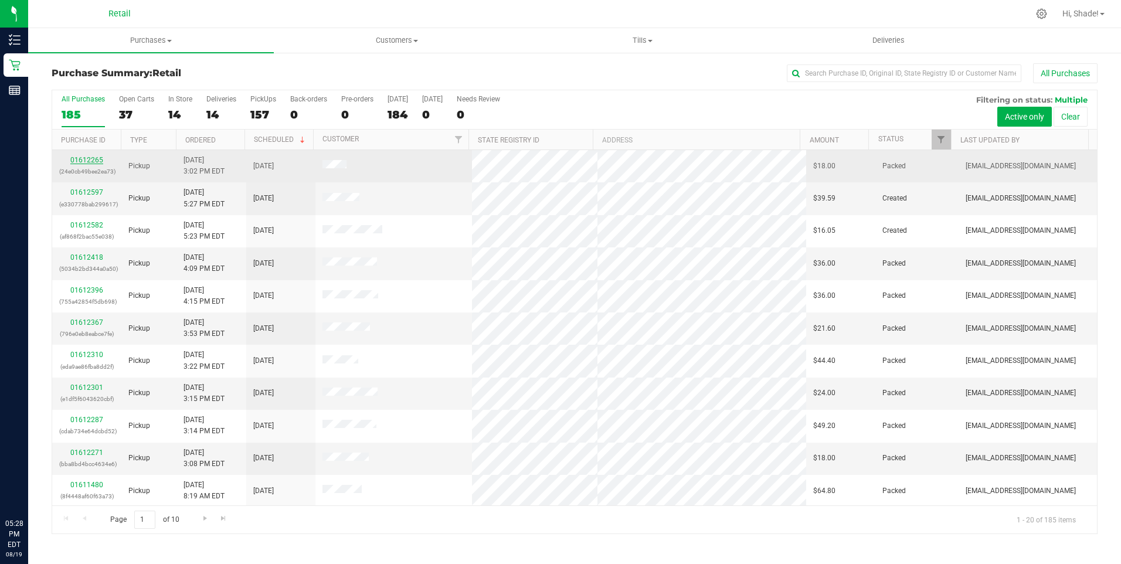
click at [89, 157] on link "01612265" at bounding box center [86, 160] width 33 height 8
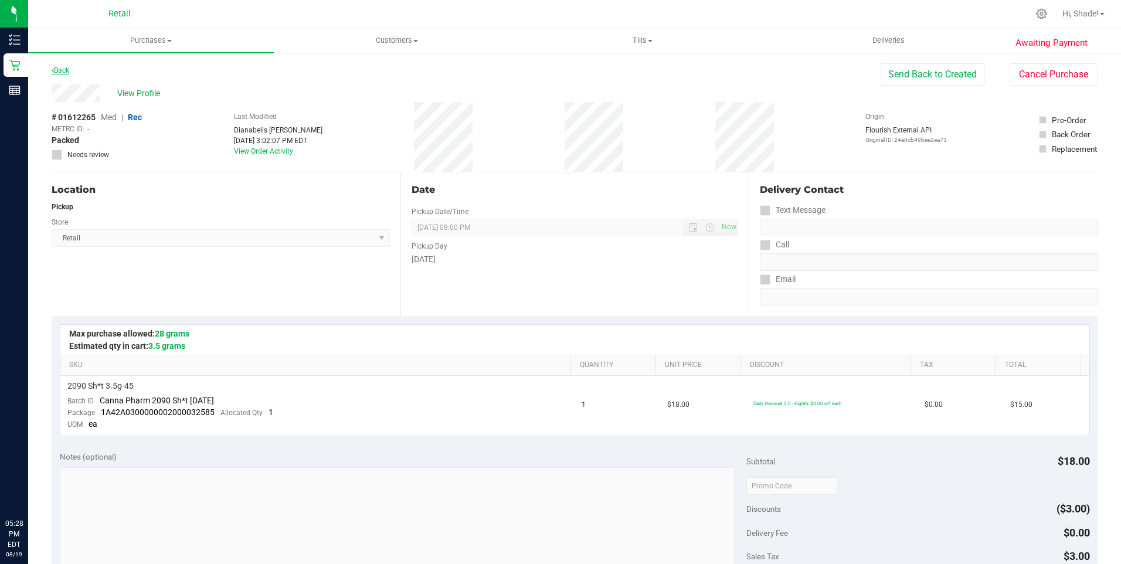
click at [66, 69] on link "Back" at bounding box center [61, 70] width 18 height 8
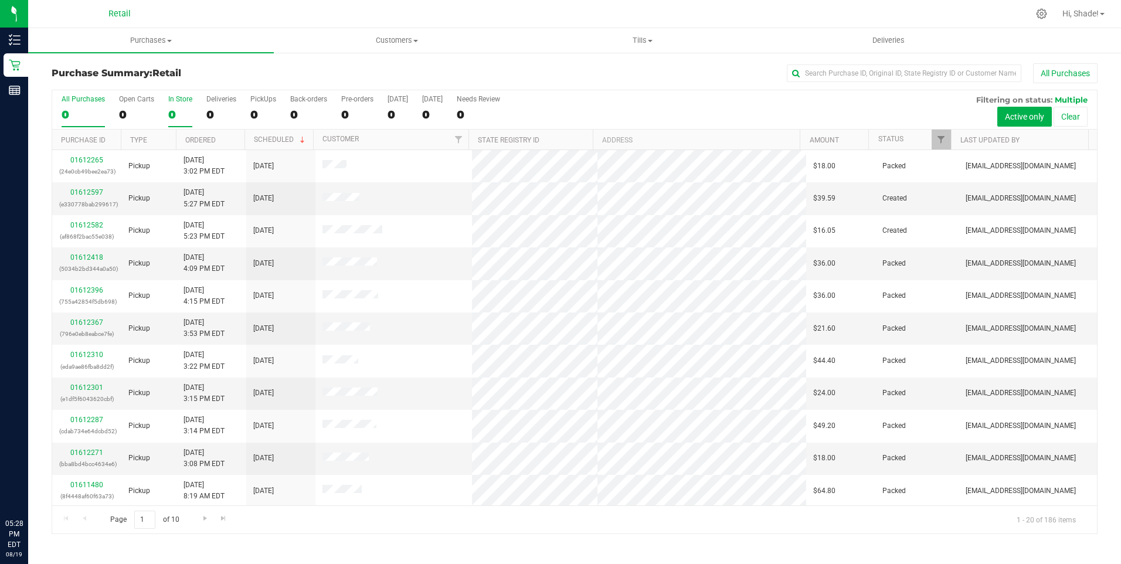
click at [168, 113] on div "0" at bounding box center [180, 114] width 24 height 13
click at [0, 0] on input "In Store 0" at bounding box center [0, 0] width 0 height 0
click at [204, 137] on link "Ordered" at bounding box center [200, 140] width 30 height 8
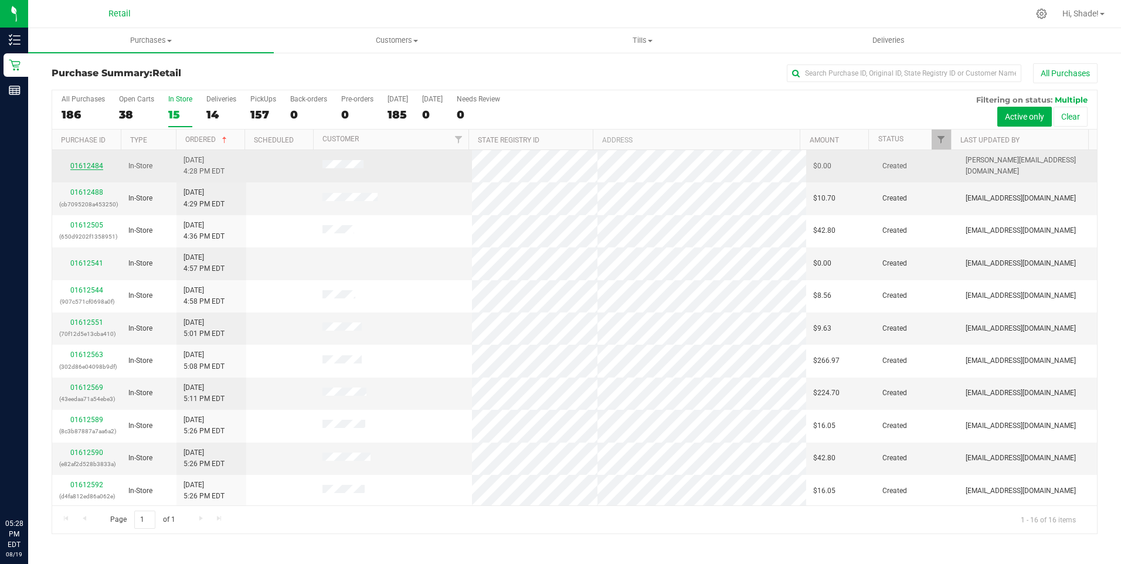
click at [93, 162] on link "01612484" at bounding box center [86, 166] width 33 height 8
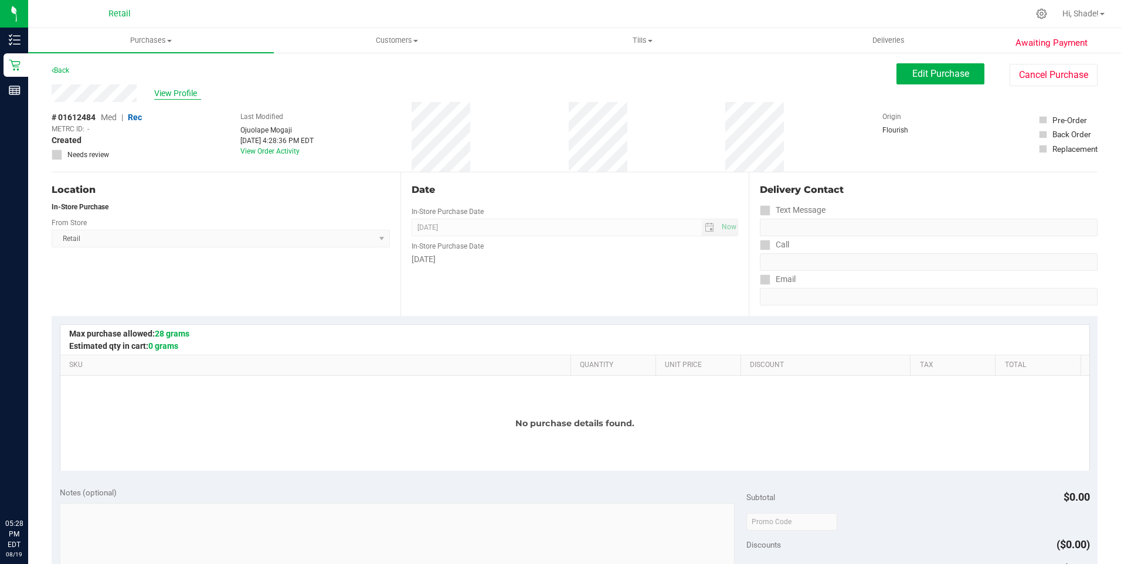
click at [172, 93] on span "View Profile" at bounding box center [177, 93] width 47 height 12
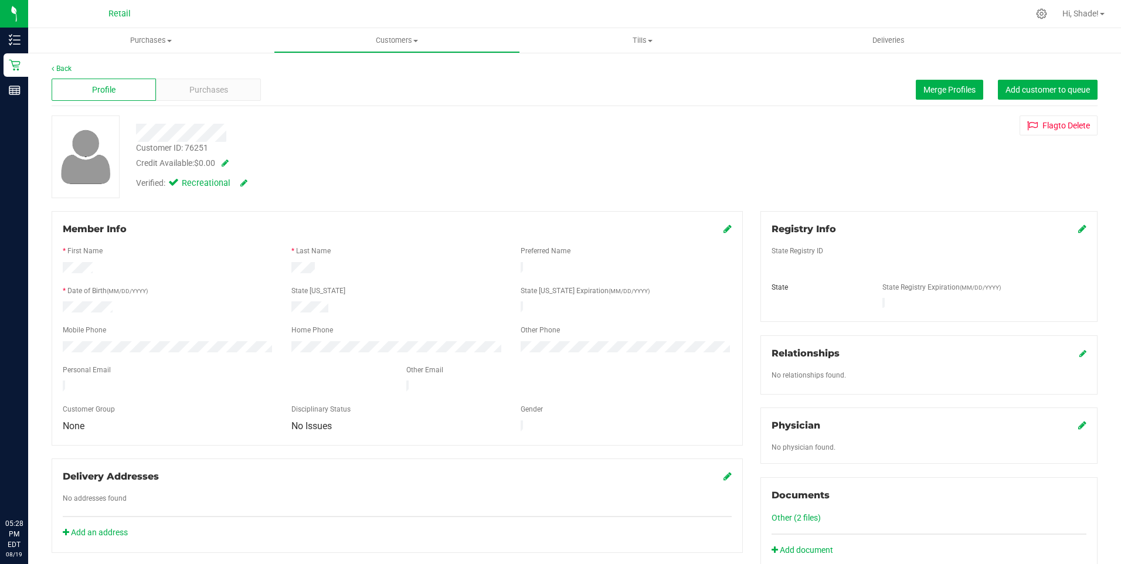
click at [190, 96] on div "Purchases" at bounding box center [208, 90] width 104 height 22
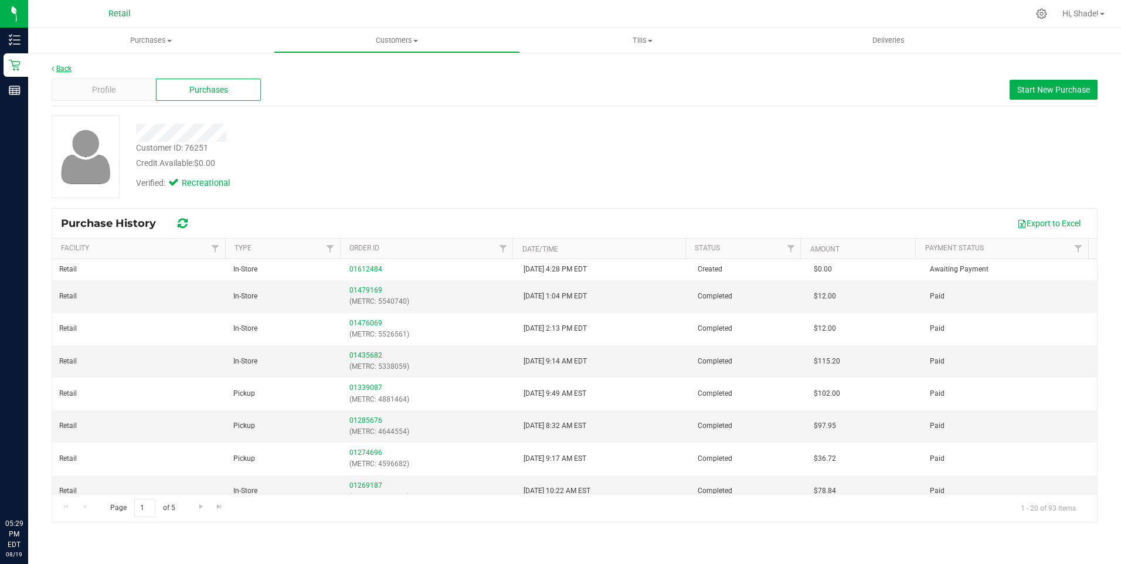
click at [60, 66] on link "Back" at bounding box center [62, 68] width 20 height 8
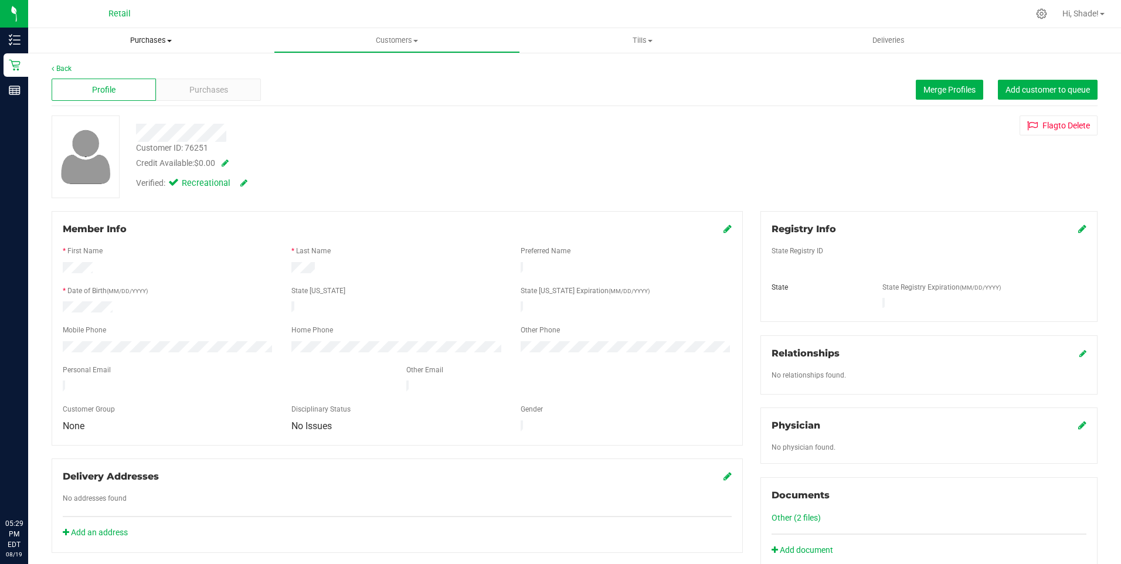
click at [151, 39] on span "Purchases" at bounding box center [151, 40] width 246 height 11
click at [135, 67] on span "Summary of purchases" at bounding box center [88, 71] width 120 height 10
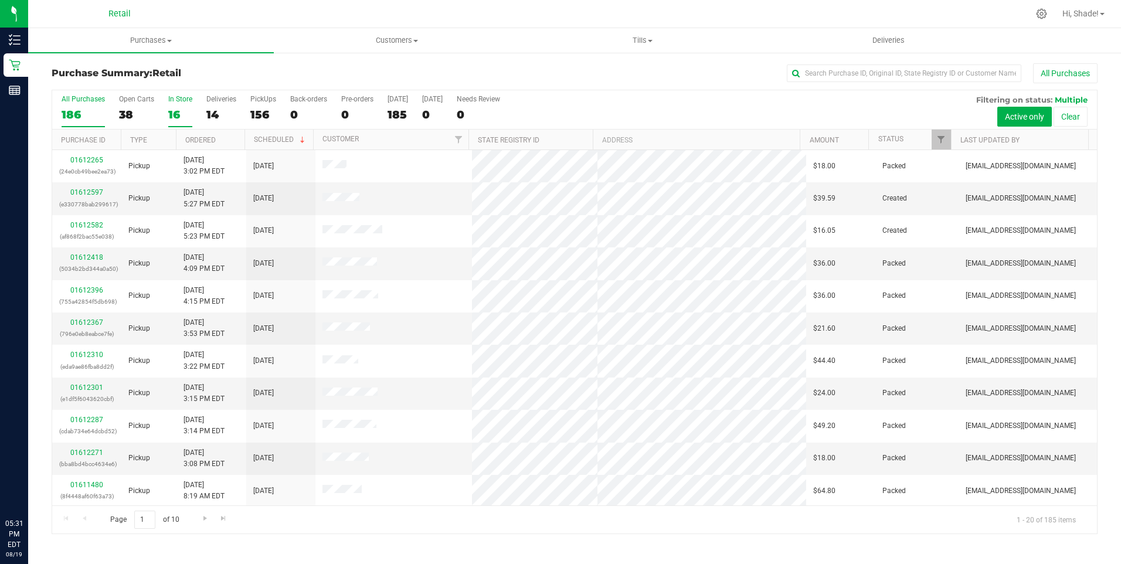
click at [175, 117] on div "16" at bounding box center [180, 114] width 24 height 13
click at [0, 0] on input "In Store 16" at bounding box center [0, 0] width 0 height 0
click at [196, 144] on link "Ordered" at bounding box center [200, 140] width 30 height 8
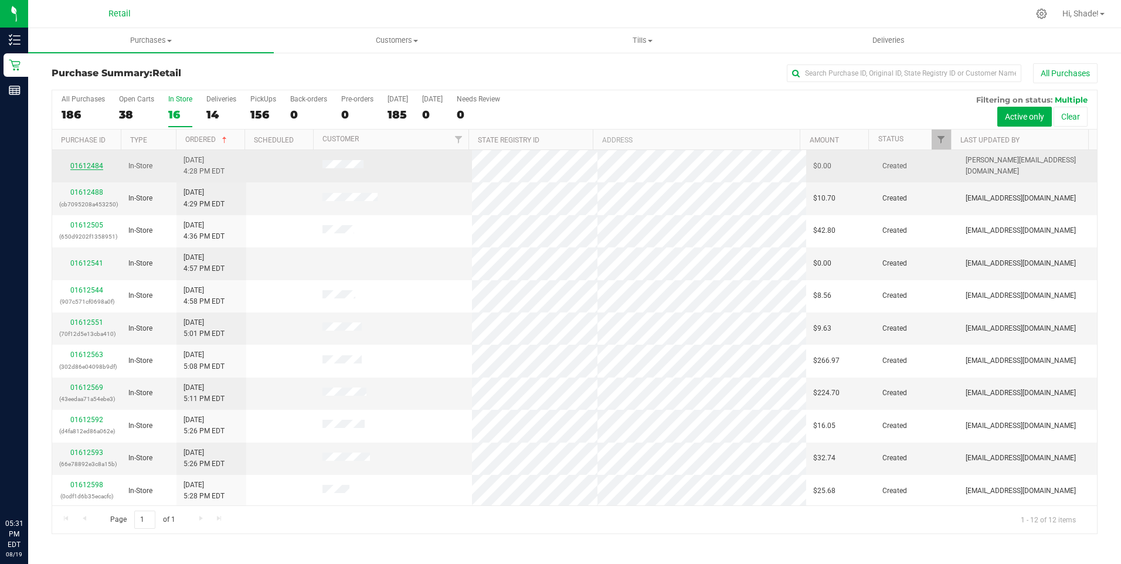
click at [91, 167] on link "01612484" at bounding box center [86, 166] width 33 height 8
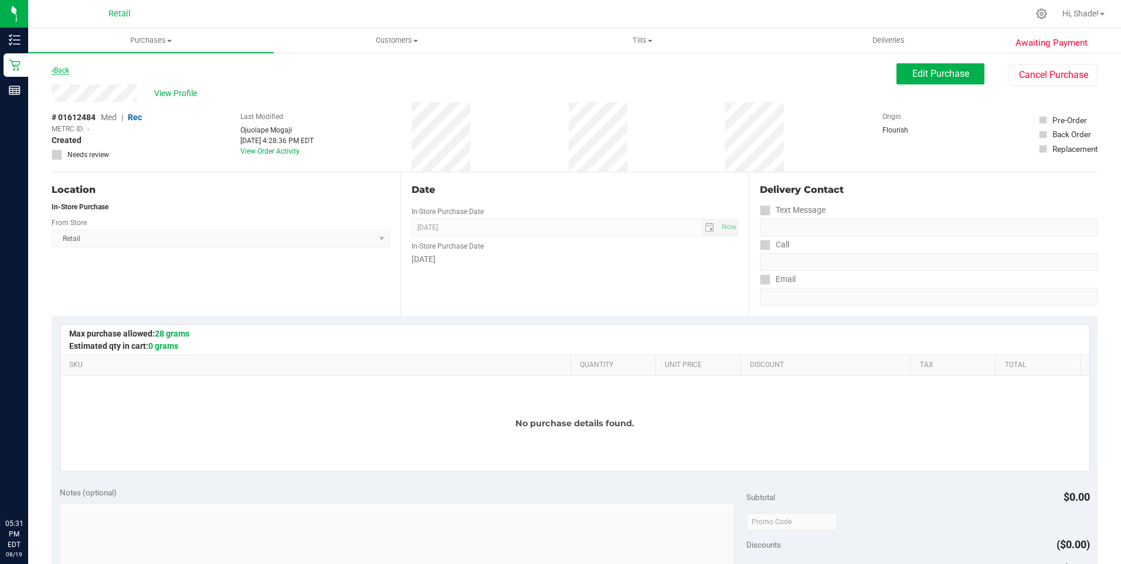
click at [62, 68] on link "Back" at bounding box center [61, 70] width 18 height 8
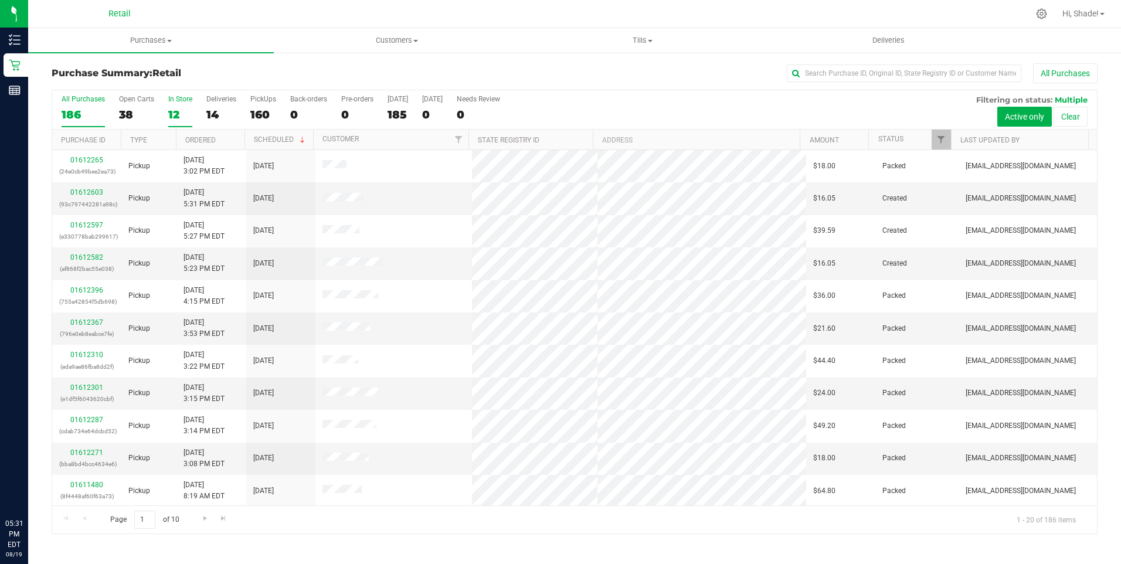
click at [168, 110] on div "12" at bounding box center [180, 114] width 24 height 13
click at [0, 0] on input "In Store 12" at bounding box center [0, 0] width 0 height 0
click at [95, 192] on link "01612488" at bounding box center [86, 192] width 33 height 8
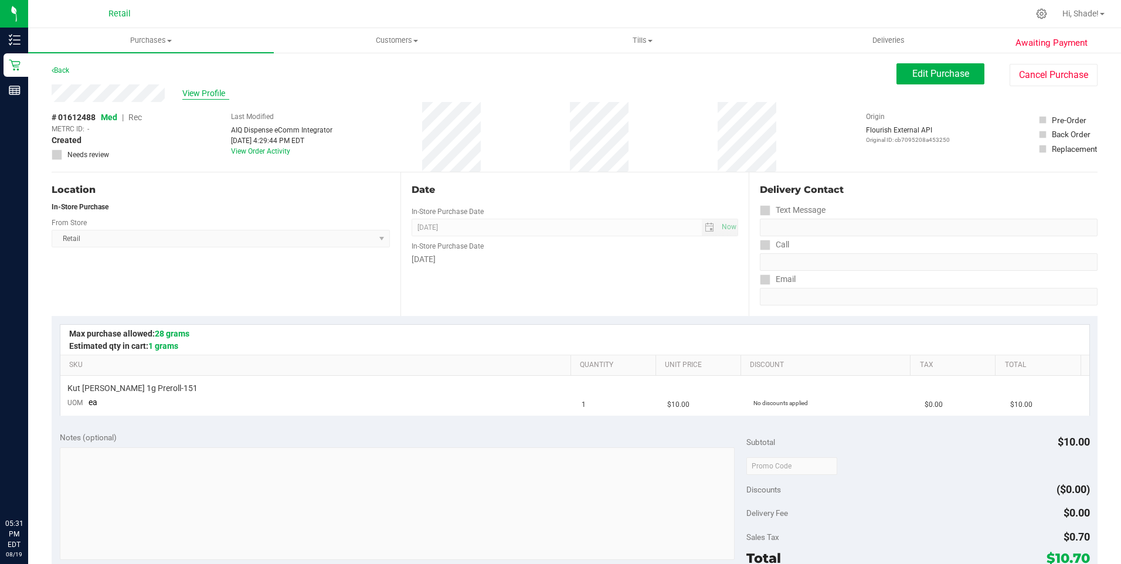
click at [196, 91] on span "View Profile" at bounding box center [205, 93] width 47 height 12
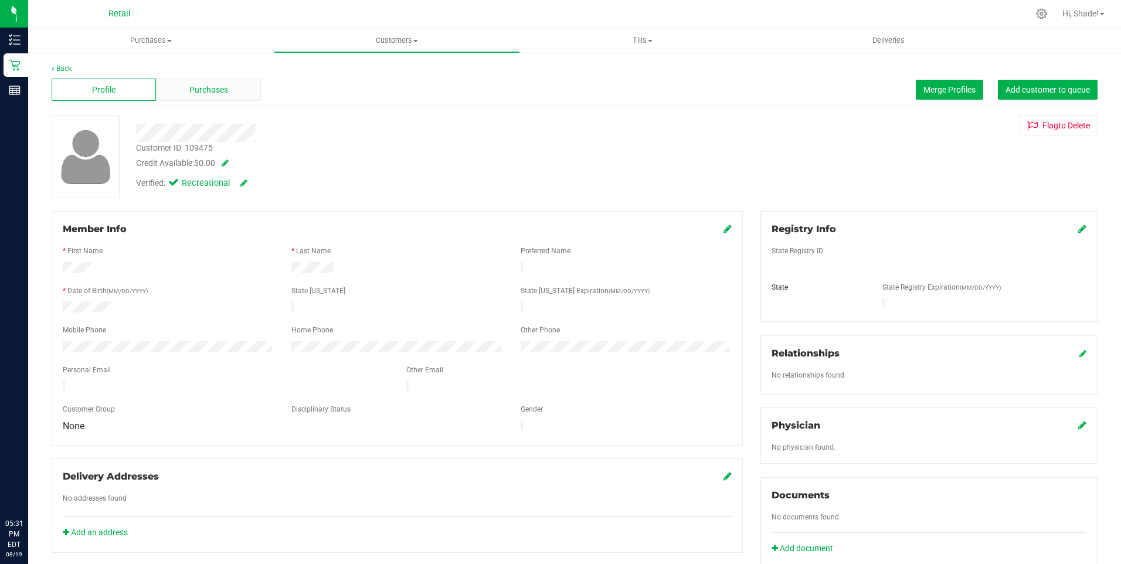
click at [230, 93] on div "Purchases" at bounding box center [208, 90] width 104 height 22
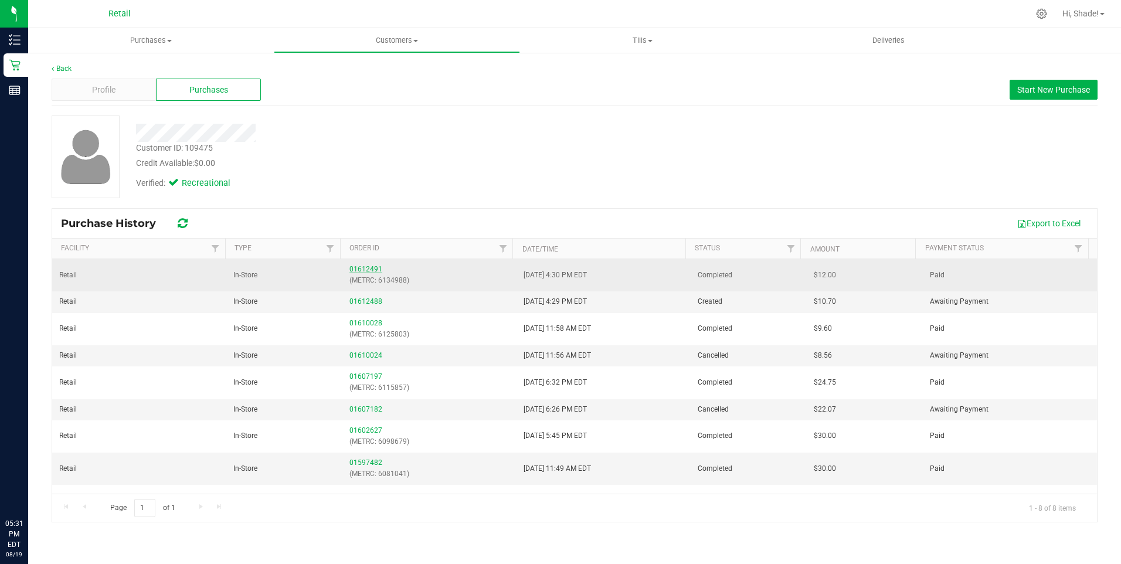
click at [362, 266] on link "01612491" at bounding box center [365, 269] width 33 height 8
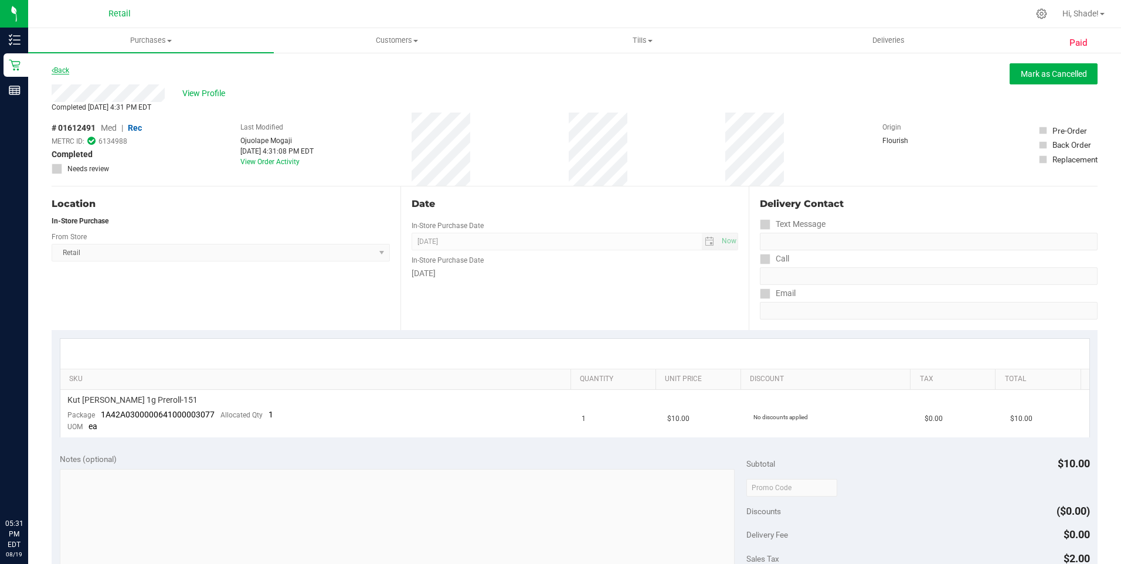
click at [61, 69] on link "Back" at bounding box center [61, 70] width 18 height 8
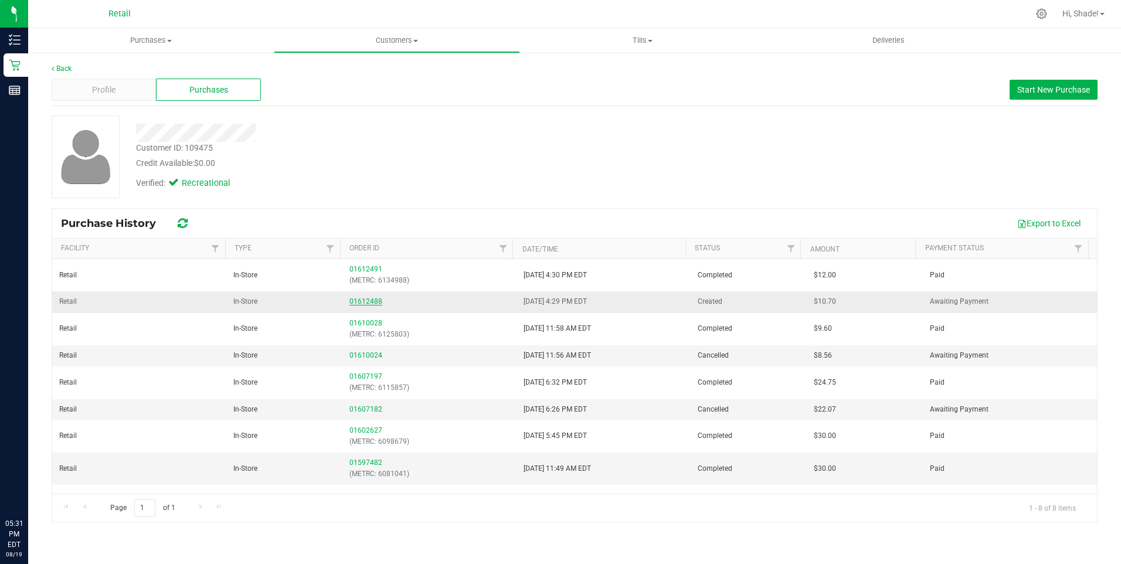
click at [355, 303] on link "01612488" at bounding box center [365, 301] width 33 height 8
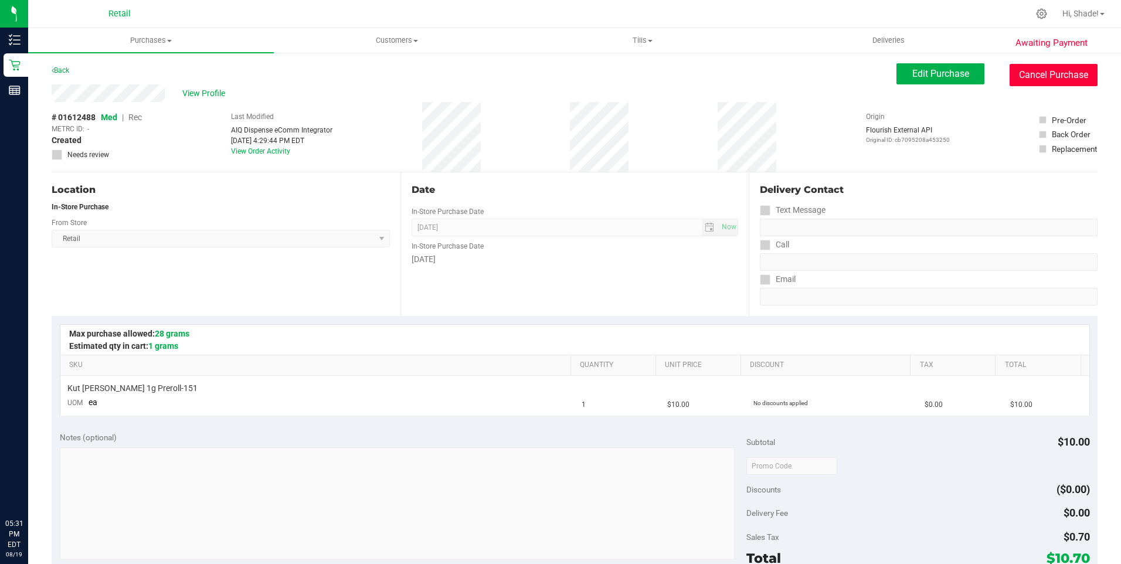
click at [1034, 80] on button "Cancel Purchase" at bounding box center [1054, 75] width 88 height 22
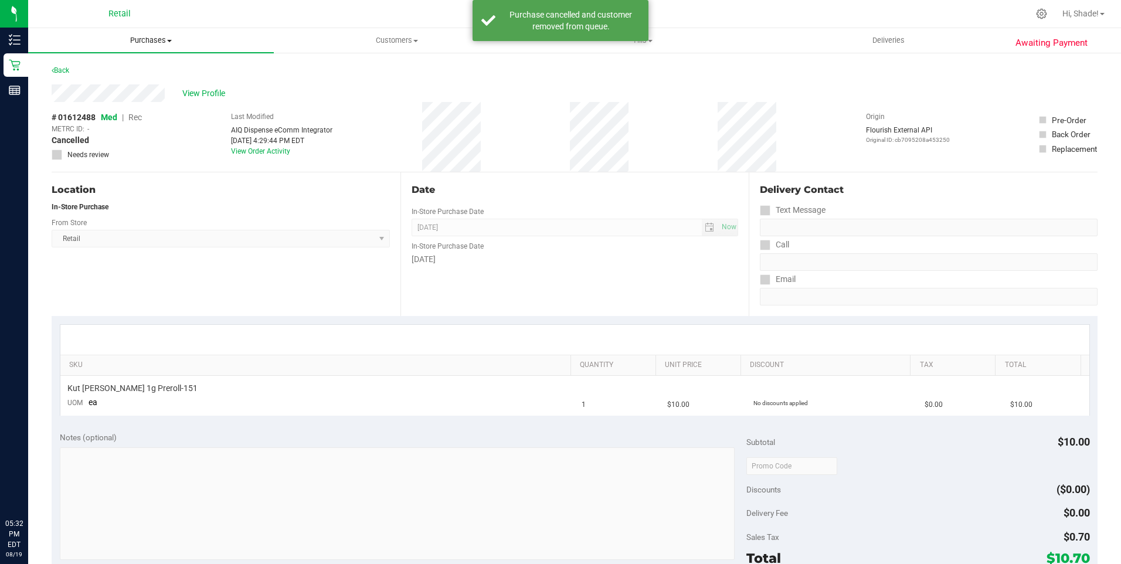
click at [133, 32] on uib-tab-heading "Purchases Summary of purchases Fulfillment All purchases" at bounding box center [151, 40] width 246 height 25
click at [123, 66] on span "Summary of purchases" at bounding box center [88, 71] width 120 height 10
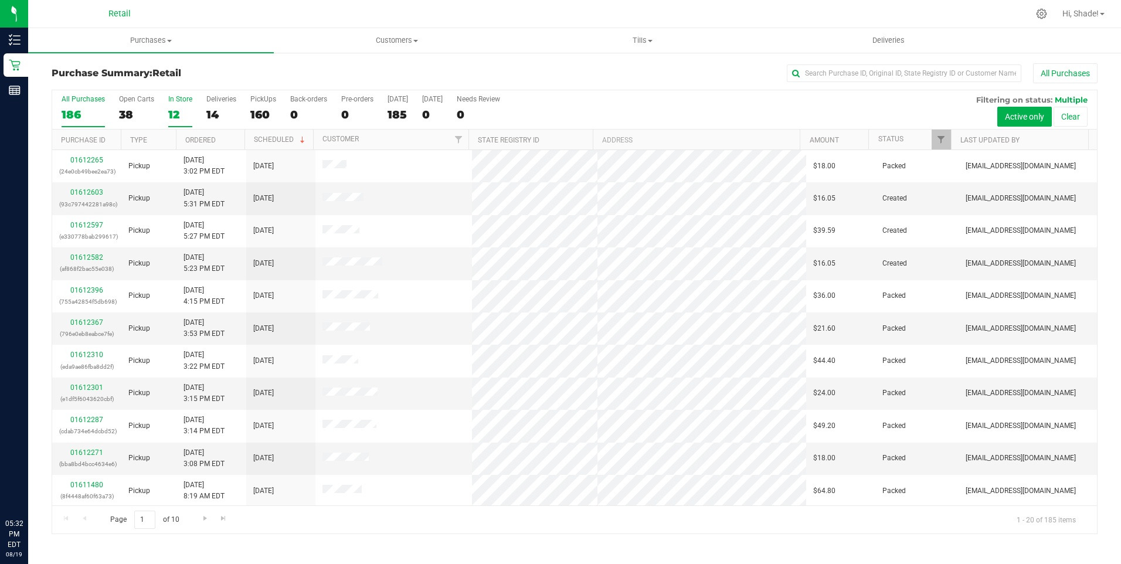
click at [172, 111] on div "12" at bounding box center [180, 114] width 24 height 13
click at [0, 0] on input "In Store 12" at bounding box center [0, 0] width 0 height 0
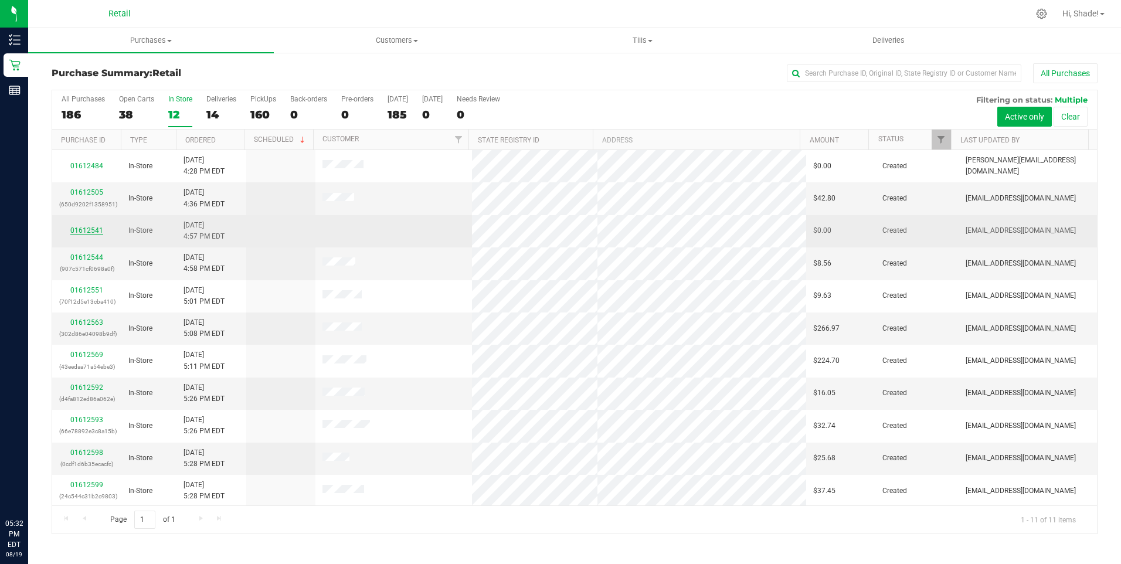
click at [81, 229] on link "01612541" at bounding box center [86, 230] width 33 height 8
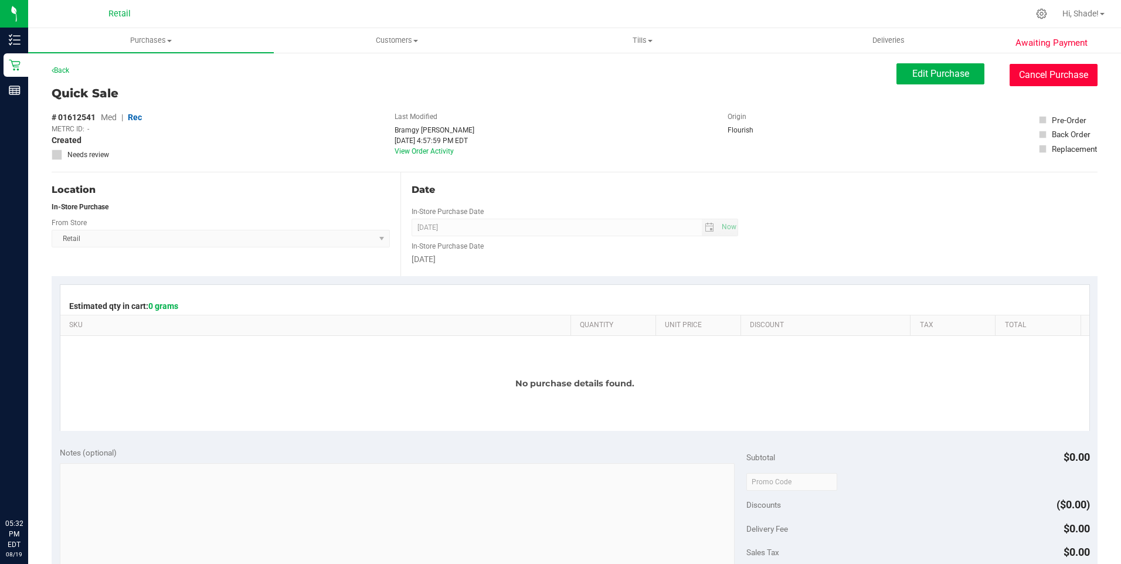
click at [1035, 71] on button "Cancel Purchase" at bounding box center [1054, 75] width 88 height 22
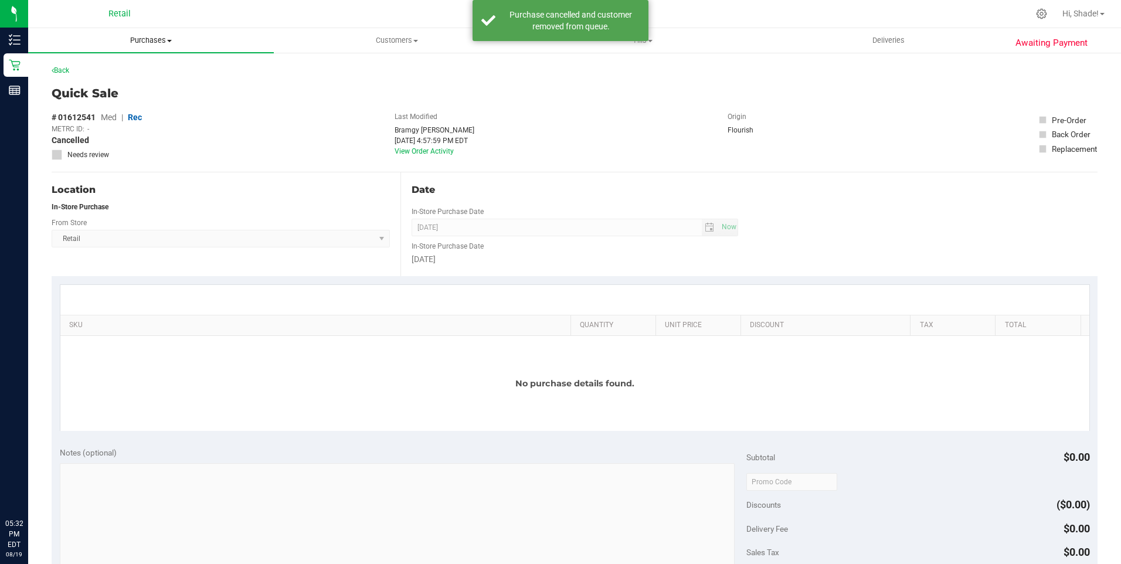
click at [162, 42] on span "Purchases" at bounding box center [151, 40] width 246 height 11
click at [133, 72] on span "Summary of purchases" at bounding box center [88, 71] width 120 height 10
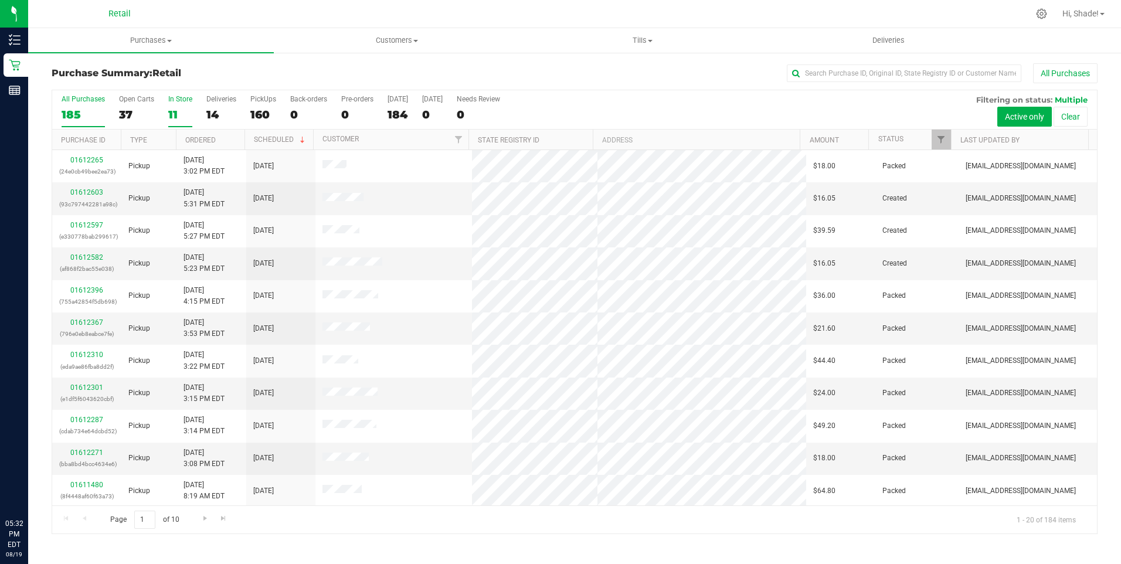
click at [168, 111] on div "11" at bounding box center [180, 114] width 24 height 13
click at [0, 0] on input "In Store 11" at bounding box center [0, 0] width 0 height 0
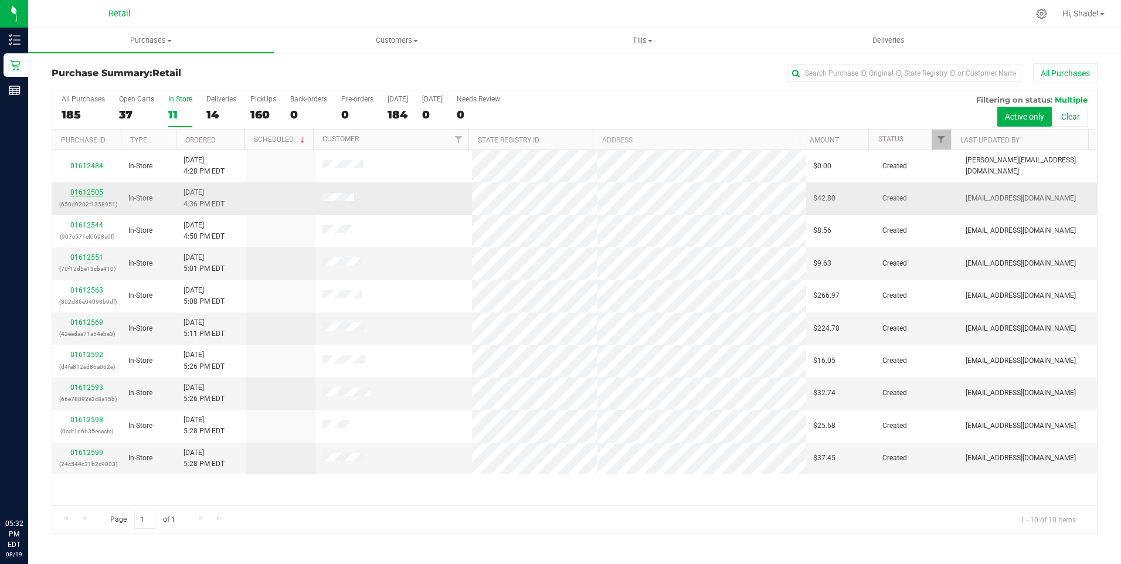
click at [94, 195] on link "01612505" at bounding box center [86, 192] width 33 height 8
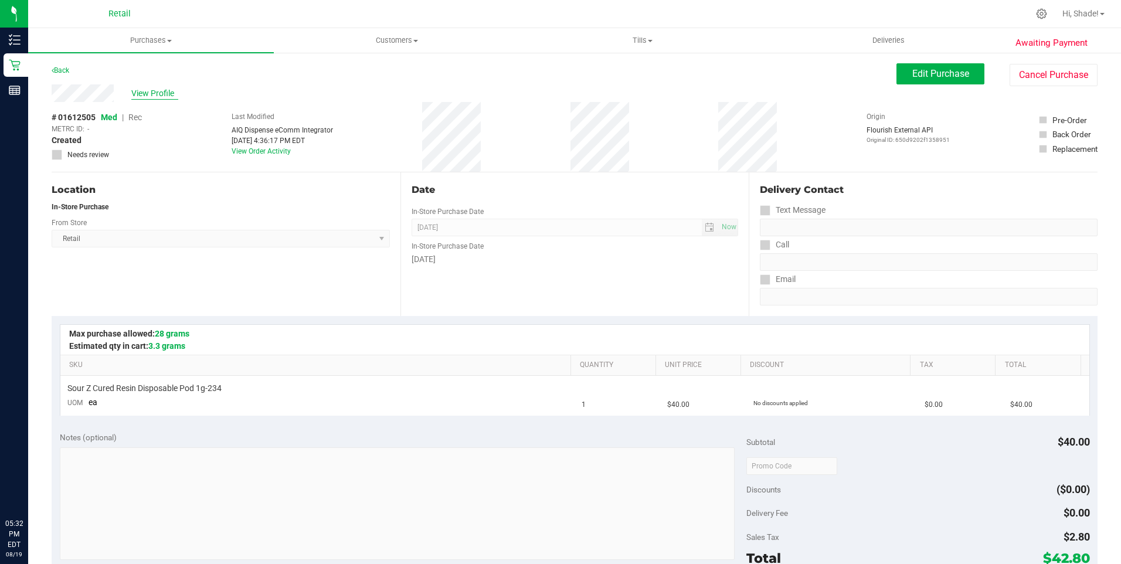
click at [151, 92] on span "View Profile" at bounding box center [154, 93] width 47 height 12
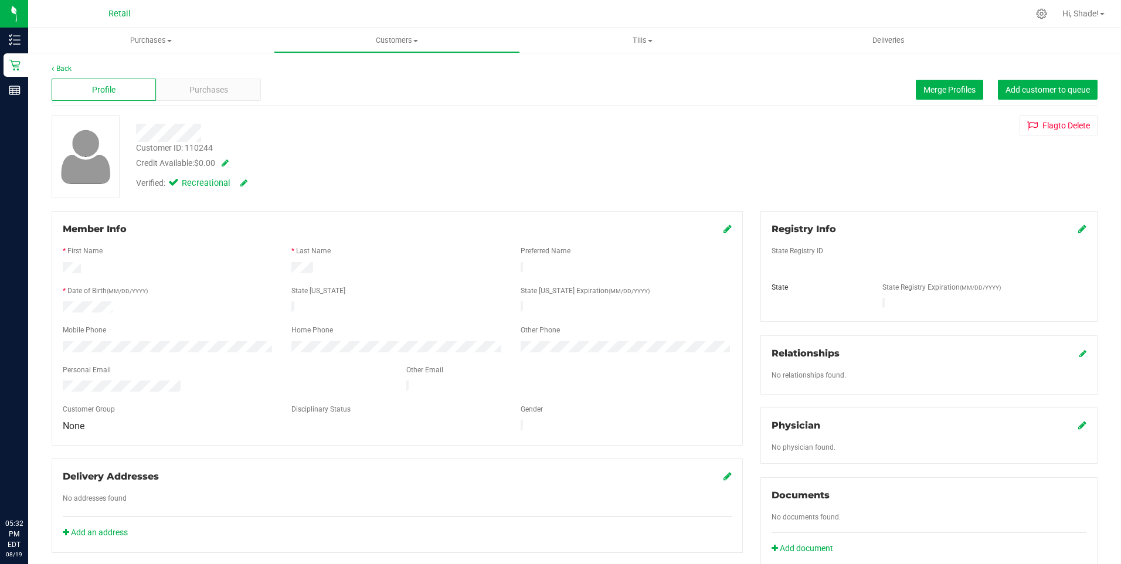
click at [172, 97] on div "Purchases" at bounding box center [208, 90] width 104 height 22
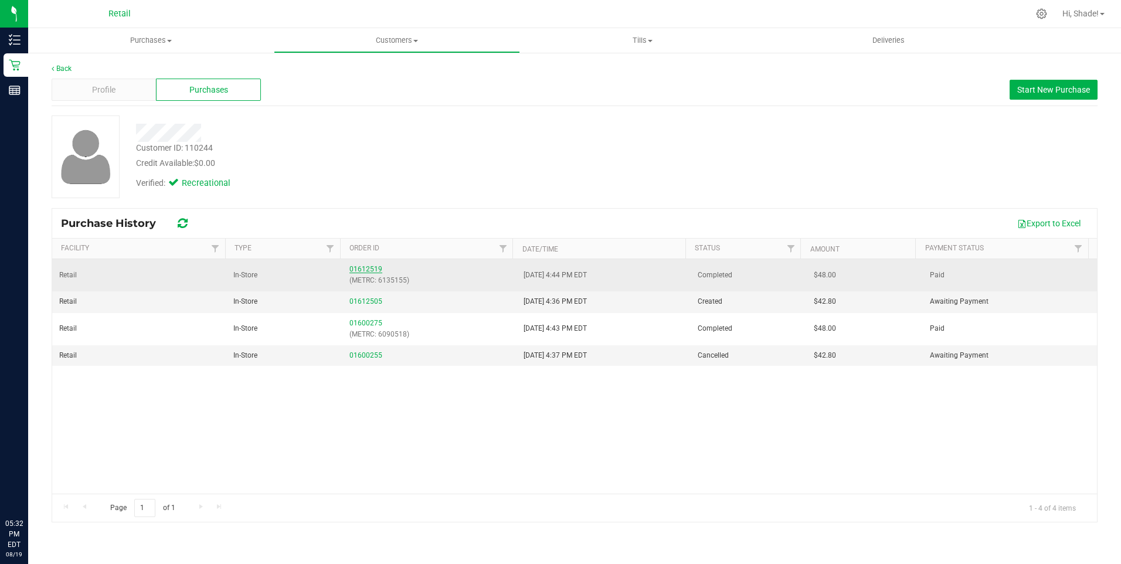
click at [354, 269] on link "01612519" at bounding box center [365, 269] width 33 height 8
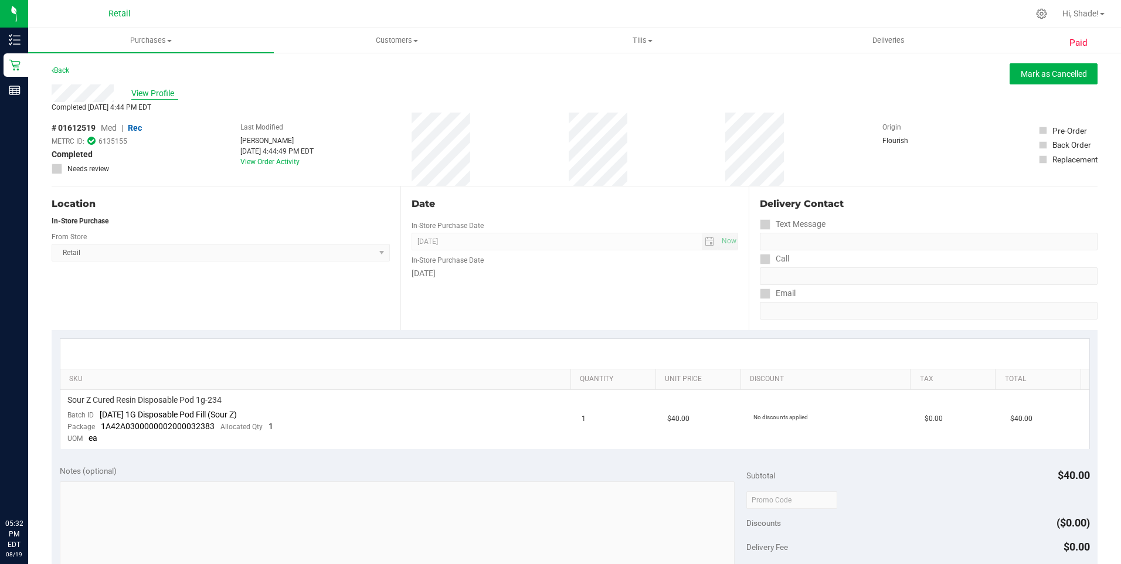
click at [159, 91] on span "View Profile" at bounding box center [154, 93] width 47 height 12
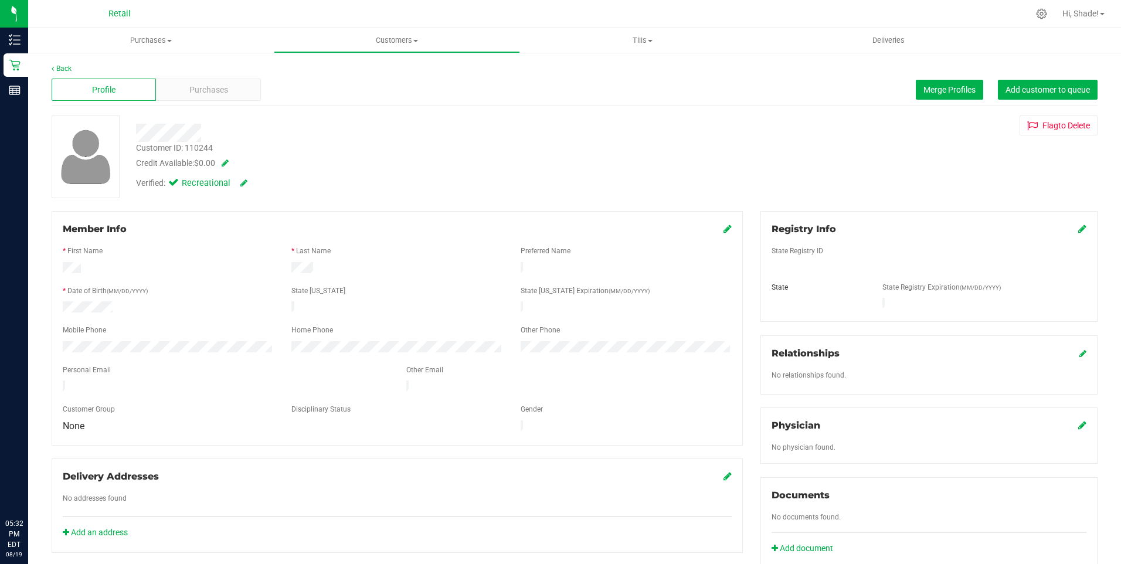
click at [167, 93] on div "Purchases" at bounding box center [208, 90] width 104 height 22
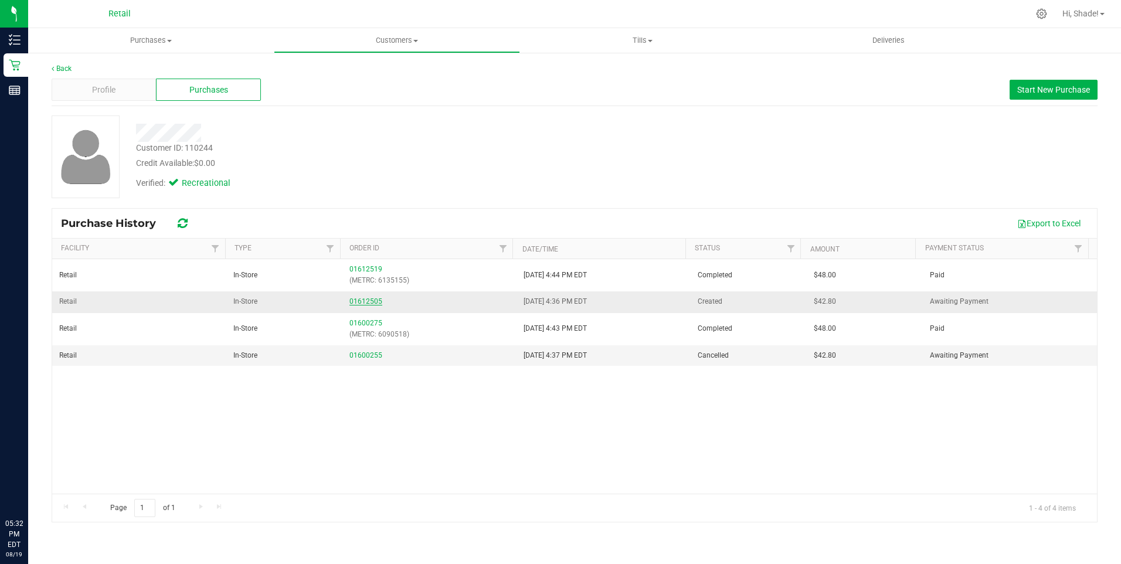
click at [361, 298] on link "01612505" at bounding box center [365, 301] width 33 height 8
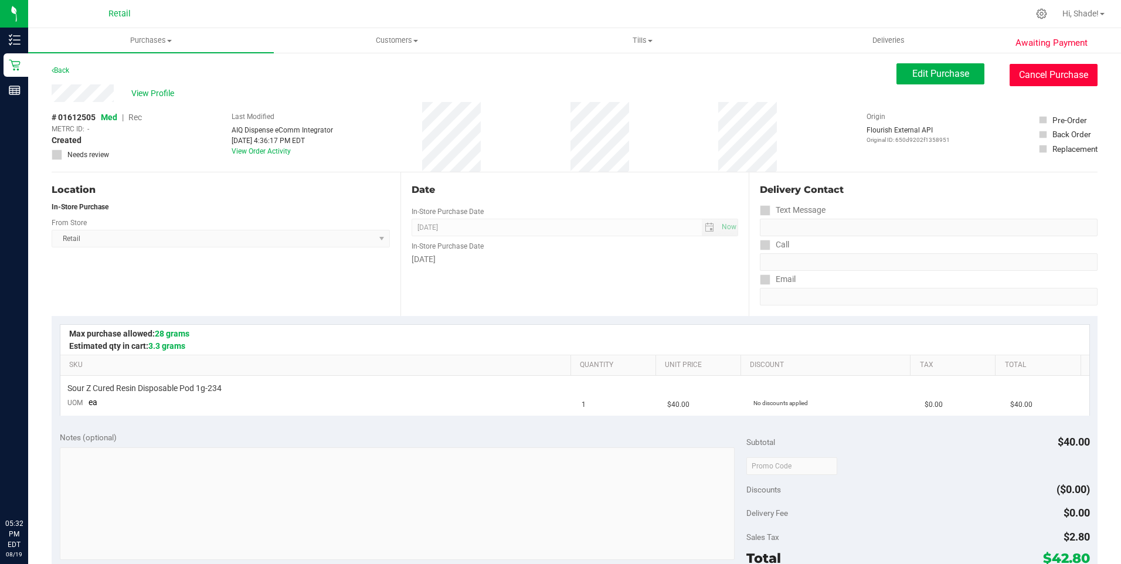
click at [1031, 75] on button "Cancel Purchase" at bounding box center [1054, 75] width 88 height 22
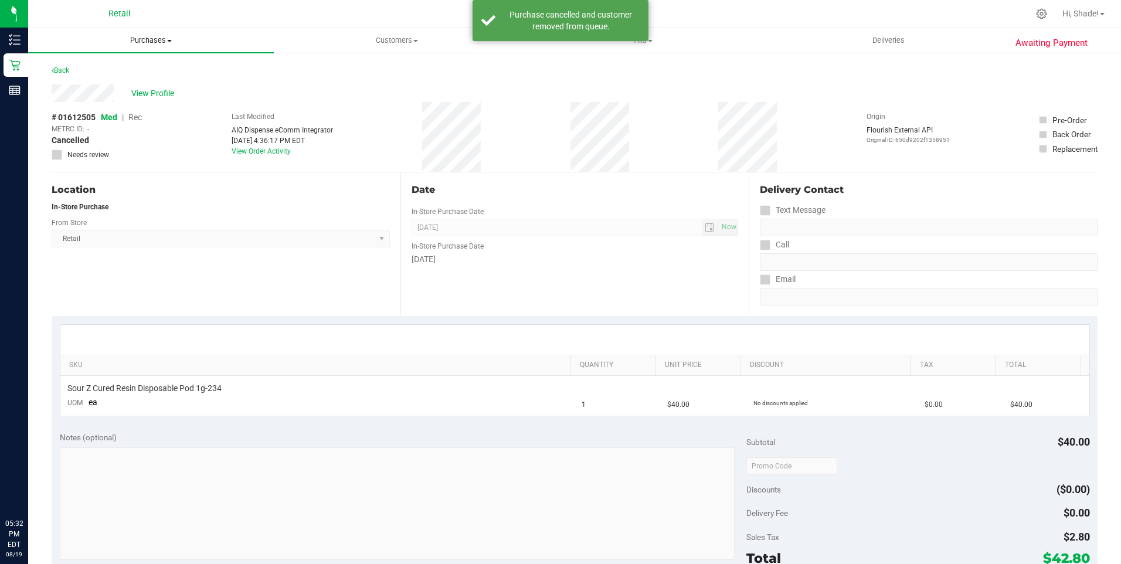
click at [165, 45] on span "Purchases" at bounding box center [151, 40] width 246 height 11
click at [137, 72] on span "Summary of purchases" at bounding box center [88, 71] width 120 height 10
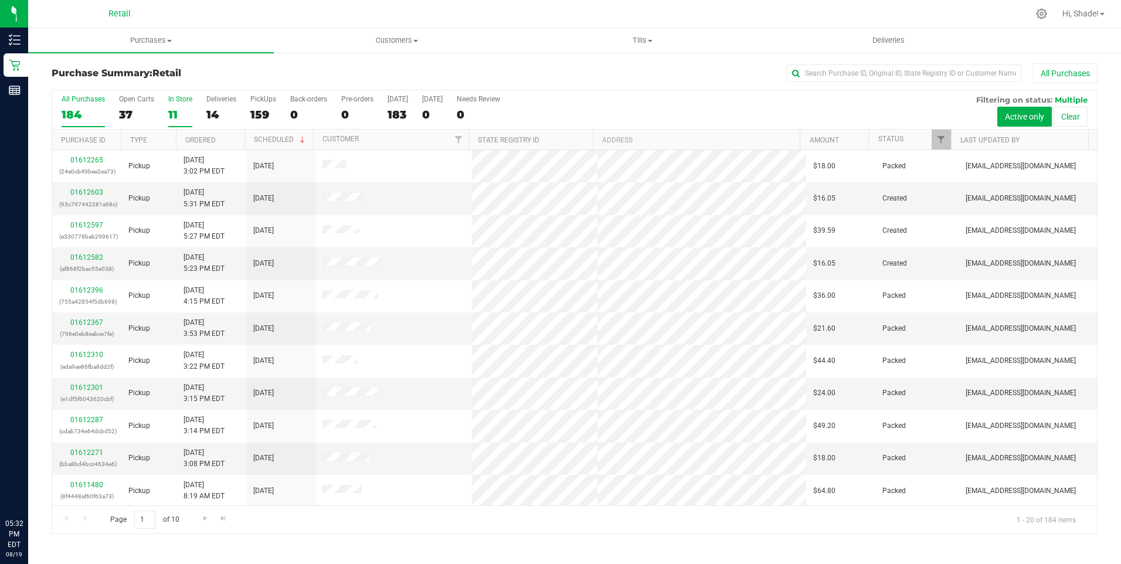
click at [172, 115] on div "11" at bounding box center [180, 114] width 24 height 13
click at [0, 0] on input "In Store 11" at bounding box center [0, 0] width 0 height 0
click at [90, 191] on link "01612544" at bounding box center [86, 192] width 33 height 8
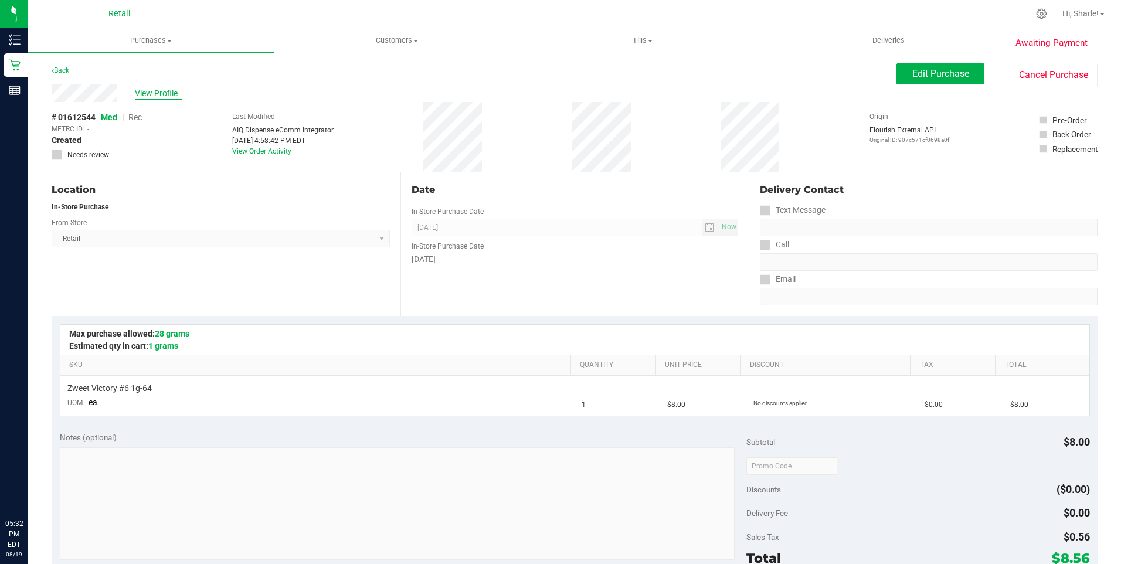
click at [168, 95] on span "View Profile" at bounding box center [158, 93] width 47 height 12
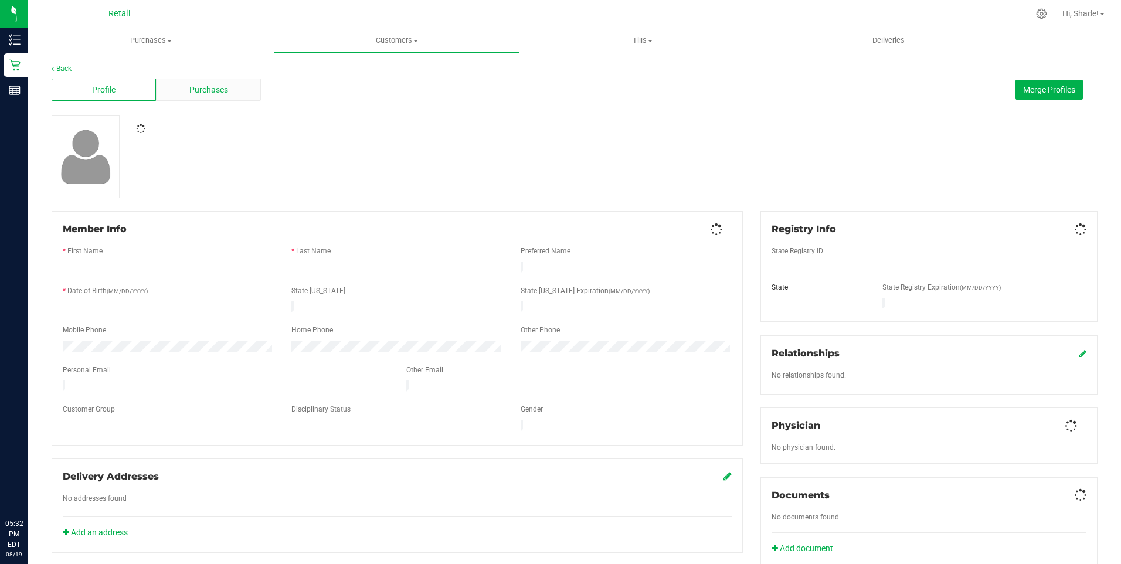
click at [196, 96] on span "Purchases" at bounding box center [208, 90] width 39 height 12
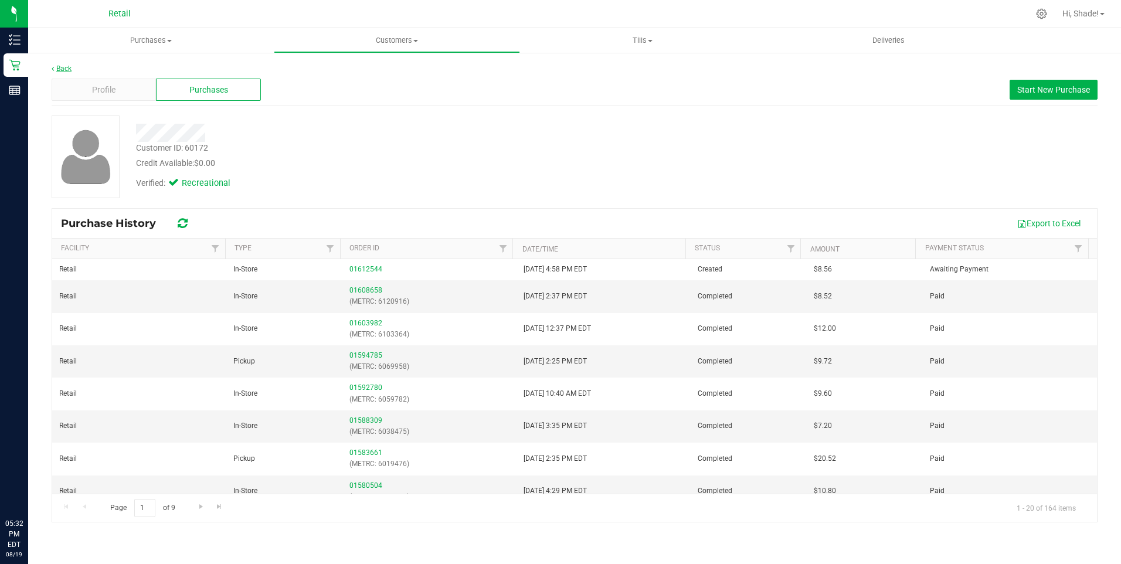
click at [64, 67] on link "Back" at bounding box center [62, 68] width 20 height 8
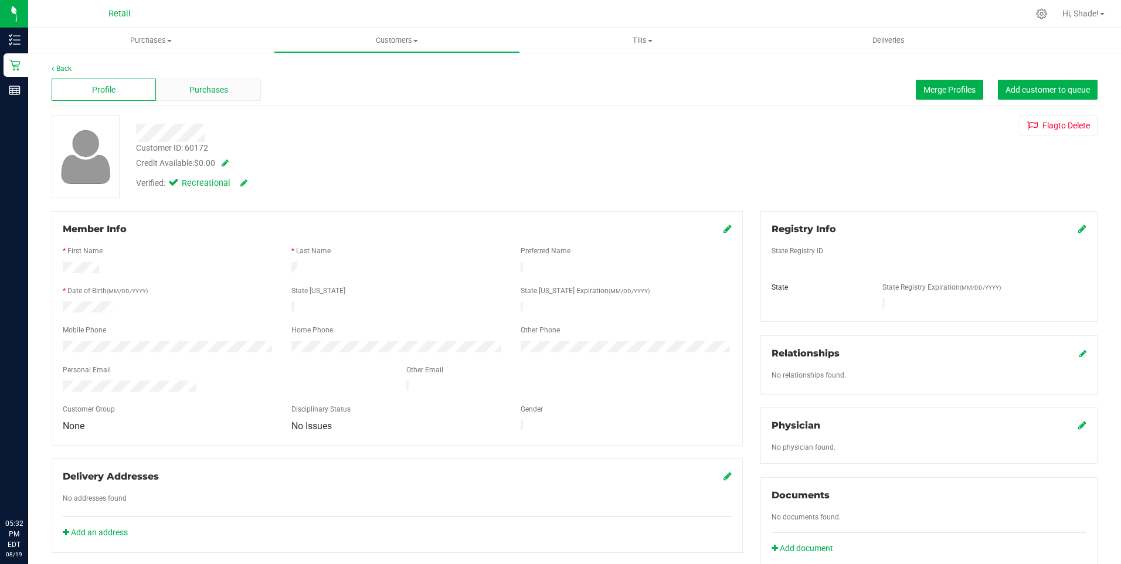
click at [203, 90] on span "Purchases" at bounding box center [208, 90] width 39 height 12
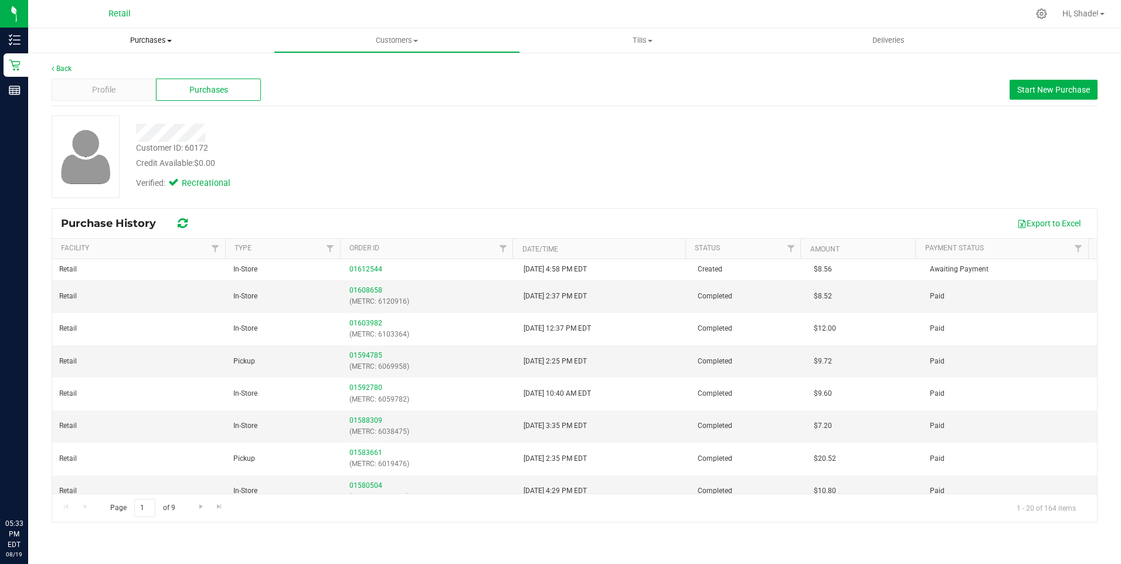
click at [153, 30] on uib-tab-heading "Purchases Summary of purchases Fulfillment All purchases" at bounding box center [151, 40] width 246 height 25
click at [102, 73] on span "Summary of purchases" at bounding box center [88, 71] width 120 height 10
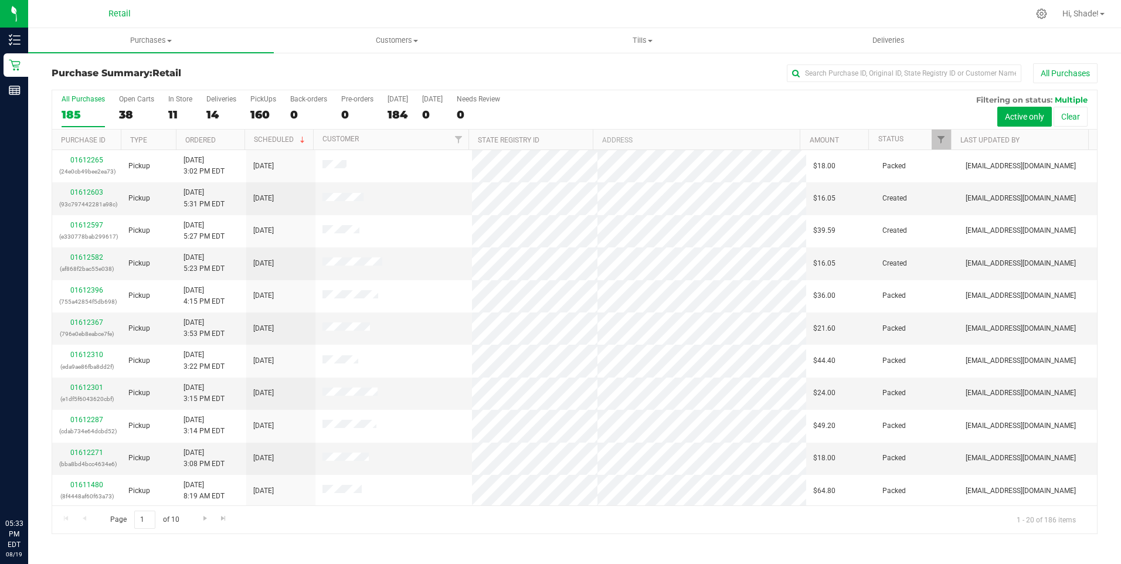
click at [164, 113] on div "All Purchases 185 Open Carts 38 In Store 11 Deliveries 14 PickUps 160 Back-orde…" at bounding box center [574, 109] width 1045 height 39
click at [169, 113] on div "11" at bounding box center [180, 114] width 24 height 13
click at [0, 0] on input "In Store 11" at bounding box center [0, 0] width 0 height 0
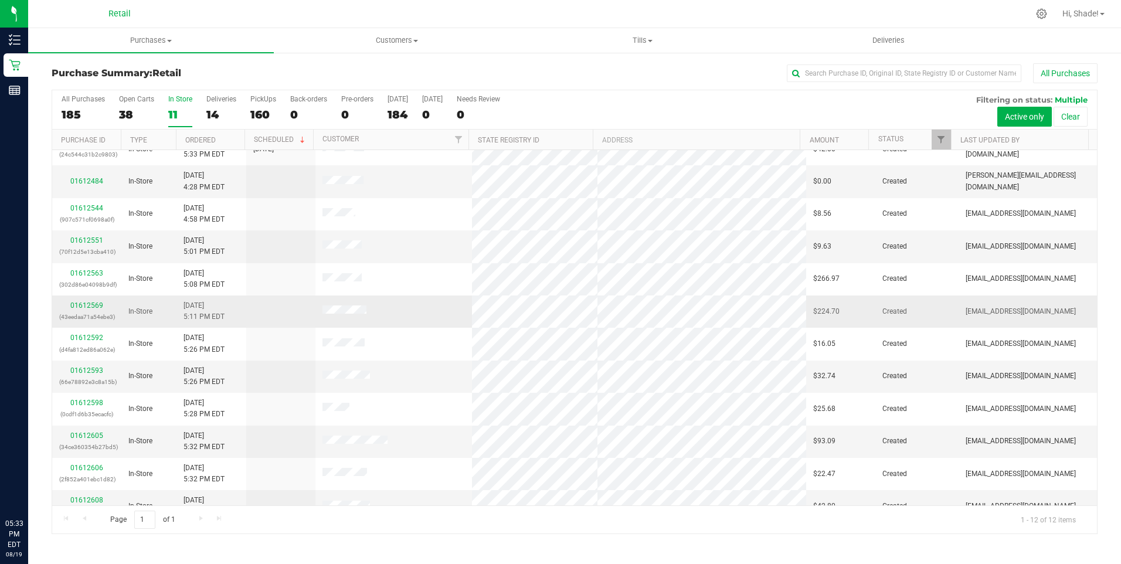
scroll to position [34, 0]
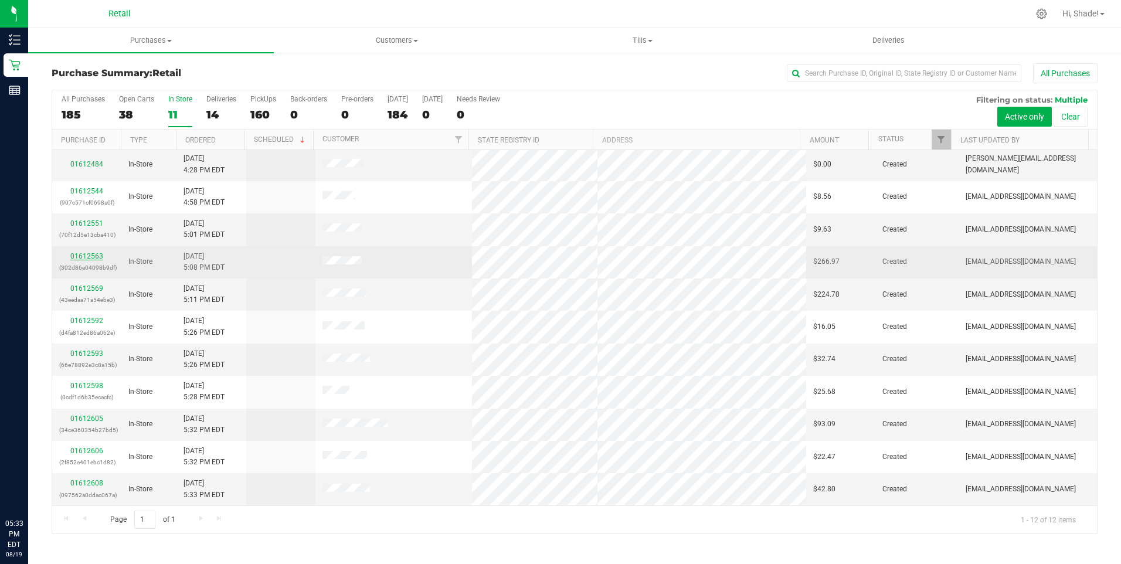
click at [87, 252] on link "01612563" at bounding box center [86, 256] width 33 height 8
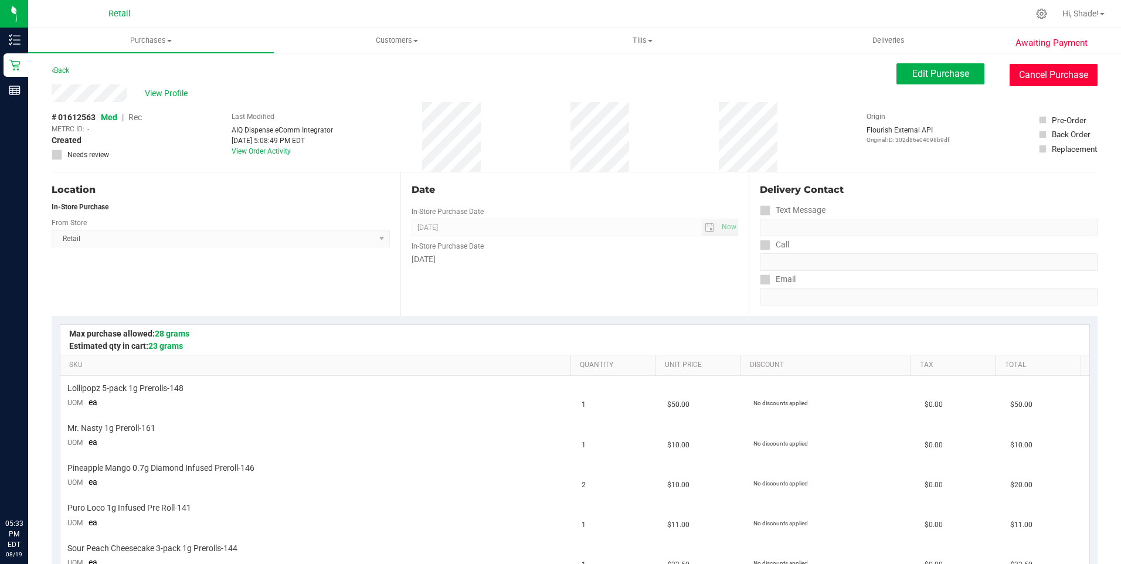
click at [1038, 67] on button "Cancel Purchase" at bounding box center [1054, 75] width 88 height 22
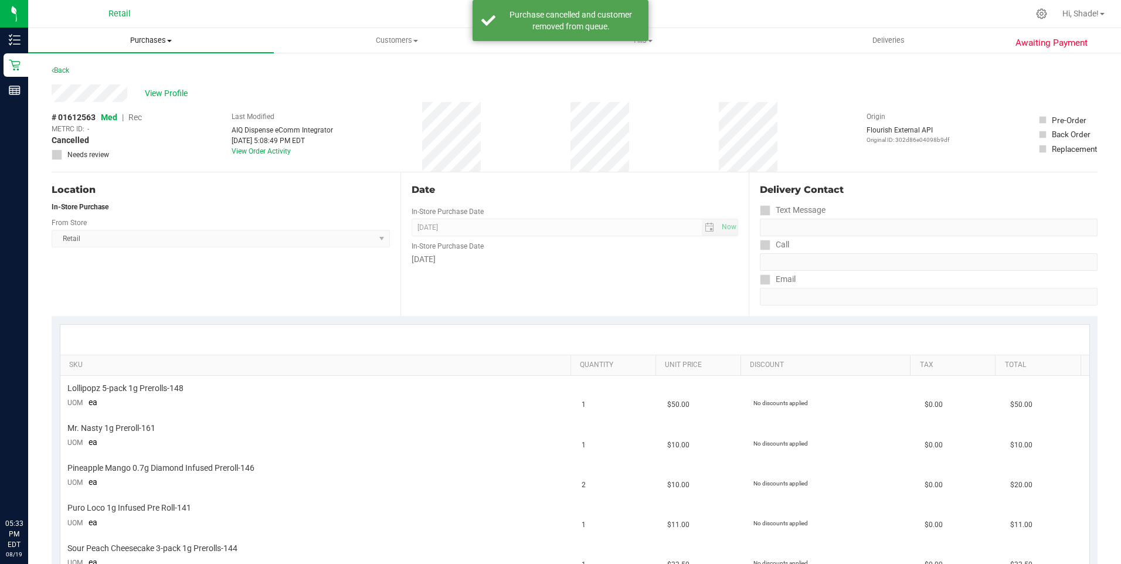
click at [138, 38] on span "Purchases" at bounding box center [151, 40] width 246 height 11
click at [115, 66] on span "Summary of purchases" at bounding box center [88, 71] width 120 height 10
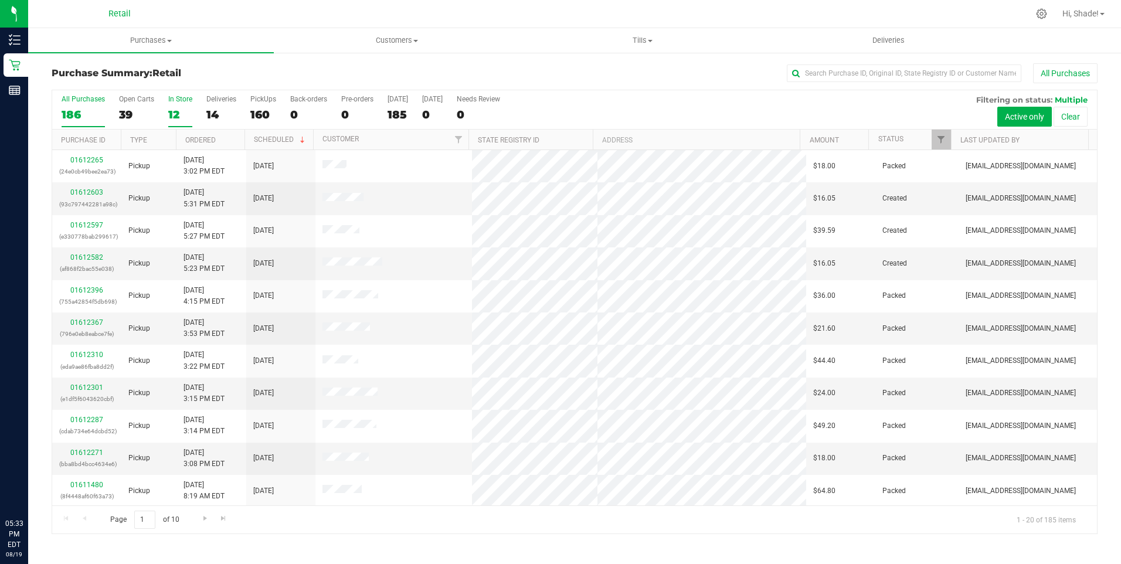
click at [172, 114] on div "12" at bounding box center [180, 114] width 24 height 13
click at [0, 0] on input "In Store 12" at bounding box center [0, 0] width 0 height 0
click at [87, 256] on link "01612551" at bounding box center [86, 257] width 33 height 8
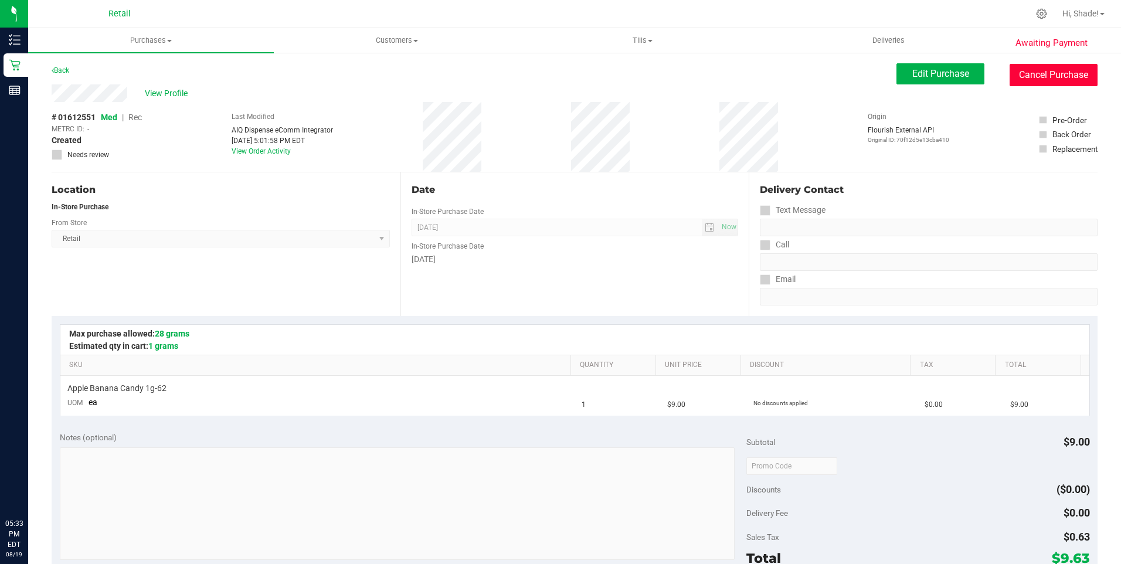
click at [1024, 77] on button "Cancel Purchase" at bounding box center [1054, 75] width 88 height 22
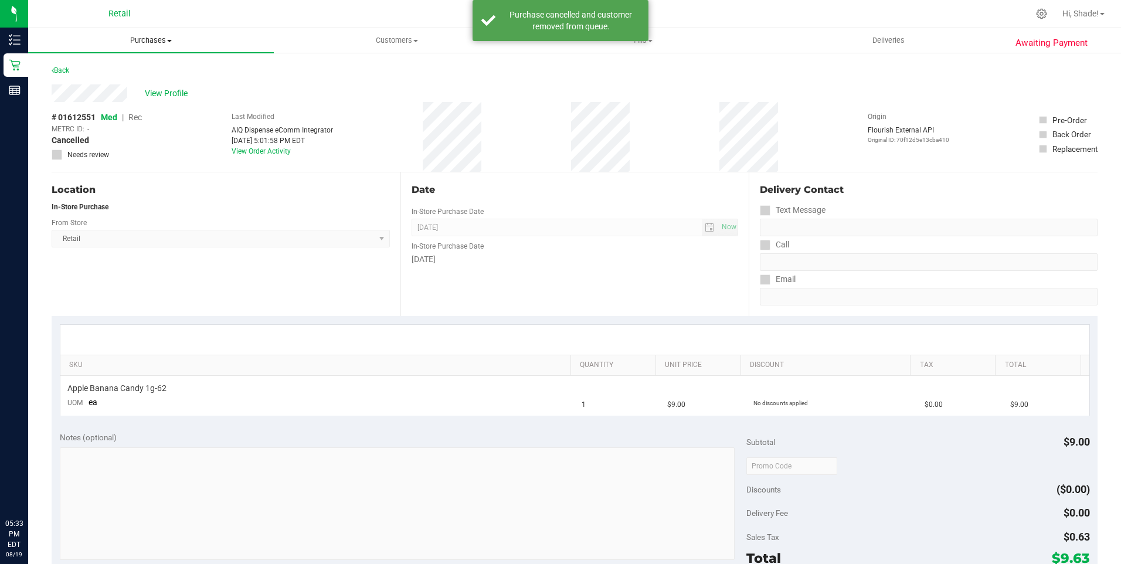
click at [138, 39] on span "Purchases" at bounding box center [151, 40] width 246 height 11
click at [140, 66] on span "Summary of purchases" at bounding box center [88, 71] width 120 height 10
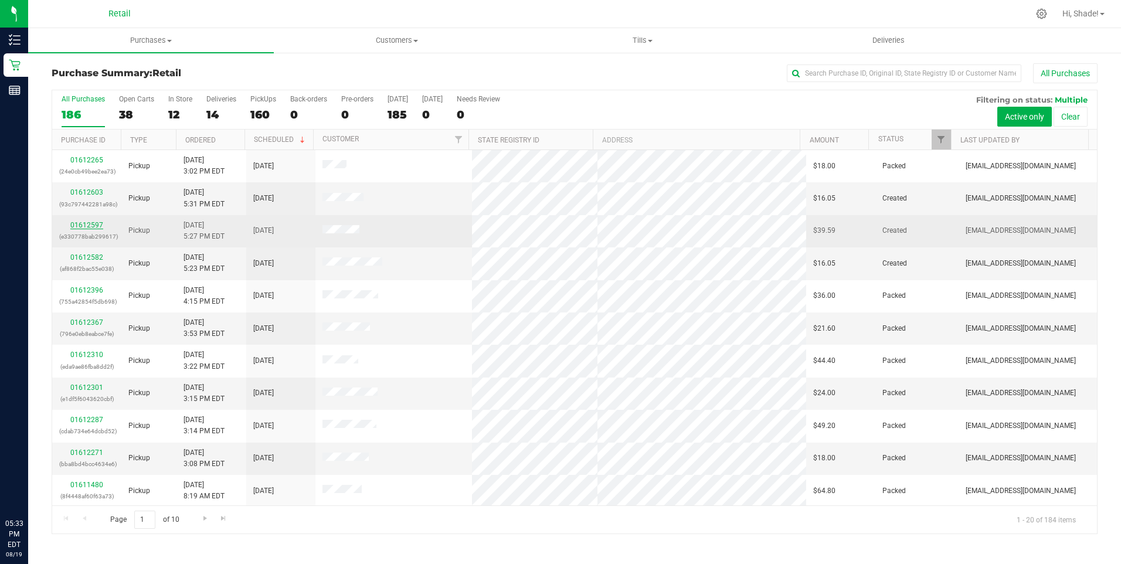
click at [76, 226] on link "01612597" at bounding box center [86, 225] width 33 height 8
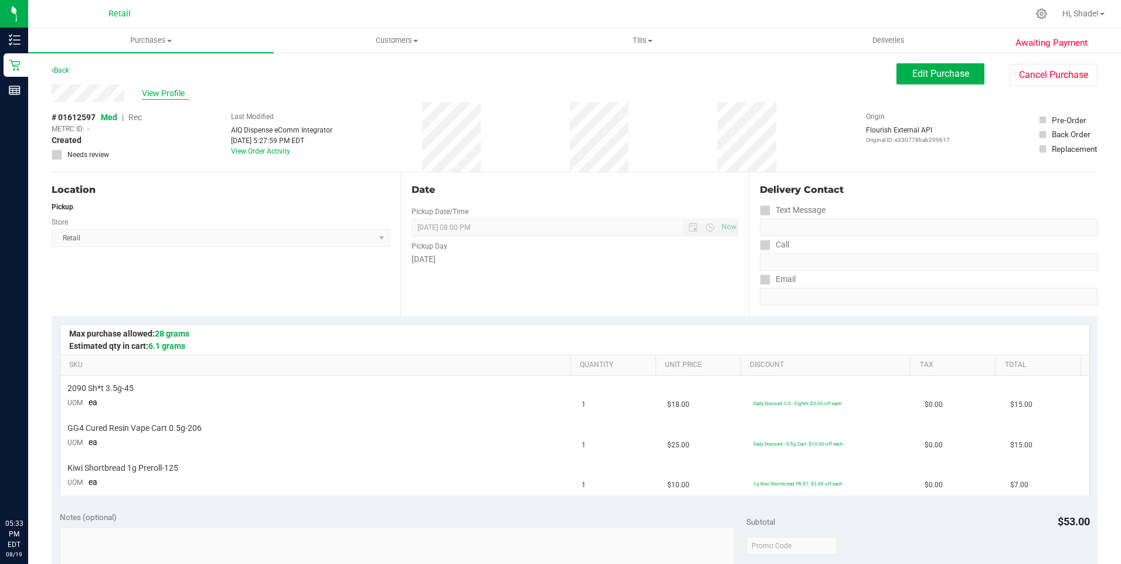
click at [170, 91] on span "View Profile" at bounding box center [165, 93] width 47 height 12
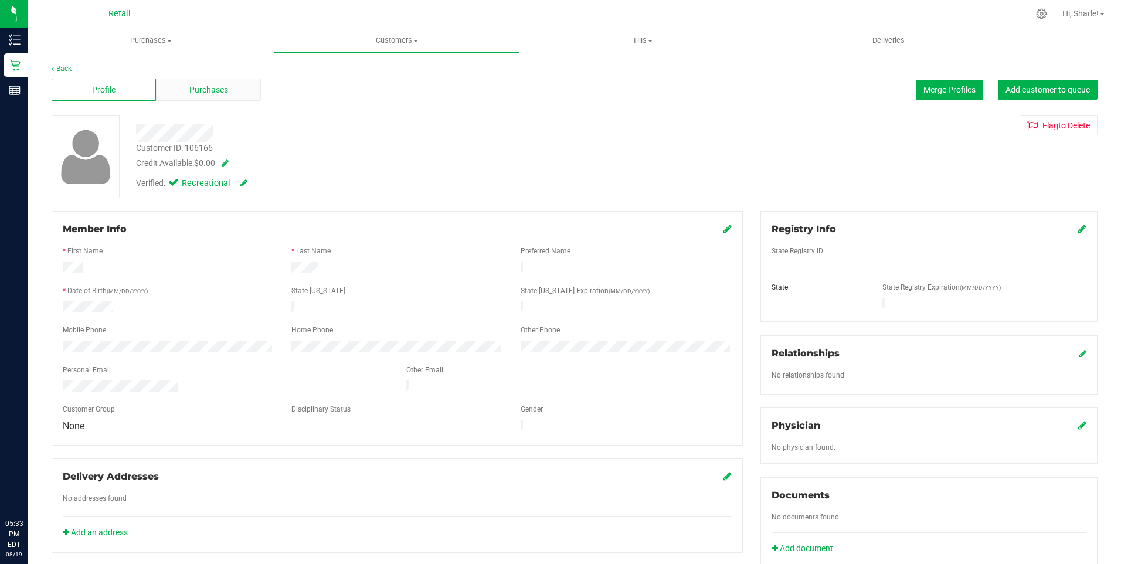
click at [193, 93] on span "Purchases" at bounding box center [208, 90] width 39 height 12
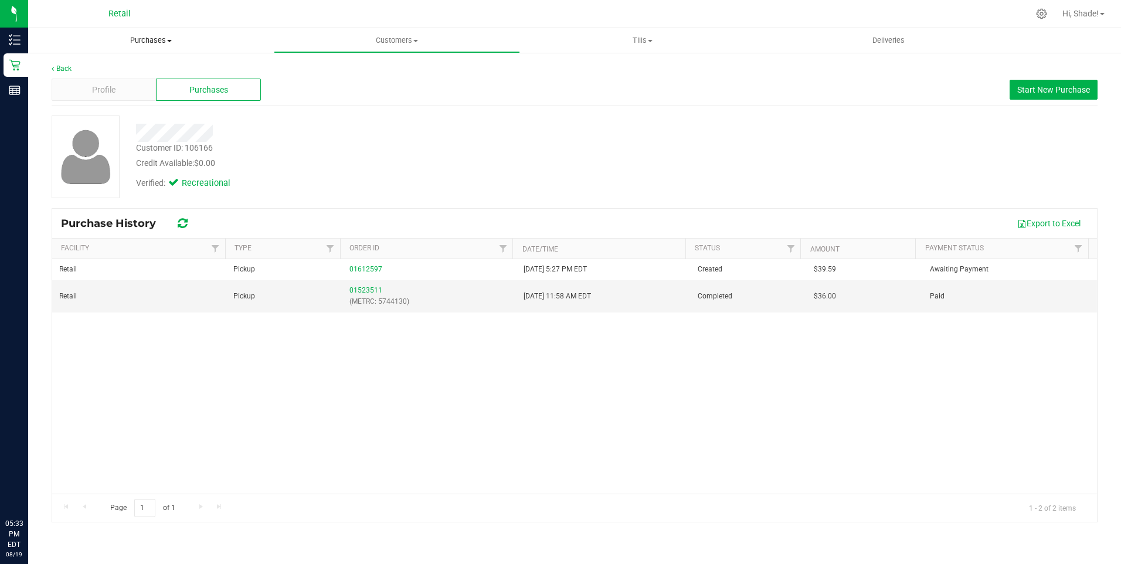
click at [142, 33] on uib-tab-heading "Purchases Summary of purchases Fulfillment All purchases" at bounding box center [151, 40] width 246 height 25
click at [105, 64] on li "Summary of purchases" at bounding box center [151, 71] width 246 height 14
